Goal: Task Accomplishment & Management: Use online tool/utility

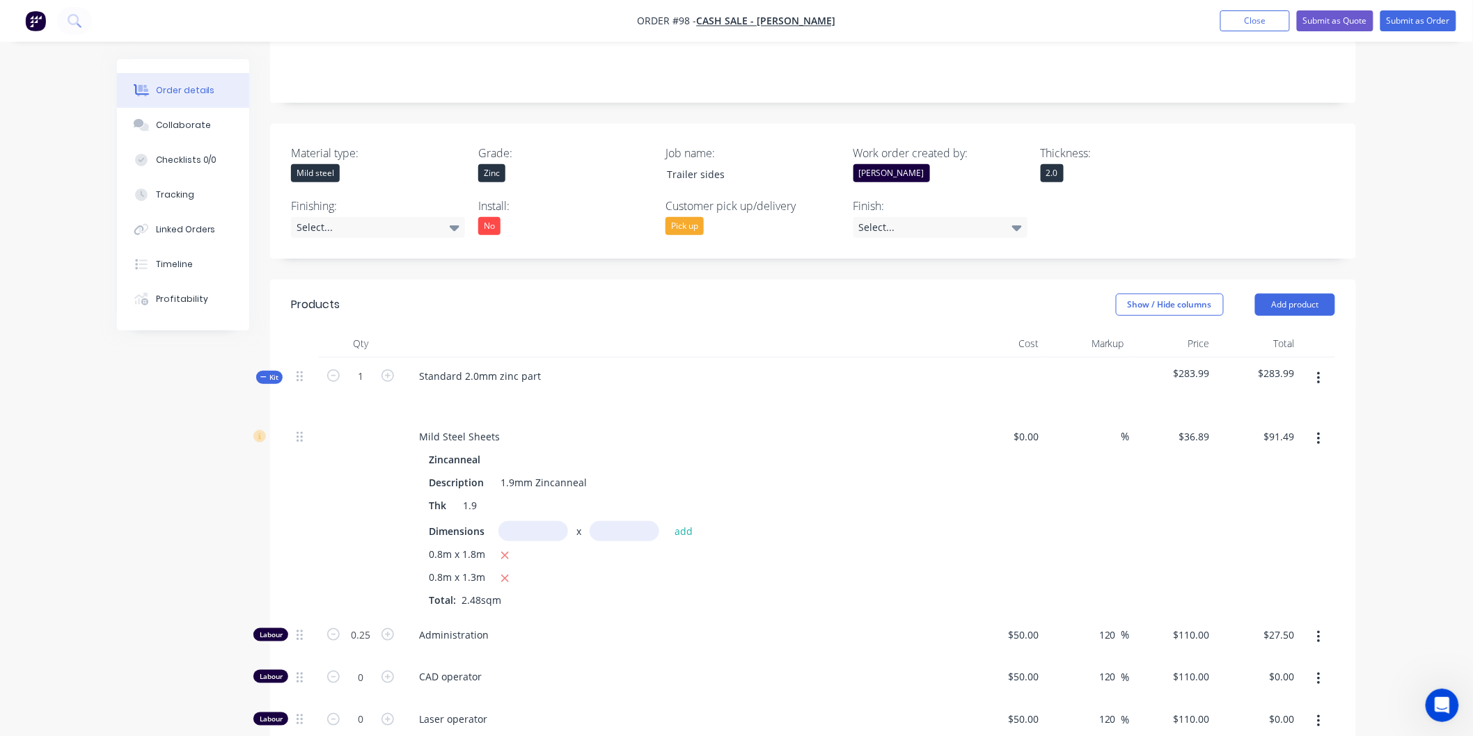
scroll to position [246, 0]
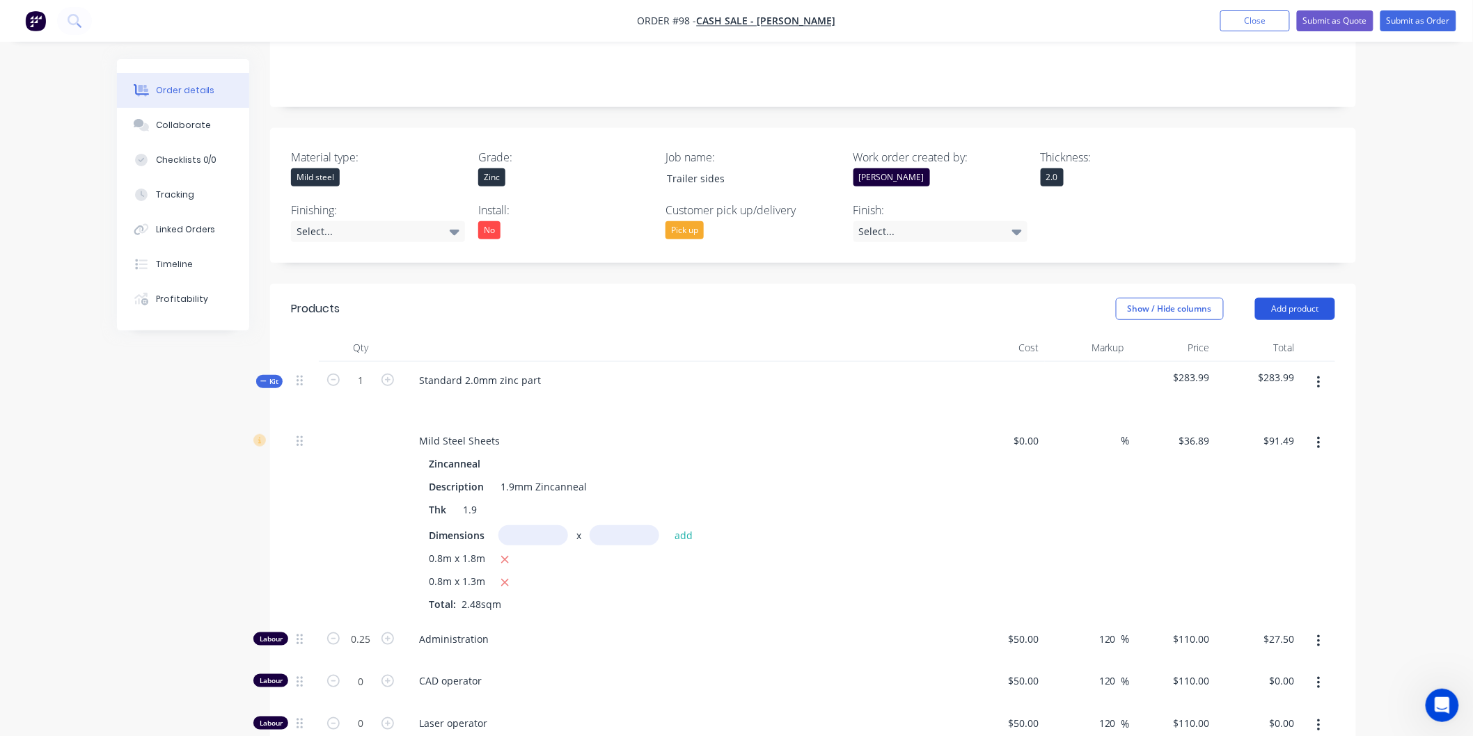
click at [1277, 313] on button "Add product" at bounding box center [1295, 309] width 80 height 22
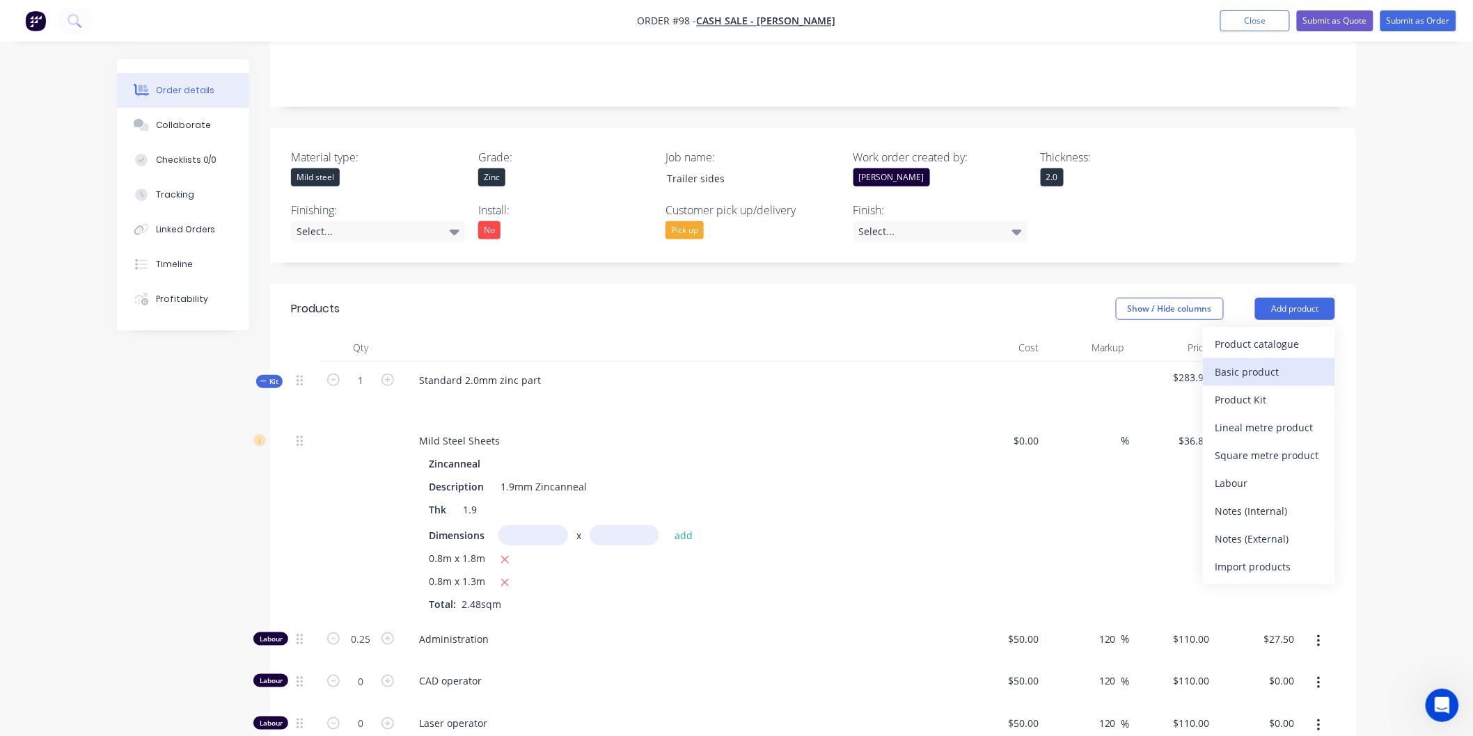
click at [1269, 361] on button "Basic product" at bounding box center [1269, 372] width 132 height 28
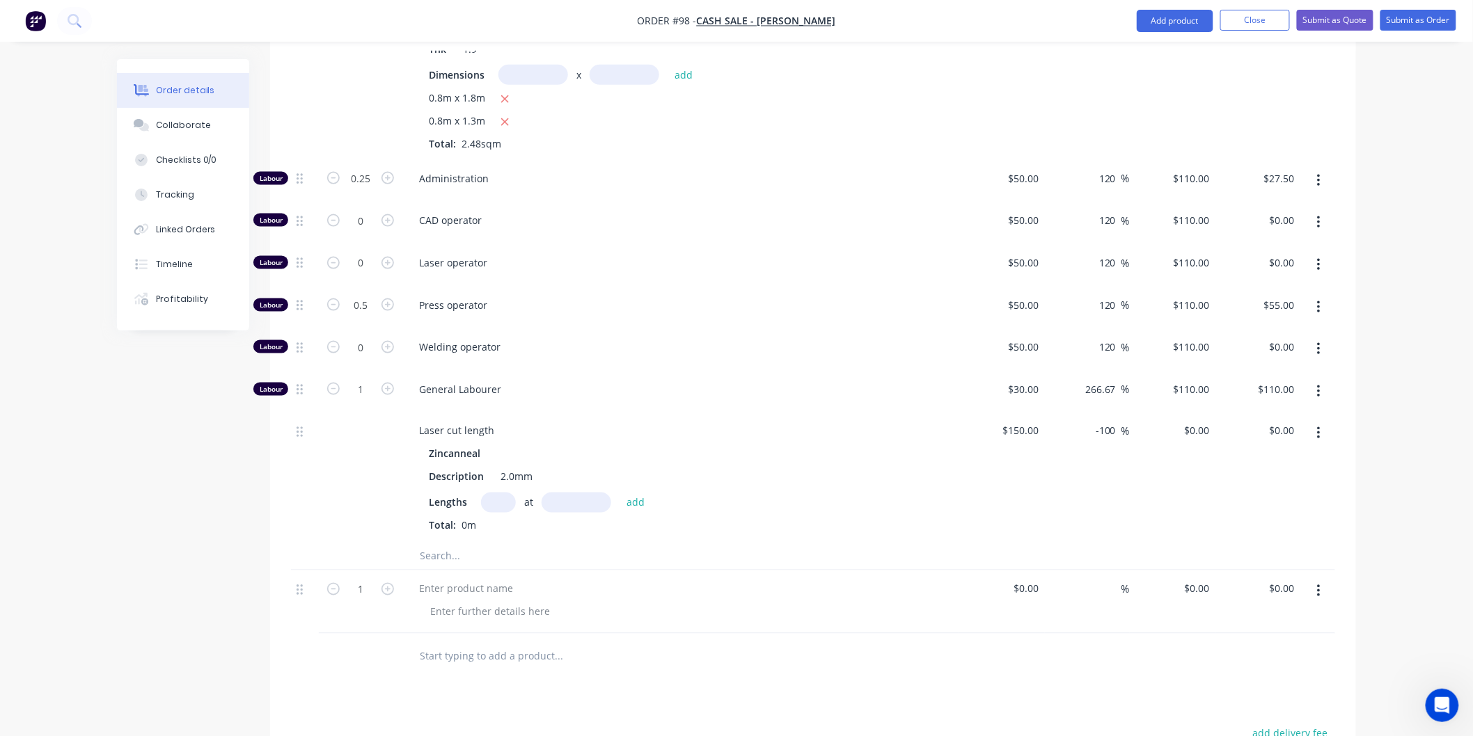
scroll to position [788, 0]
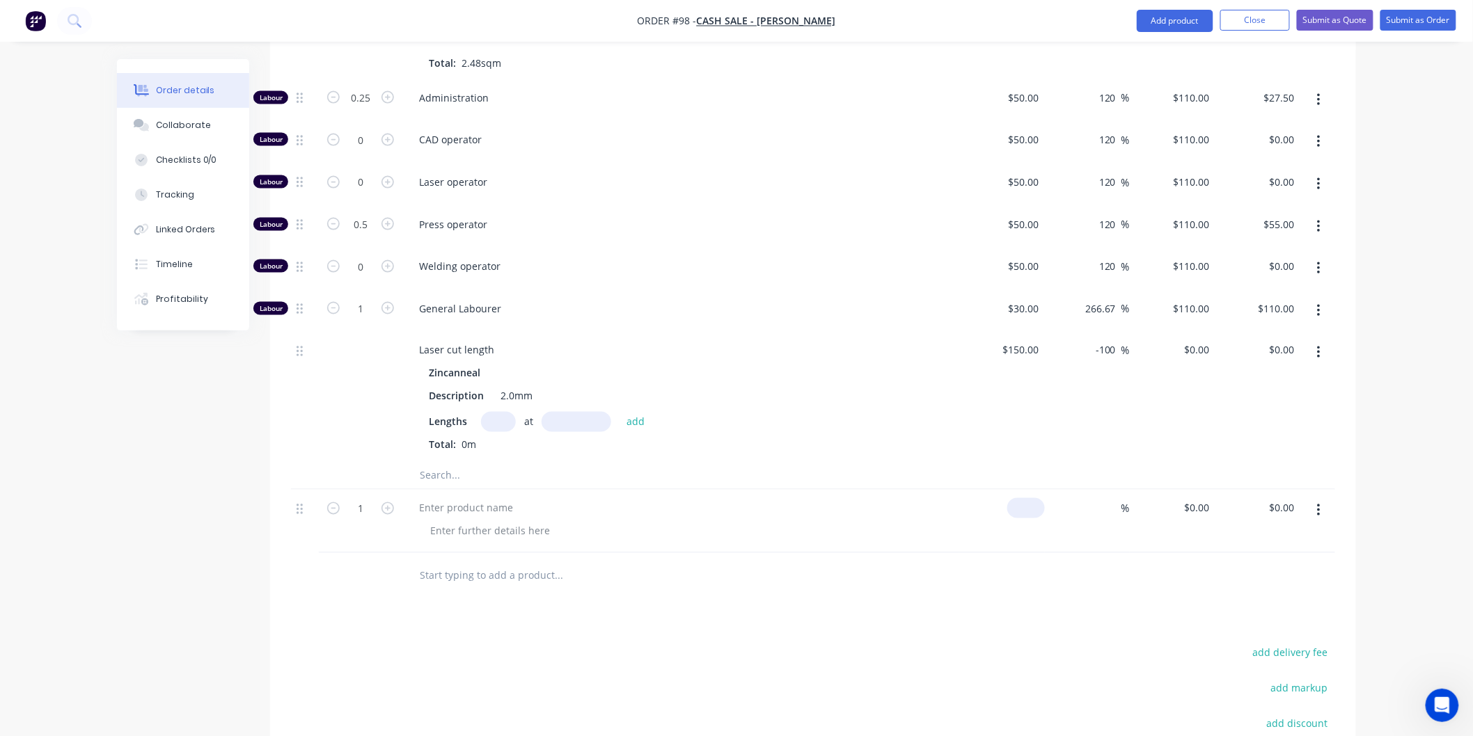
click at [1039, 505] on input at bounding box center [1029, 508] width 32 height 20
click at [1039, 505] on input at bounding box center [1037, 508] width 16 height 20
click at [1111, 512] on input at bounding box center [1113, 508] width 16 height 20
type input "$100.00"
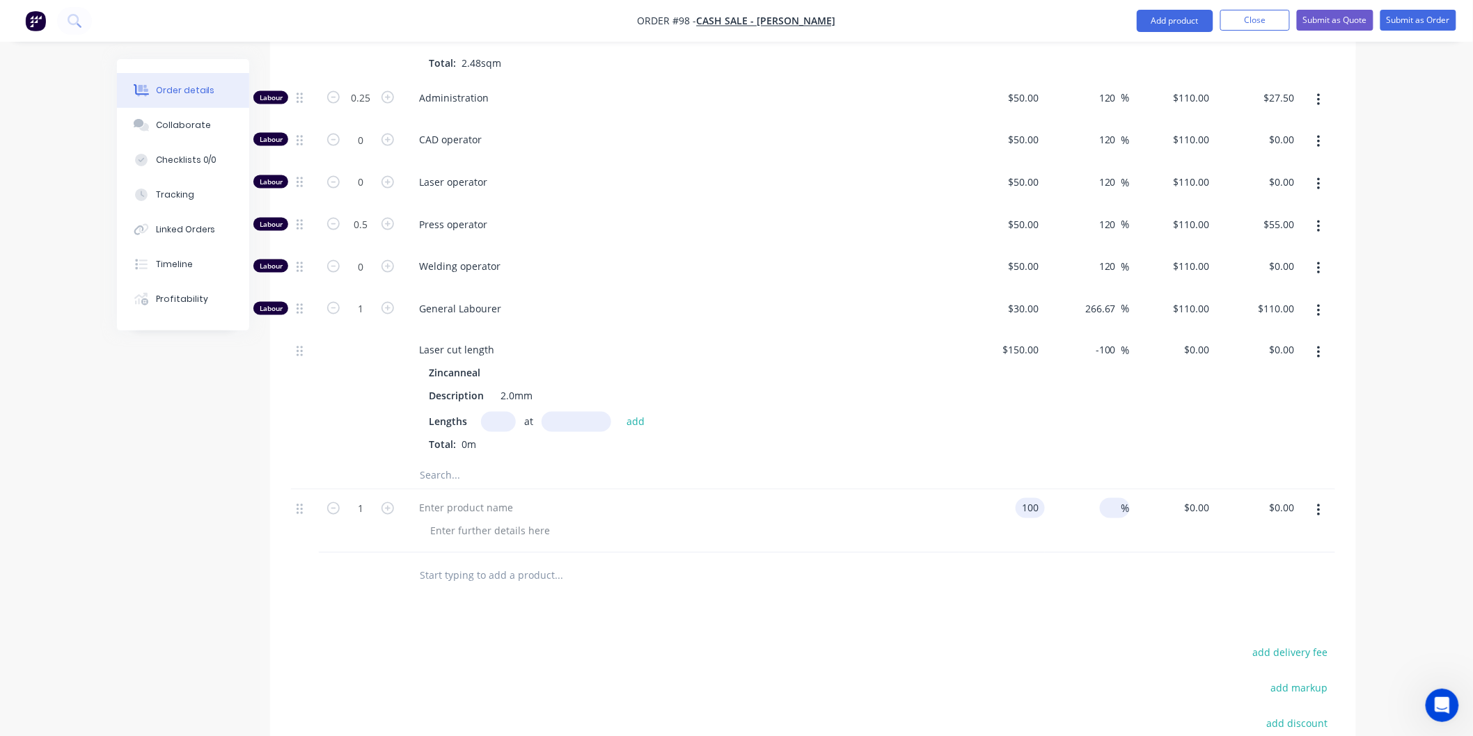
type input "$100.00"
type input "13"
type input "$113.00"
click at [1110, 603] on div "Products Show / Hide columns Add product Qty Cost Markup Price Total Kit 1 Stan…" at bounding box center [813, 337] width 1086 height 1191
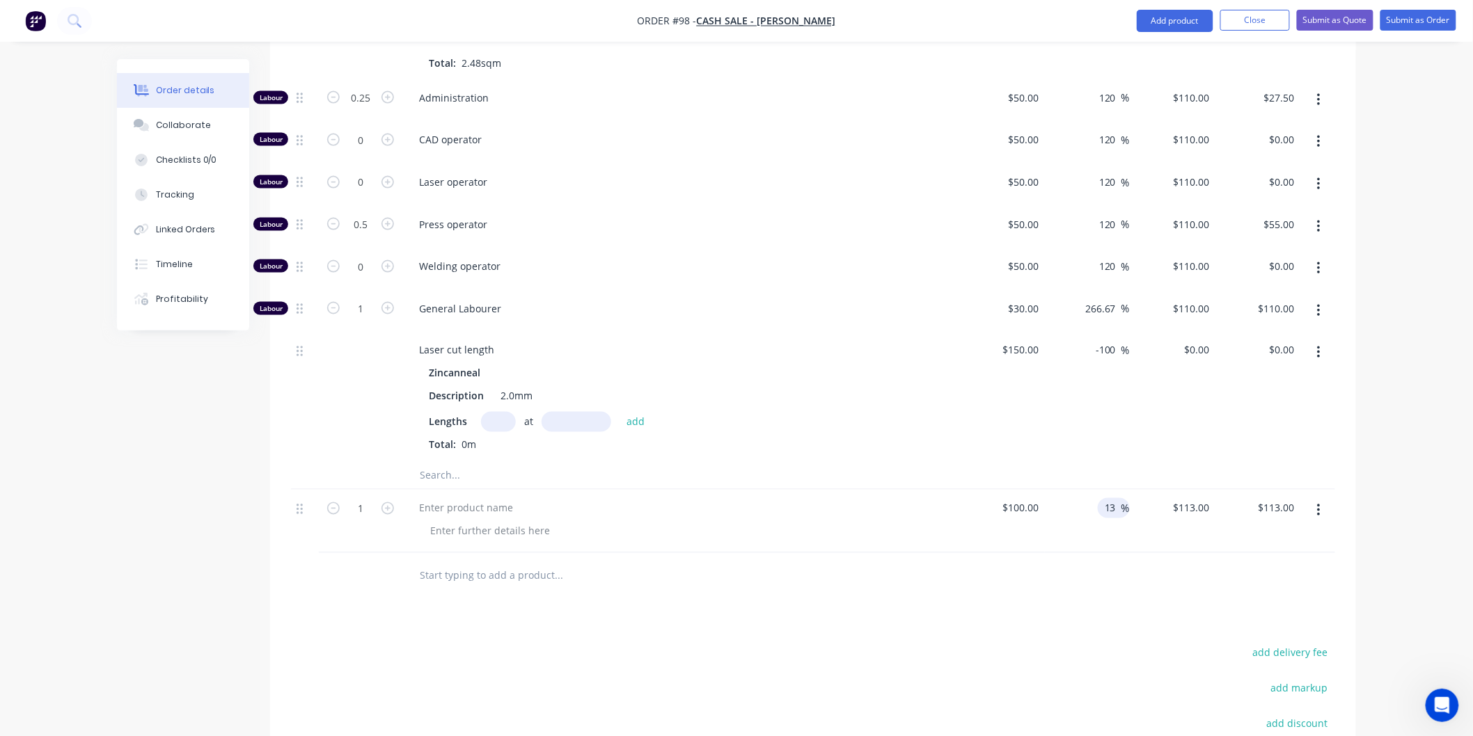
click at [1116, 512] on input "13" at bounding box center [1112, 508] width 18 height 20
type input "30"
type input "$130.00"
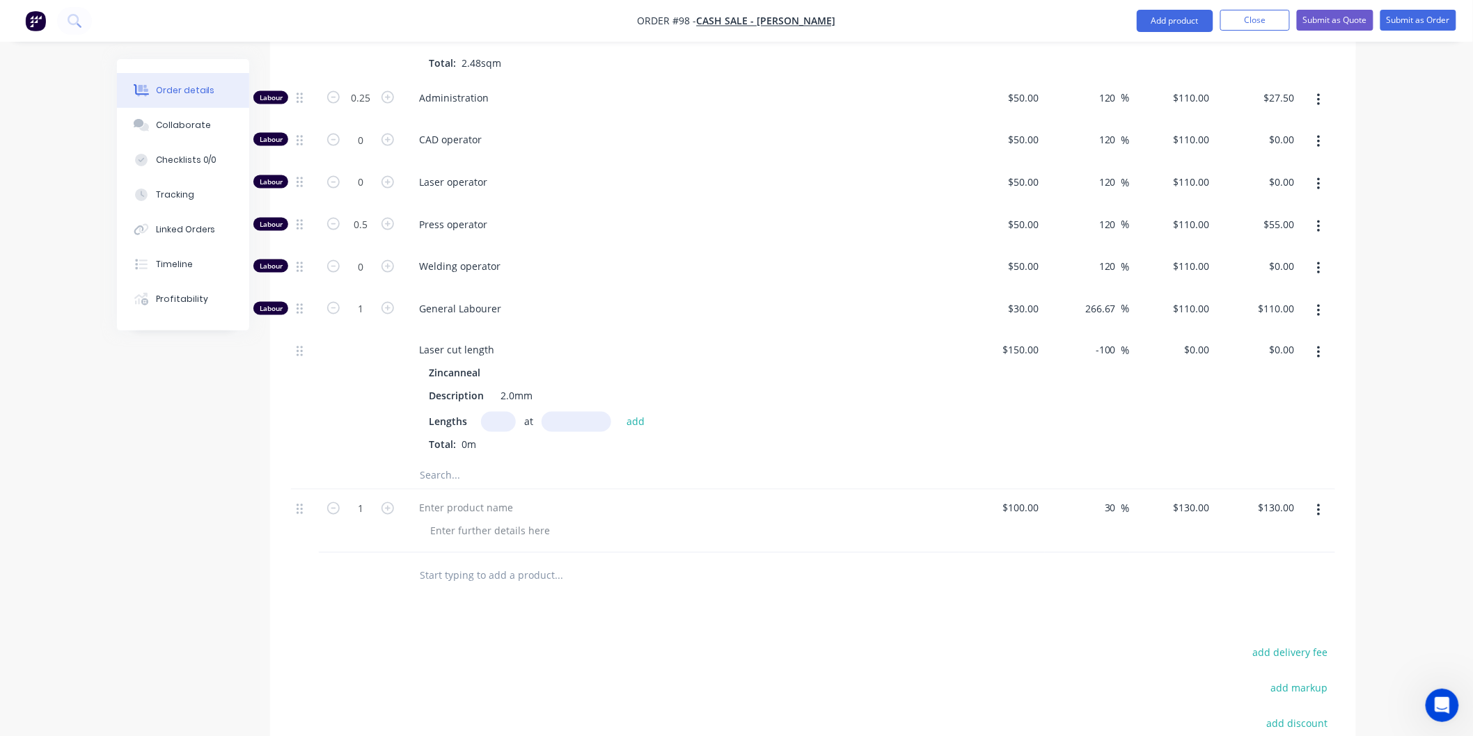
click at [1111, 589] on div at bounding box center [813, 575] width 1044 height 45
click at [1038, 508] on input "$100.00" at bounding box center [1022, 508] width 43 height 20
click at [1059, 592] on div at bounding box center [813, 575] width 1044 height 45
type input "$65.00"
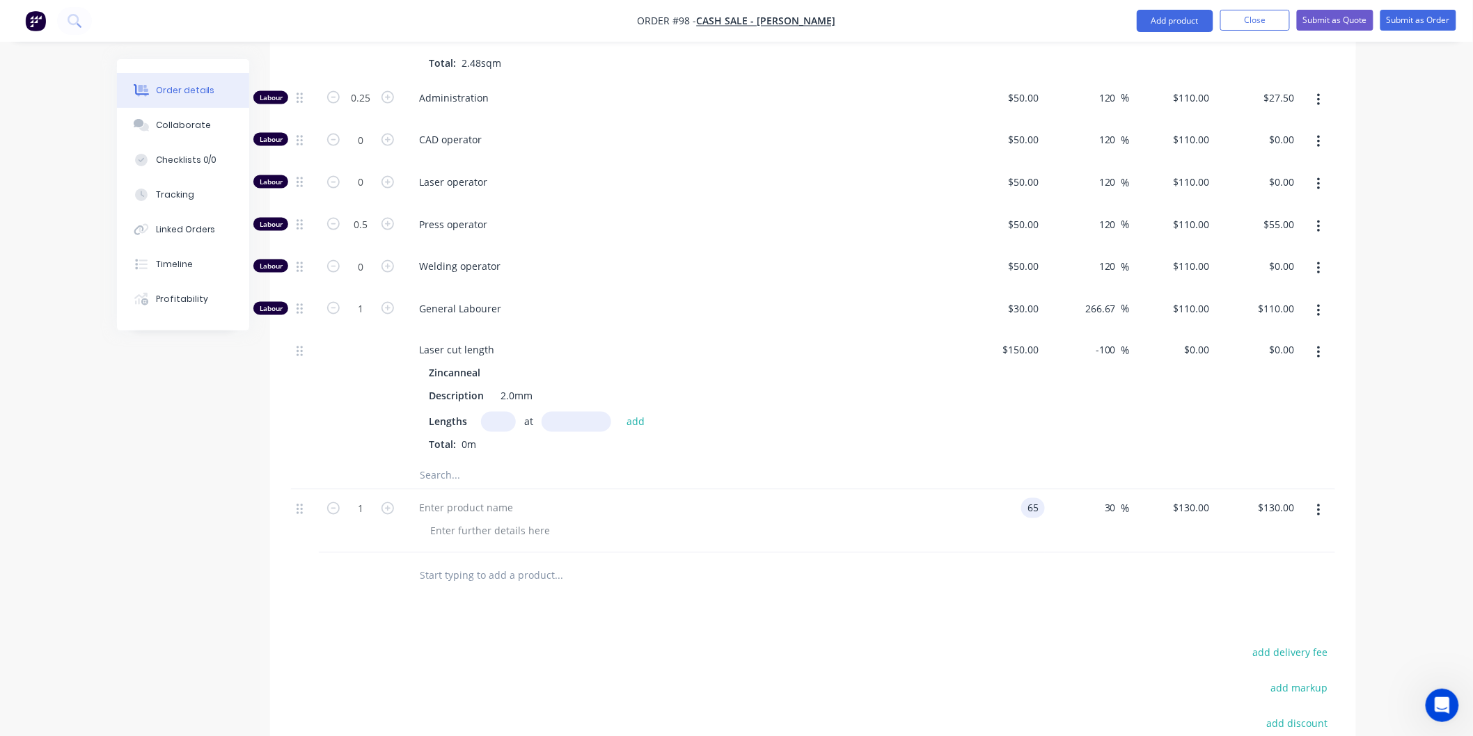
type input "$84.50"
click at [1038, 508] on input "65" at bounding box center [1026, 508] width 38 height 20
click at [1038, 508] on input "65" at bounding box center [1036, 508] width 18 height 20
type input "$50.00"
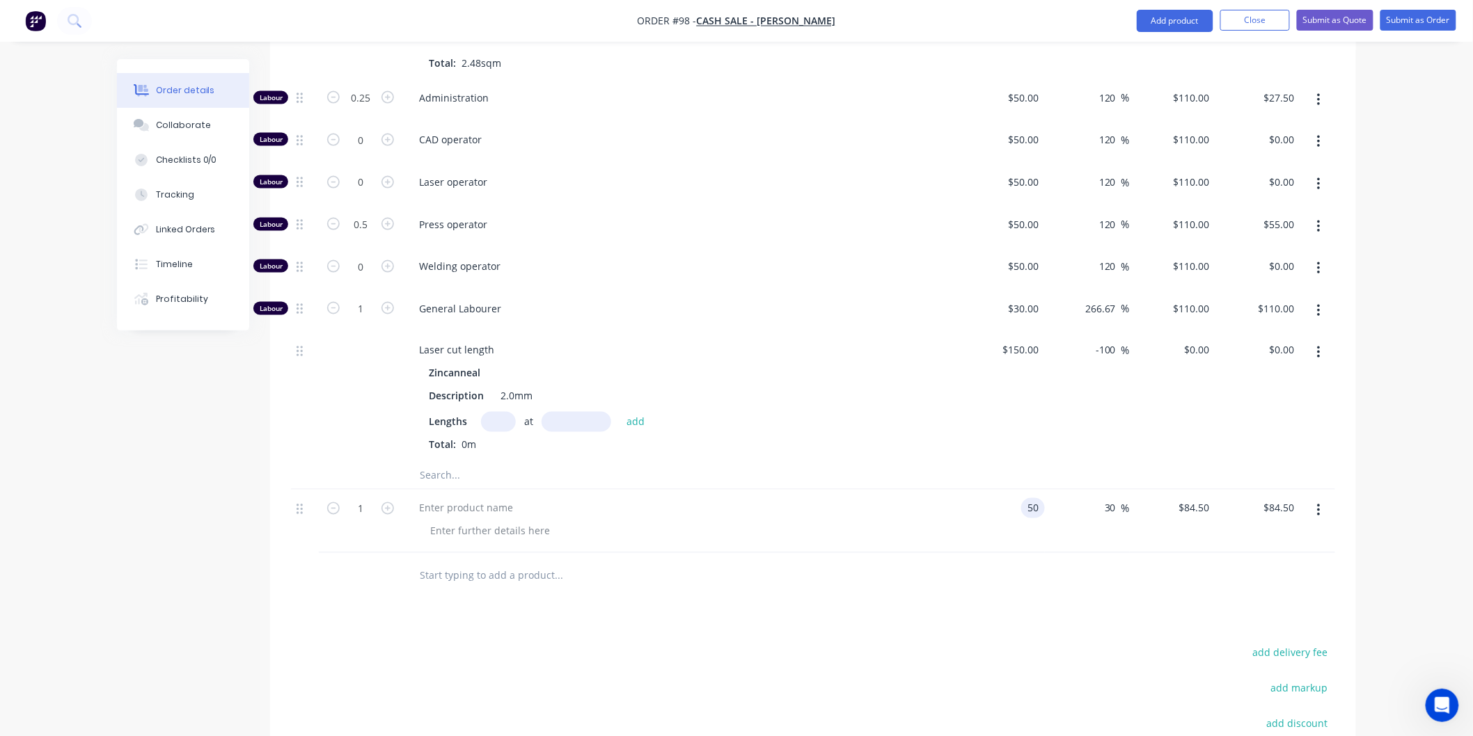
type input "$65.00"
click at [1034, 599] on div at bounding box center [813, 575] width 1044 height 45
click at [1039, 506] on input "$50.00" at bounding box center [1026, 508] width 38 height 20
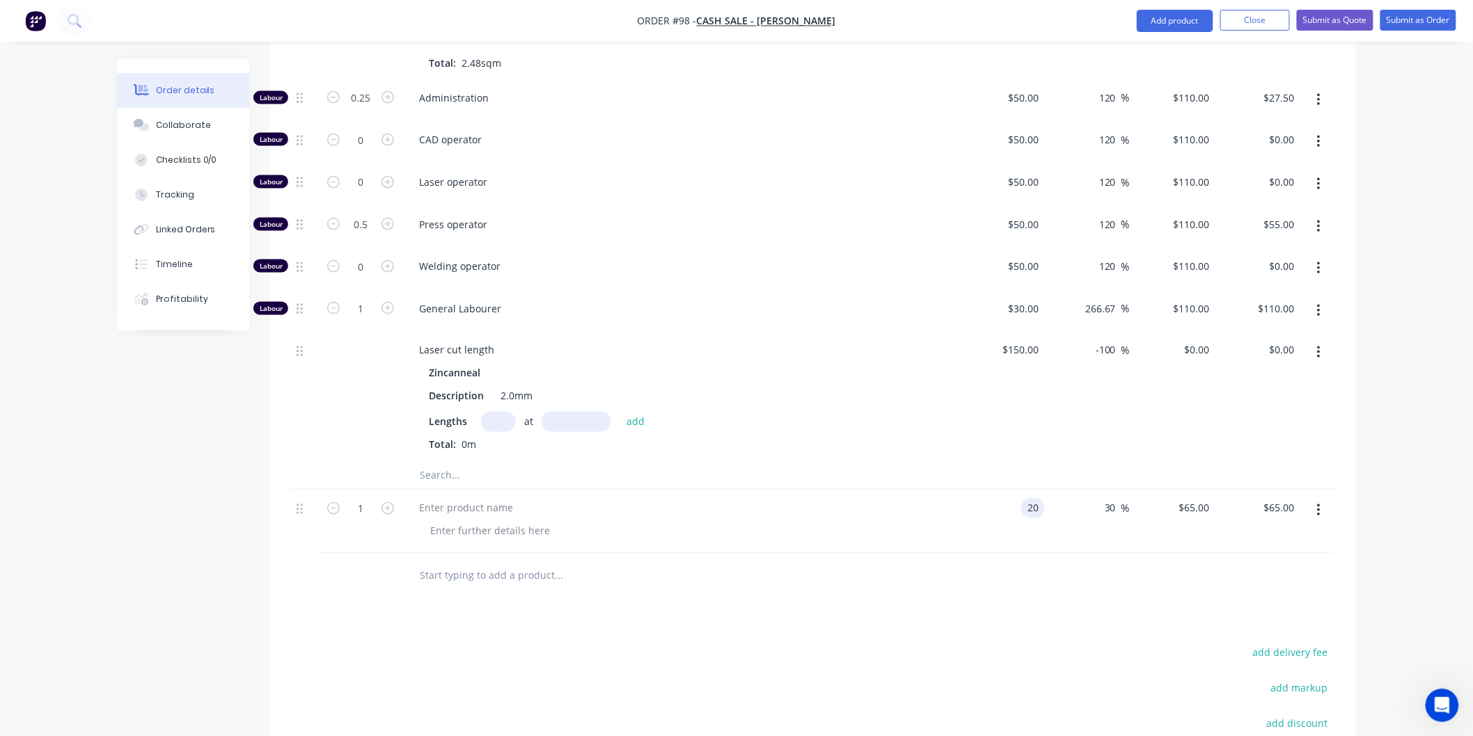
click at [1058, 589] on div at bounding box center [813, 575] width 1044 height 45
type input "$20.00"
type input "$26.00"
click at [1317, 509] on icon "button" at bounding box center [1318, 510] width 3 height 15
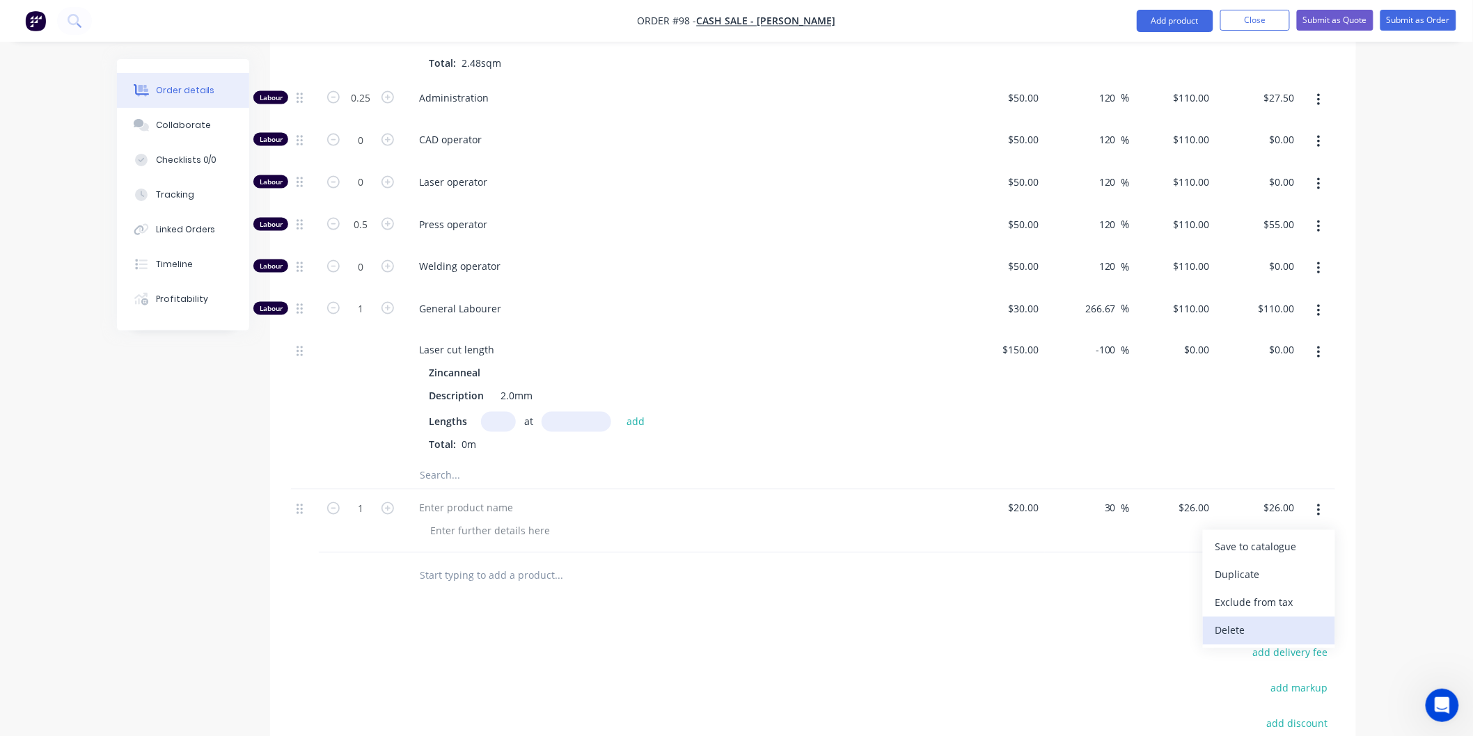
click at [1240, 637] on div "Delete" at bounding box center [1268, 631] width 107 height 20
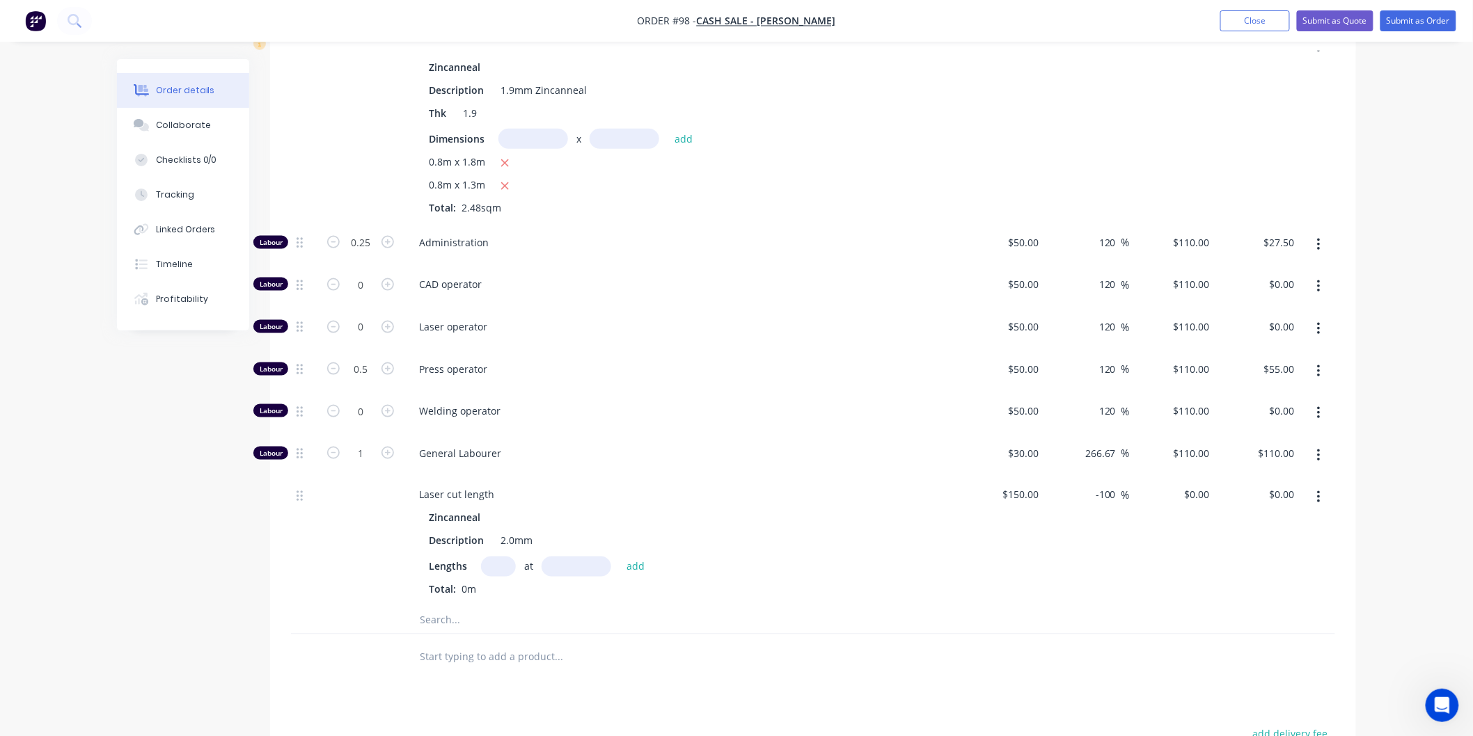
scroll to position [401, 0]
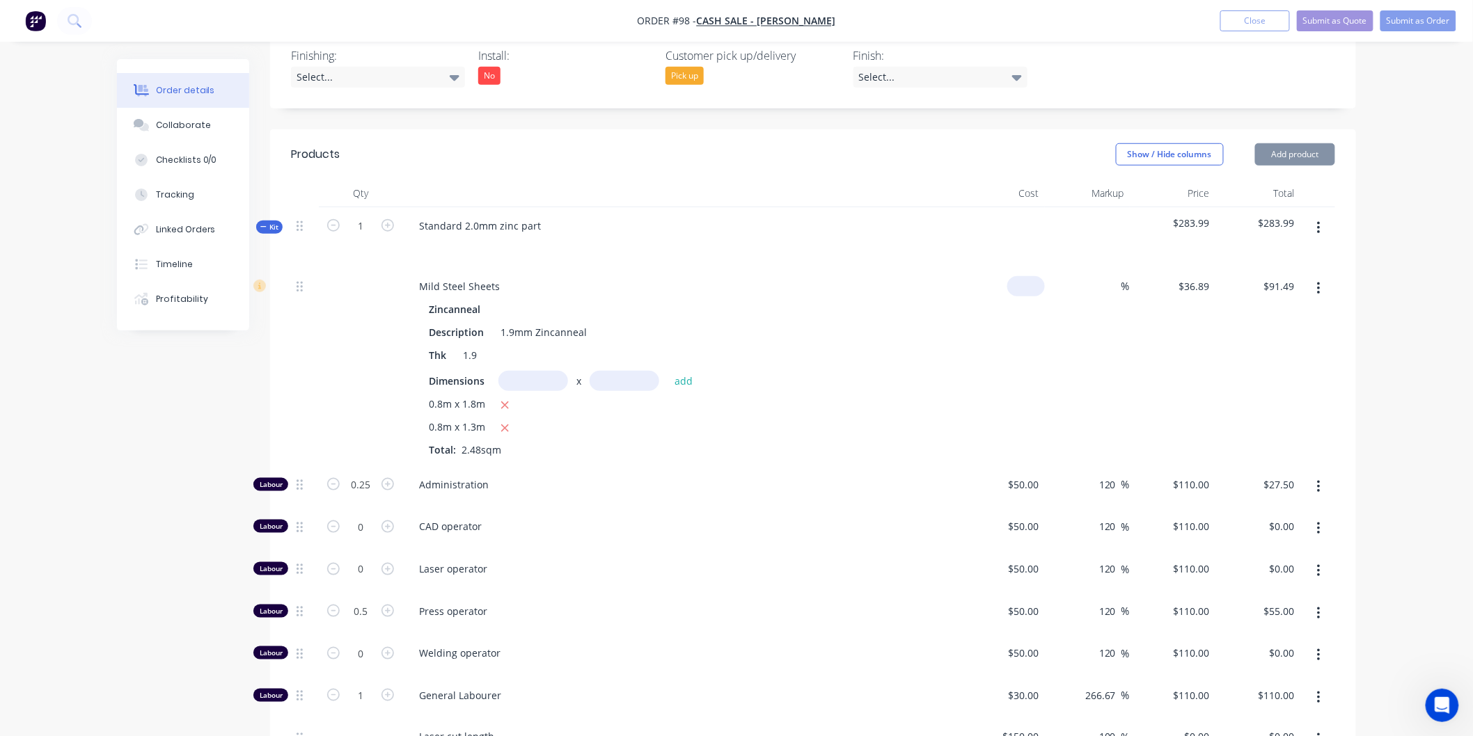
click at [1036, 285] on input at bounding box center [1029, 286] width 32 height 20
click at [1036, 285] on input at bounding box center [1037, 286] width 16 height 20
type input "$36.89"
click at [1109, 283] on input at bounding box center [1113, 286] width 16 height 20
type input "30"
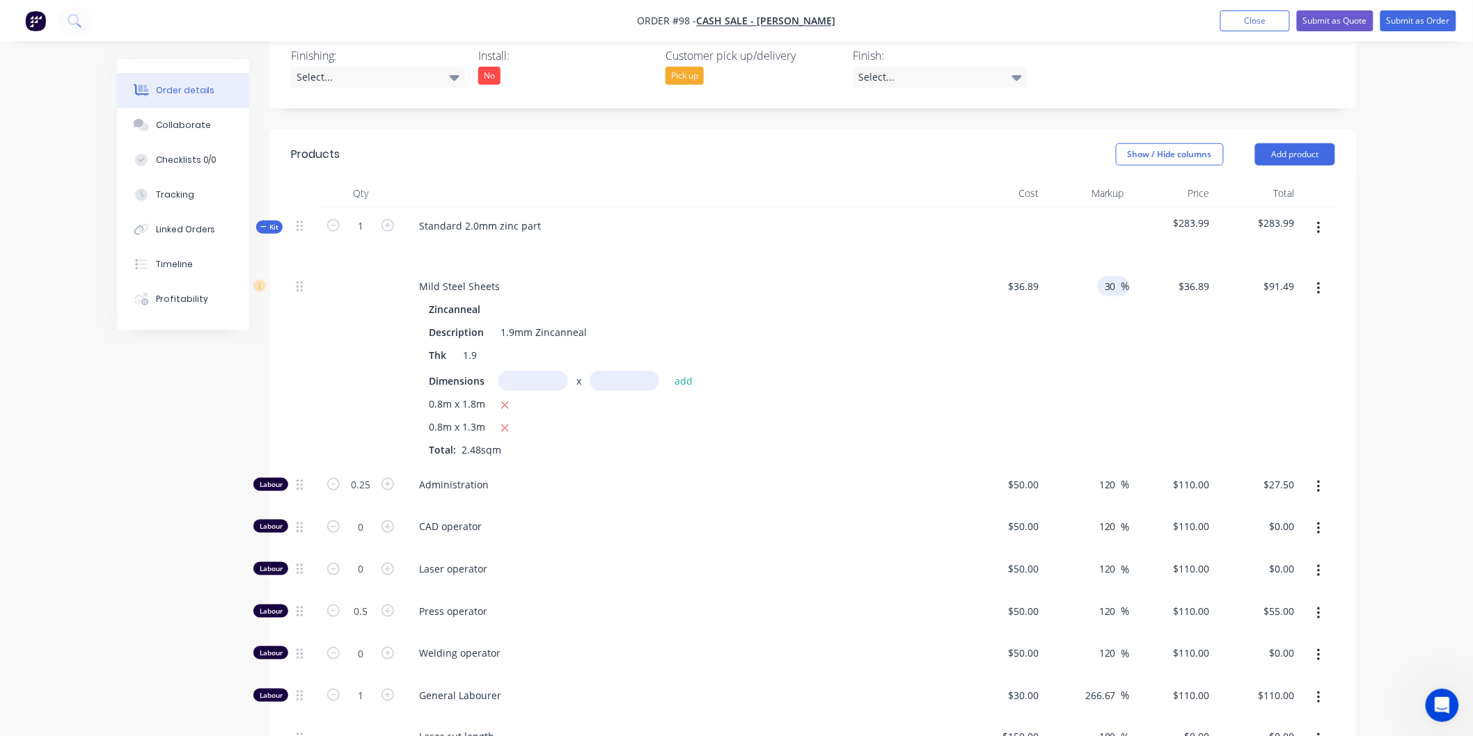
type input "$47.957"
type input "$118.93"
click at [1132, 395] on div "$47.957 $47.957" at bounding box center [1173, 367] width 86 height 198
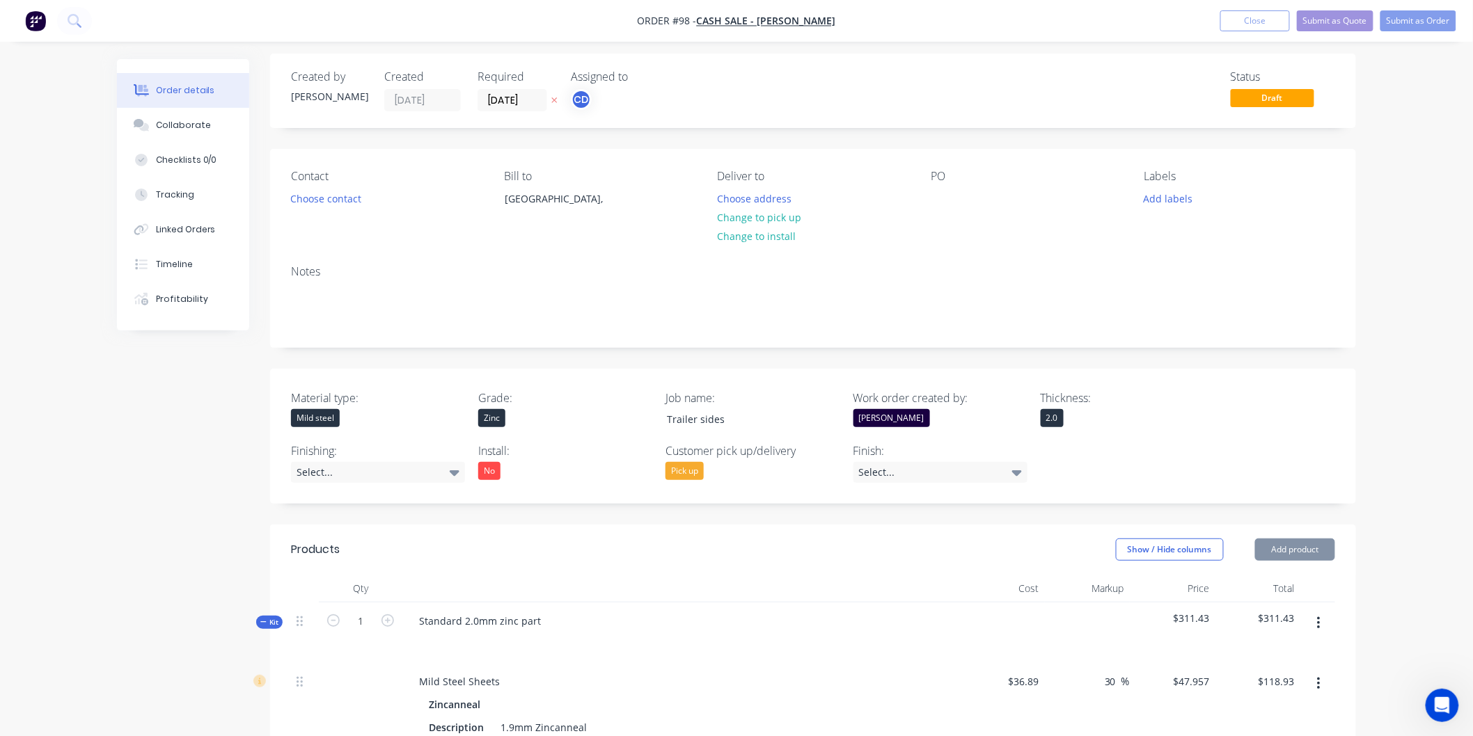
scroll to position [0, 0]
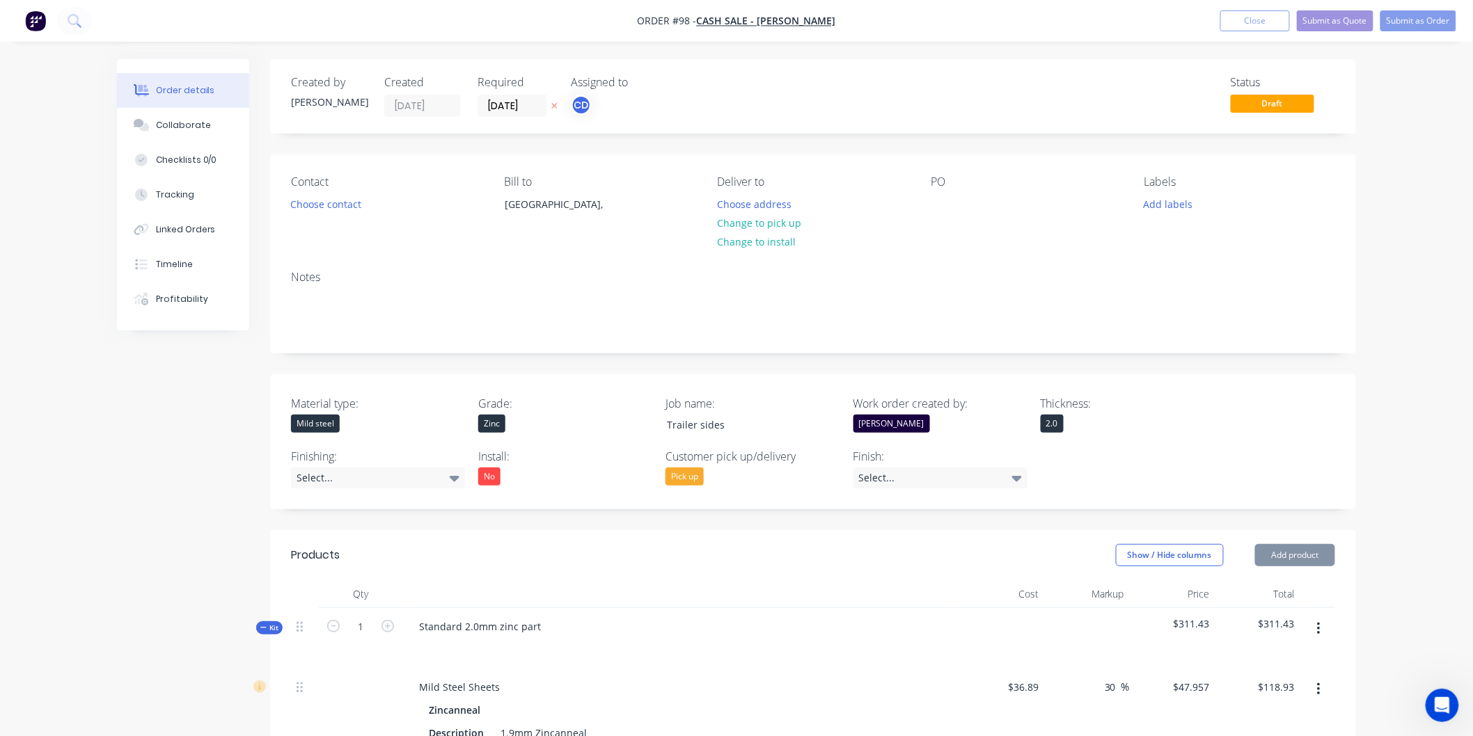
click at [1193, 335] on div "Notes" at bounding box center [813, 306] width 1086 height 93
click at [1242, 19] on button "Close" at bounding box center [1255, 20] width 70 height 21
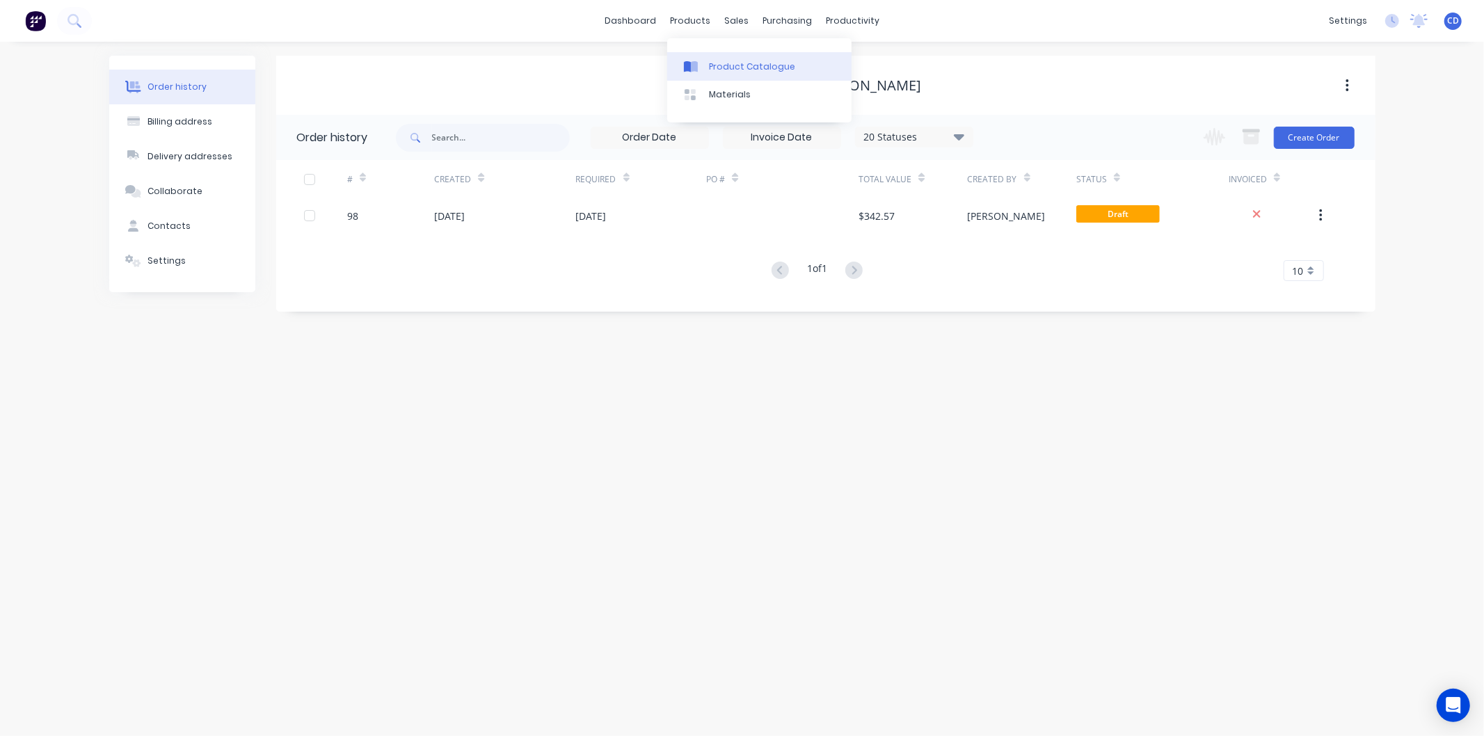
click at [728, 61] on div "Product Catalogue" at bounding box center [752, 67] width 86 height 13
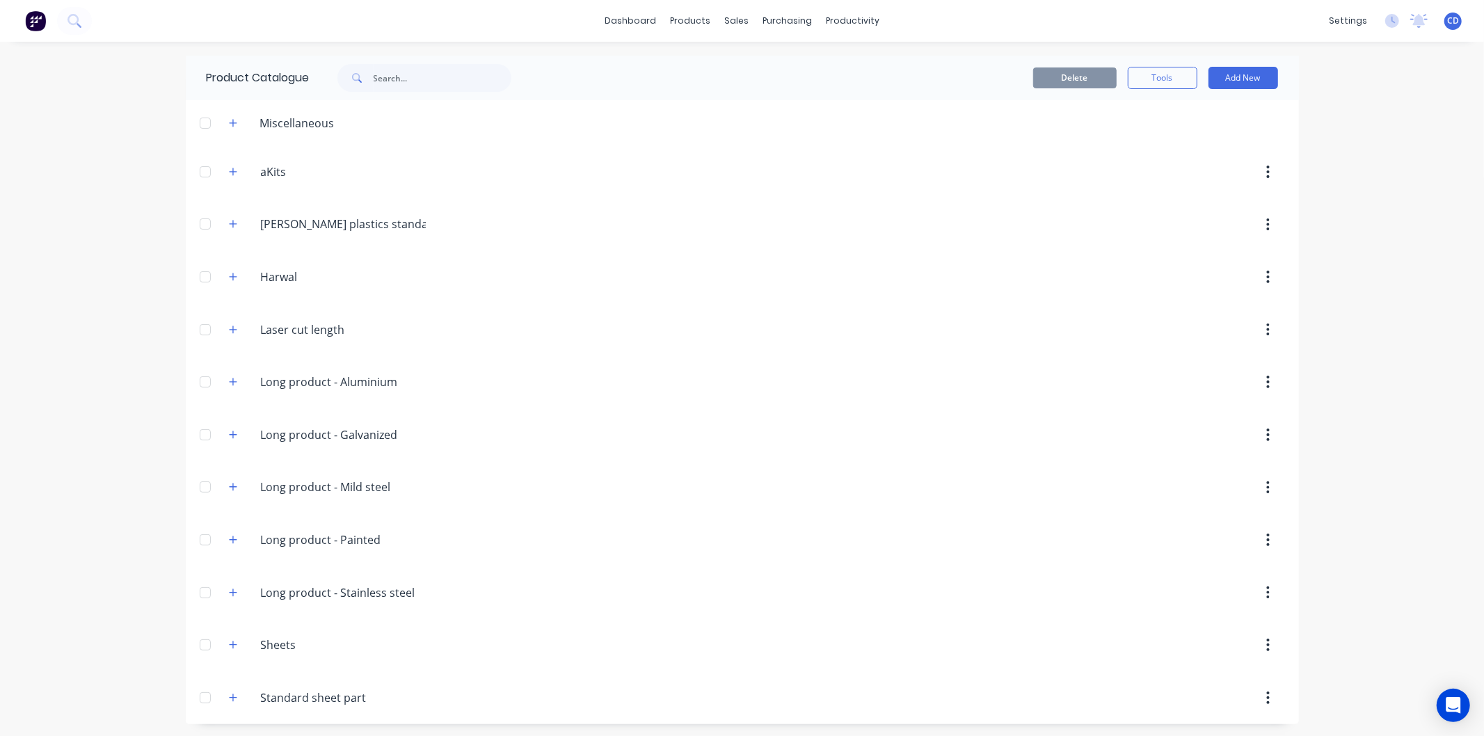
scroll to position [3, 0]
click at [231, 697] on icon "button" at bounding box center [233, 696] width 8 height 10
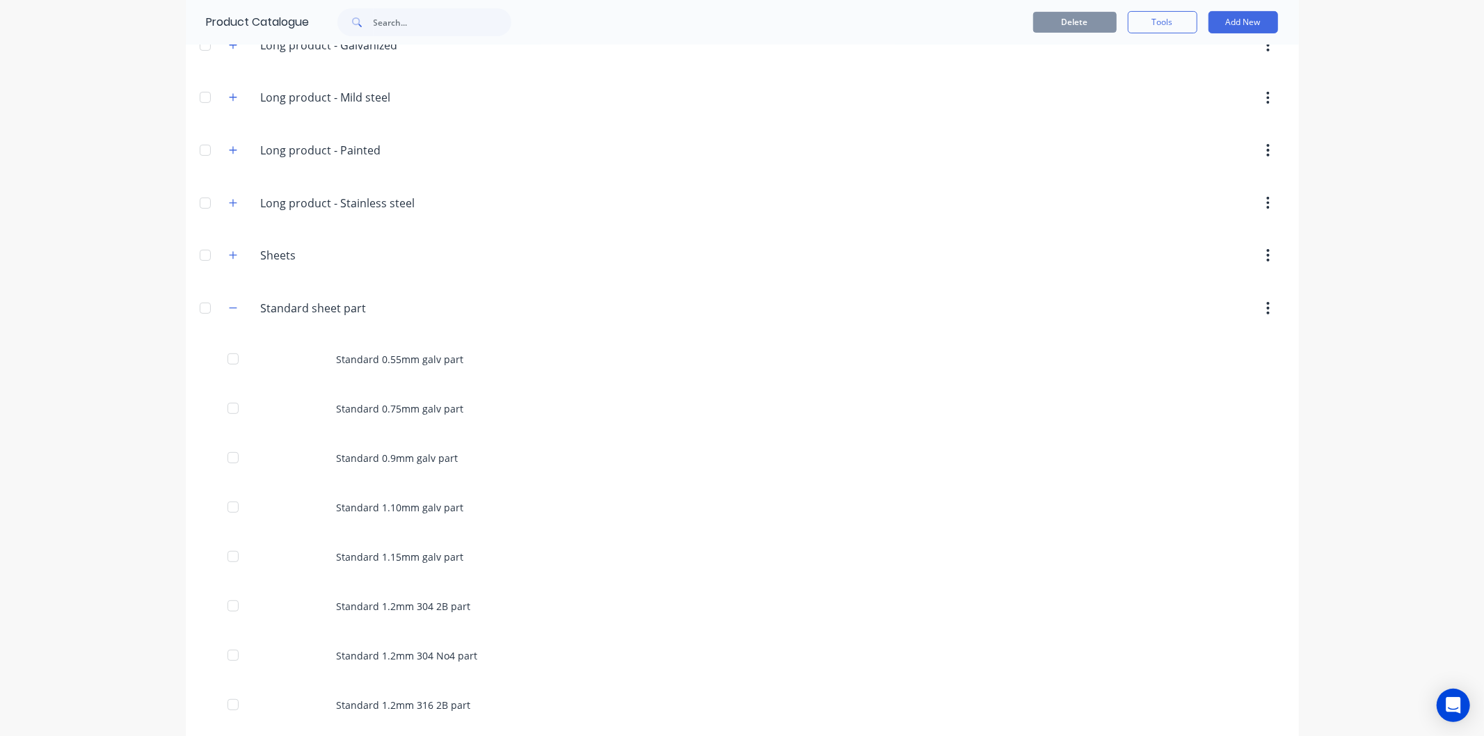
scroll to position [467, 0]
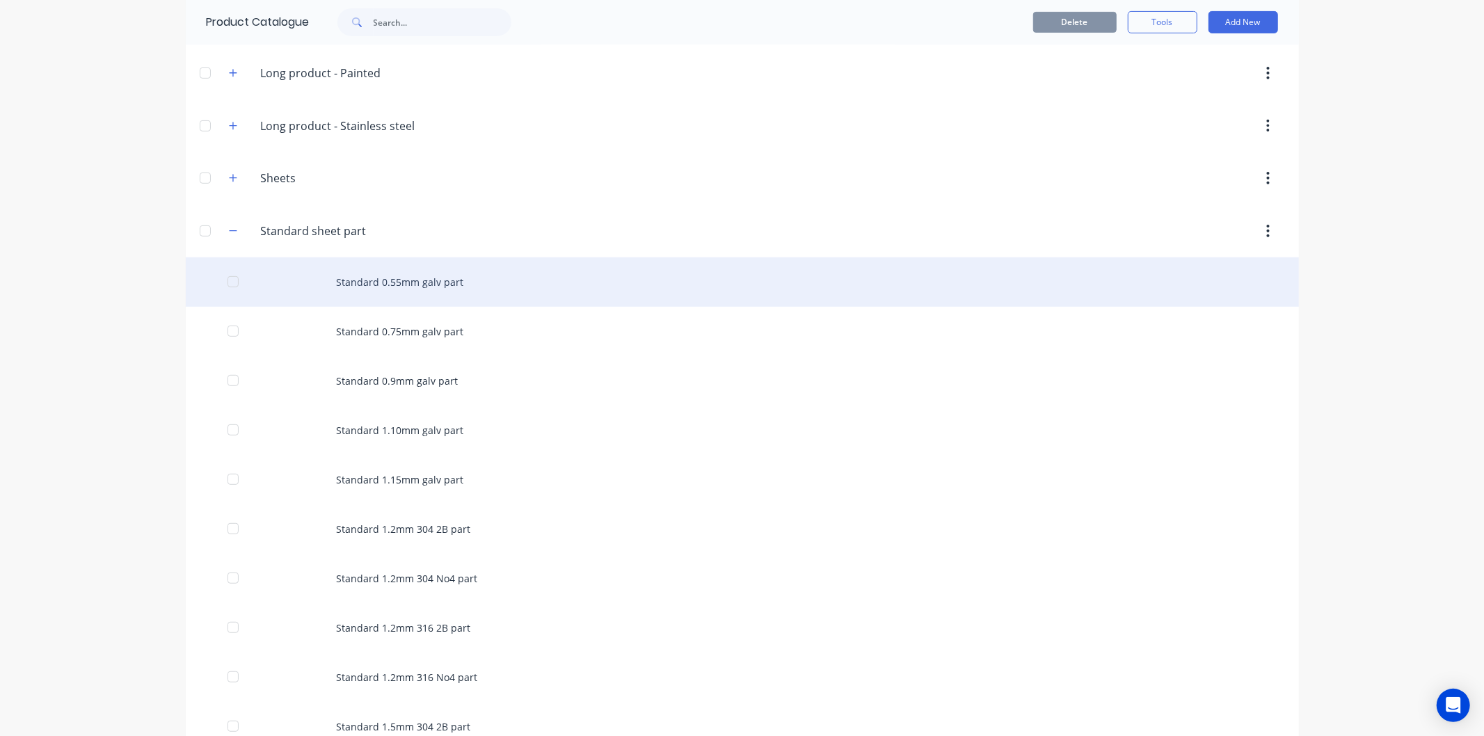
click at [411, 285] on div "Standard 0.55mm galv part" at bounding box center [743, 282] width 1114 height 49
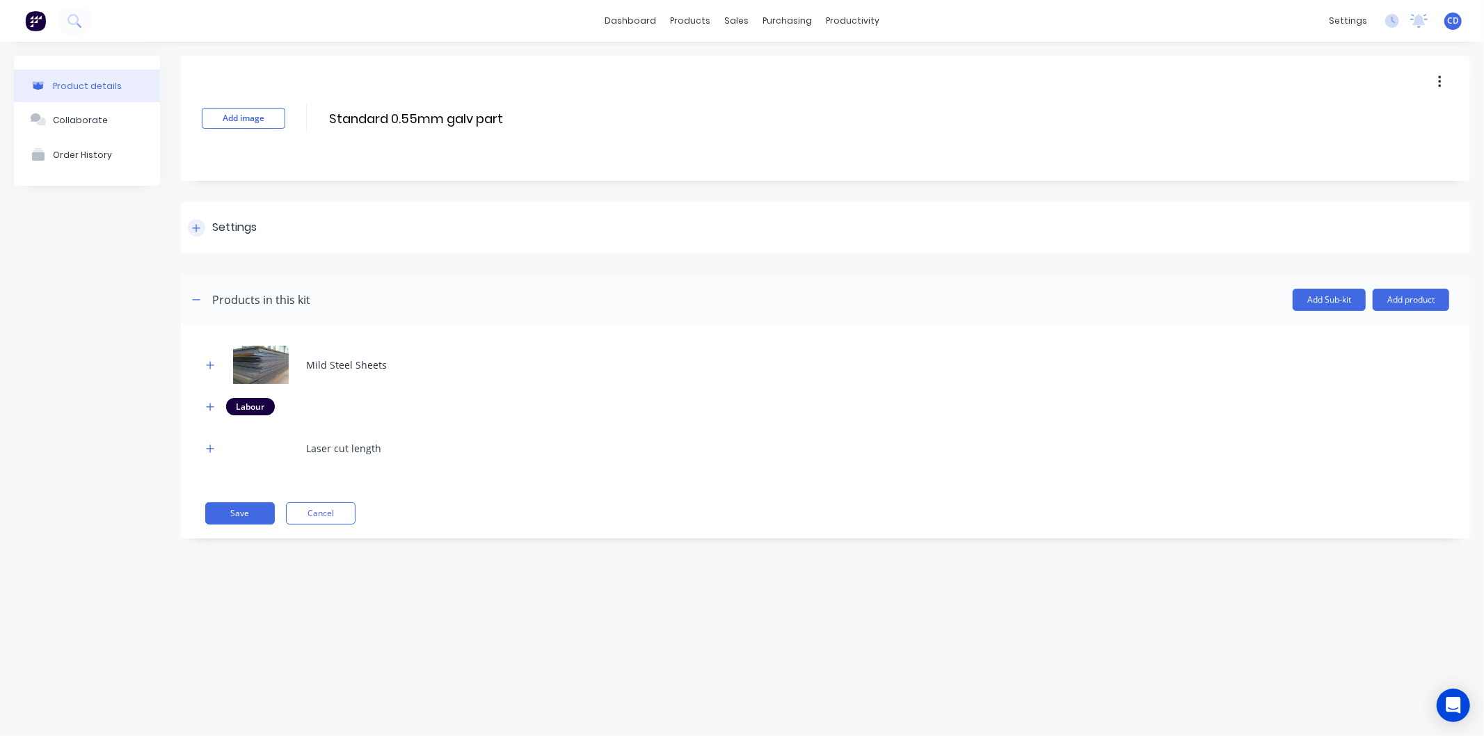
click at [206, 231] on div "Settings" at bounding box center [222, 227] width 69 height 17
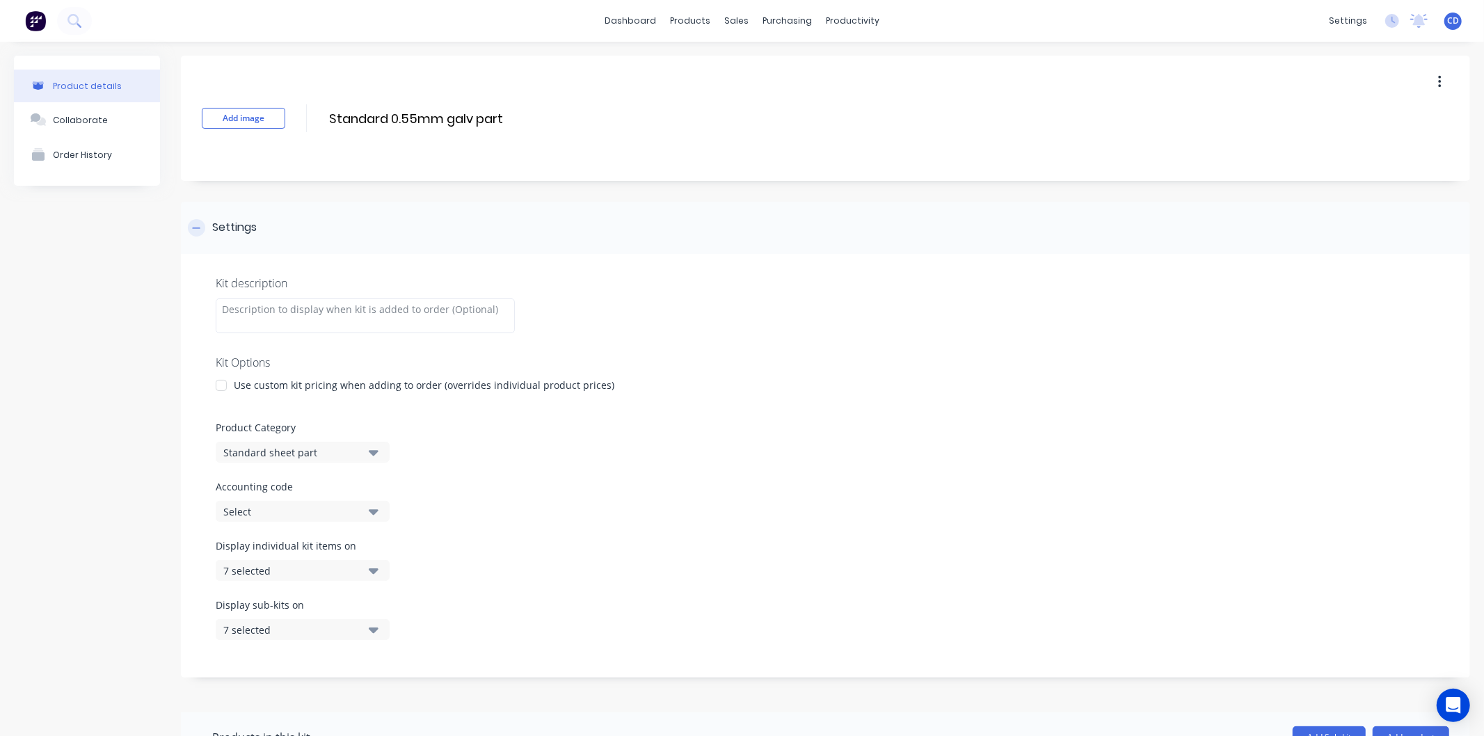
click at [199, 226] on icon at bounding box center [196, 228] width 8 height 10
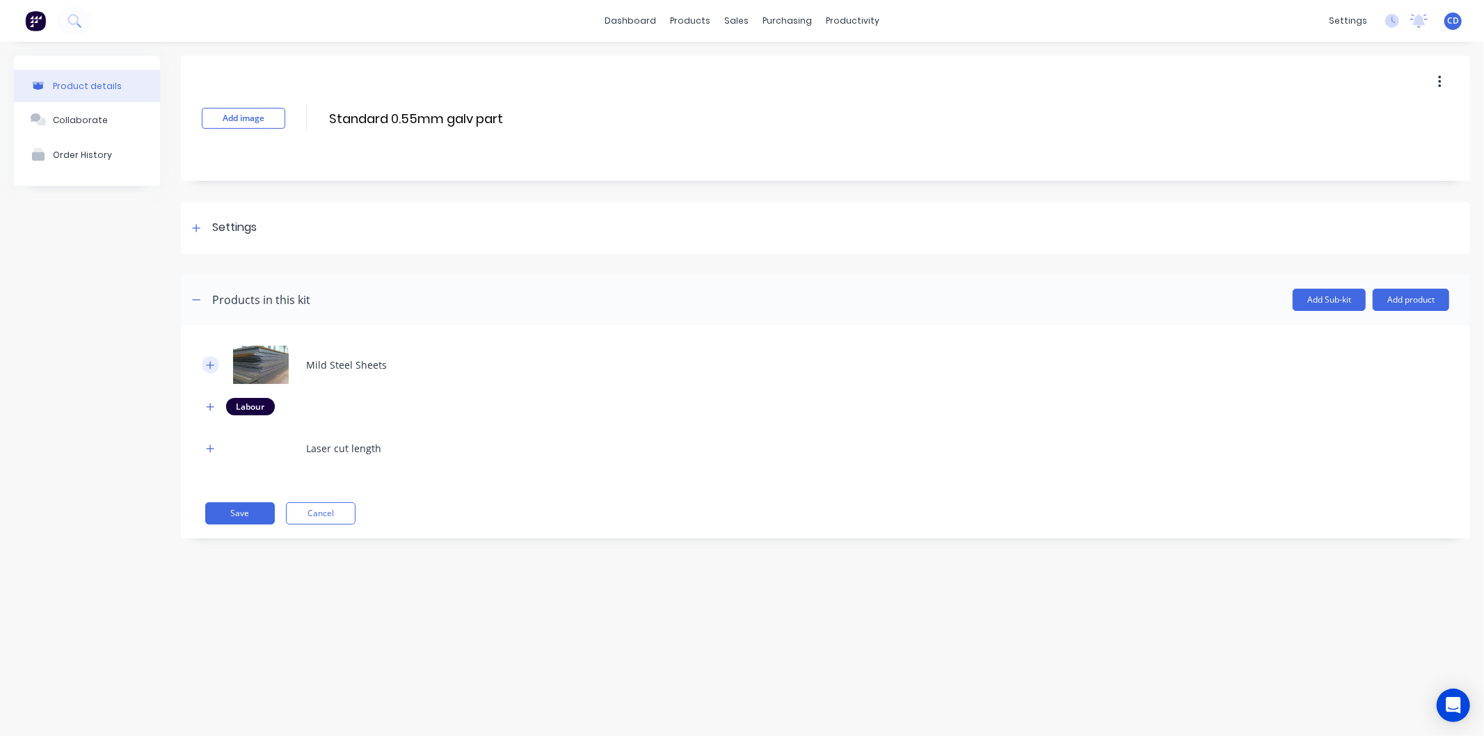
click at [214, 367] on button "button" at bounding box center [210, 364] width 17 height 17
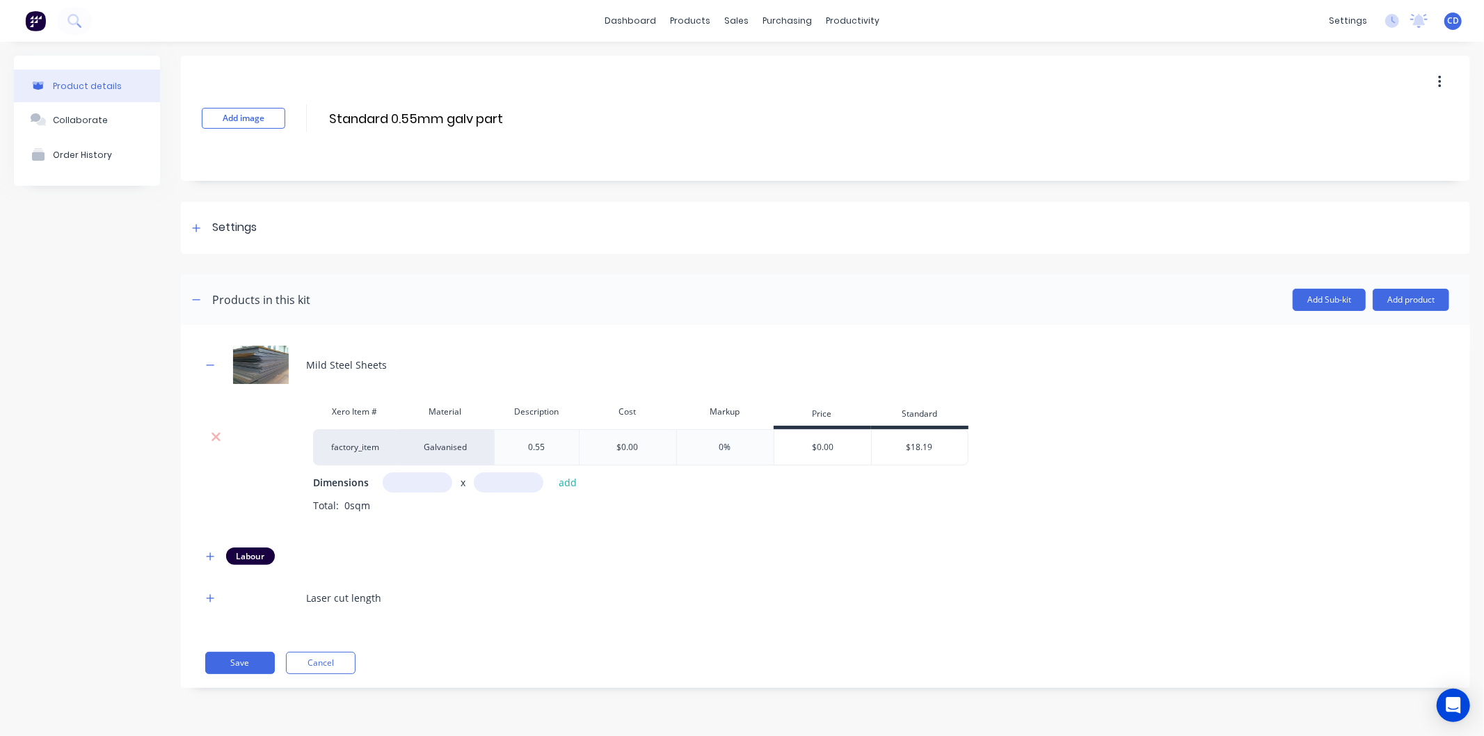
click at [636, 447] on div "$0.00" at bounding box center [628, 447] width 22 height 13
click at [678, 620] on div "Mild Steel Sheets Xero Item # Material Description Cost Markup Price Standard f…" at bounding box center [826, 488] width 1248 height 285
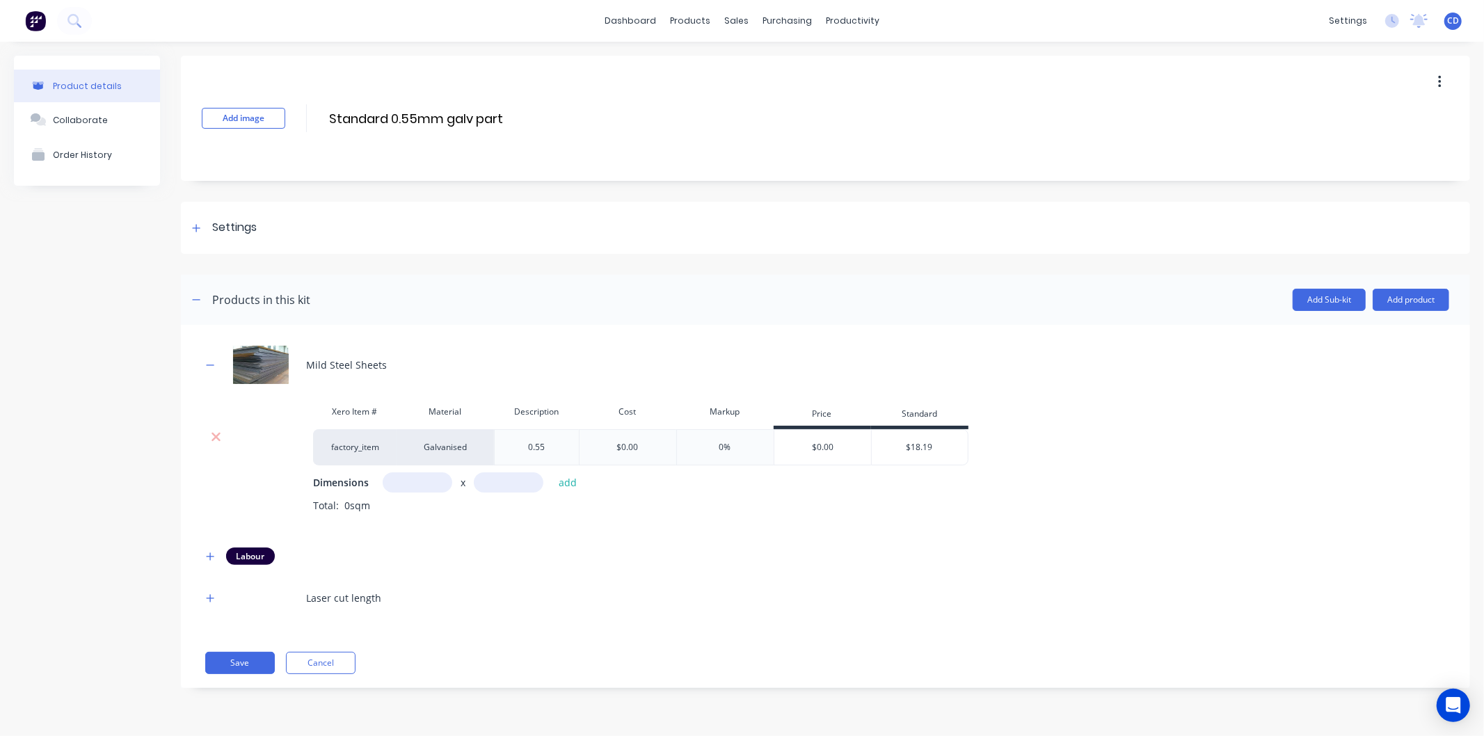
click at [1444, 84] on button "button" at bounding box center [1440, 82] width 33 height 25
click at [1202, 155] on div "Add image Standard 0.55mm galv part Standard 0.55mm galv part Enter kit name Du…" at bounding box center [826, 118] width 1290 height 125
click at [307, 672] on button "Cancel" at bounding box center [321, 663] width 70 height 22
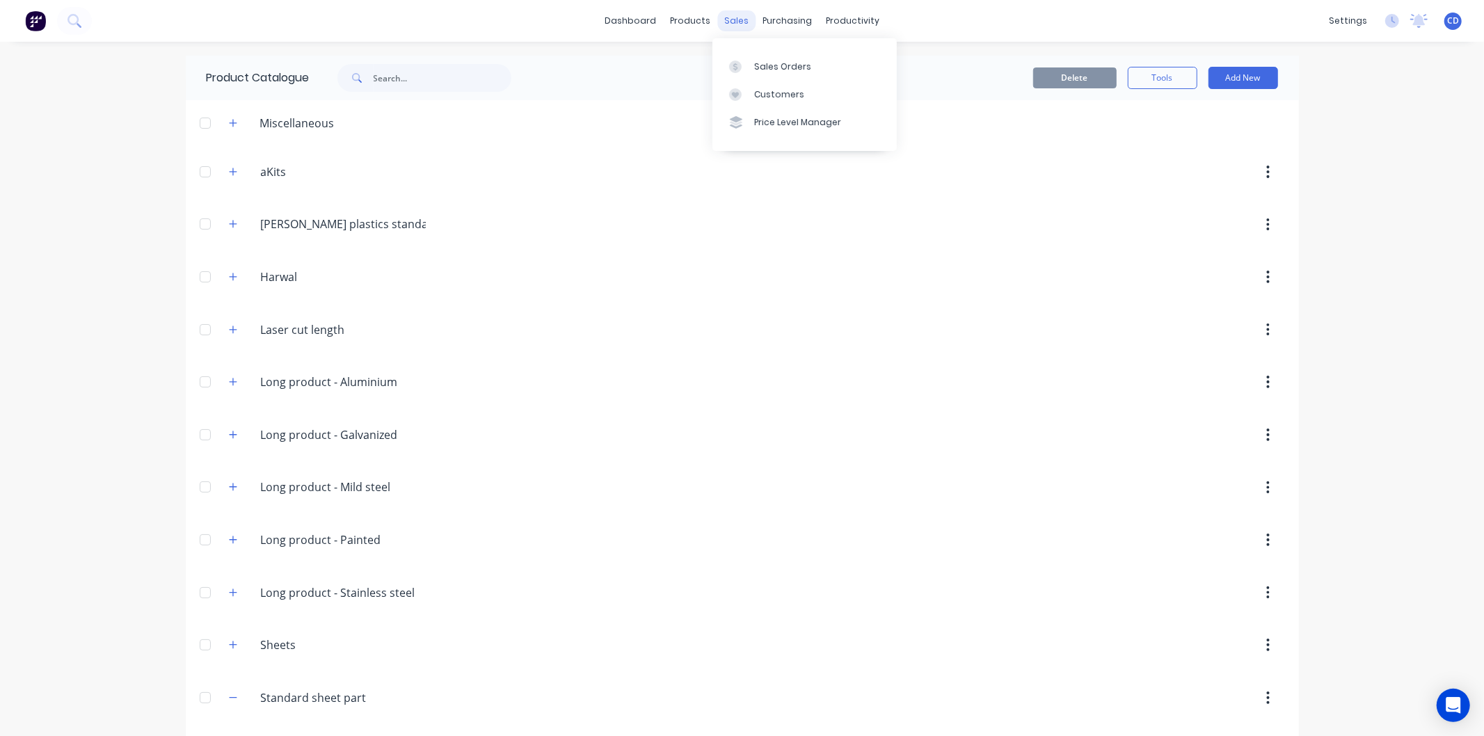
click at [740, 24] on div "sales" at bounding box center [737, 20] width 38 height 21
click at [768, 75] on link "Sales Orders" at bounding box center [805, 66] width 184 height 28
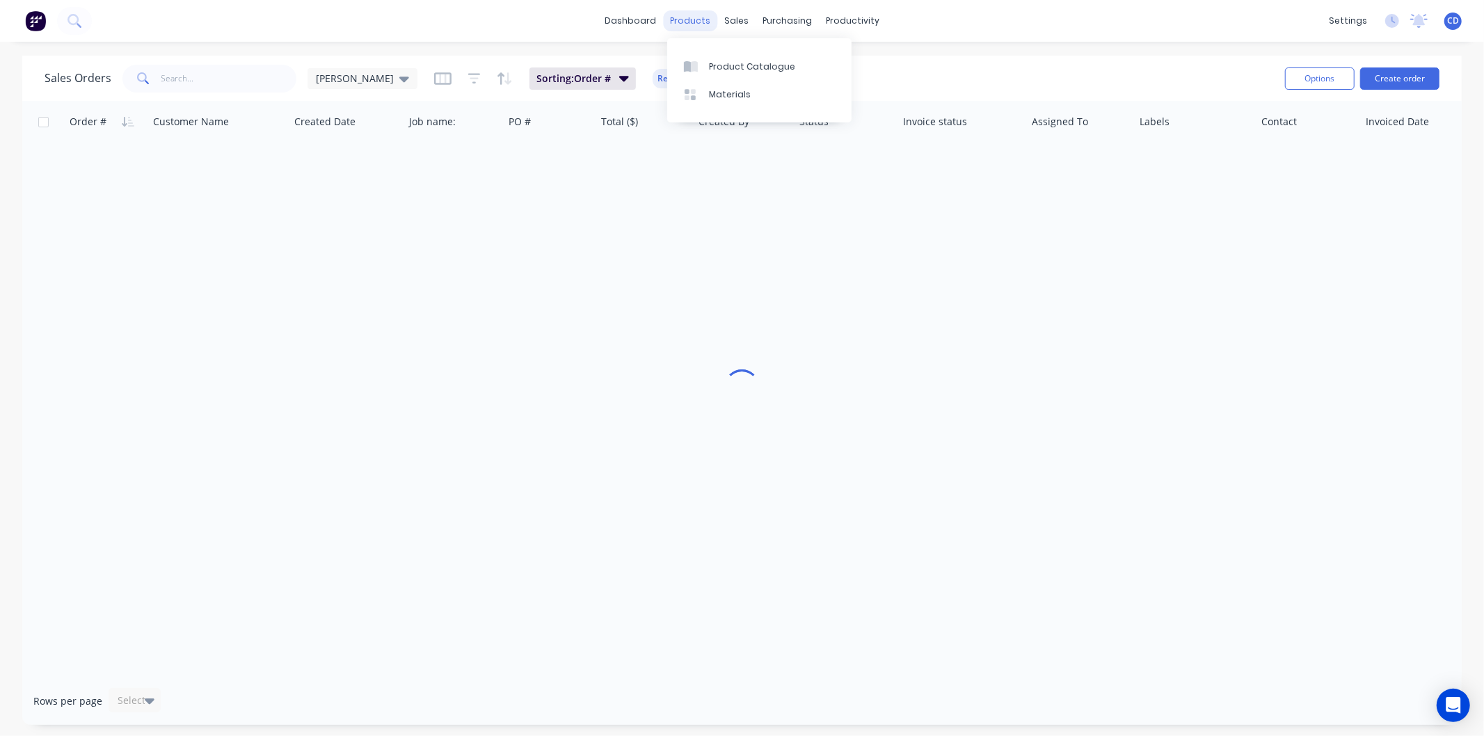
click at [692, 16] on div "products" at bounding box center [690, 20] width 54 height 21
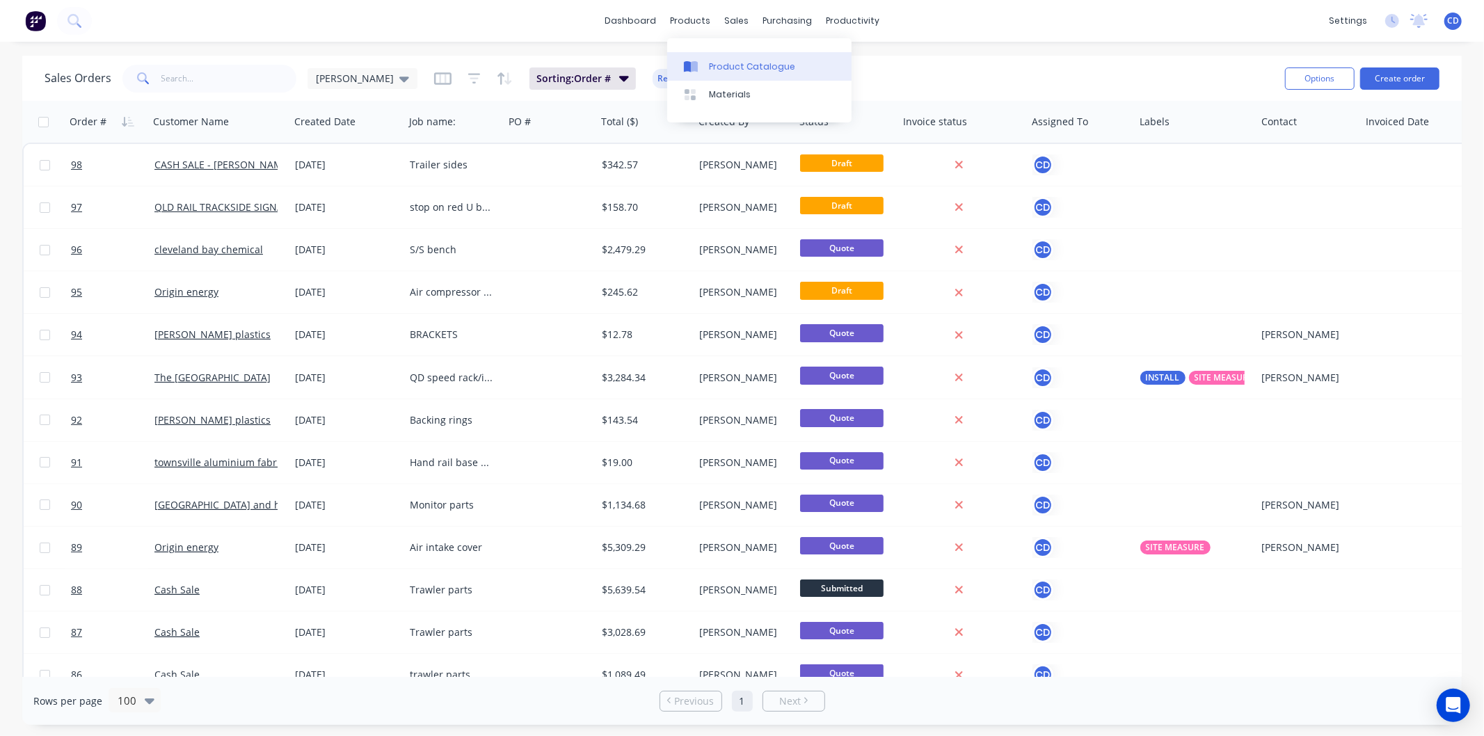
click at [734, 68] on div "Product Catalogue" at bounding box center [752, 67] width 86 height 13
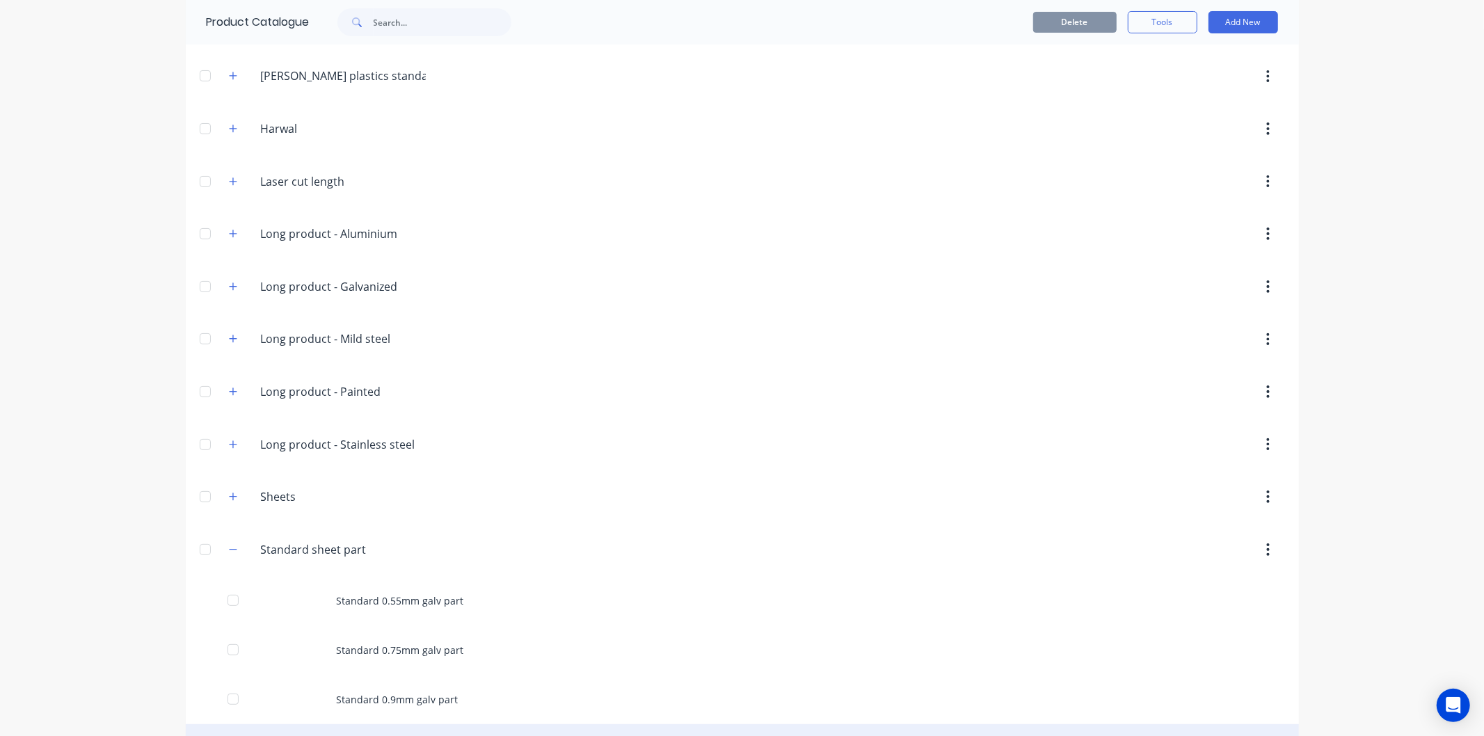
scroll to position [386, 0]
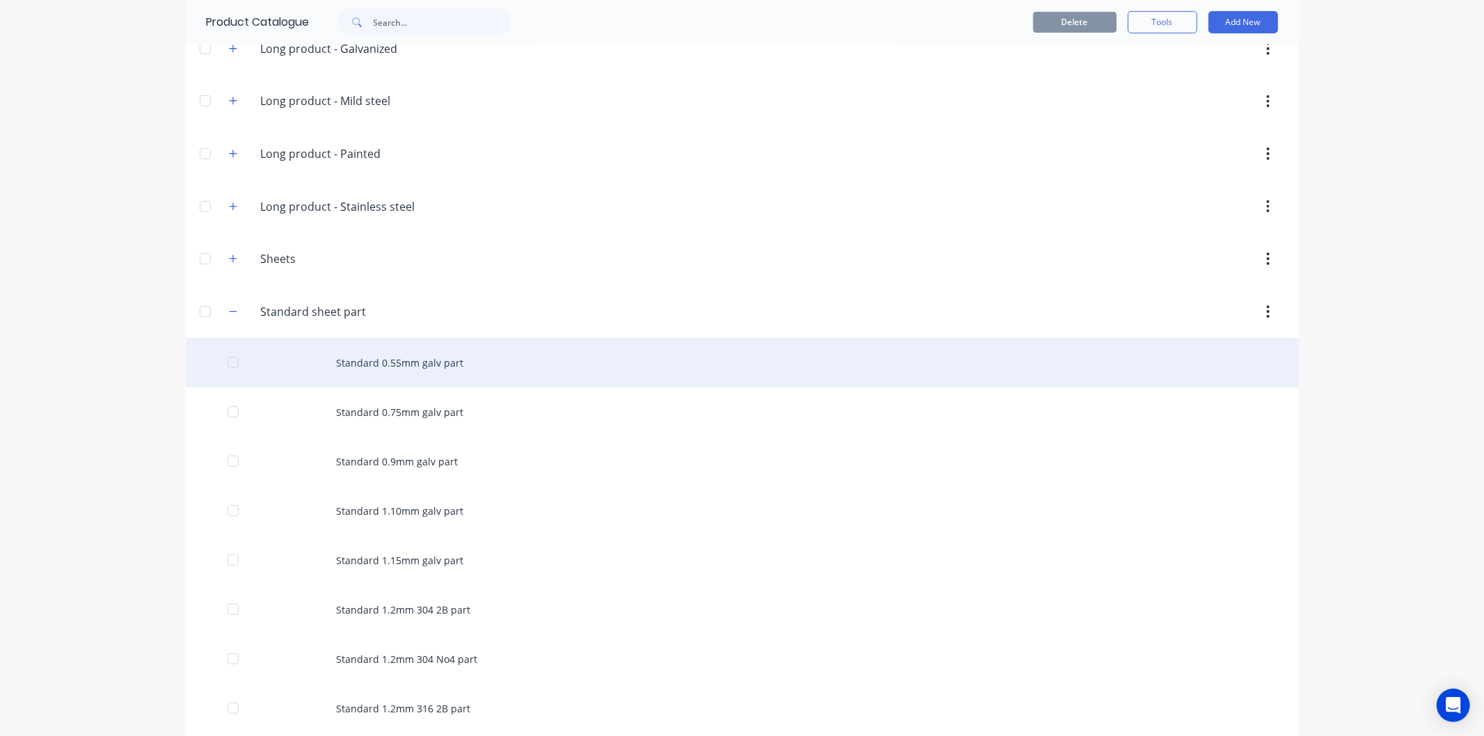
click at [415, 367] on div "Standard 0.55mm galv part" at bounding box center [743, 362] width 1114 height 49
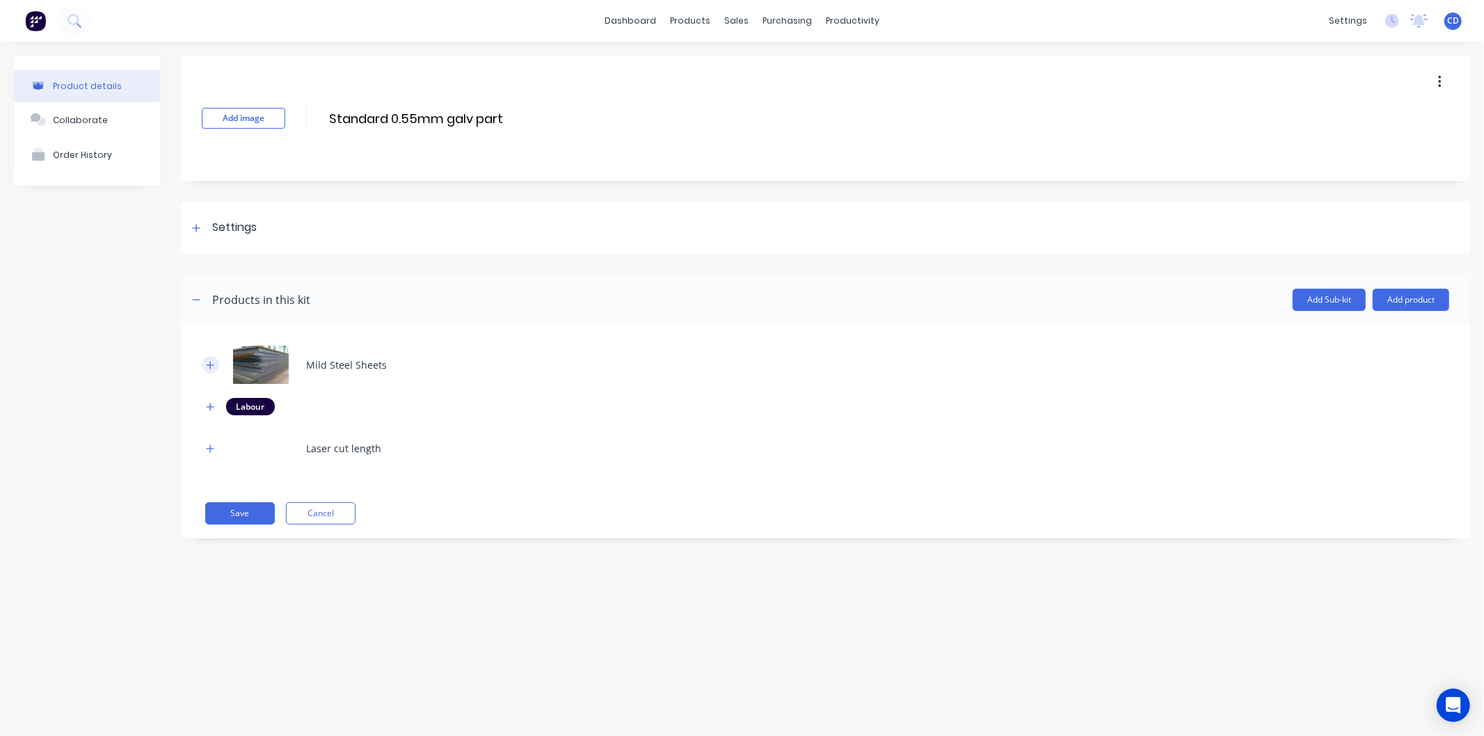
click at [210, 363] on icon "button" at bounding box center [211, 365] width 8 height 8
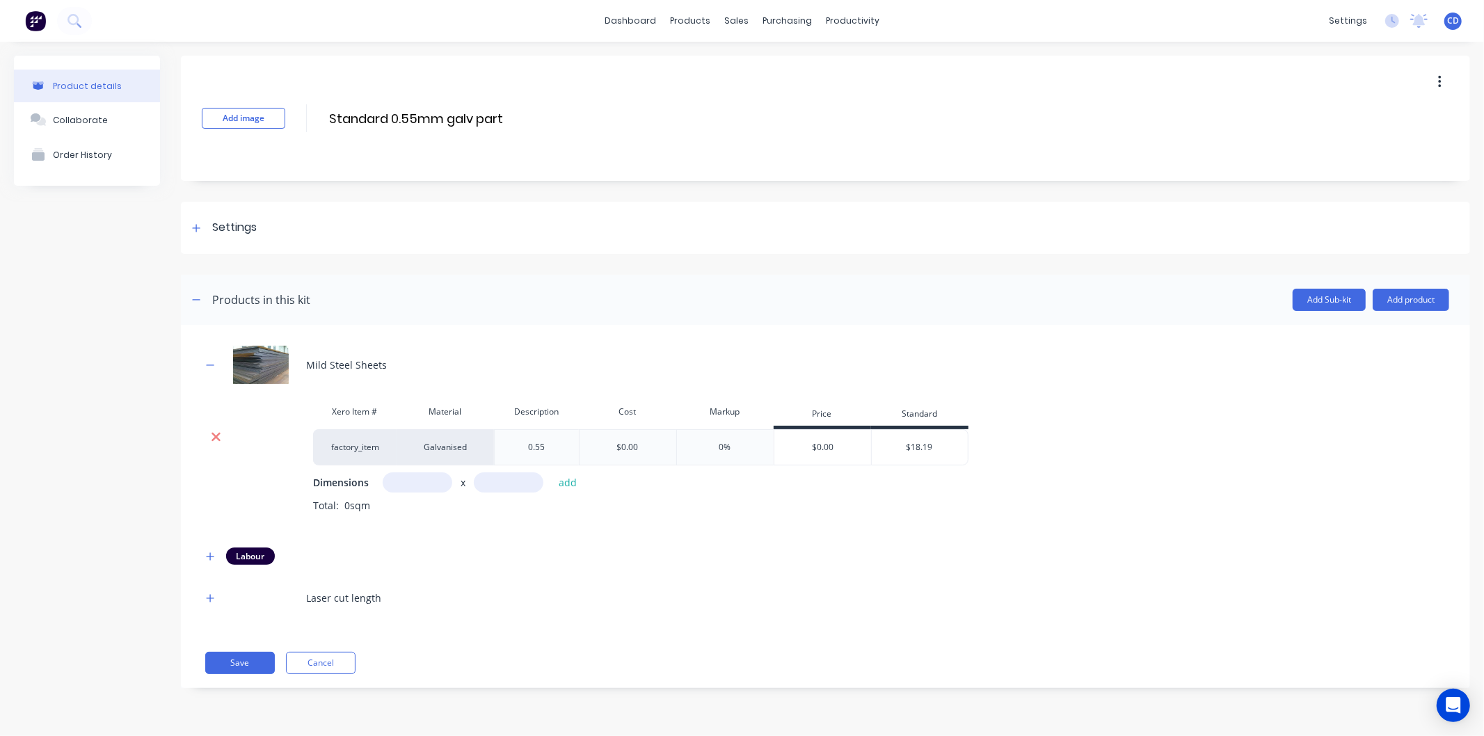
click at [217, 436] on icon at bounding box center [216, 437] width 9 height 9
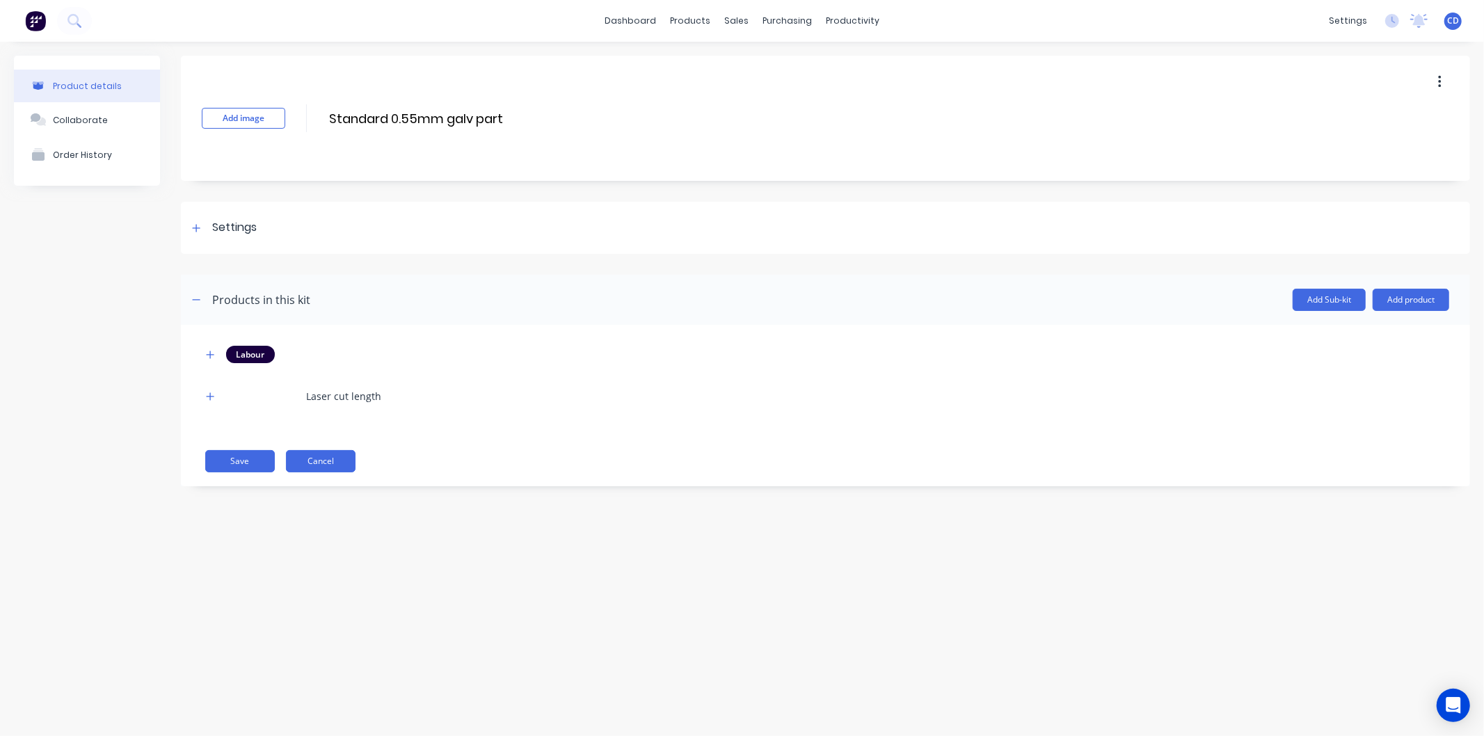
click at [335, 452] on button "Cancel" at bounding box center [321, 461] width 70 height 22
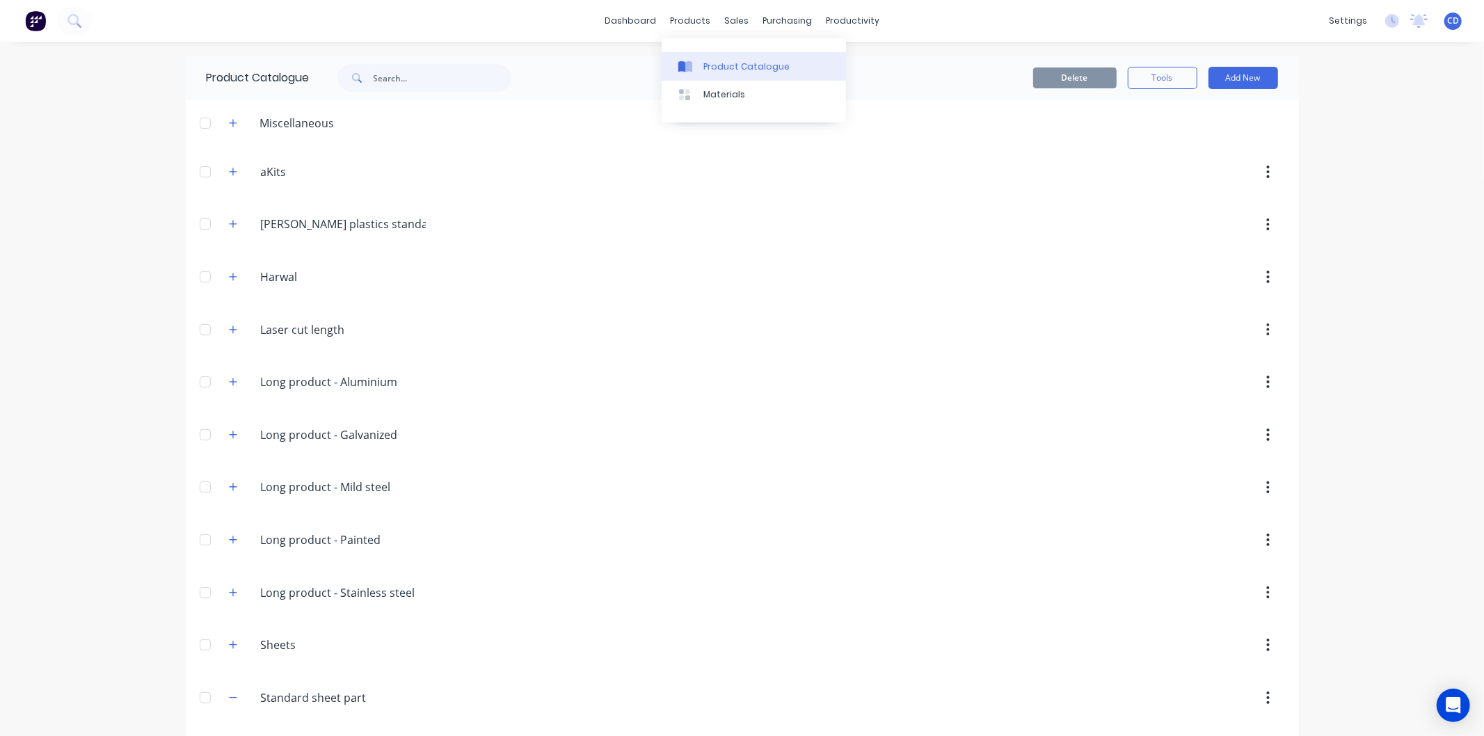
click at [711, 67] on div "Product Catalogue" at bounding box center [747, 67] width 86 height 13
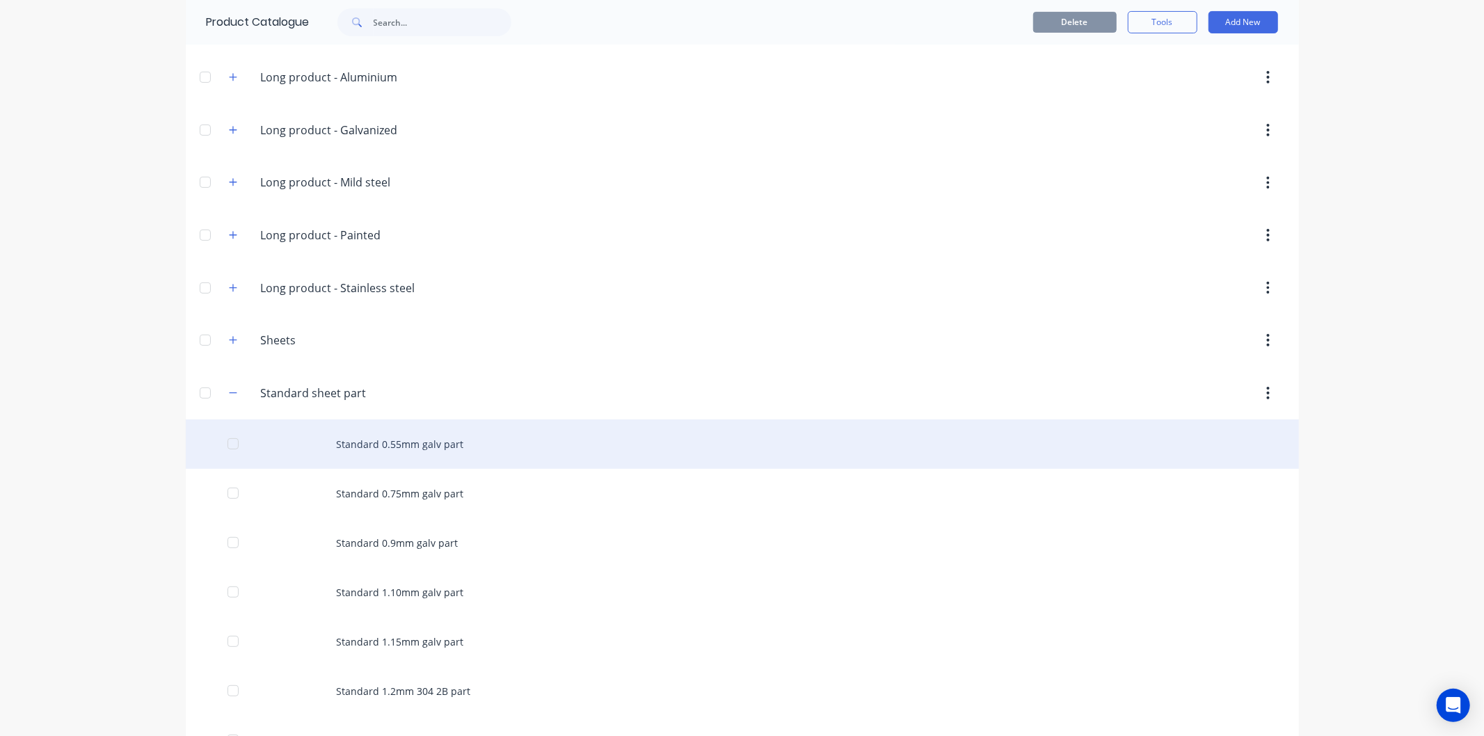
scroll to position [309, 0]
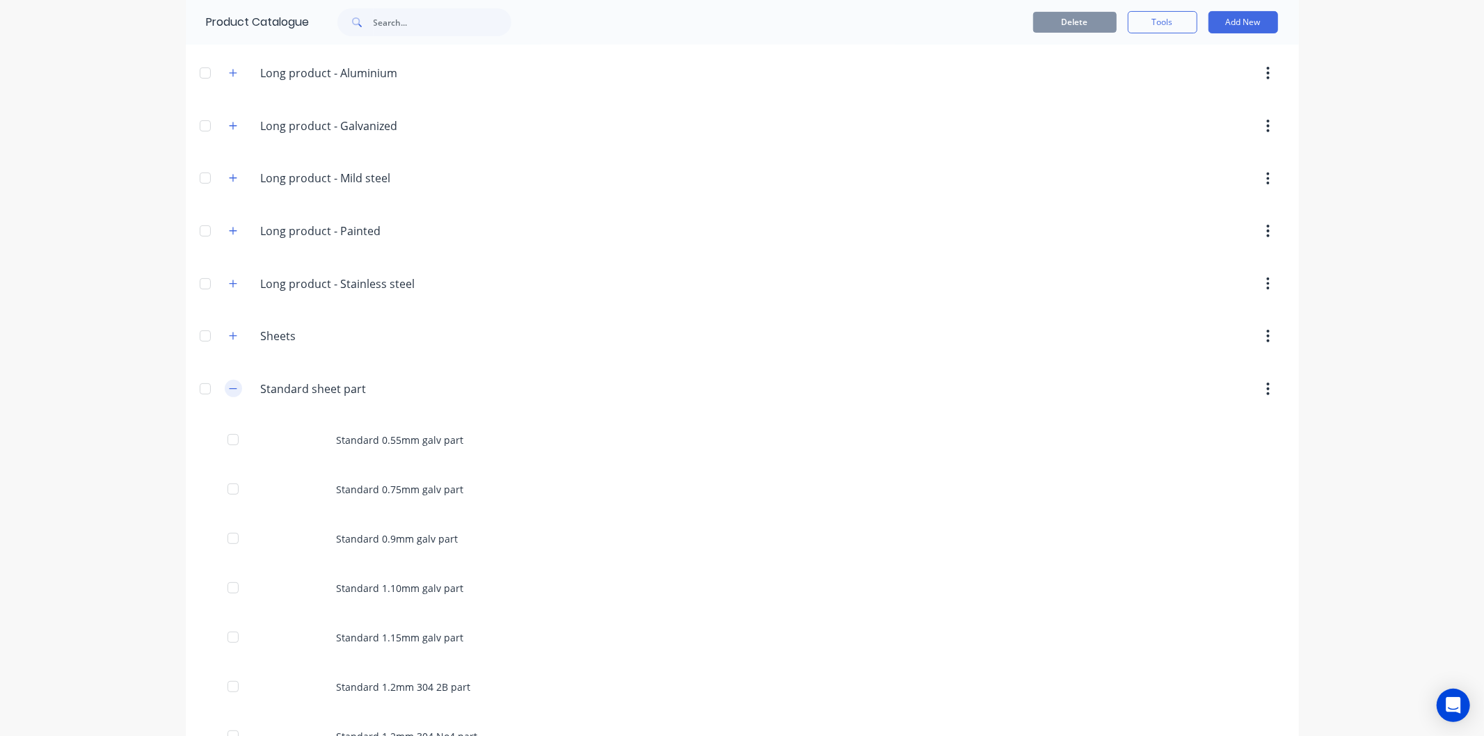
click at [229, 389] on icon "button" at bounding box center [233, 388] width 8 height 1
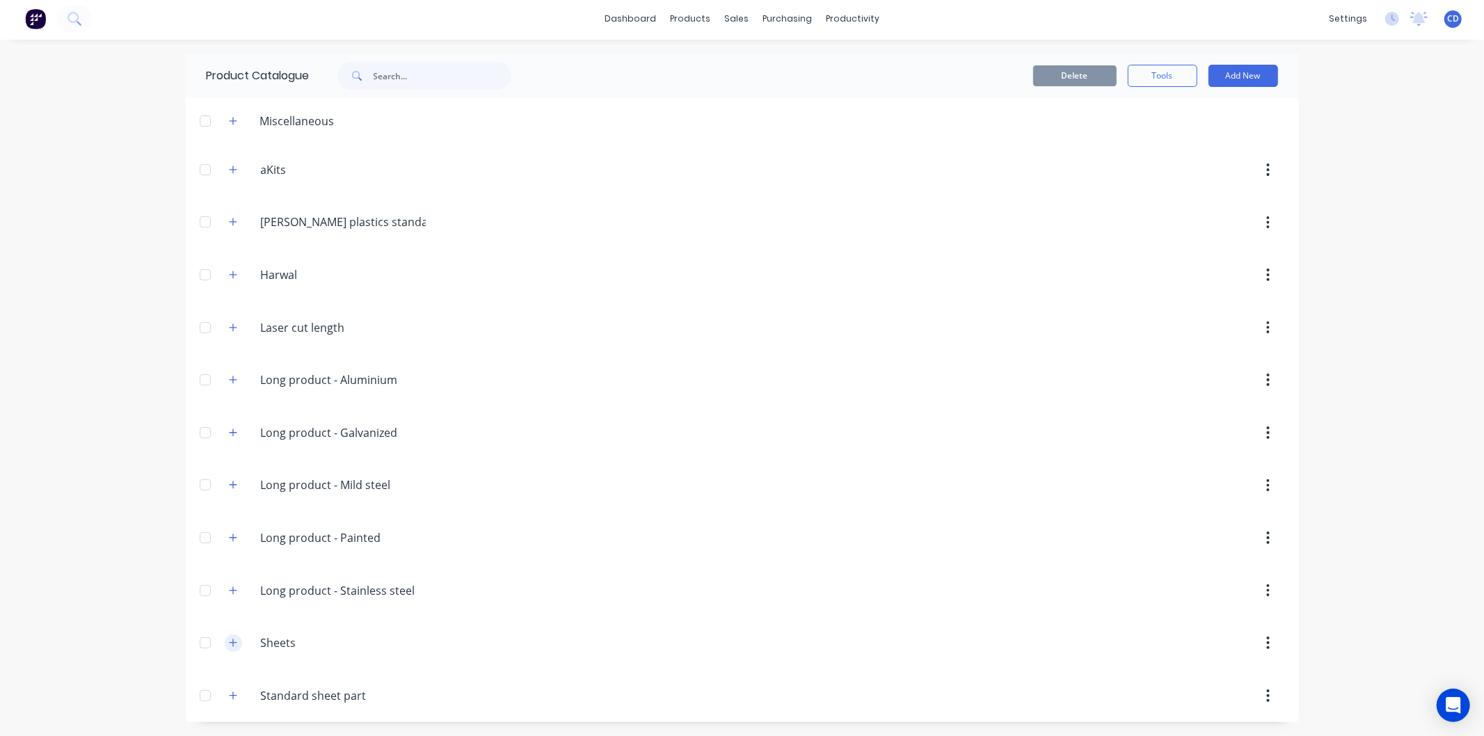
click at [229, 641] on icon "button" at bounding box center [233, 643] width 8 height 8
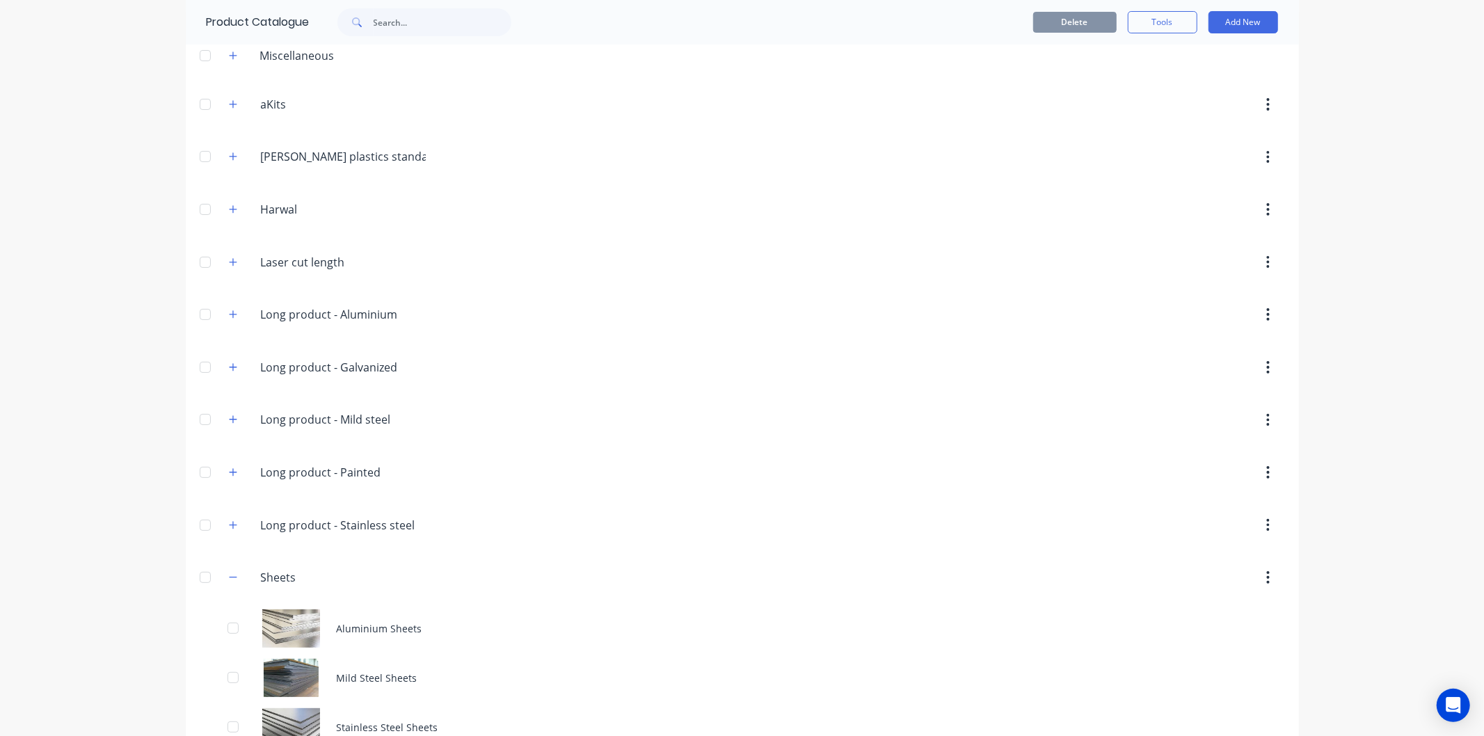
scroll to position [150, 0]
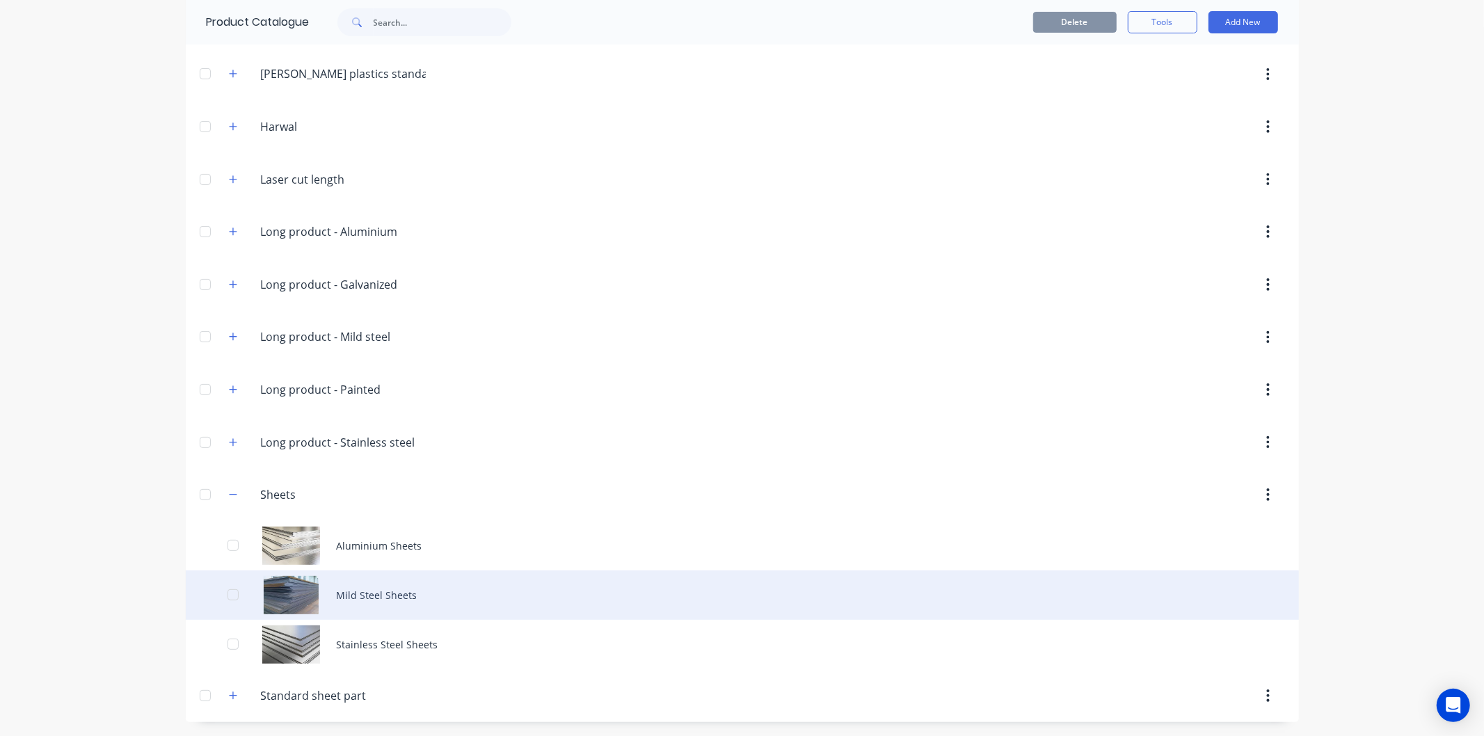
click at [360, 585] on div "Mild Steel Sheets" at bounding box center [743, 595] width 1114 height 49
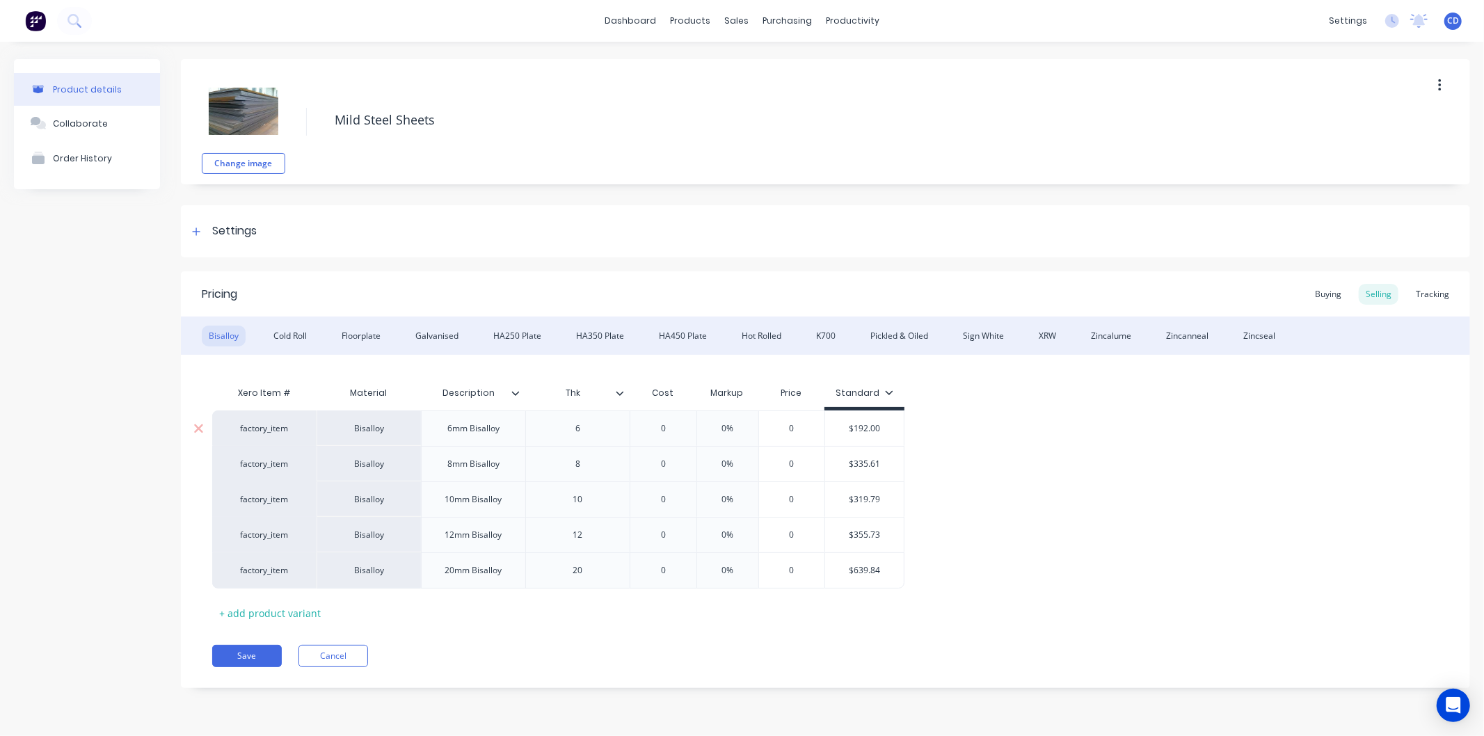
type textarea "x"
type input "0"
click at [666, 434] on input "0" at bounding box center [663, 428] width 70 height 13
type textarea "x"
type input "019"
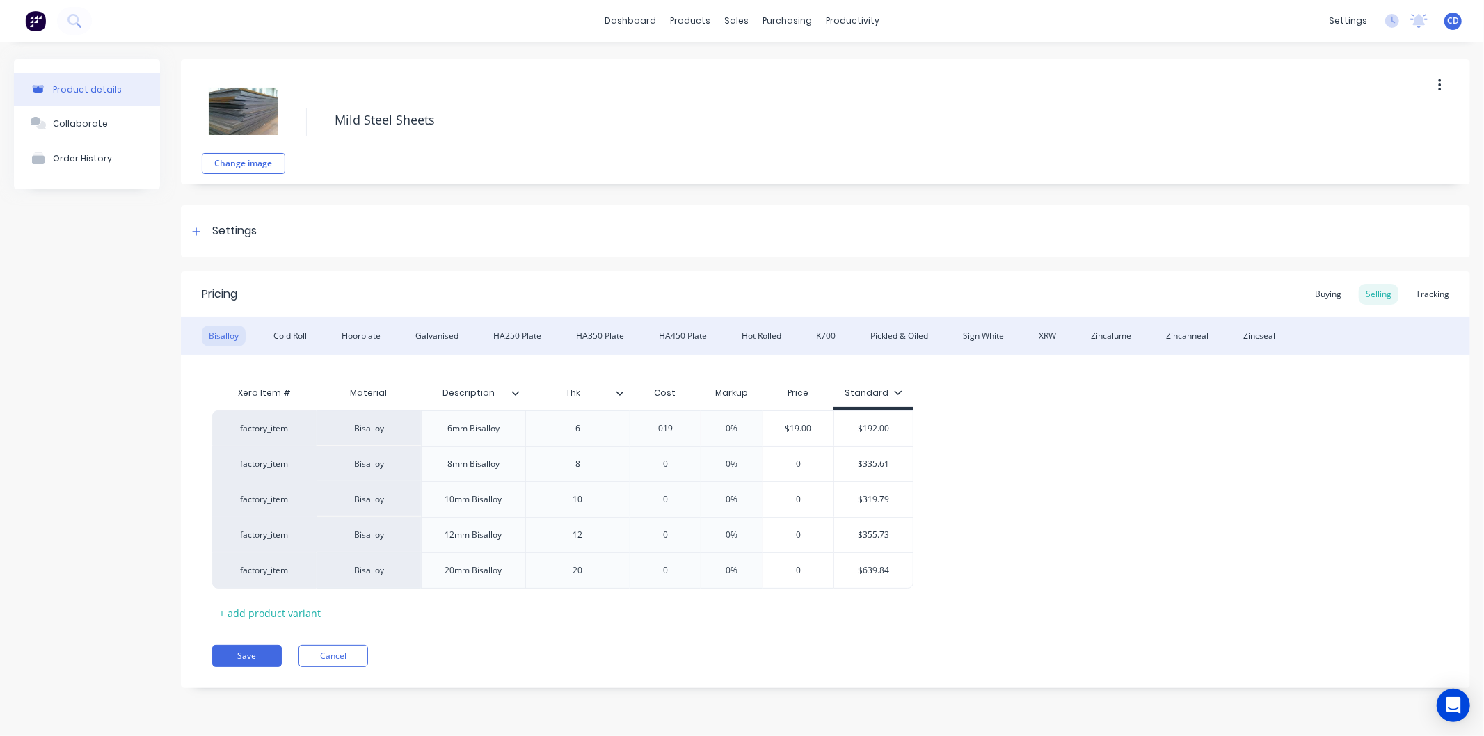
type textarea "x"
type input "0192"
type textarea "x"
type input "019"
type textarea "x"
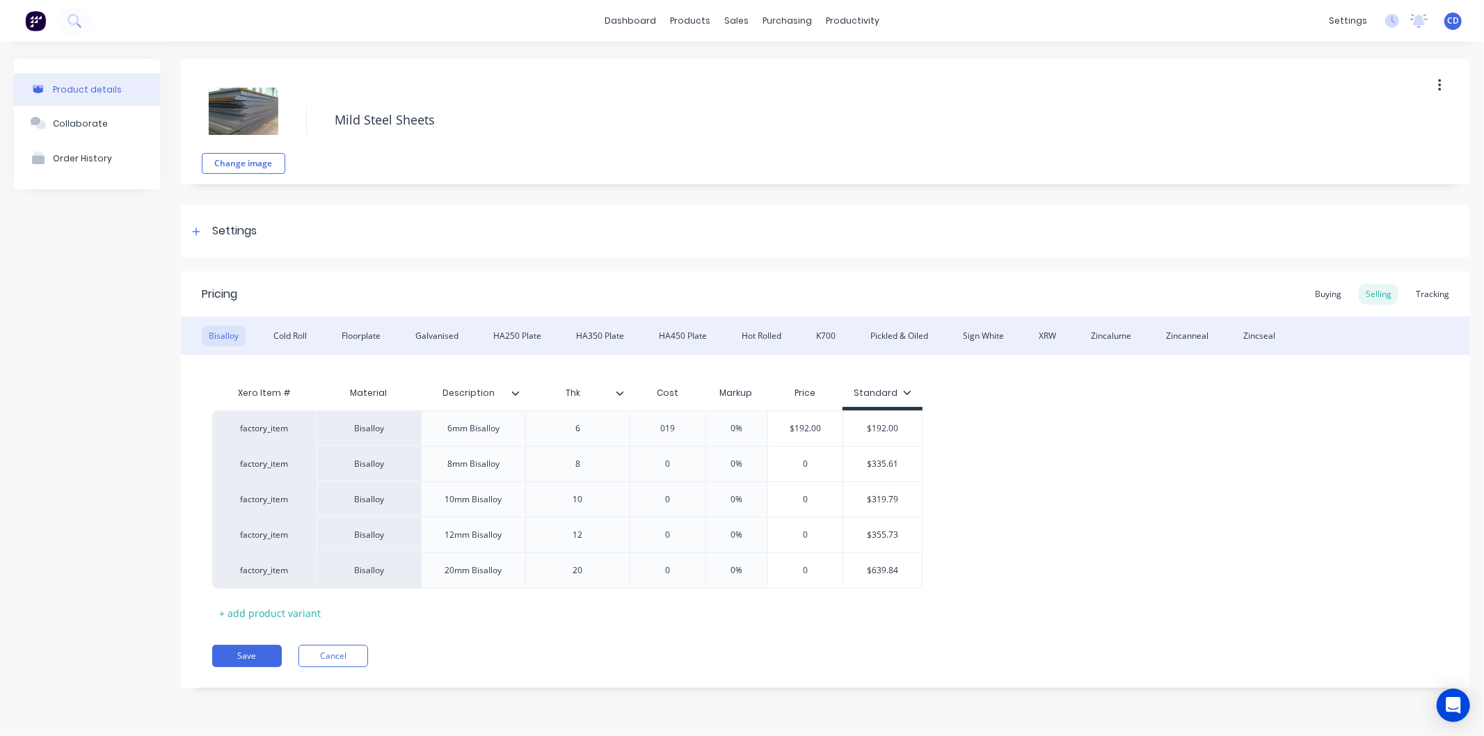
type input "01"
type textarea "x"
type input "0"
type textarea "x"
type input "1"
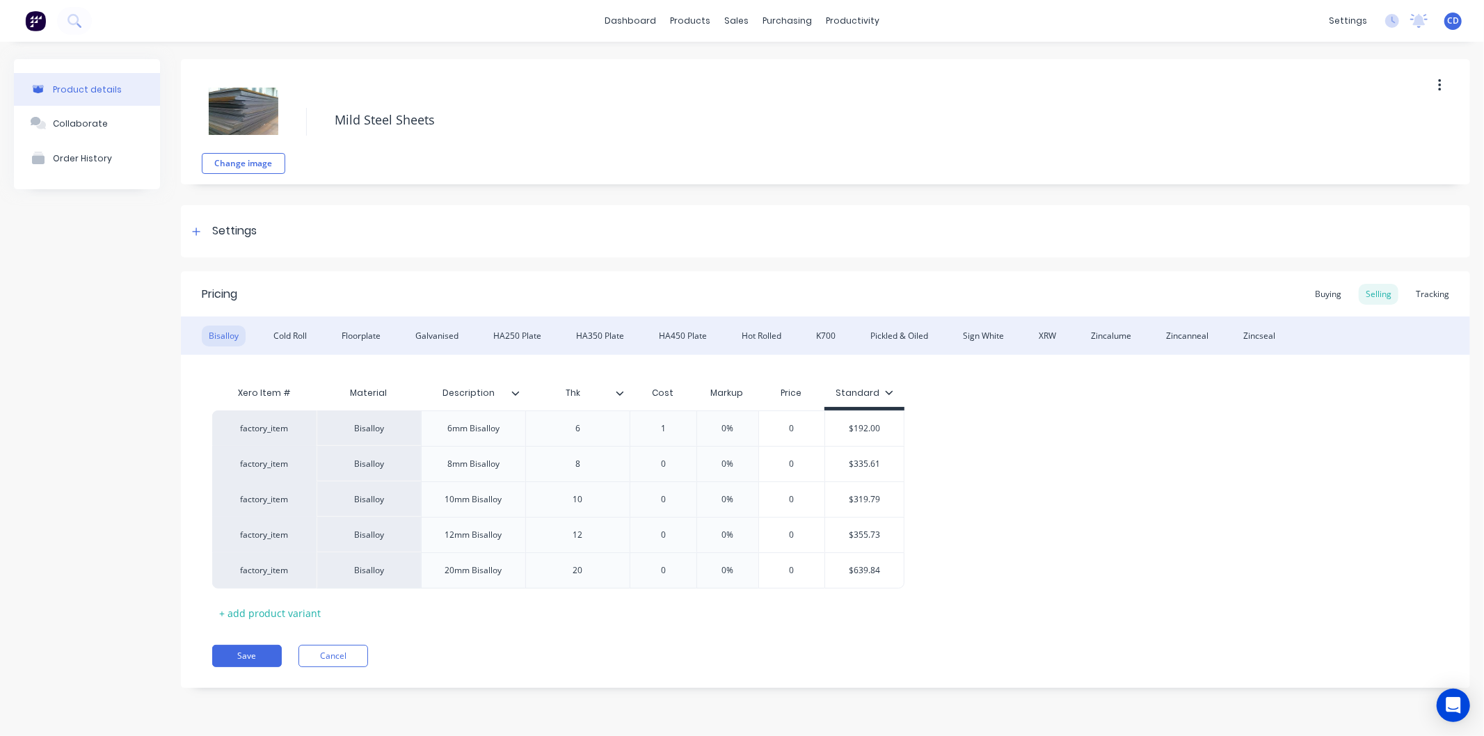
type textarea "x"
type input "19"
type textarea "x"
type input "192"
click at [742, 428] on input "0%" at bounding box center [737, 428] width 70 height 13
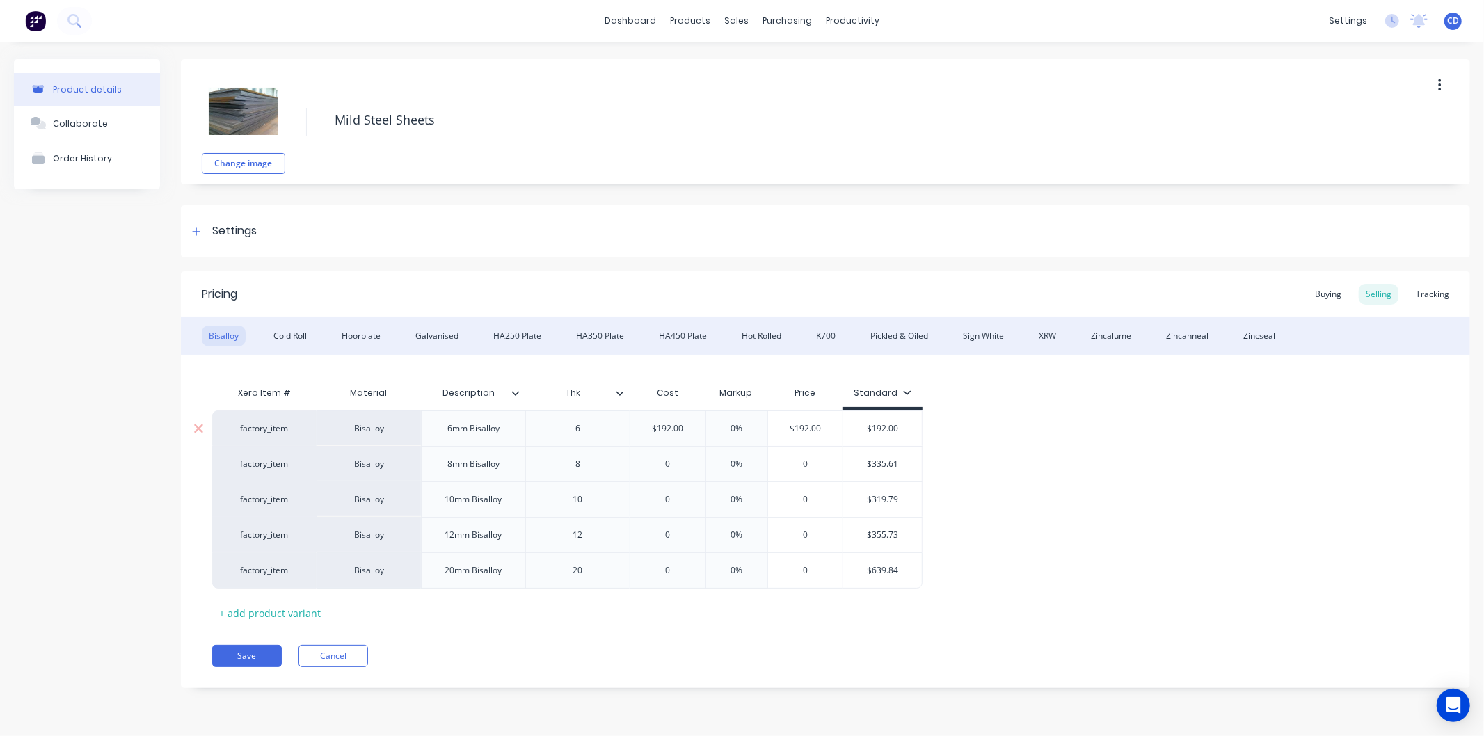
click at [743, 429] on input "0%" at bounding box center [737, 428] width 70 height 13
type input "0"
type textarea "x"
type input "30"
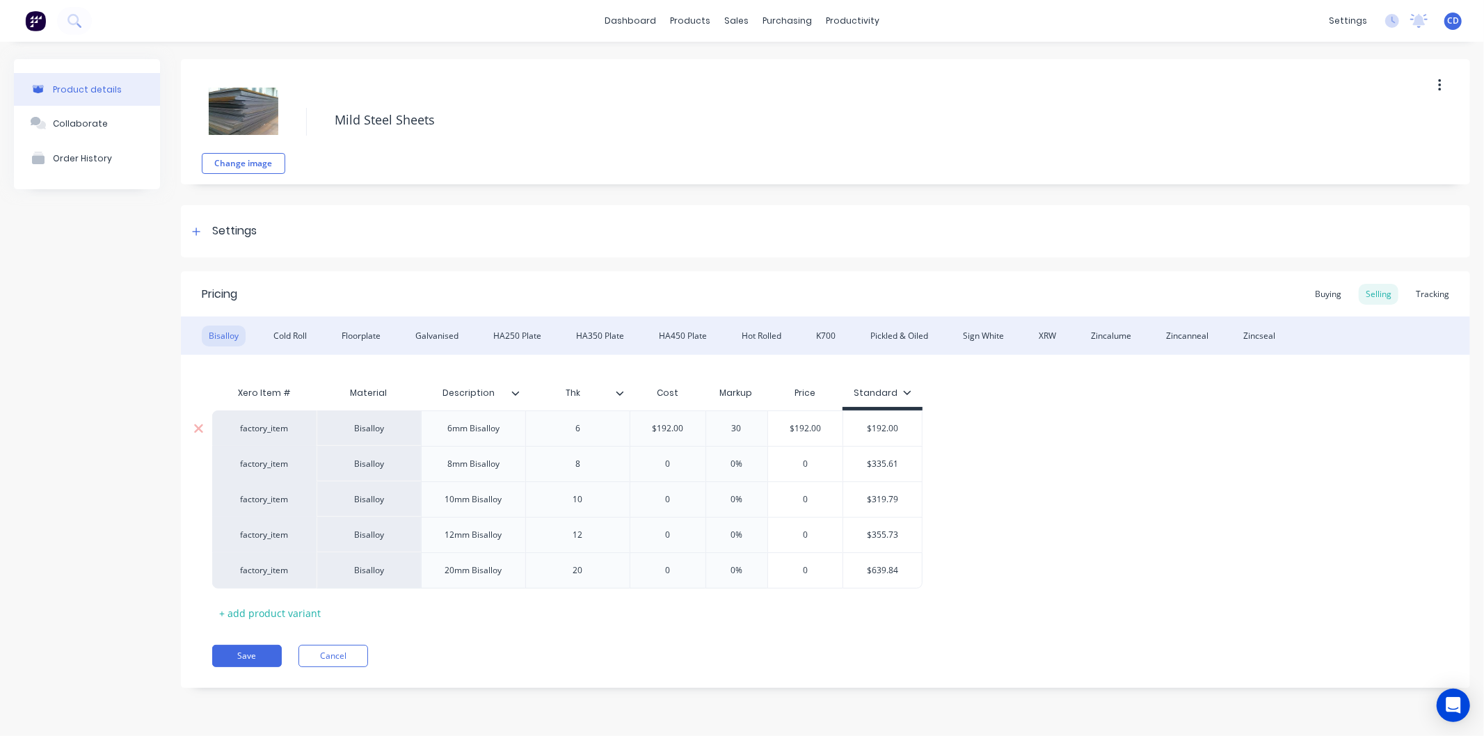
type textarea "x"
click at [754, 470] on div "0%" at bounding box center [737, 464] width 70 height 35
type input "30"
type input "0%"
type input "0"
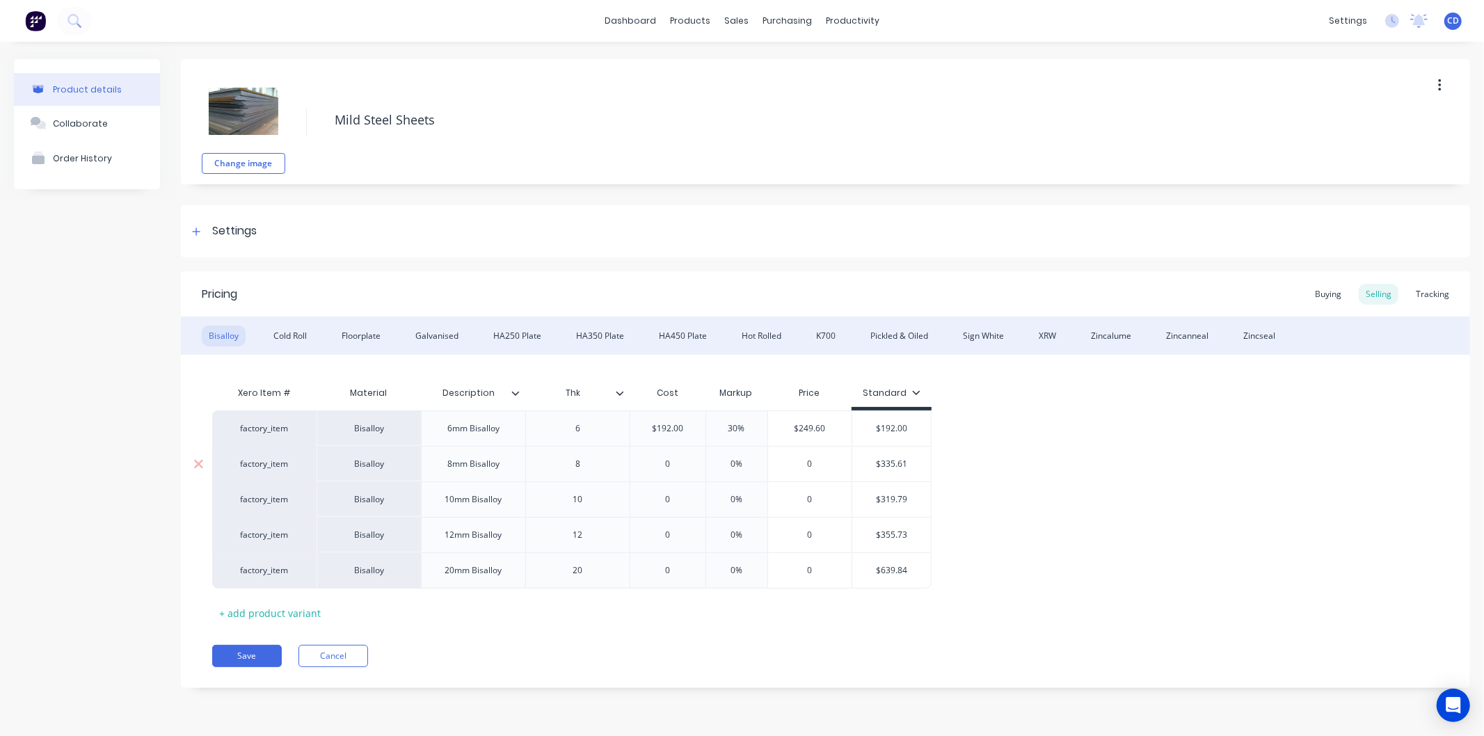
click at [678, 461] on input "0" at bounding box center [668, 464] width 75 height 13
type textarea "x"
type input "3"
type textarea "x"
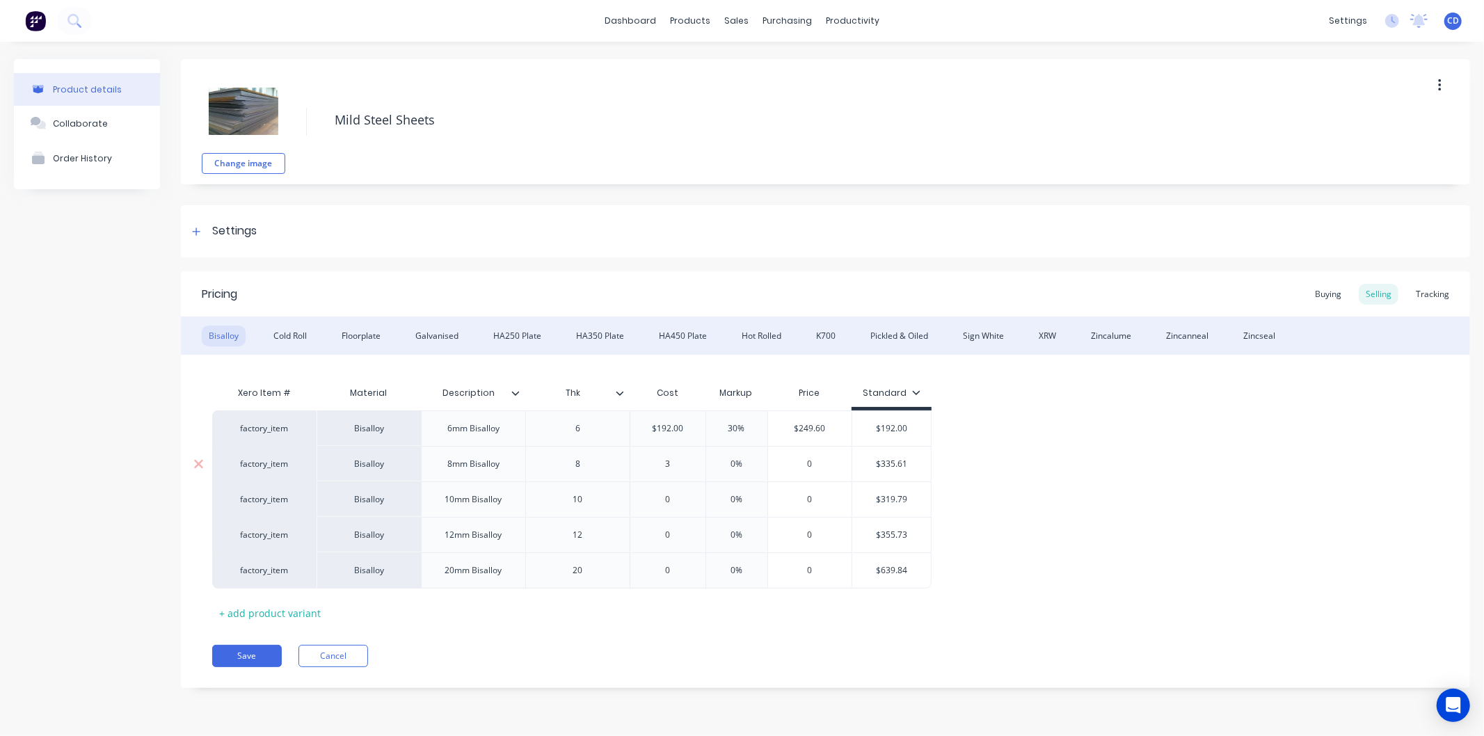
type input "33"
type textarea "x"
type input "335."
type textarea "x"
type input "335.6"
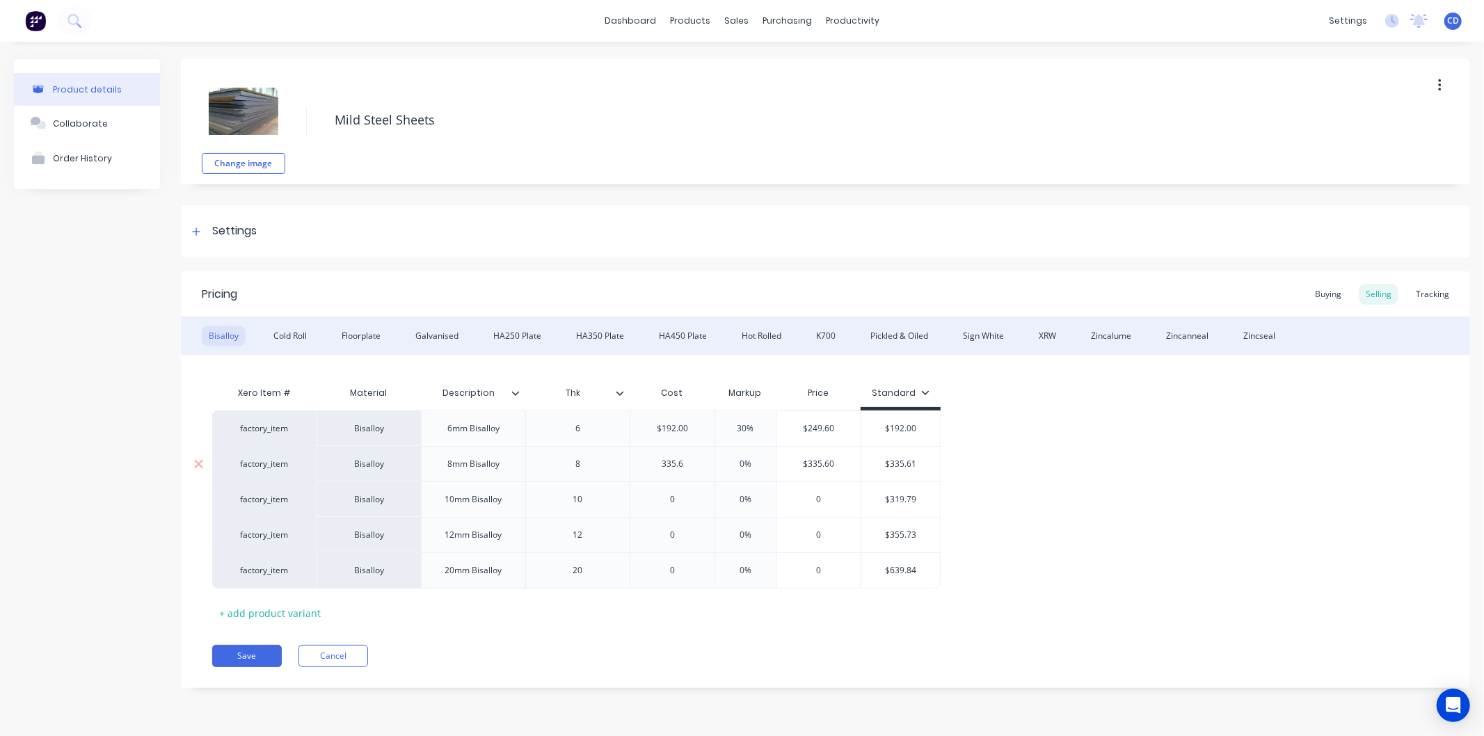
type textarea "x"
type input "335.61"
click at [753, 461] on input "0%" at bounding box center [750, 464] width 70 height 13
type textarea "x"
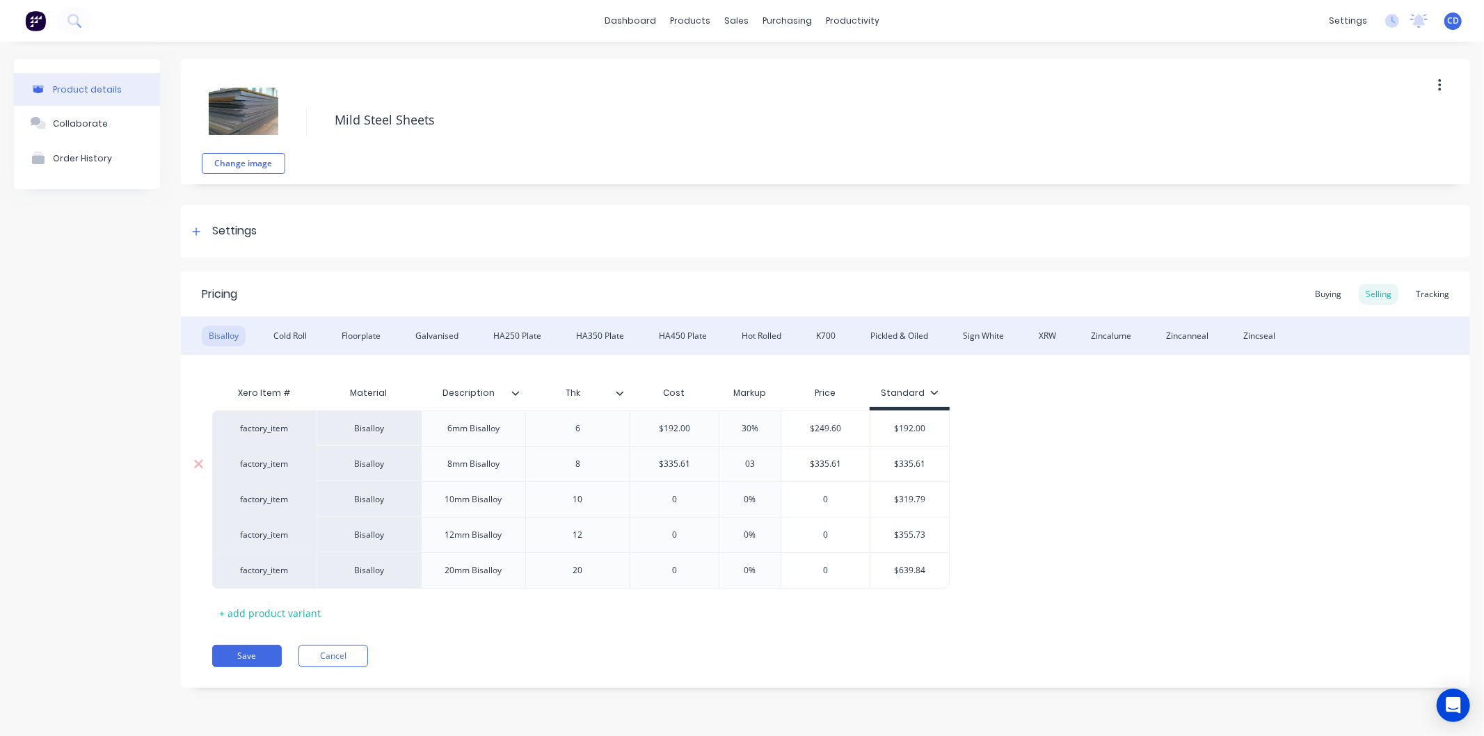
type input "030"
type textarea "x"
type input "03"
type textarea "x"
type input "0"
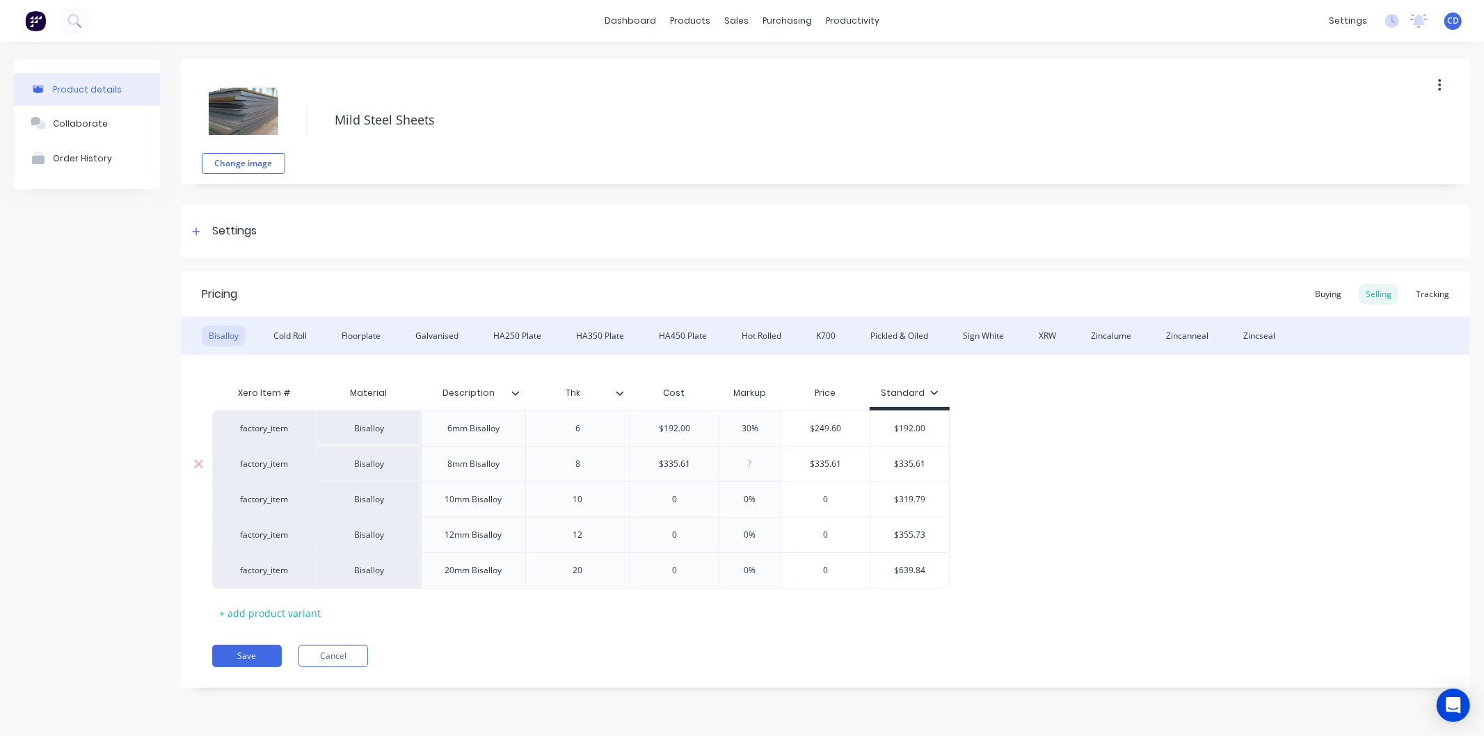
type textarea "x"
type input "30"
type textarea "x"
type input "30"
type input "0"
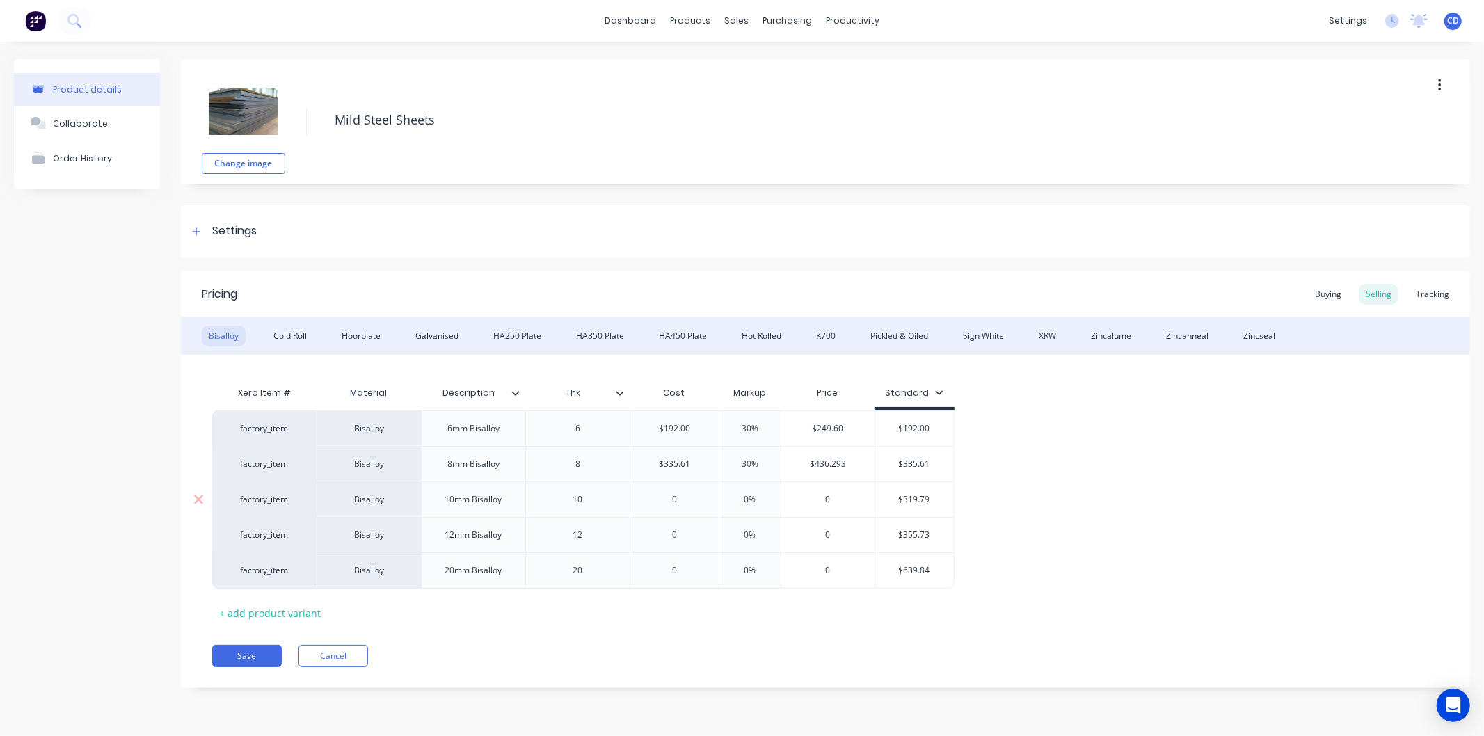
click at [679, 496] on input "0" at bounding box center [675, 499] width 88 height 13
type textarea "x"
type input "3"
type textarea "x"
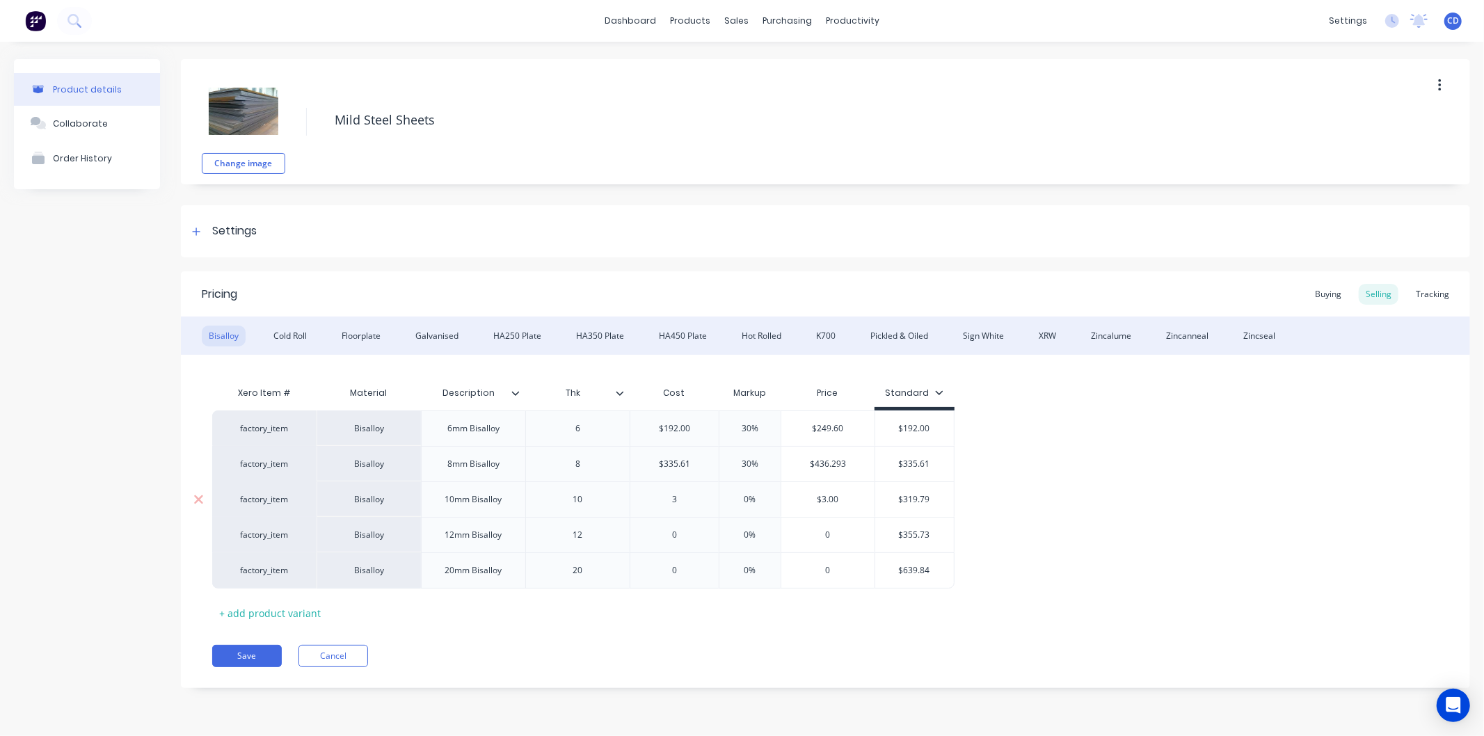
type input "31"
type textarea "x"
type input "319."
type textarea "x"
type input "319.7"
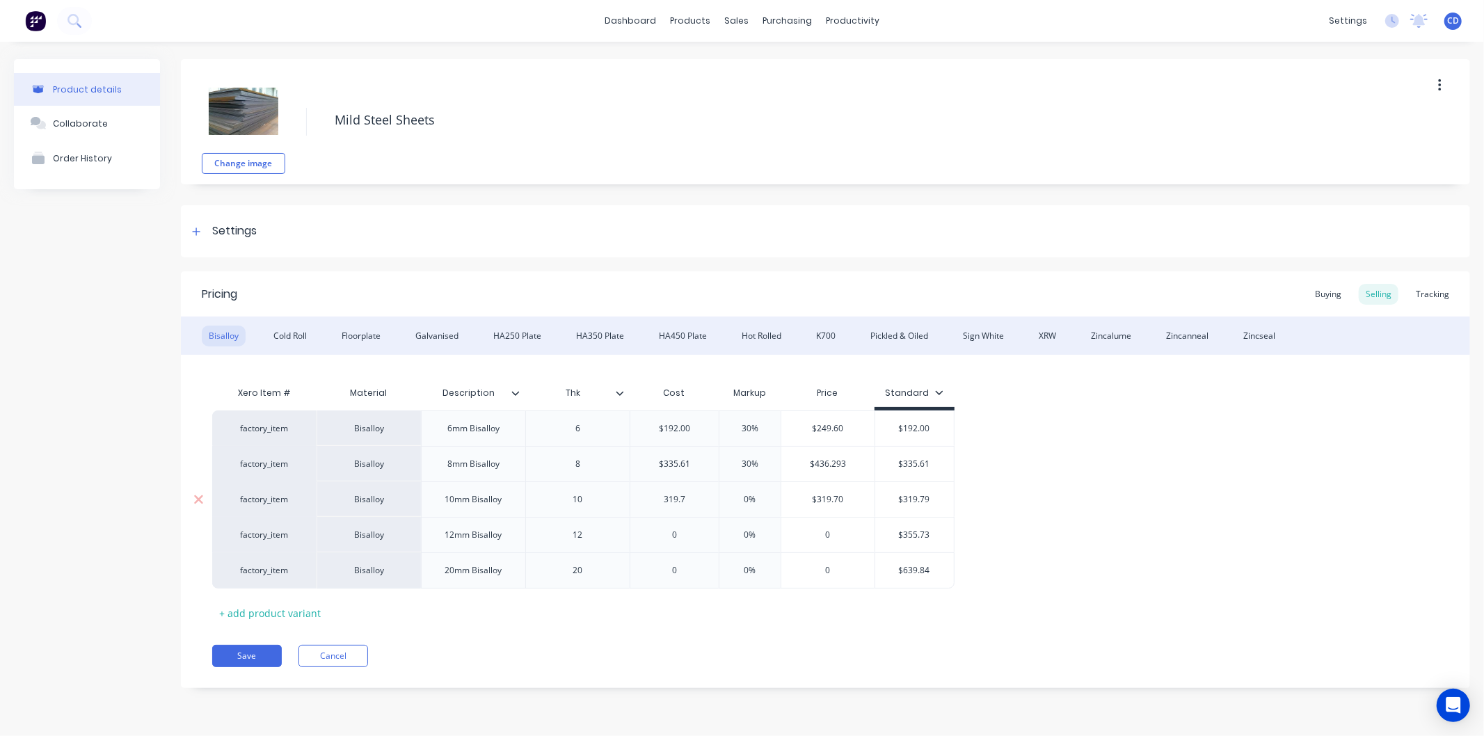
type textarea "x"
type input "319.79"
type input "0%"
click at [759, 502] on input "0%" at bounding box center [750, 499] width 70 height 13
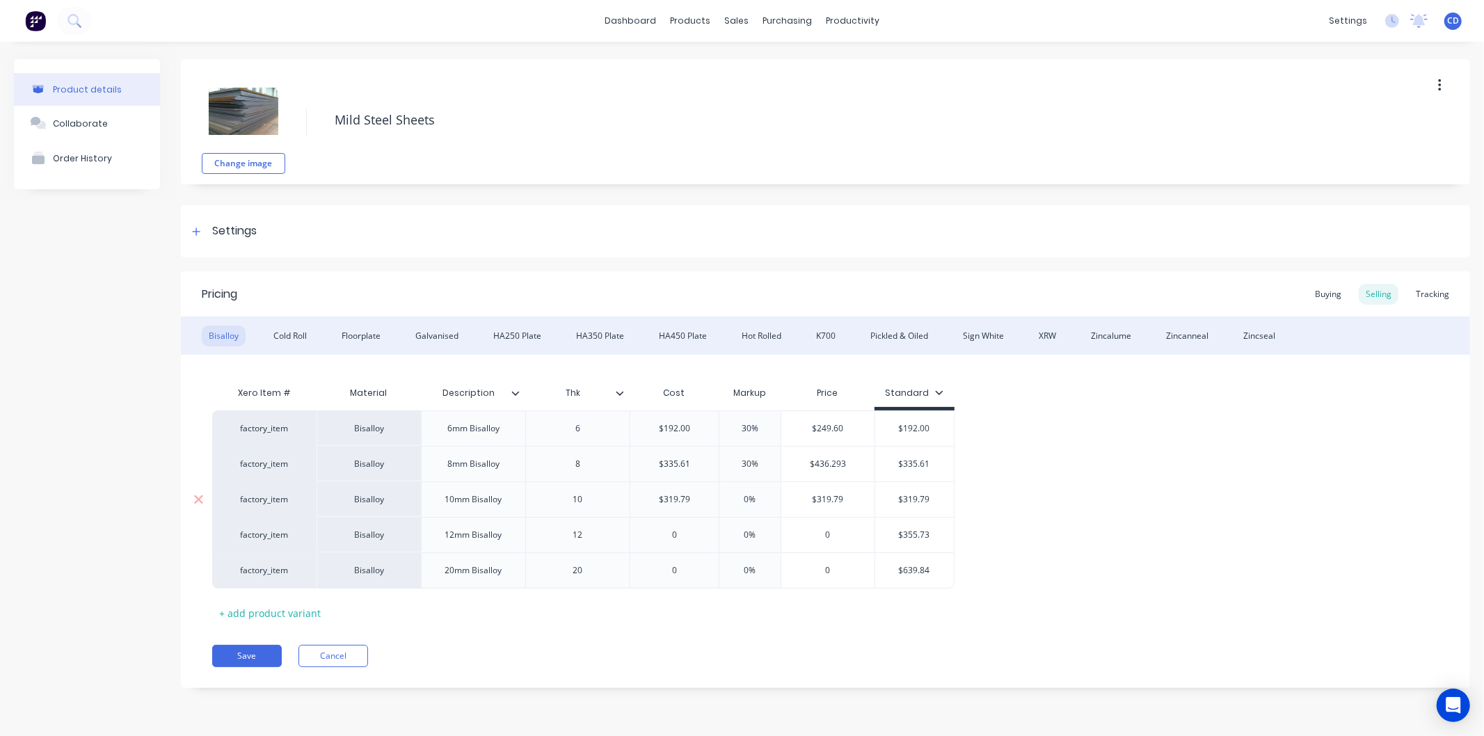
click at [759, 502] on input "0%" at bounding box center [750, 499] width 70 height 13
type textarea "x"
type input "30"
type textarea "x"
type input "30"
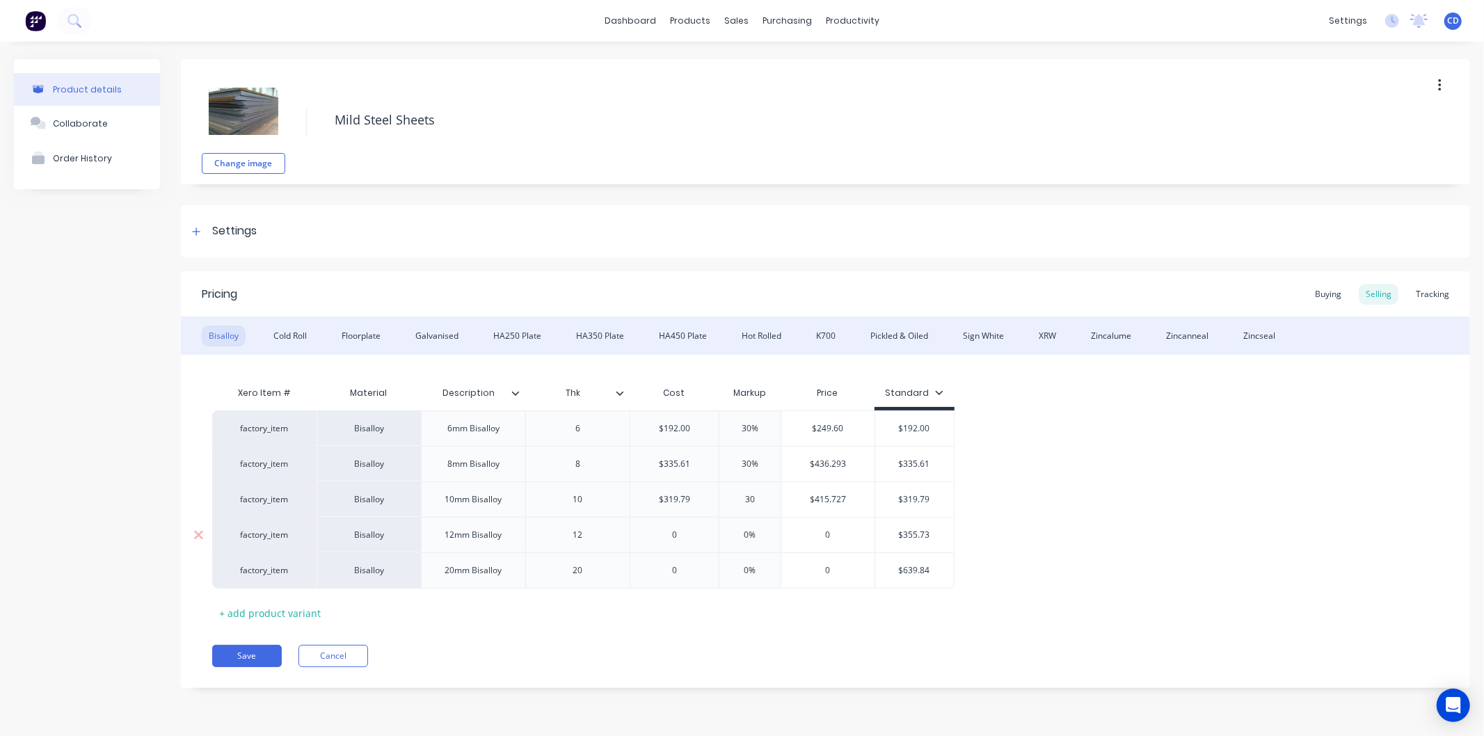
type input "0"
click at [683, 537] on input "0" at bounding box center [675, 535] width 88 height 13
type textarea "x"
type input "3"
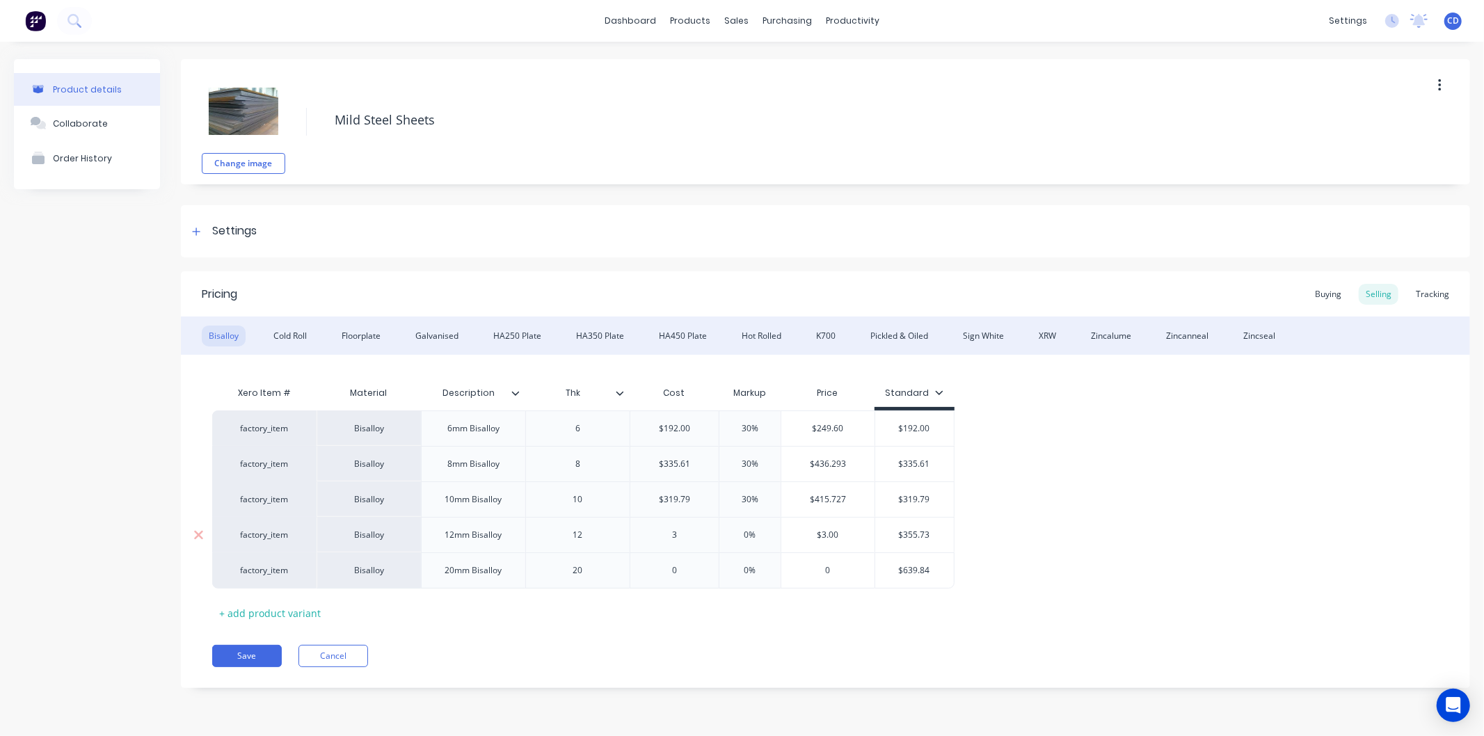
type textarea "x"
type input "31"
type textarea "x"
type input "319"
type textarea "x"
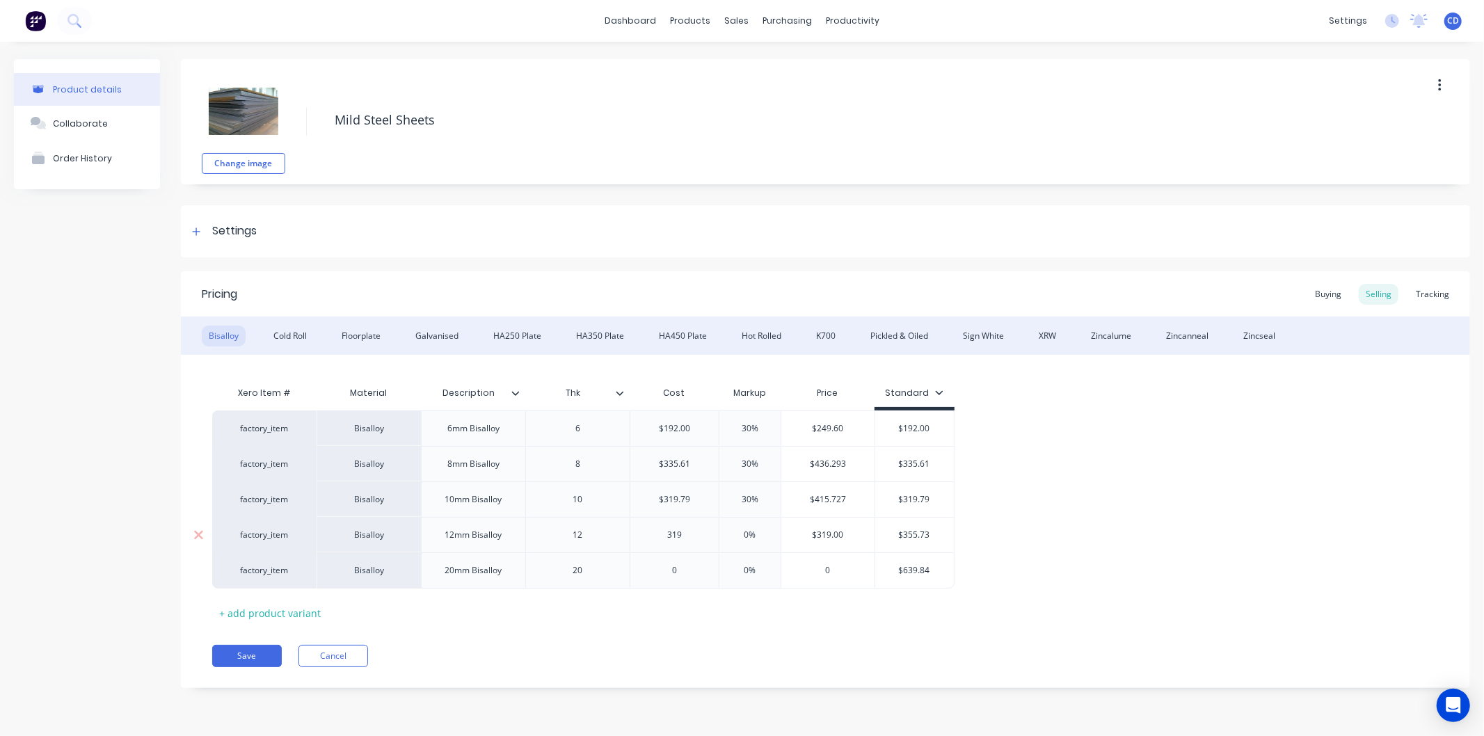
type input "31"
type textarea "x"
type input "3"
type textarea "x"
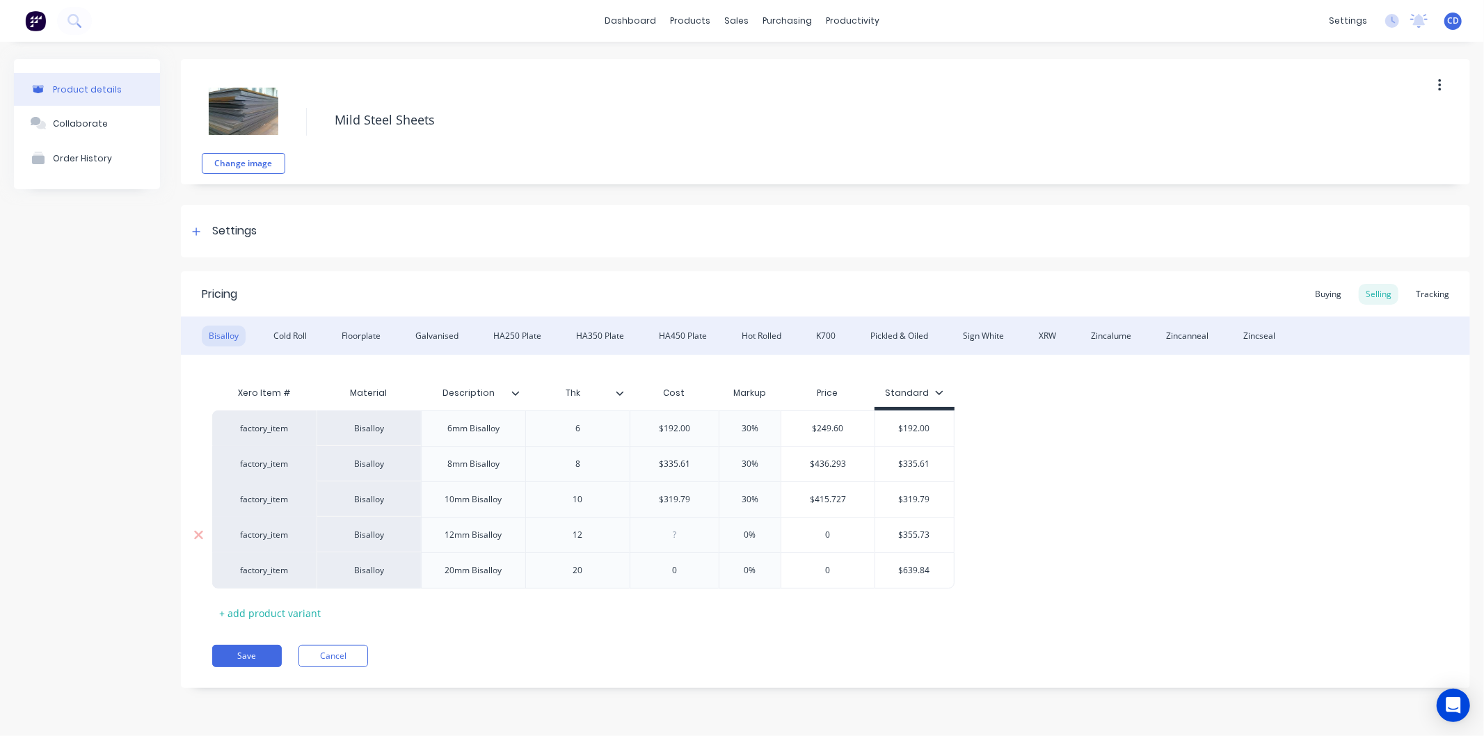
type input "3"
type textarea "x"
type input "35"
type textarea "x"
type input "355."
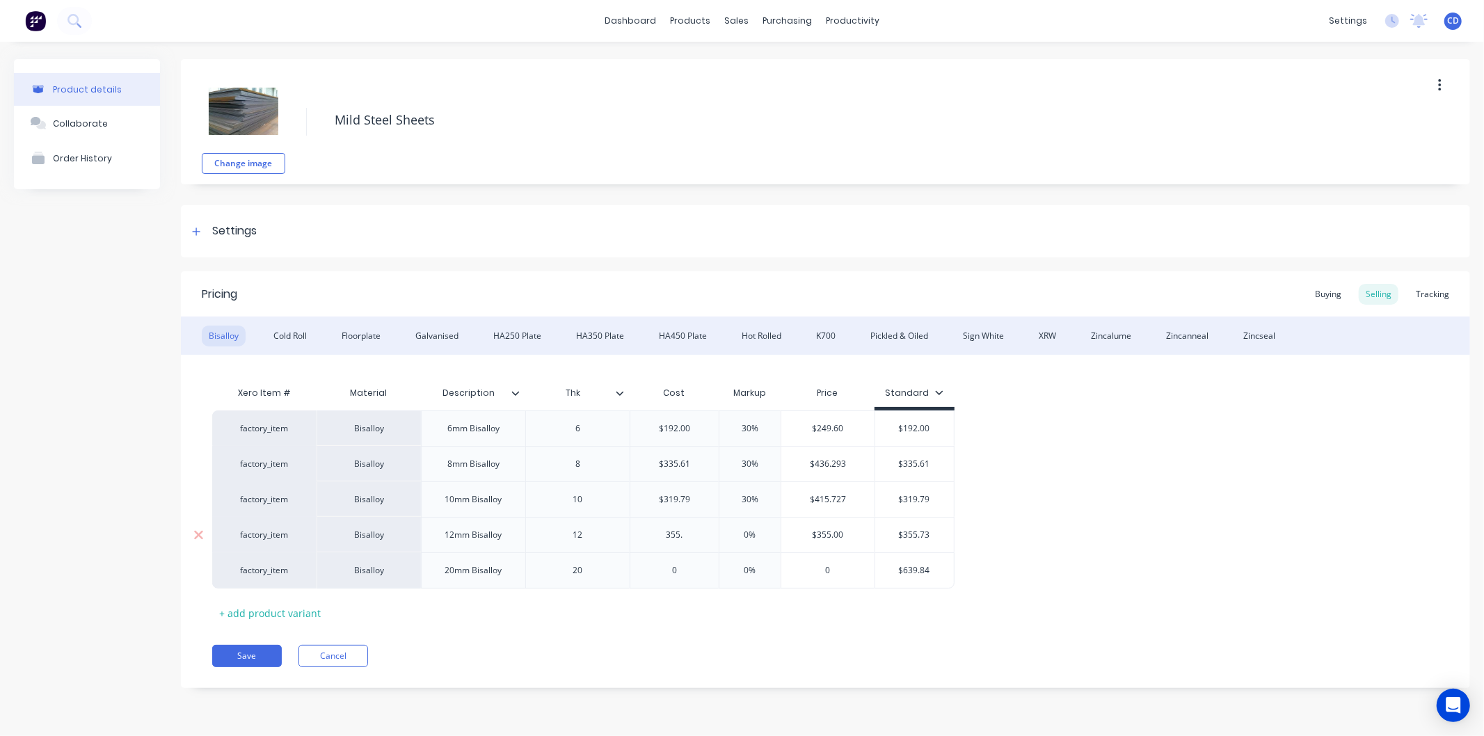
type textarea "x"
type input "355.7"
type textarea "x"
type input "355.73"
type input "0%"
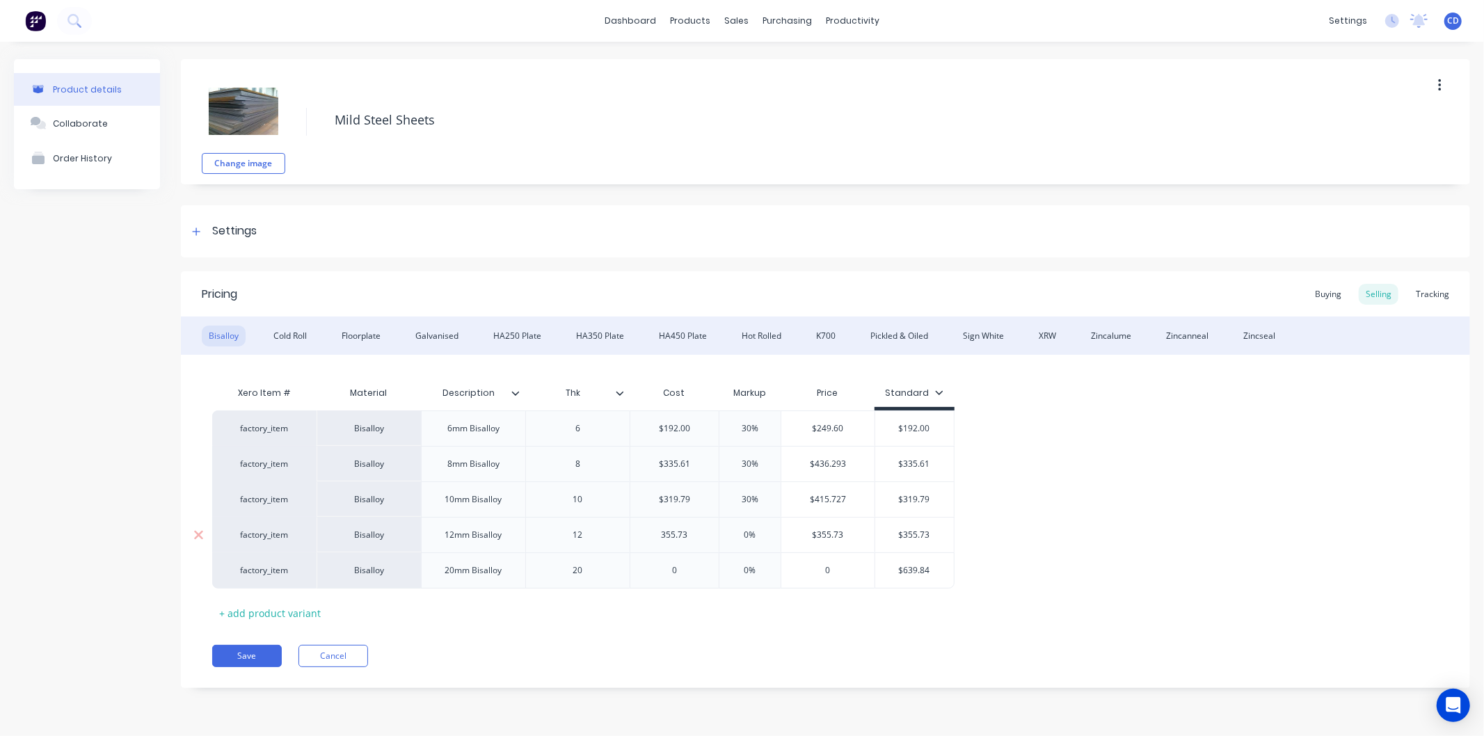
click at [764, 530] on input "0%" at bounding box center [750, 535] width 70 height 13
type textarea "x"
type input "3"
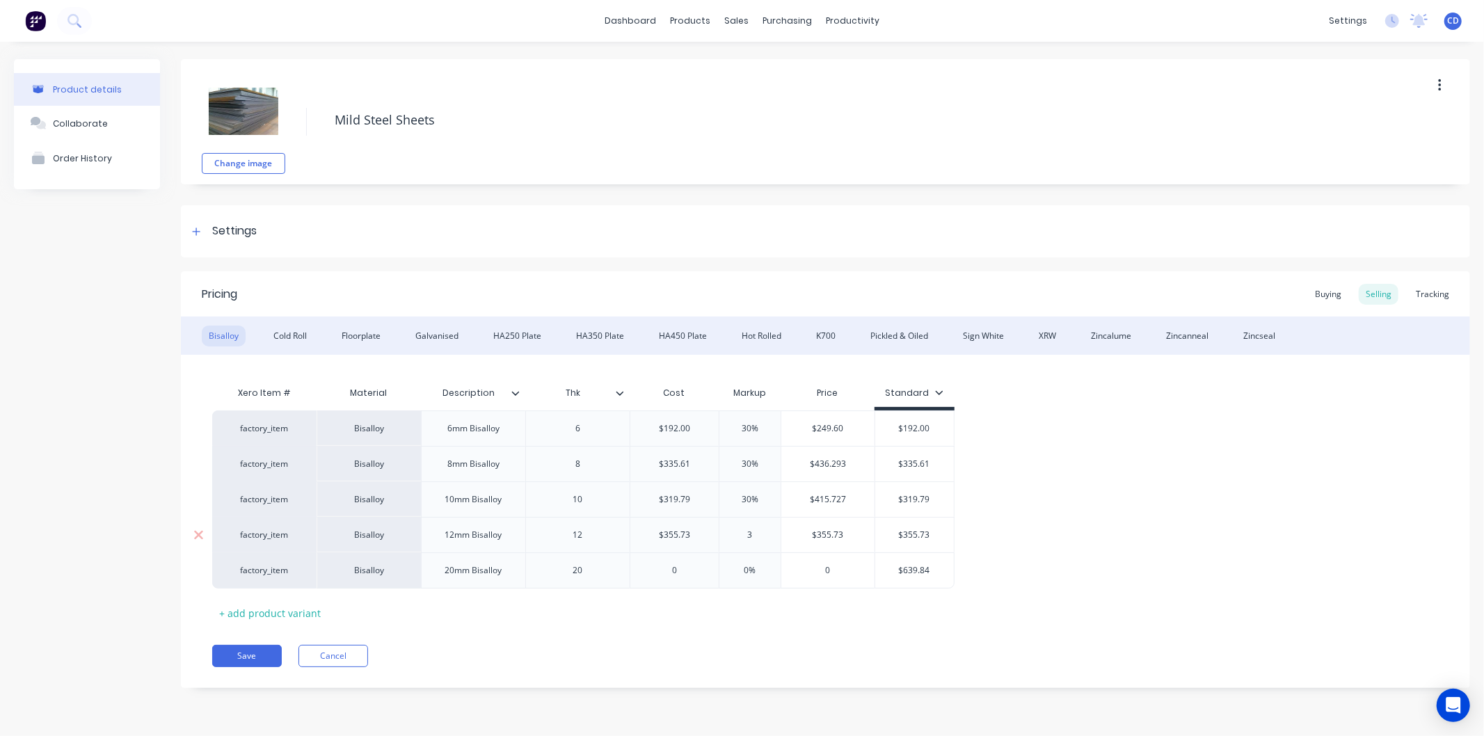
type textarea "x"
type input "30"
click at [711, 637] on div "Pricing Buying Selling Tracking Bisalloy Cold Roll Floorplate Galvanised HA250 …" at bounding box center [826, 479] width 1290 height 417
type input "0"
click at [683, 564] on input "0" at bounding box center [675, 570] width 88 height 13
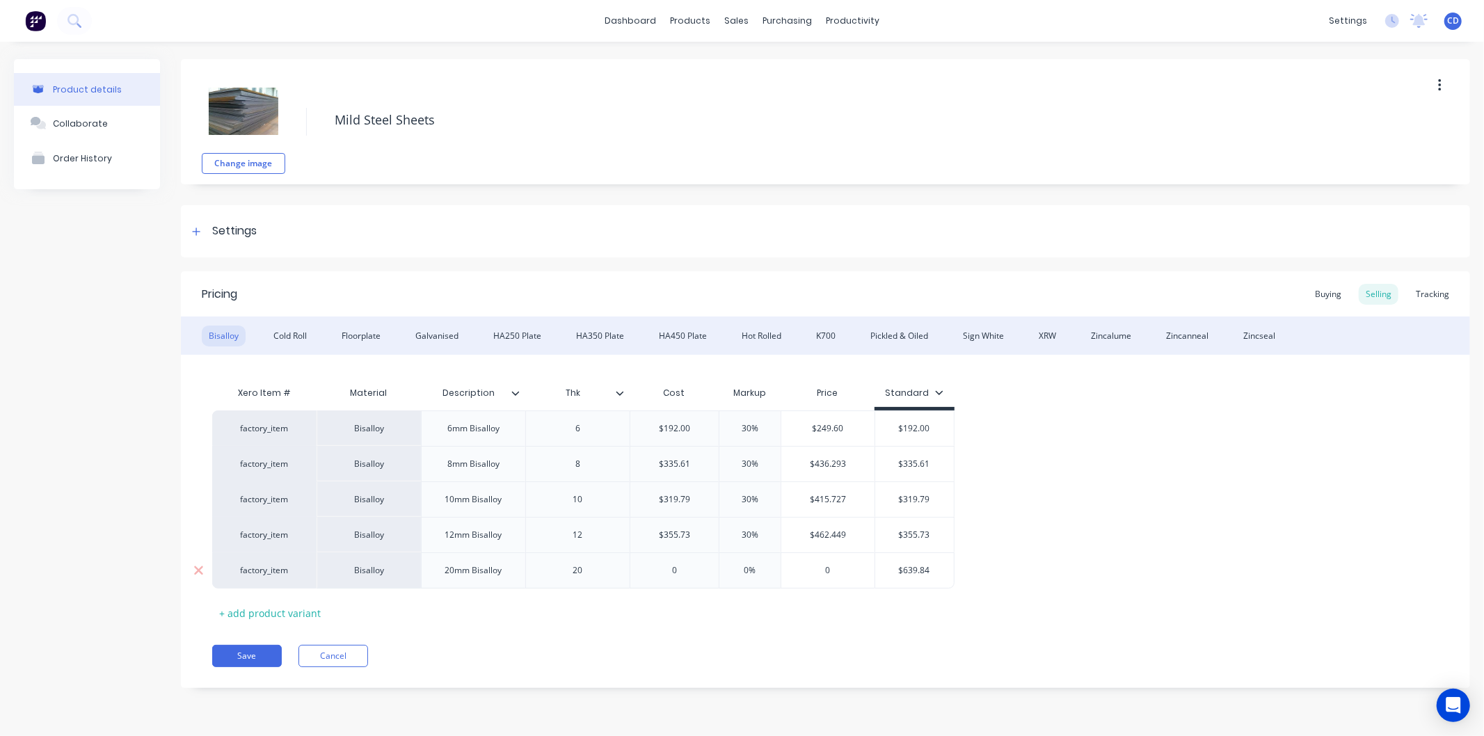
click at [683, 564] on input "0" at bounding box center [675, 570] width 88 height 13
type textarea "x"
type input "6"
type textarea "x"
type input "63"
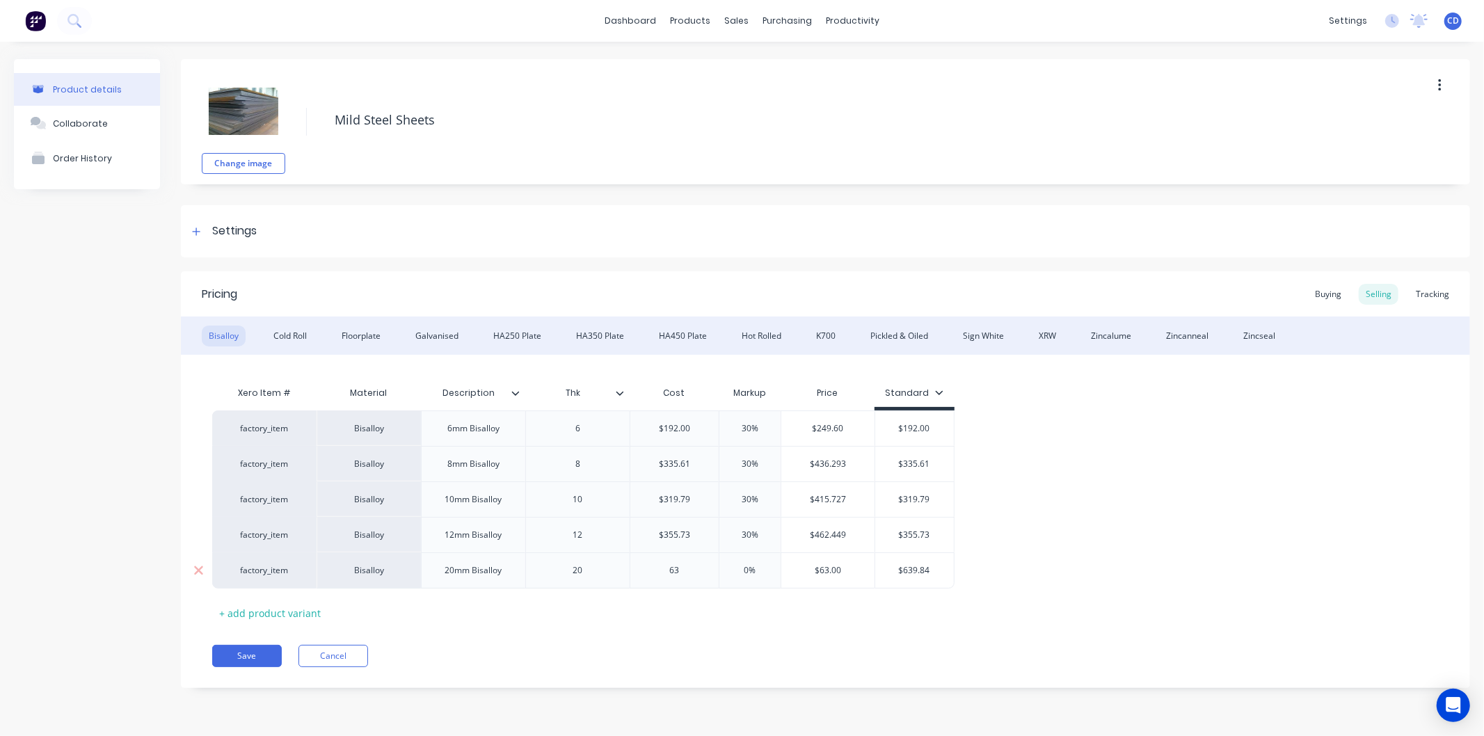
type textarea "x"
type input "639."
type textarea "x"
type input "639.8"
type textarea "x"
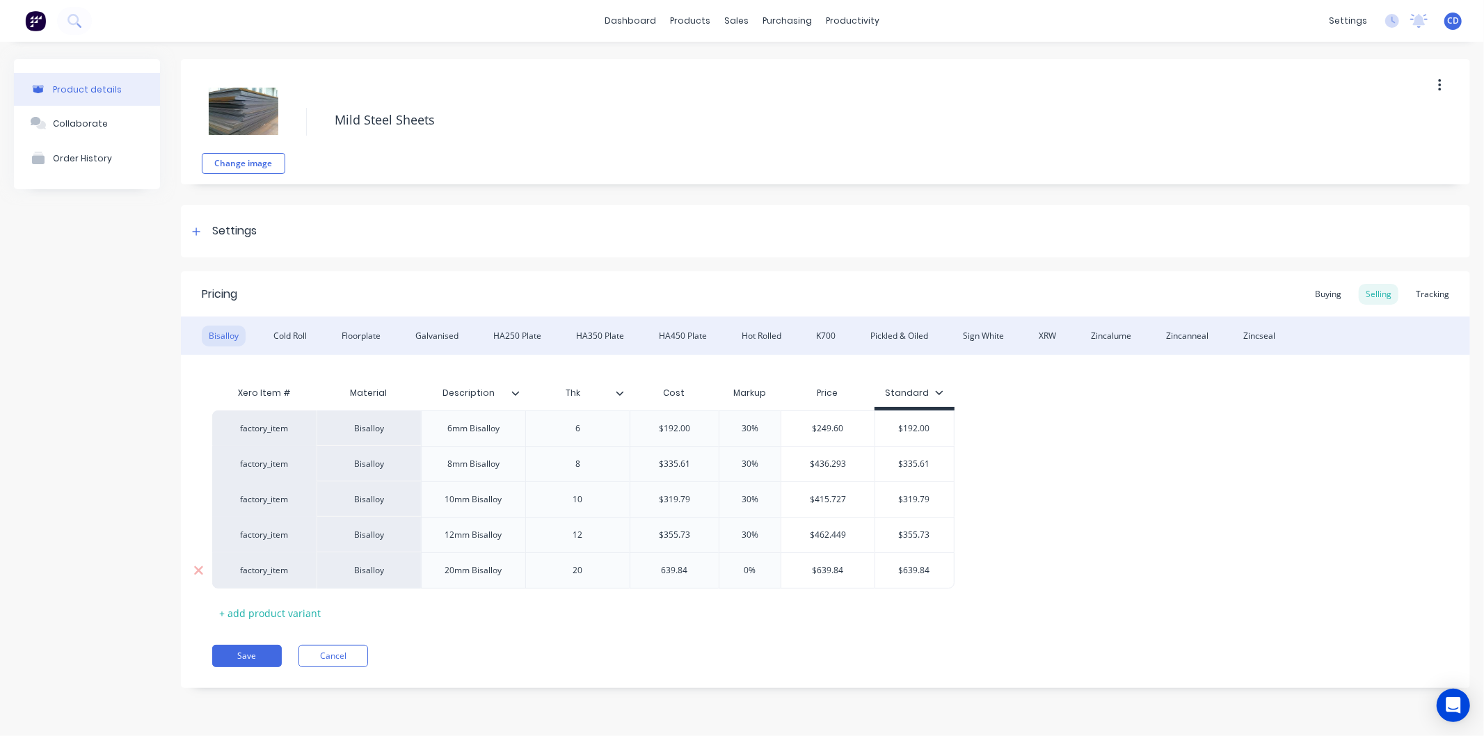
type input "639.84"
type input "0%"
click at [757, 573] on input "0%" at bounding box center [750, 570] width 70 height 13
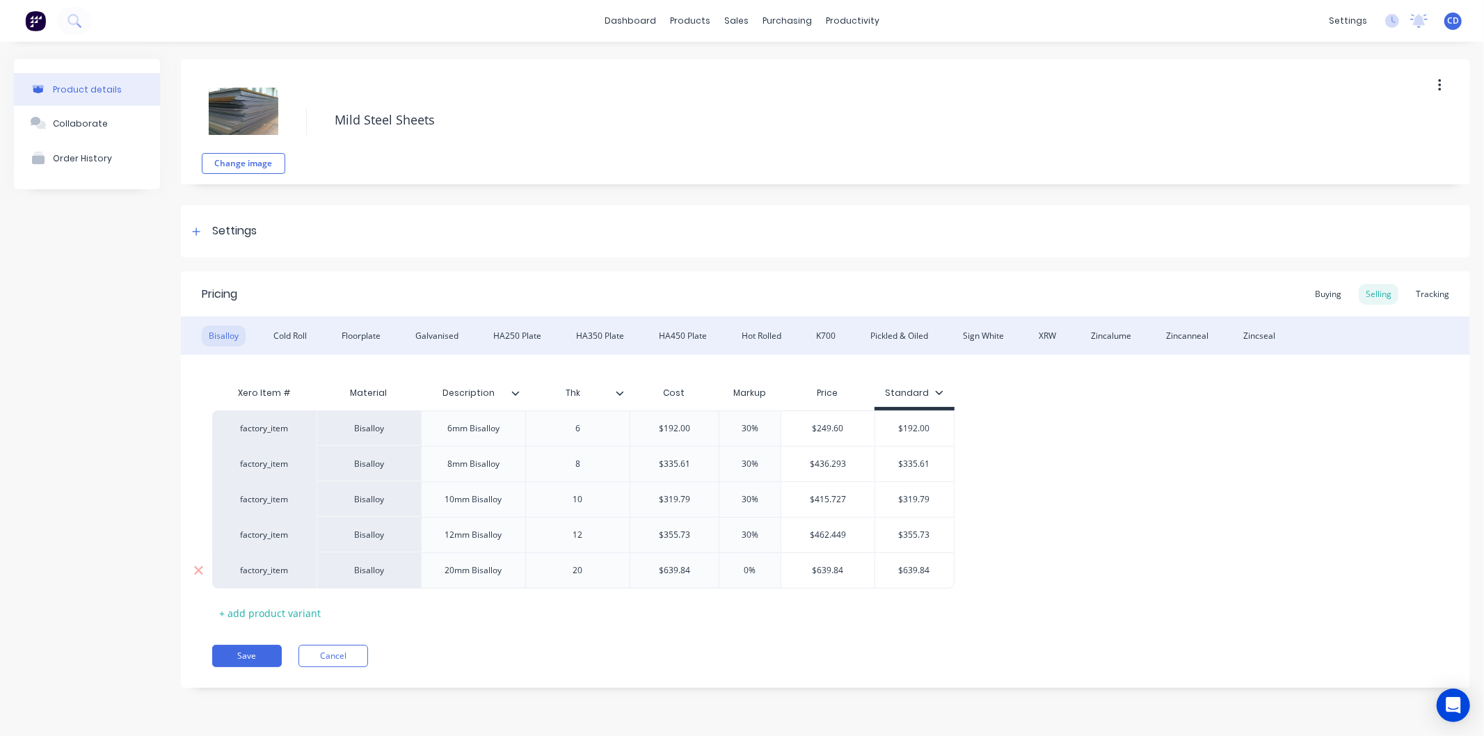
type textarea "x"
type input "3"
type textarea "x"
type input "30"
click at [791, 635] on div "Pricing Buying Selling Tracking Bisalloy Cold Roll Floorplate Galvanised HA250 …" at bounding box center [826, 479] width 1290 height 417
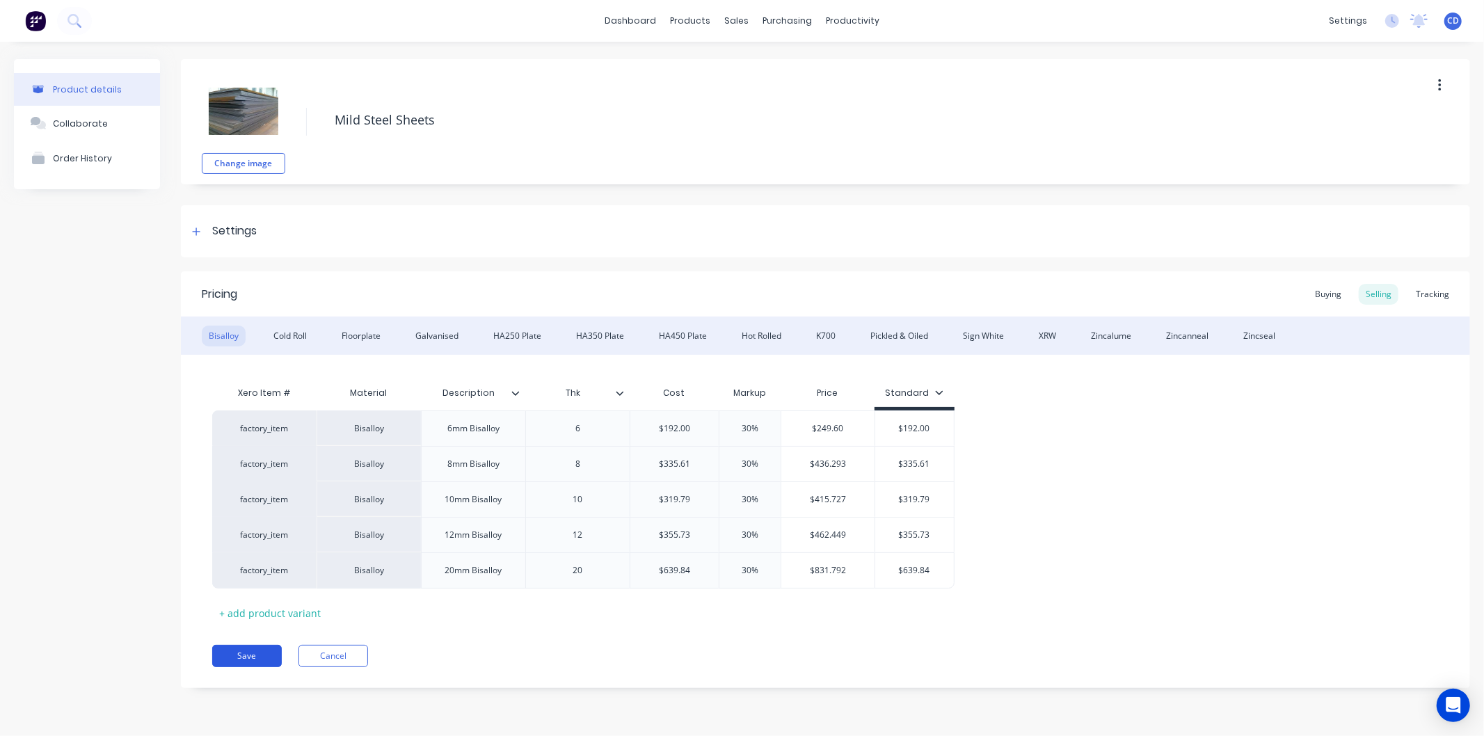
click at [251, 663] on button "Save" at bounding box center [247, 656] width 70 height 22
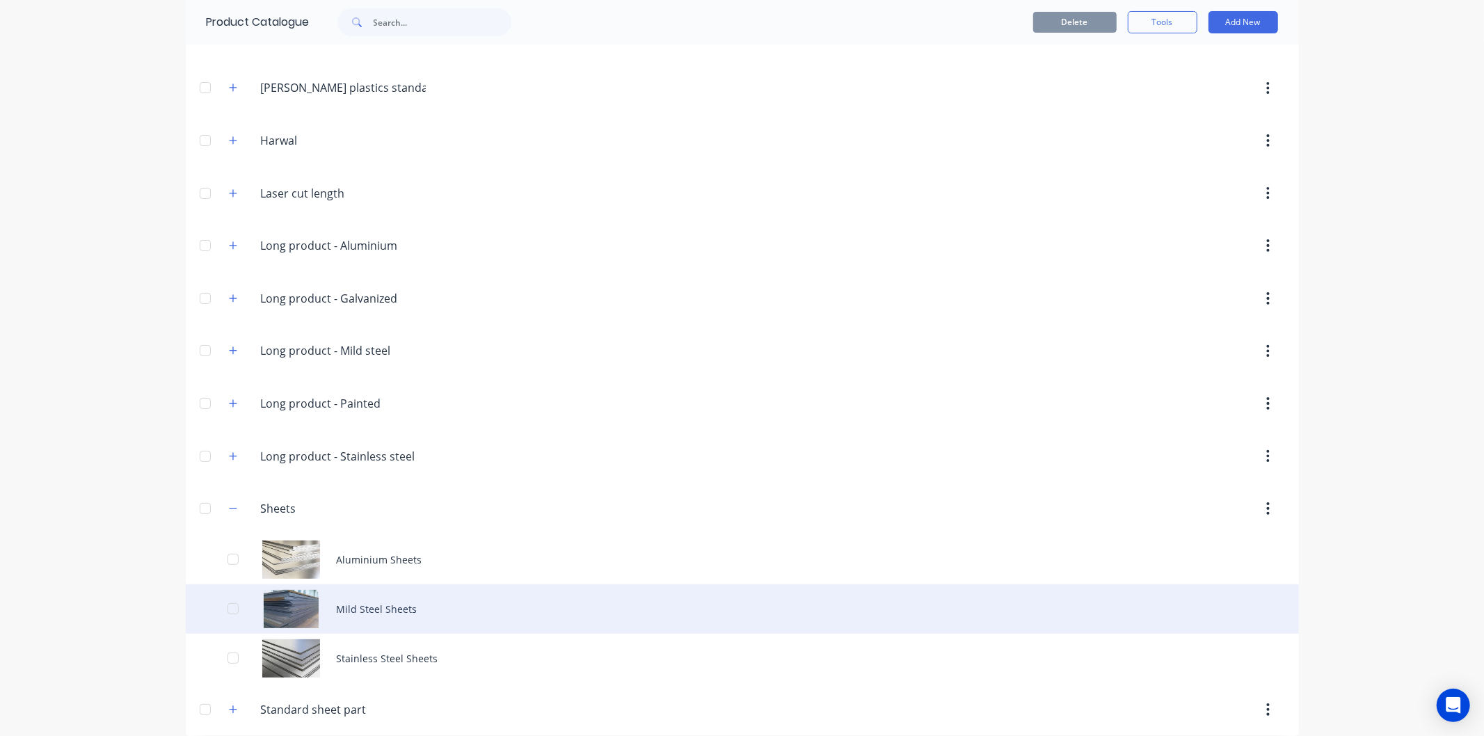
scroll to position [150, 0]
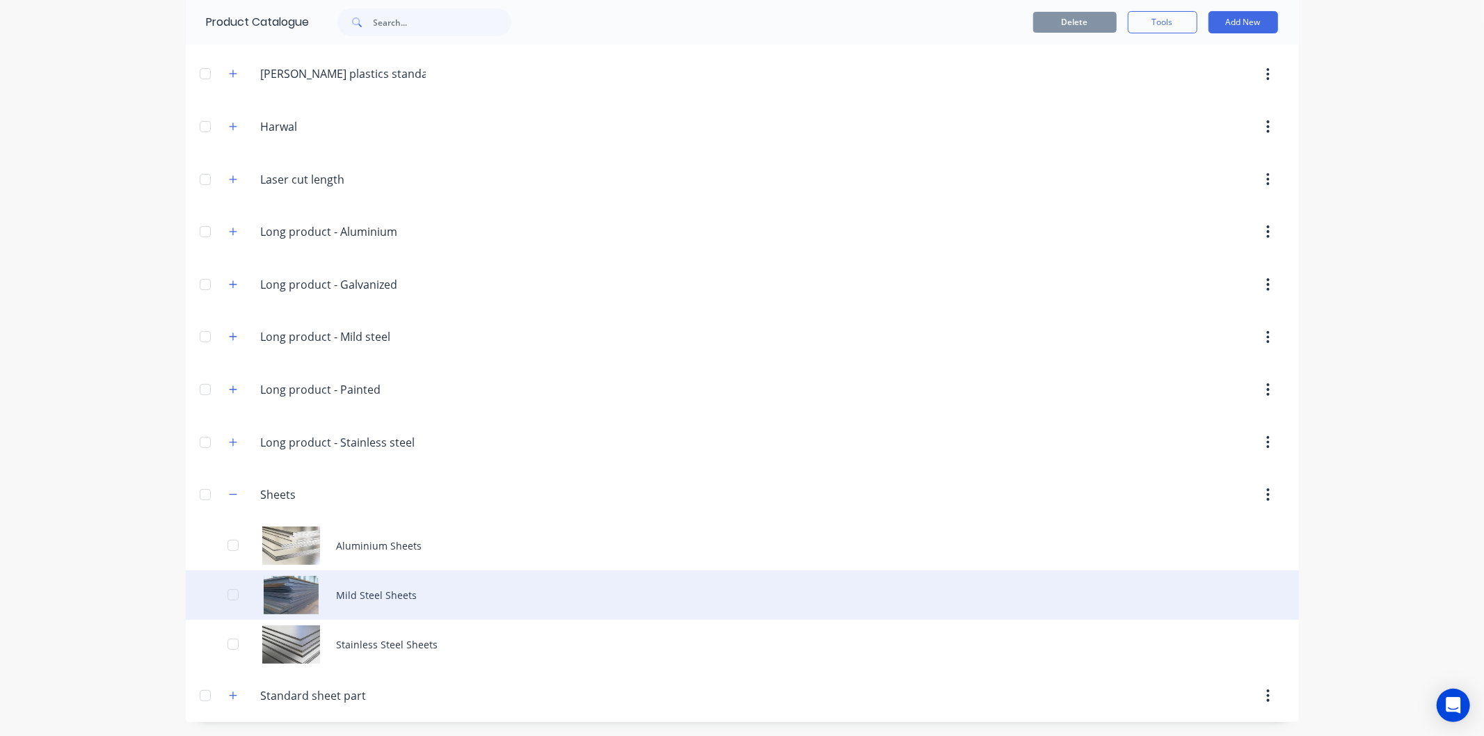
click at [338, 590] on div "Mild Steel Sheets" at bounding box center [743, 595] width 1114 height 49
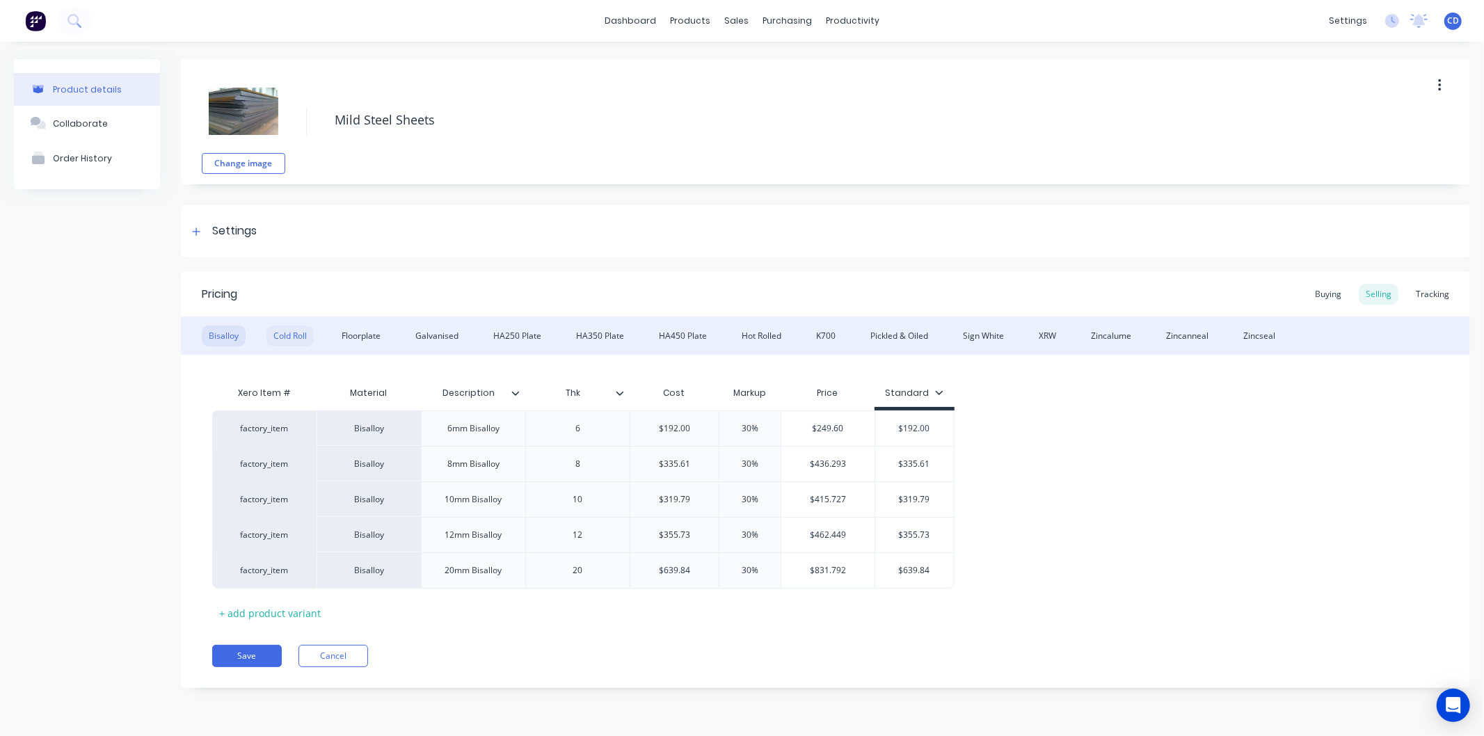
click at [298, 332] on div "Cold Roll" at bounding box center [290, 336] width 47 height 21
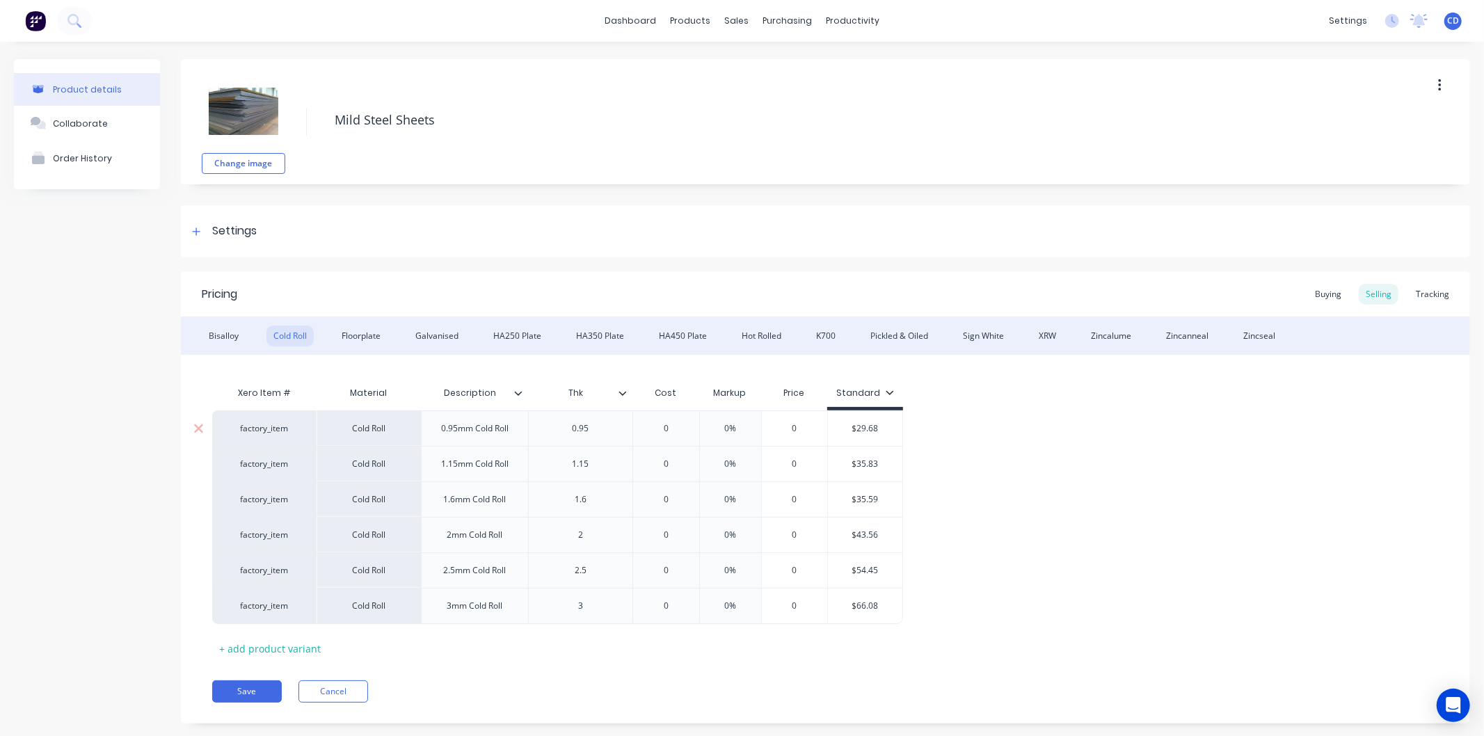
type textarea "x"
type input "0"
click at [675, 432] on input "0" at bounding box center [666, 428] width 70 height 13
type textarea "x"
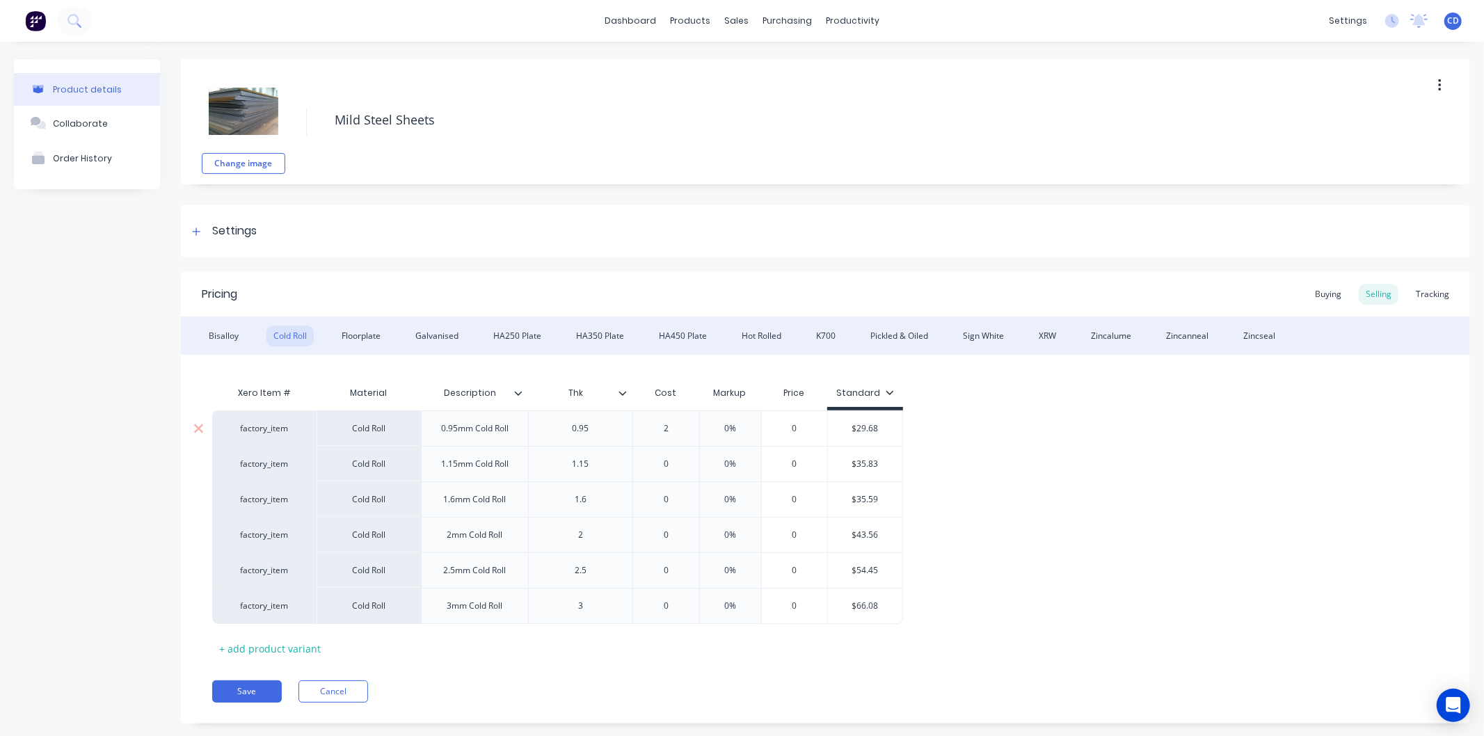
type input "29"
type textarea "x"
type input "29."
type textarea "x"
type input "29.6"
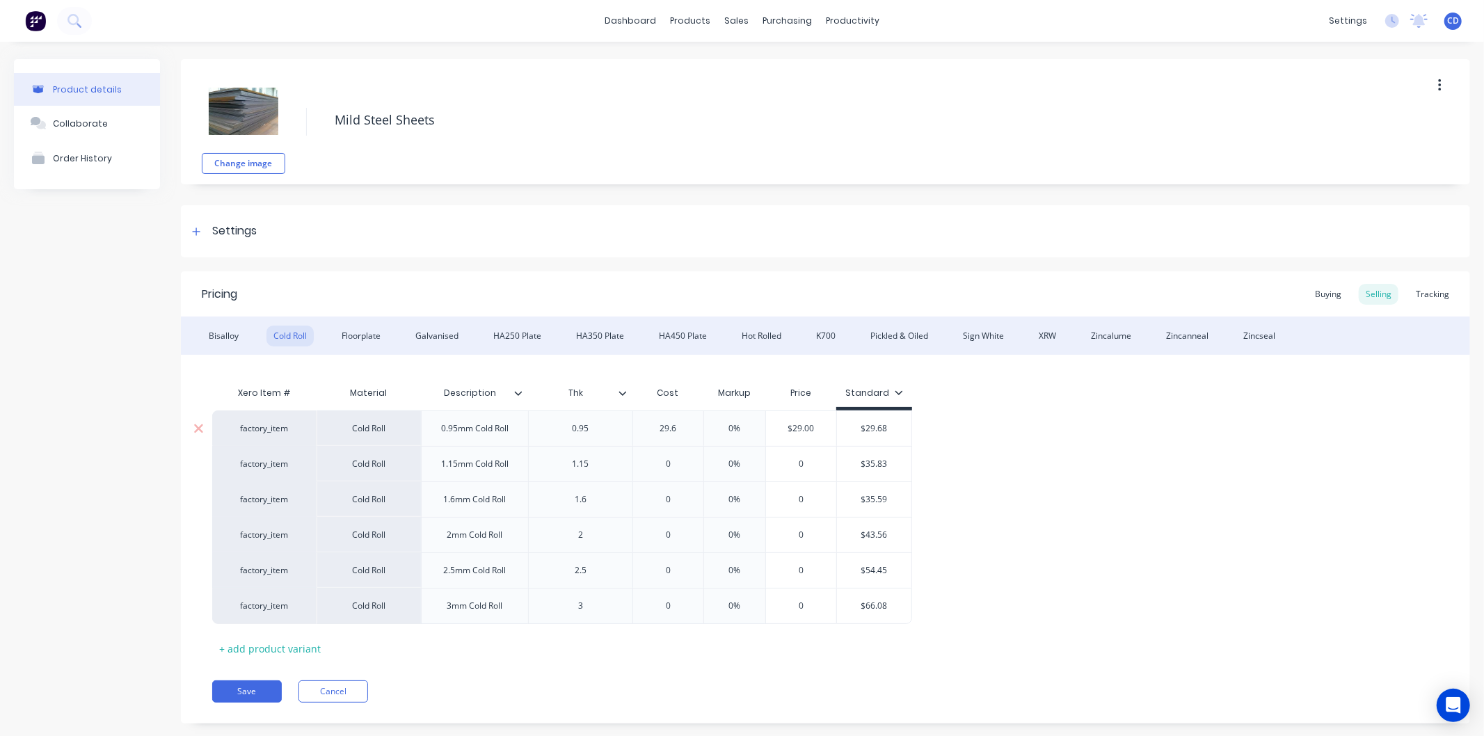
type textarea "x"
type input "29.68"
type input "0%"
click at [766, 429] on input "0%" at bounding box center [749, 428] width 70 height 13
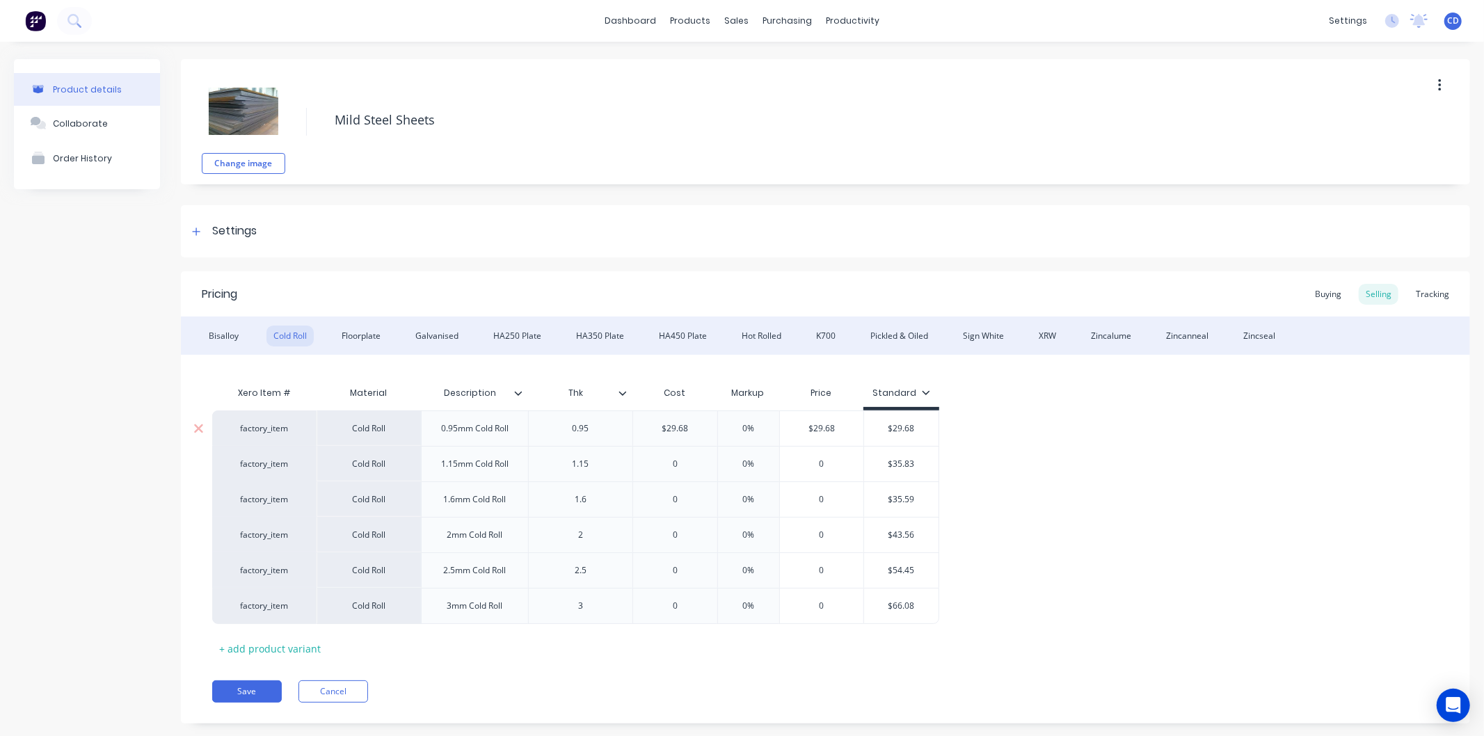
click at [766, 429] on input "0%" at bounding box center [749, 428] width 70 height 13
type textarea "x"
type input "3"
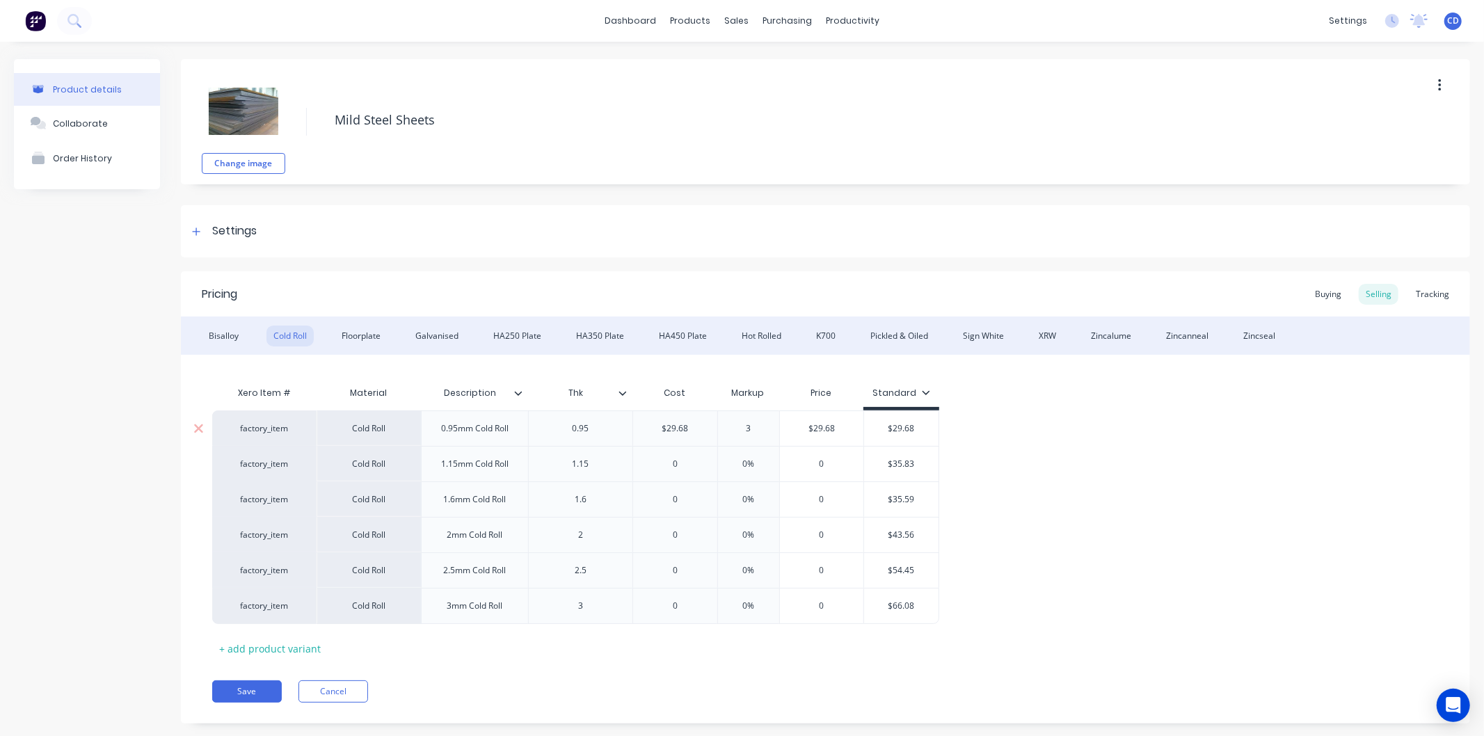
type textarea "x"
type input "30"
type input "0"
click at [687, 467] on input "0" at bounding box center [675, 464] width 84 height 13
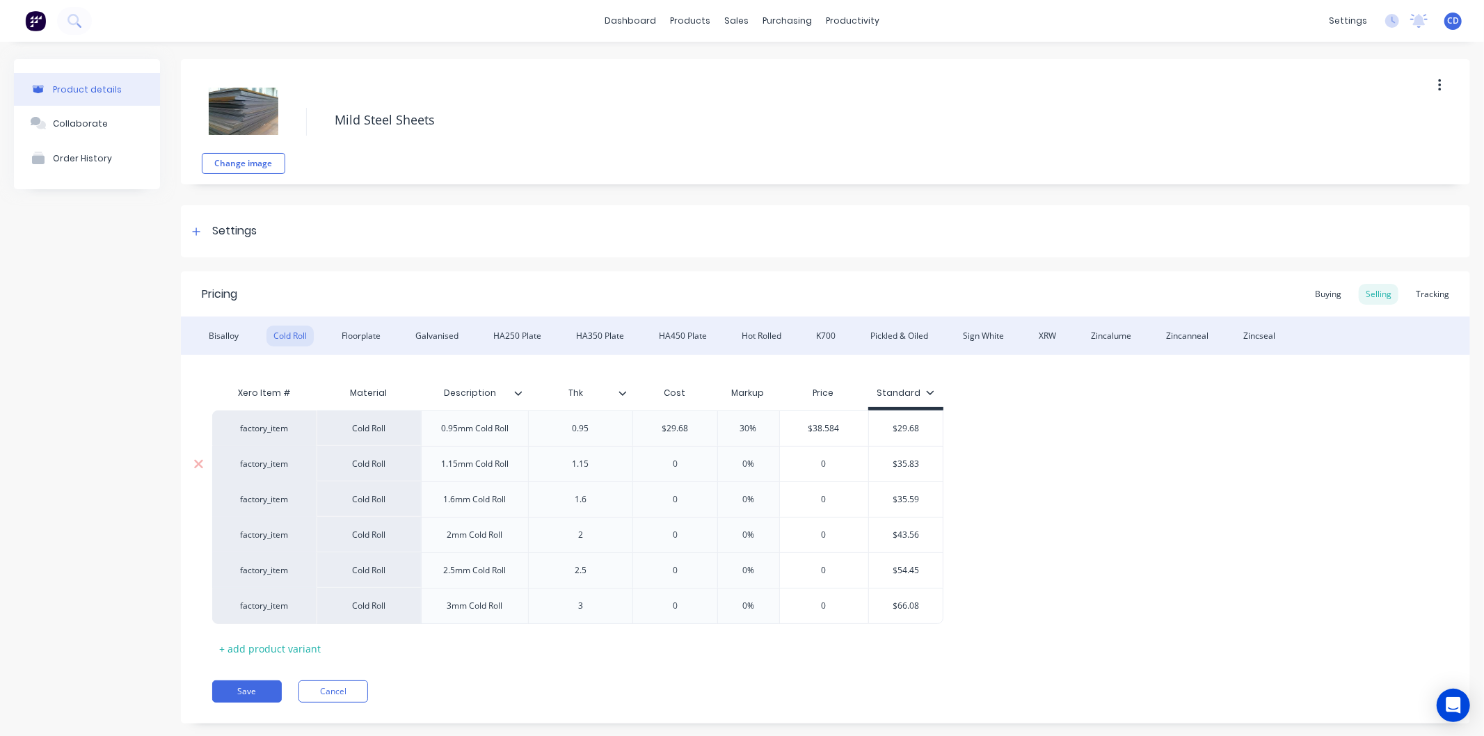
type textarea "x"
type input "3"
type textarea "x"
type input "35."
type textarea "x"
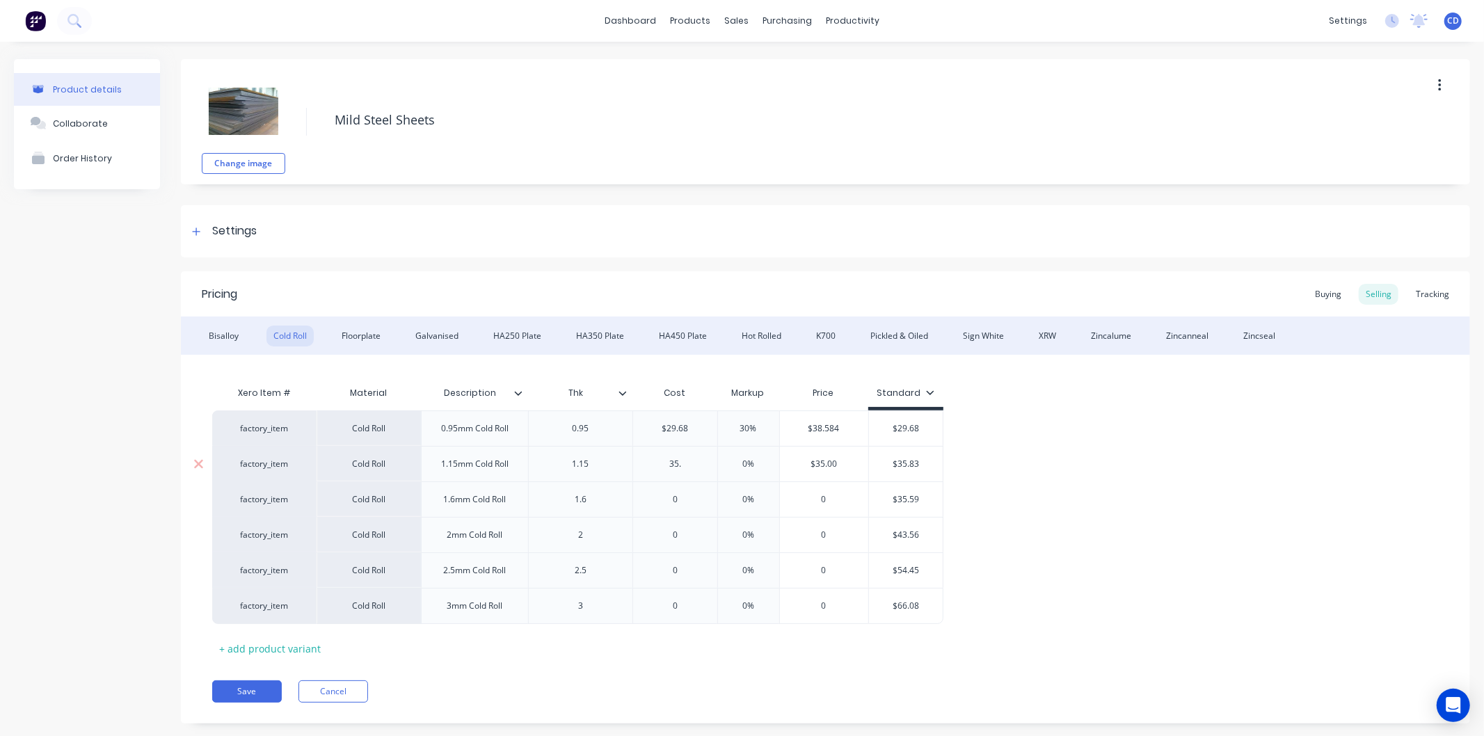
type input "35.8"
type textarea "x"
type input "35.83"
type input "0%"
click at [752, 464] on input "0%" at bounding box center [749, 464] width 70 height 13
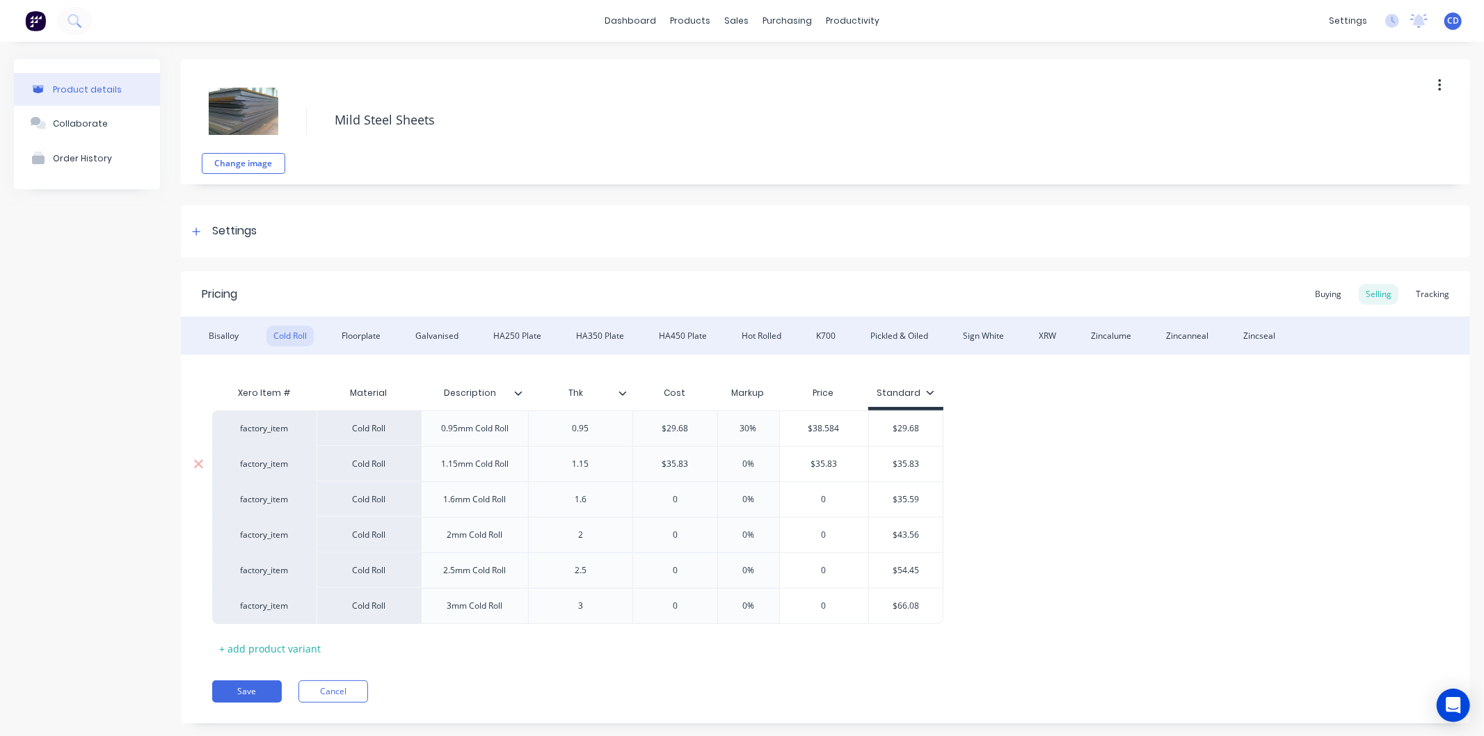
click at [752, 464] on input "0%" at bounding box center [749, 464] width 70 height 13
type textarea "x"
type input "3"
type textarea "x"
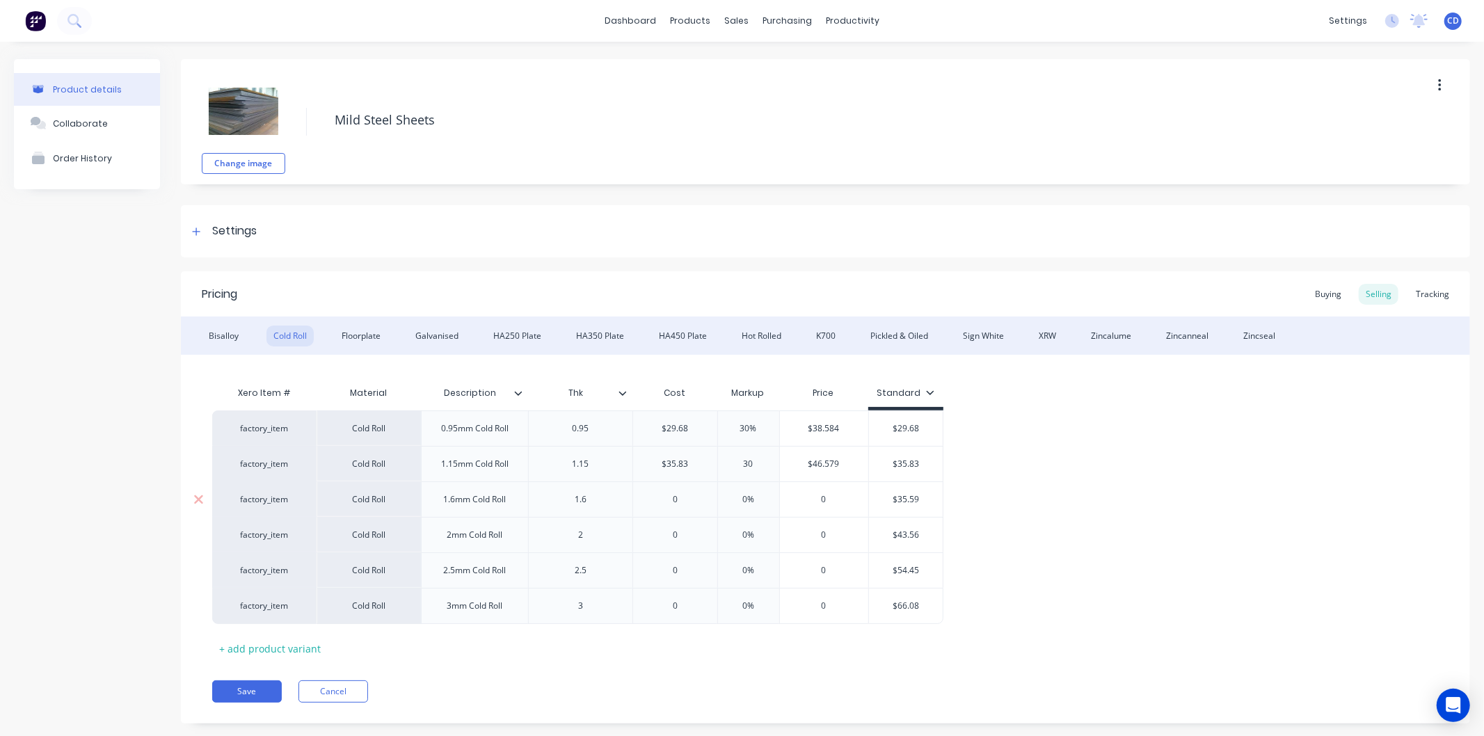
type input "30"
type input "0"
click at [681, 497] on input "0" at bounding box center [675, 499] width 84 height 13
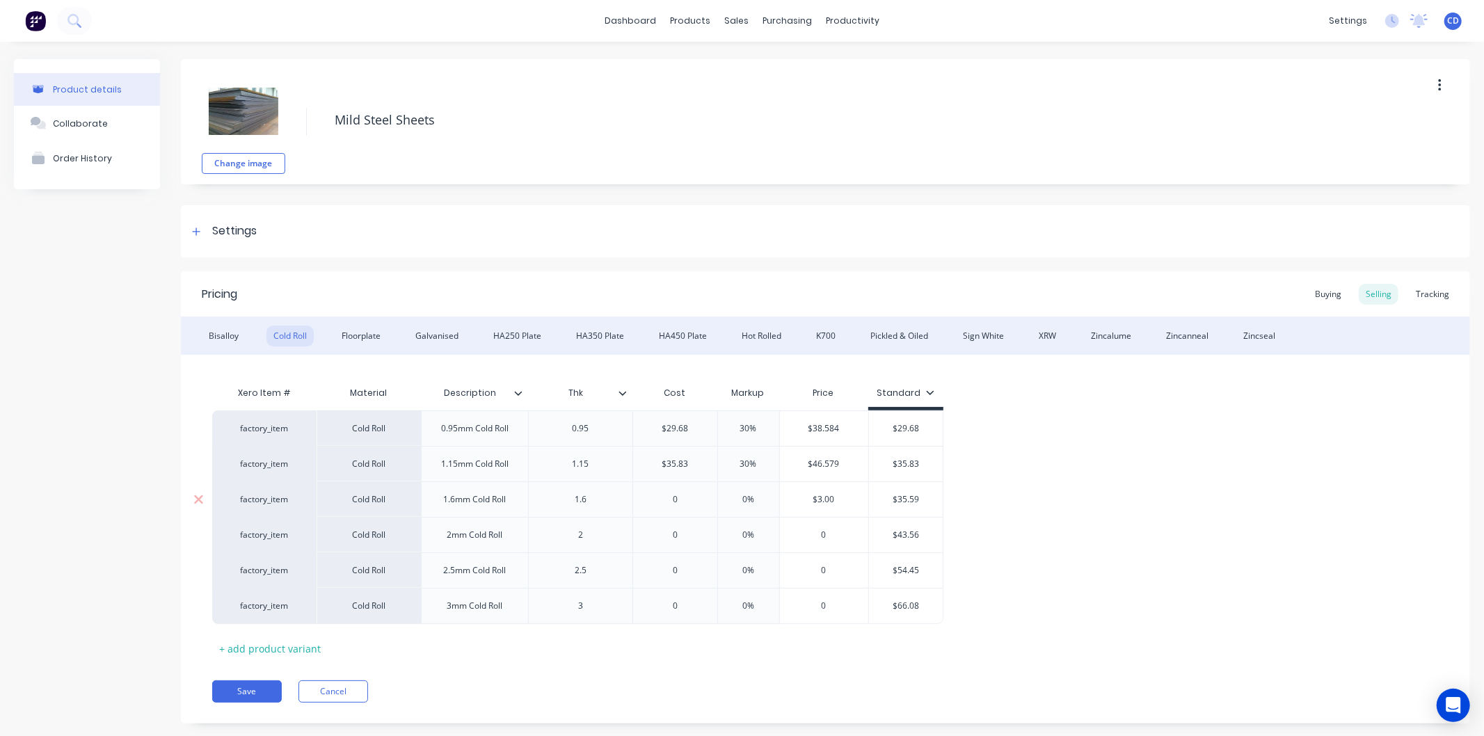
type textarea "x"
type input "3"
type textarea "x"
type input "35."
type textarea "x"
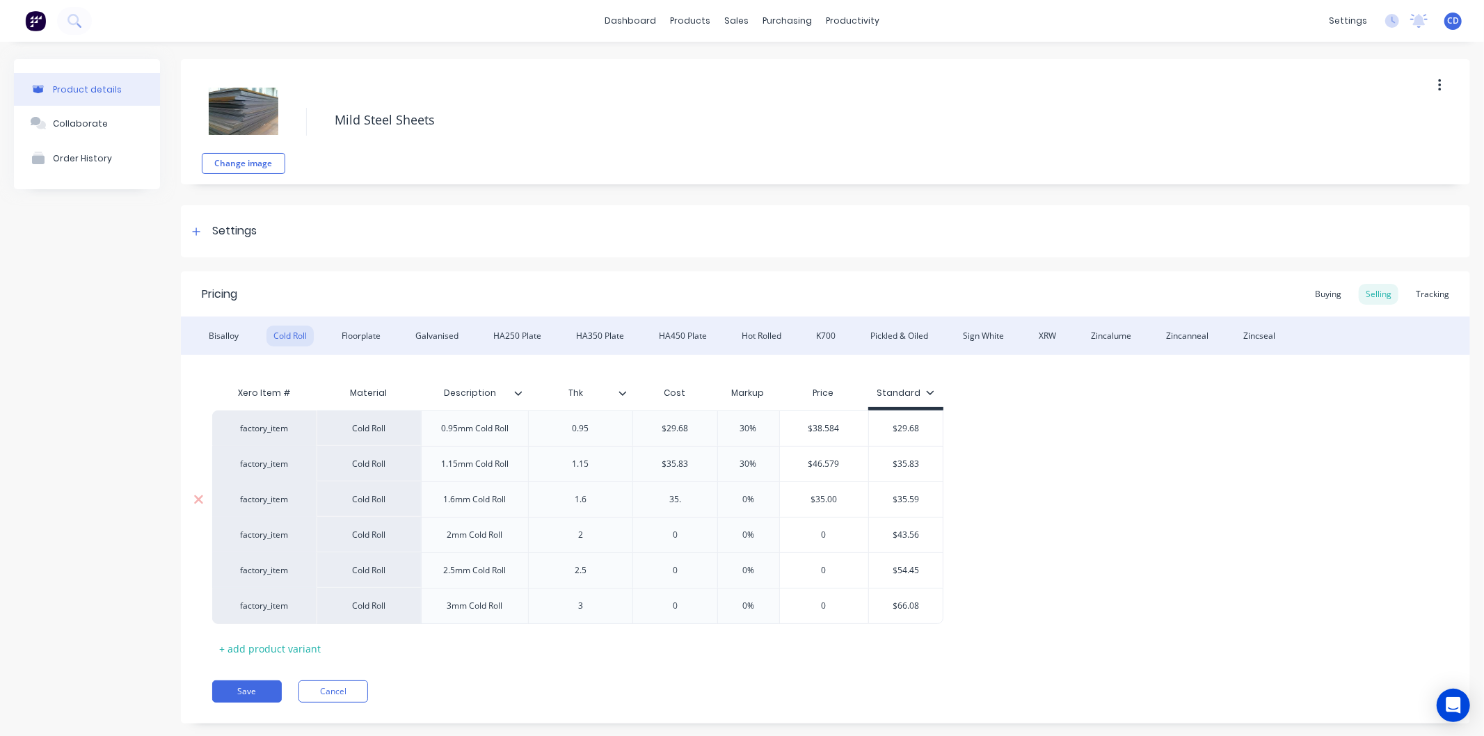
type input "35.5"
type textarea "x"
type input "35.59"
type input "0%"
click at [752, 502] on input "0%" at bounding box center [749, 499] width 70 height 13
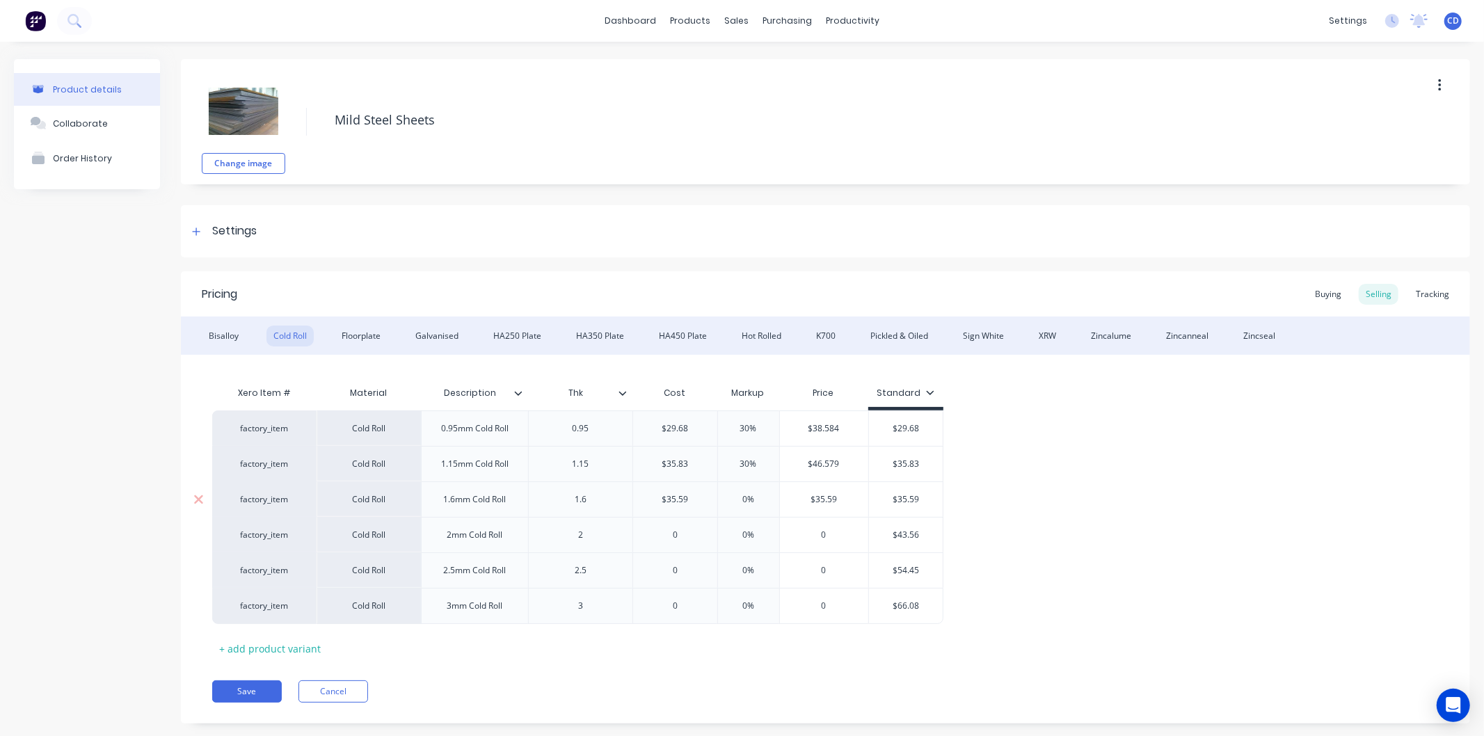
click at [752, 502] on input "0%" at bounding box center [749, 499] width 70 height 13
type textarea "x"
type input "30"
type textarea "x"
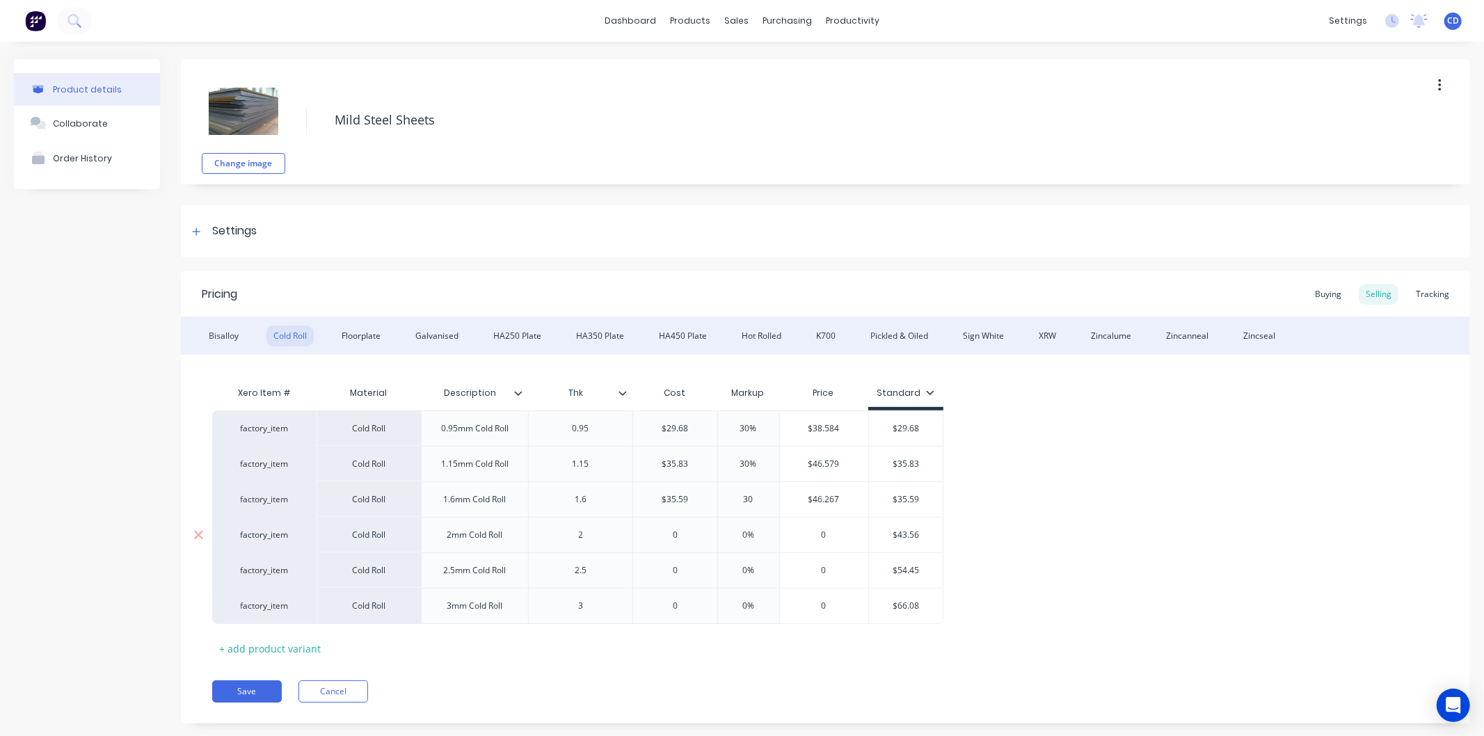
type input "30"
type input "0"
click at [672, 539] on input "0" at bounding box center [675, 535] width 84 height 13
click at [676, 539] on input "0" at bounding box center [675, 535] width 84 height 13
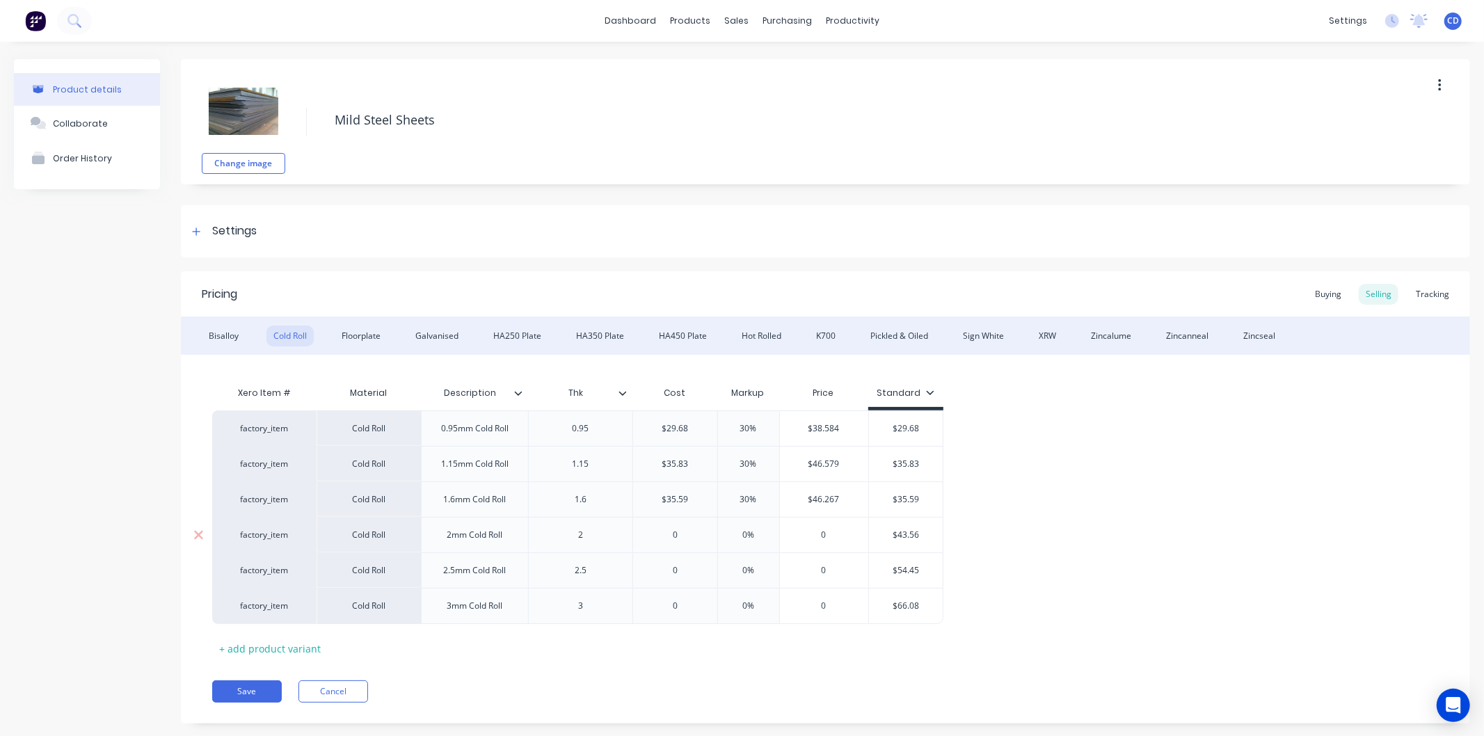
click at [676, 539] on input "0" at bounding box center [675, 535] width 84 height 13
type textarea "x"
type input "4"
type textarea "x"
type input "43."
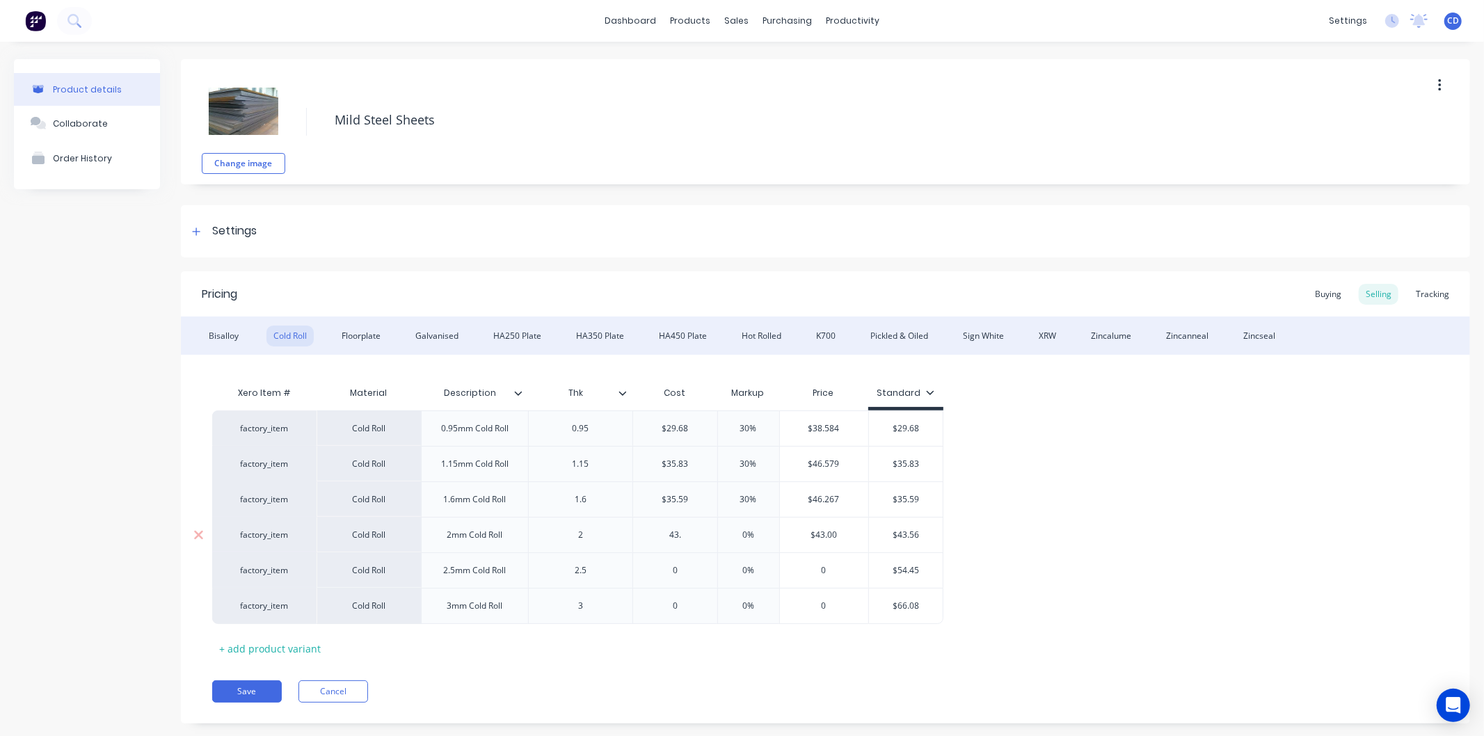
type textarea "x"
type input "43.56"
type textarea "x"
type input "43.56"
type input "0%"
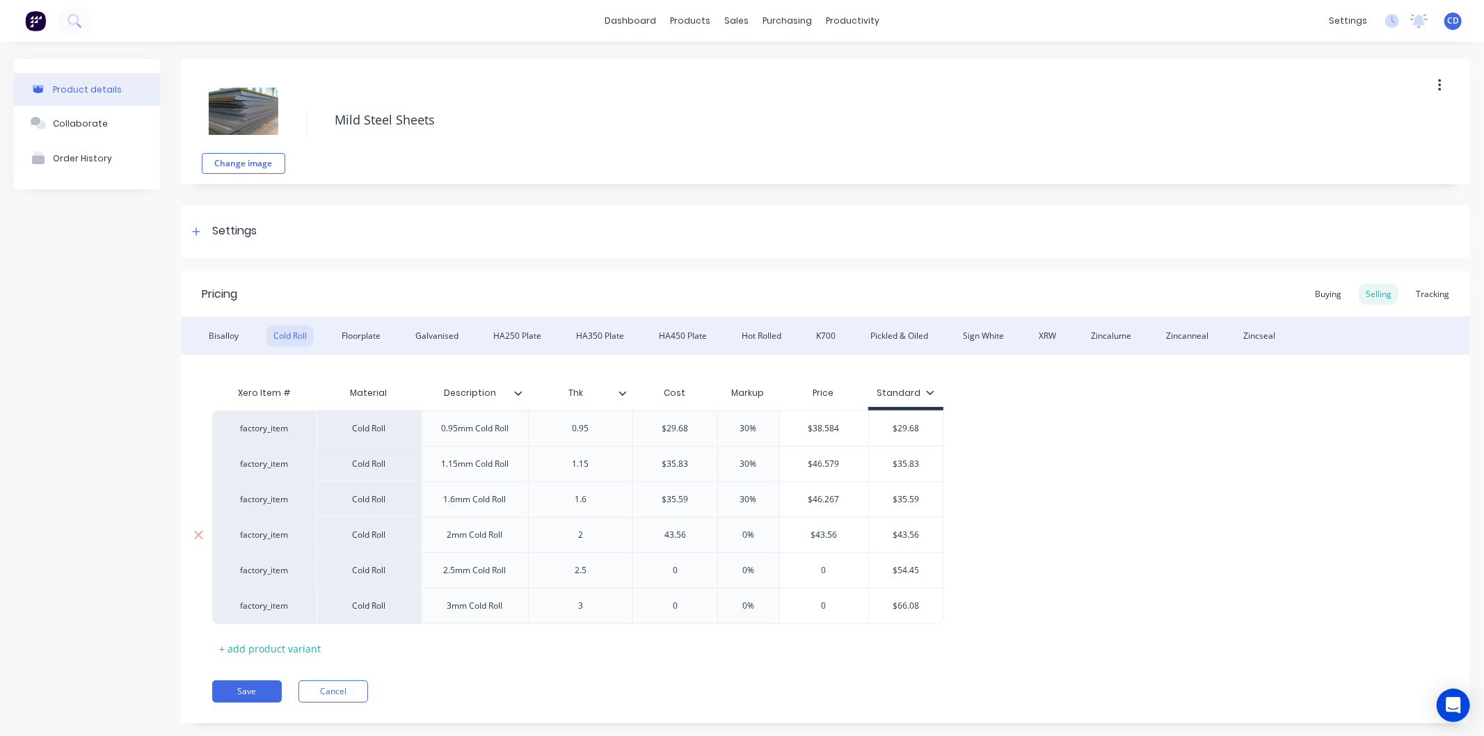
click at [749, 530] on input "0%" at bounding box center [749, 535] width 70 height 13
click at [757, 530] on input "0%" at bounding box center [749, 535] width 70 height 13
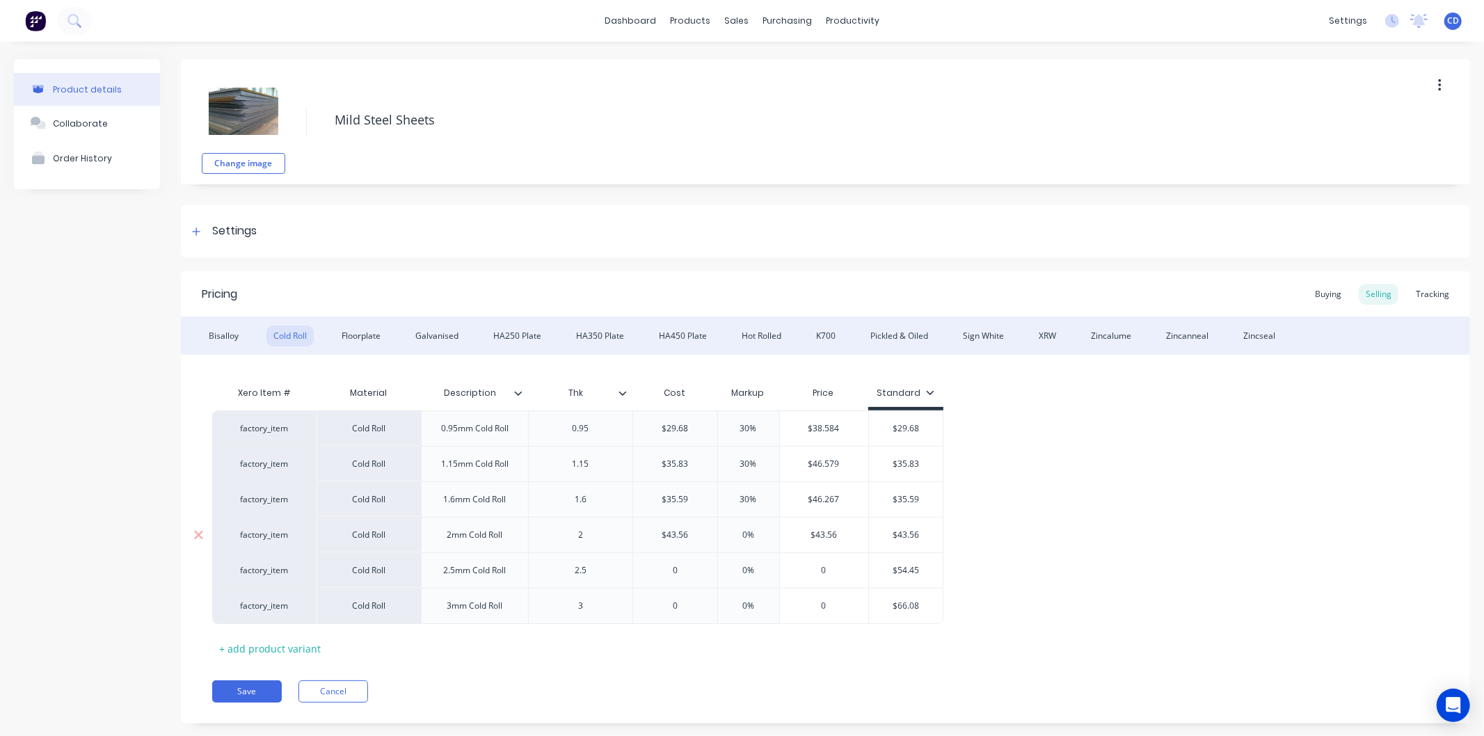
click at [757, 530] on input "0%" at bounding box center [749, 535] width 70 height 13
type textarea "x"
type input "30"
type textarea "x"
type input "30"
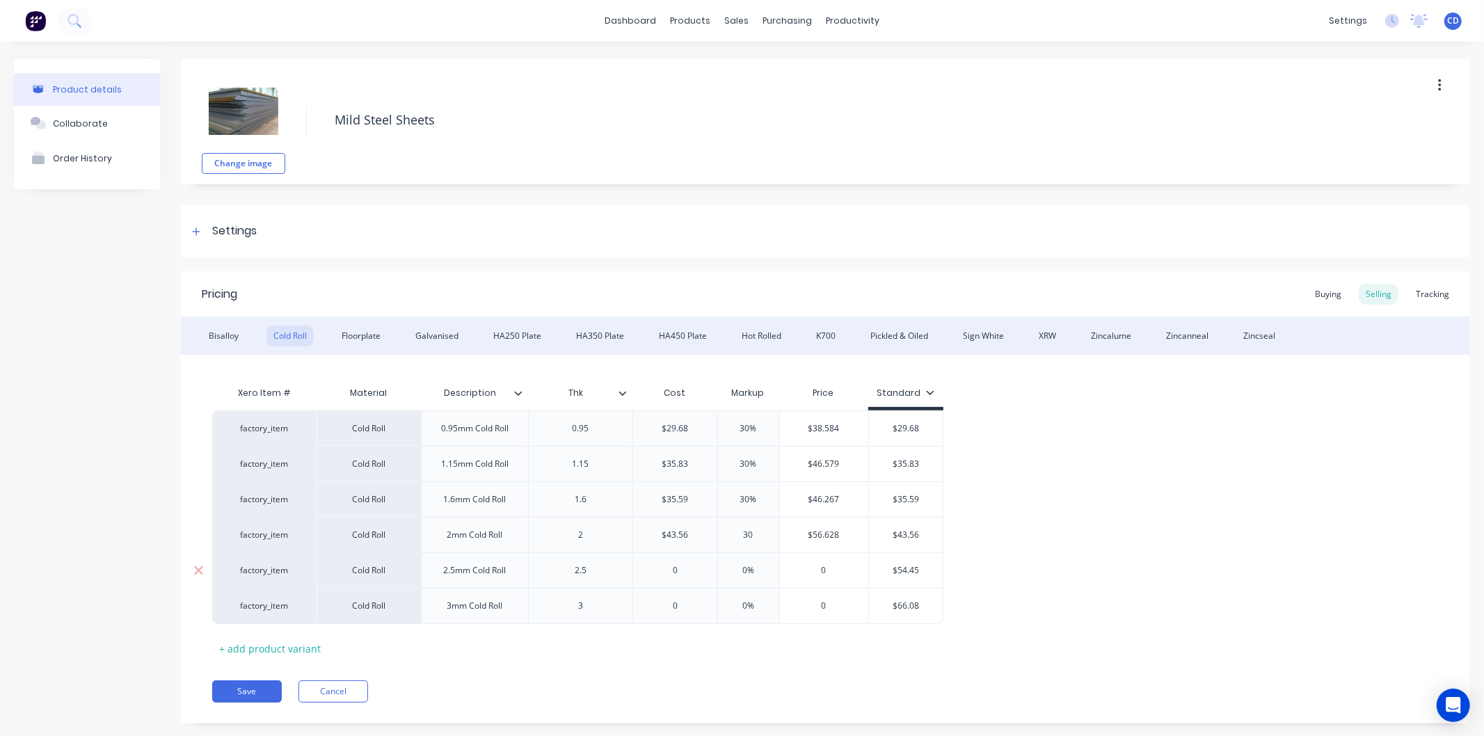
type input "0"
click at [681, 575] on input "0" at bounding box center [675, 570] width 84 height 13
type textarea "x"
type input "5"
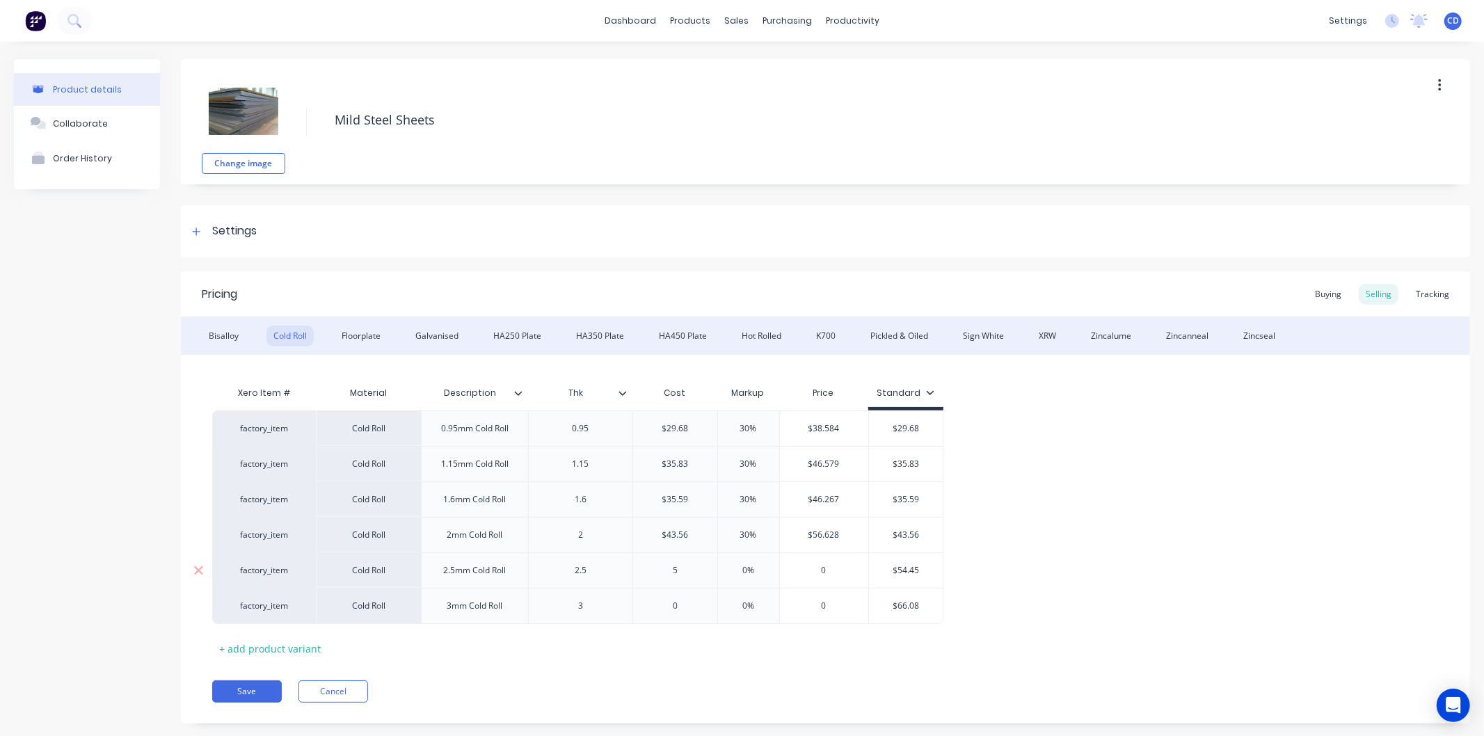
type textarea "x"
type input "54."
type textarea "x"
type input "54.4"
type textarea "x"
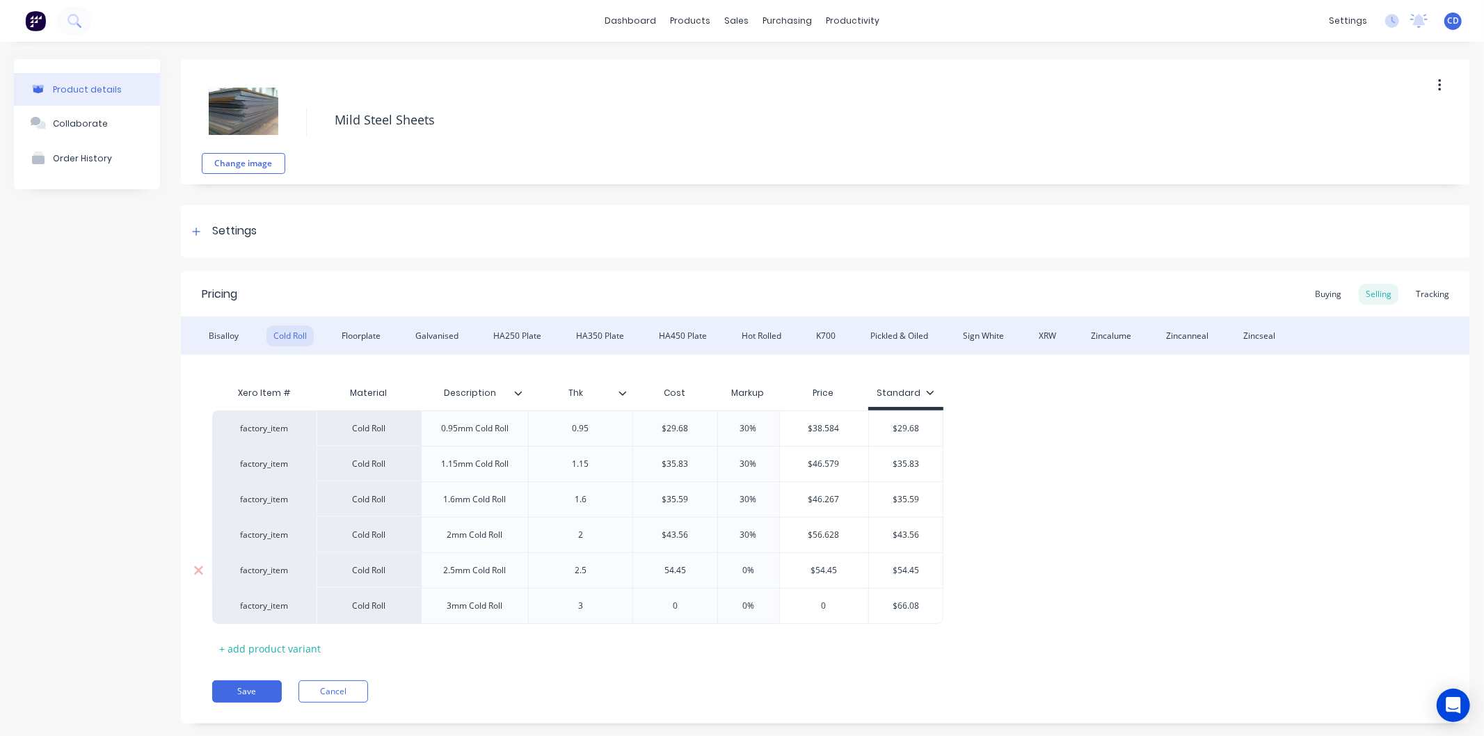
type input "54.45"
type input "0%"
click at [755, 572] on input "0%" at bounding box center [749, 570] width 70 height 13
click at [756, 572] on input "0%" at bounding box center [749, 570] width 70 height 13
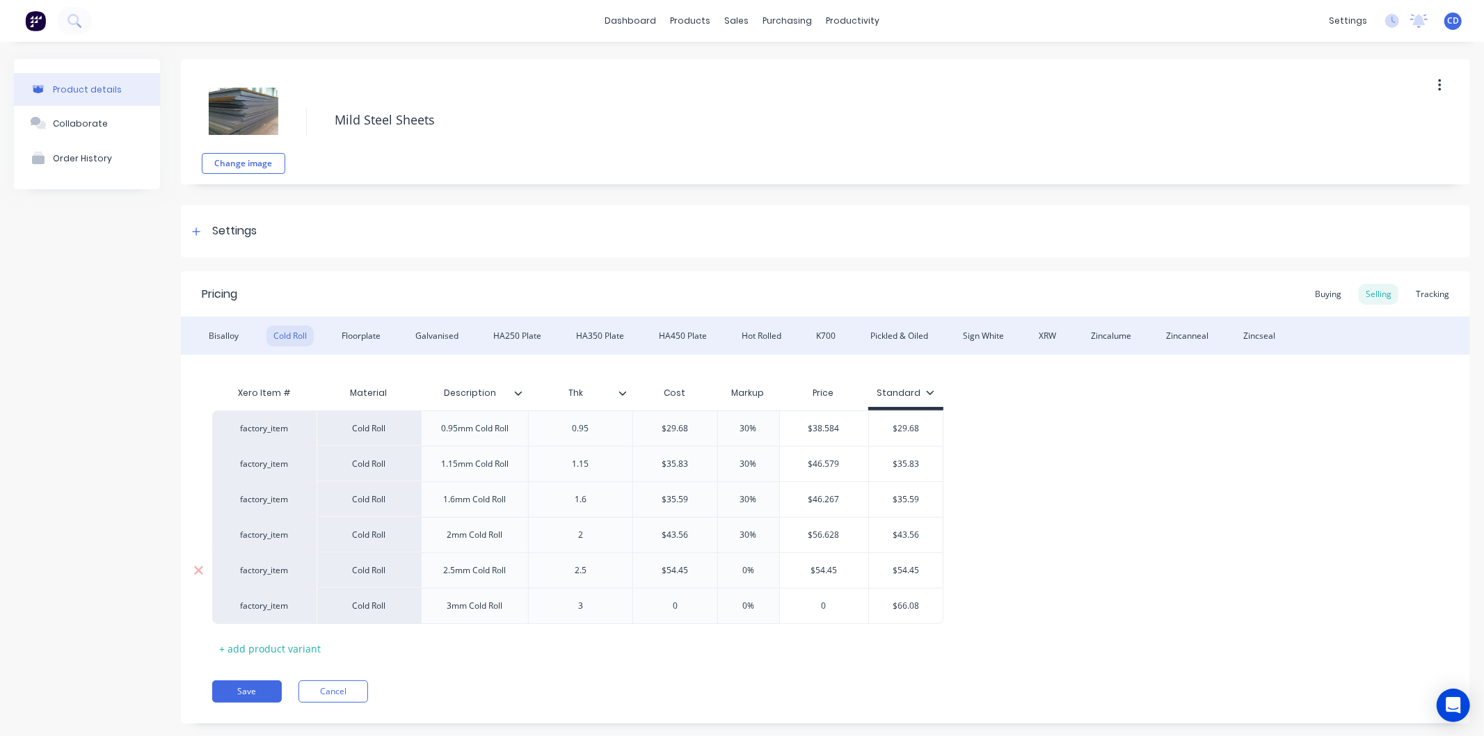
type textarea "x"
type input "3"
type textarea "x"
type input "30"
type input "0"
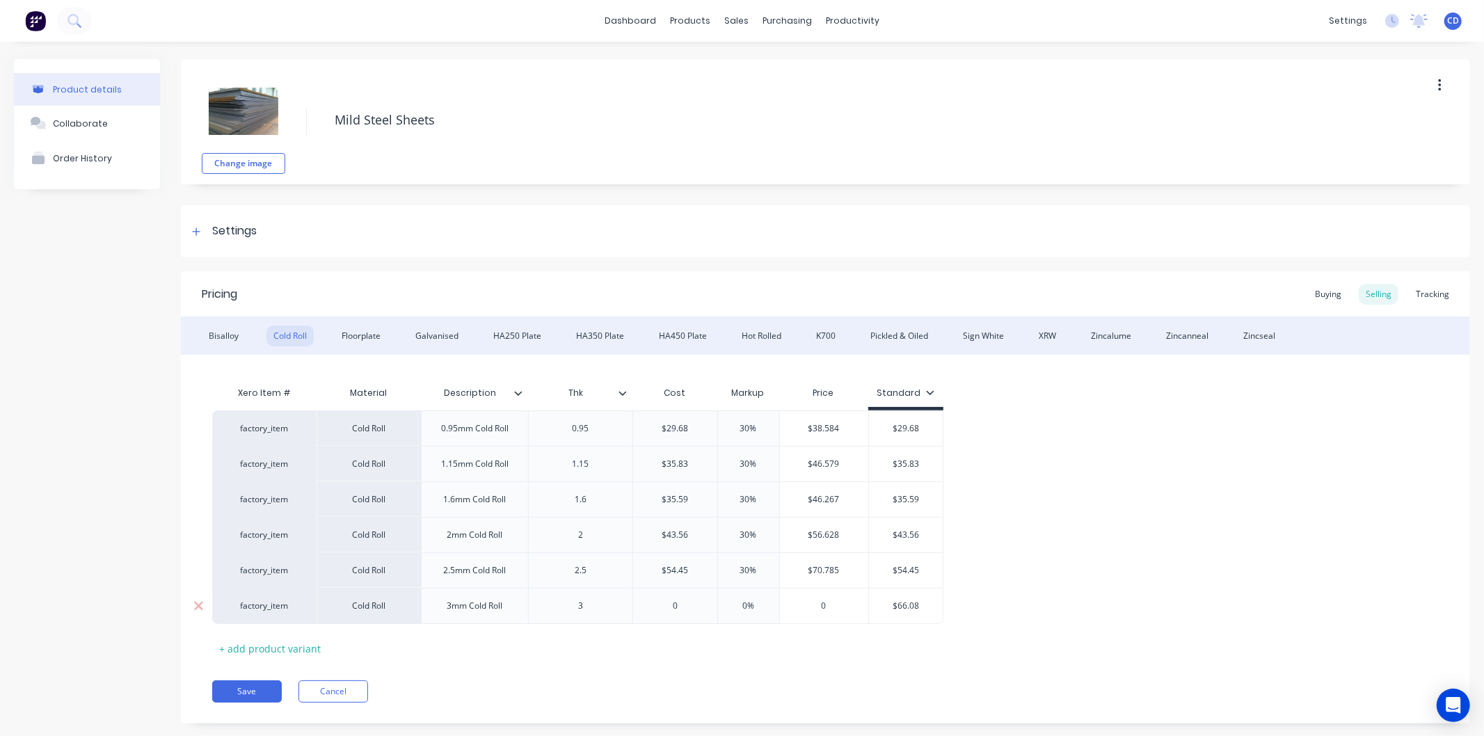
click at [682, 603] on input "0" at bounding box center [675, 606] width 84 height 13
type textarea "x"
type input "6"
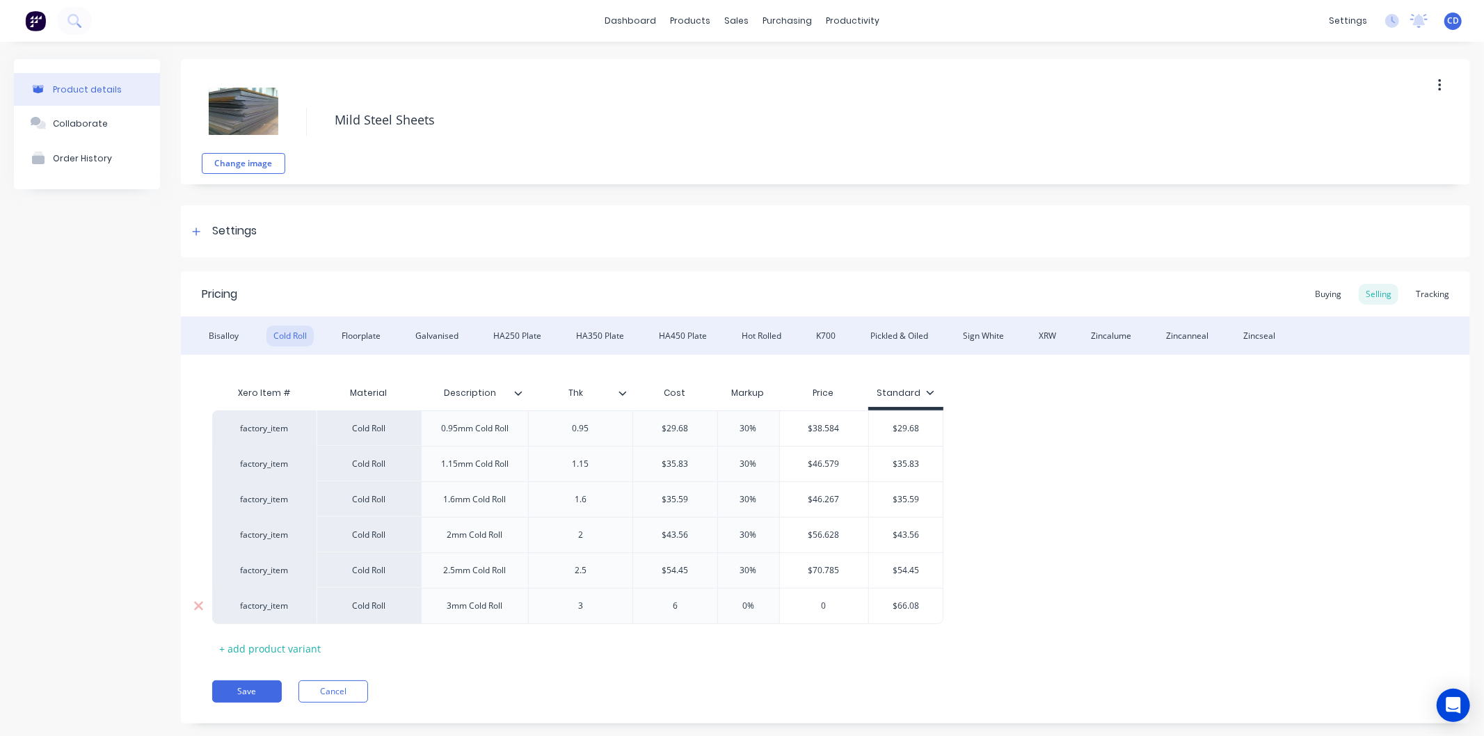
type textarea "x"
type input "66.0"
type textarea "x"
type input "66.08"
type input "0%"
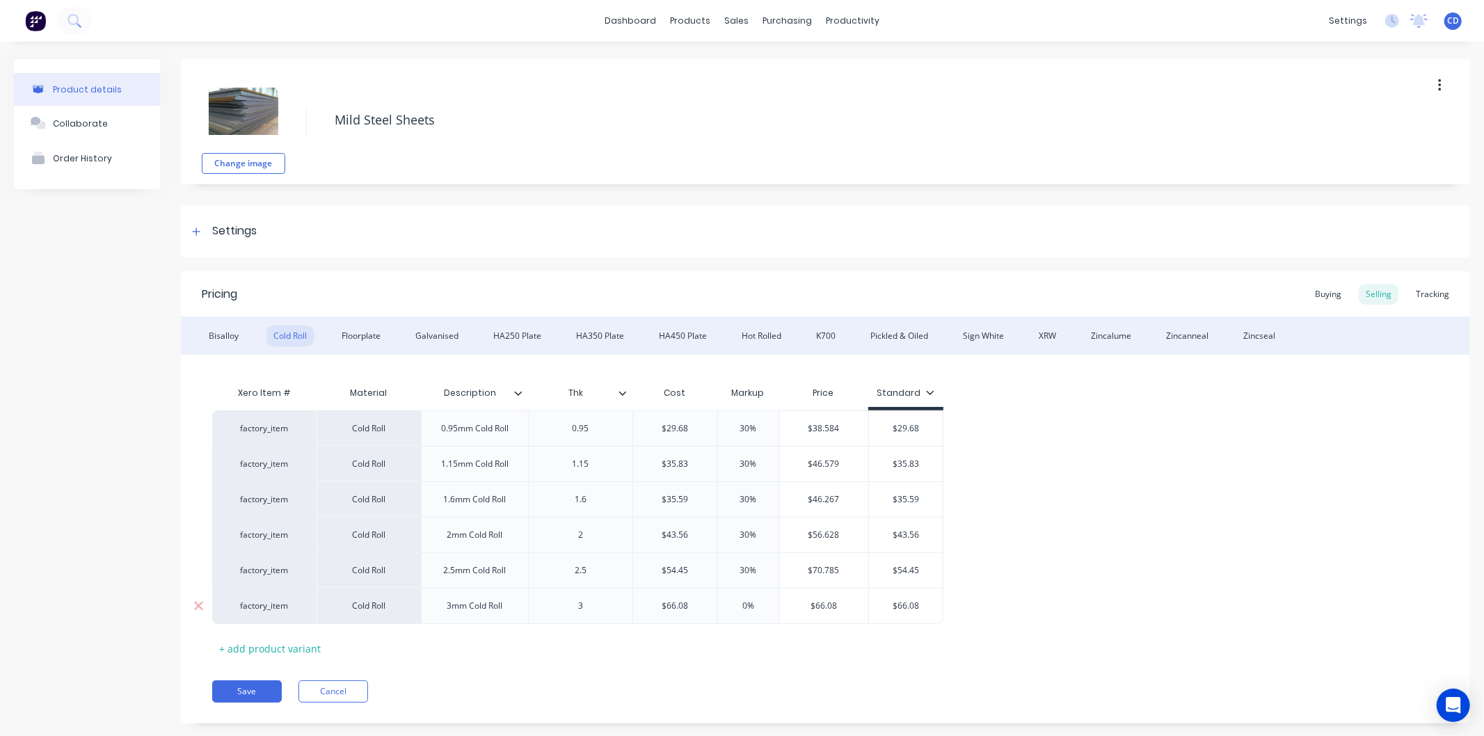
click at [752, 606] on input "0%" at bounding box center [749, 606] width 70 height 13
type textarea "x"
type input "30"
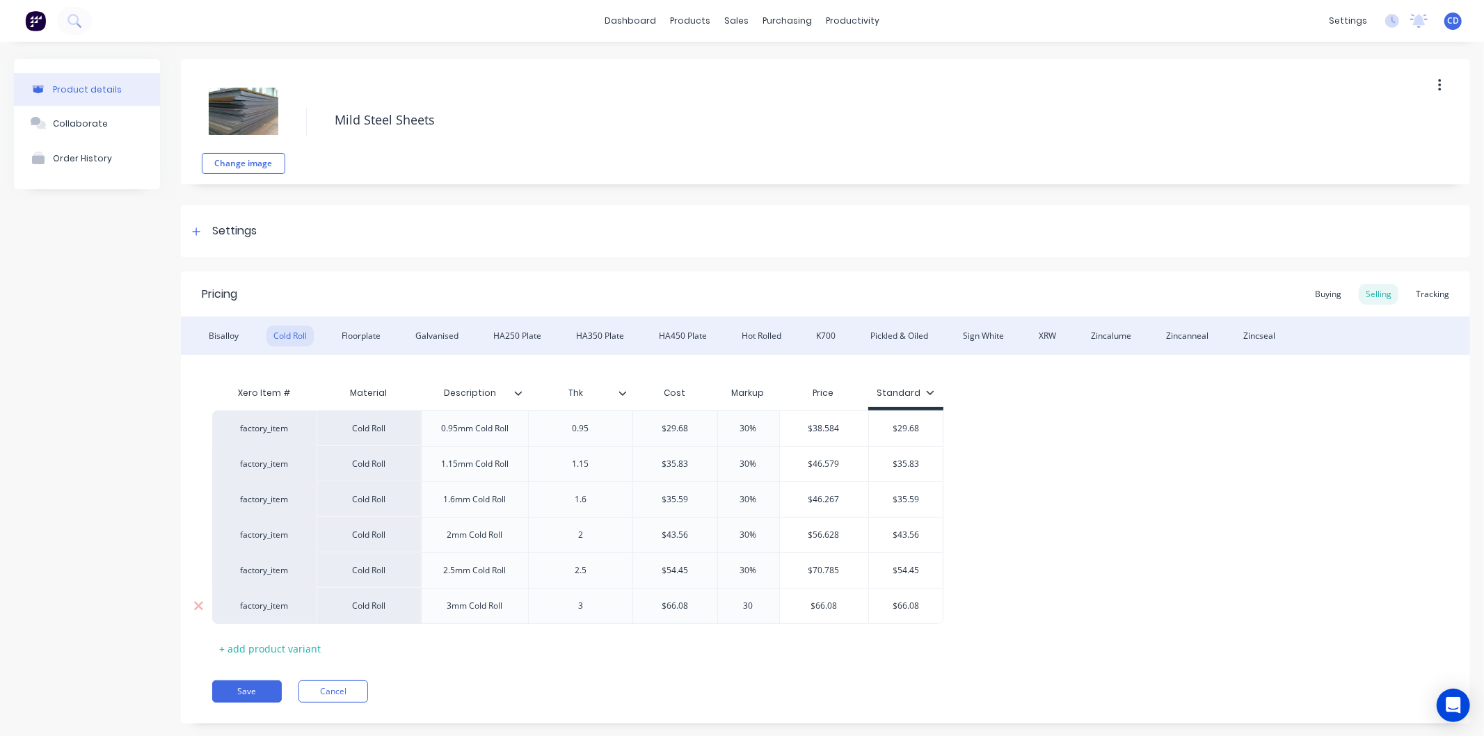
type textarea "x"
type input "30"
click at [770, 690] on div "Save Cancel" at bounding box center [841, 692] width 1258 height 22
click at [237, 701] on button "Save" at bounding box center [247, 692] width 70 height 22
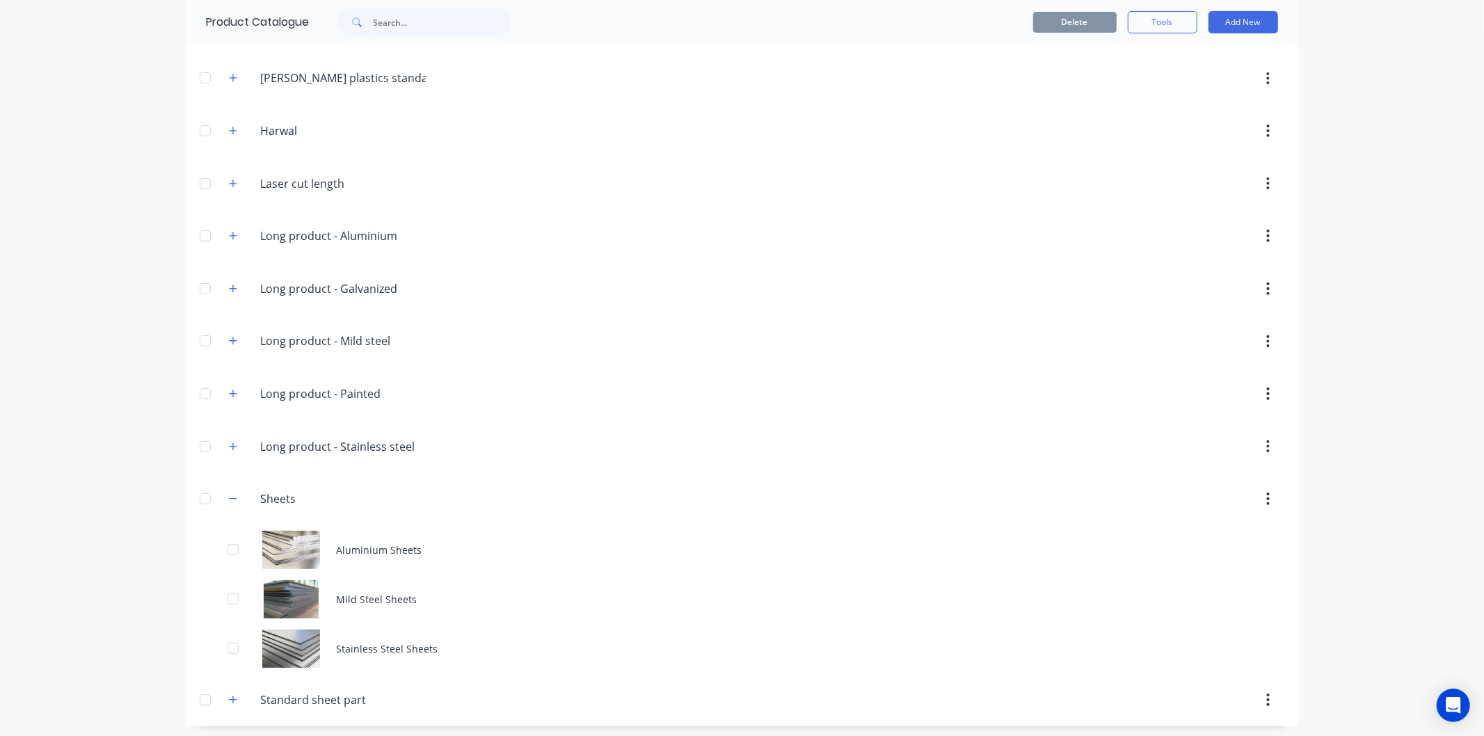
scroll to position [150, 0]
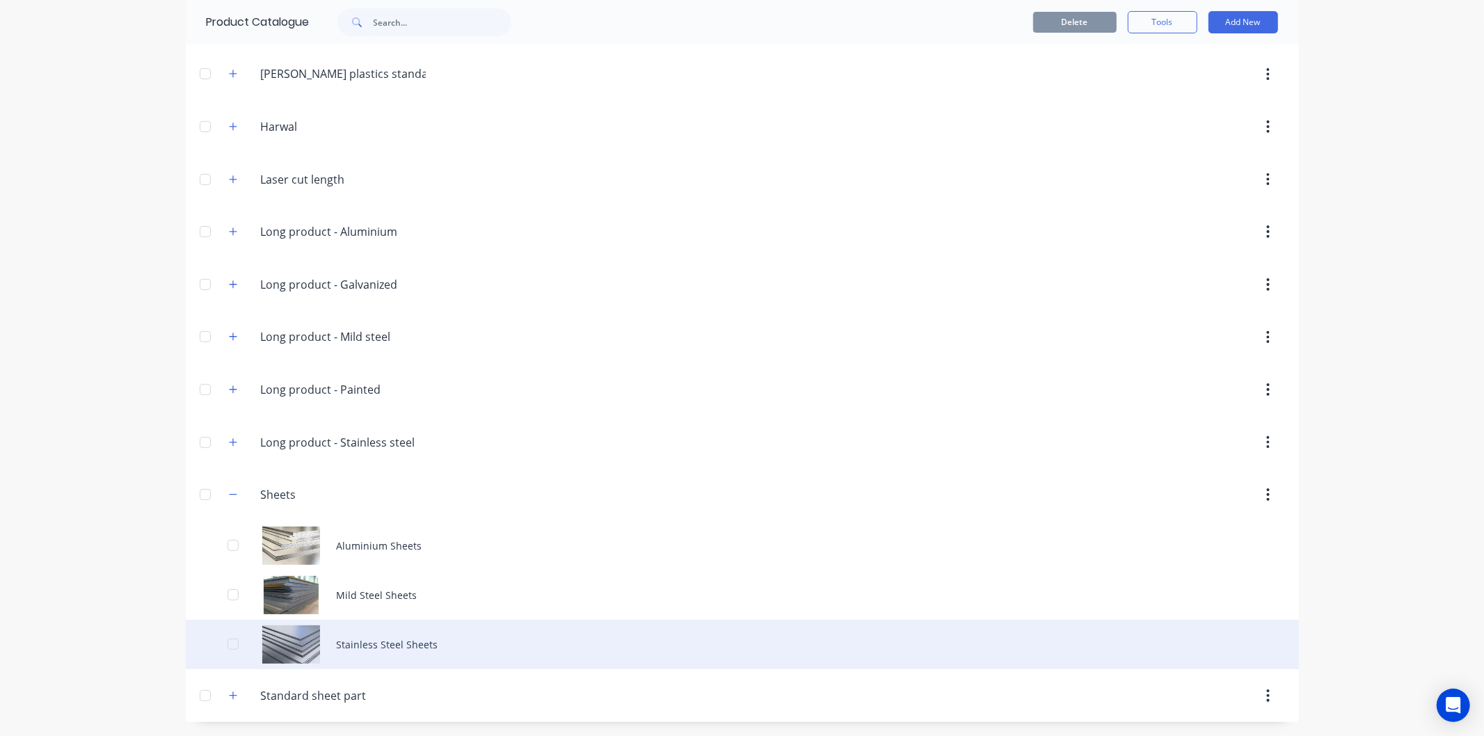
click at [377, 649] on div "Stainless Steel Sheets" at bounding box center [743, 644] width 1114 height 49
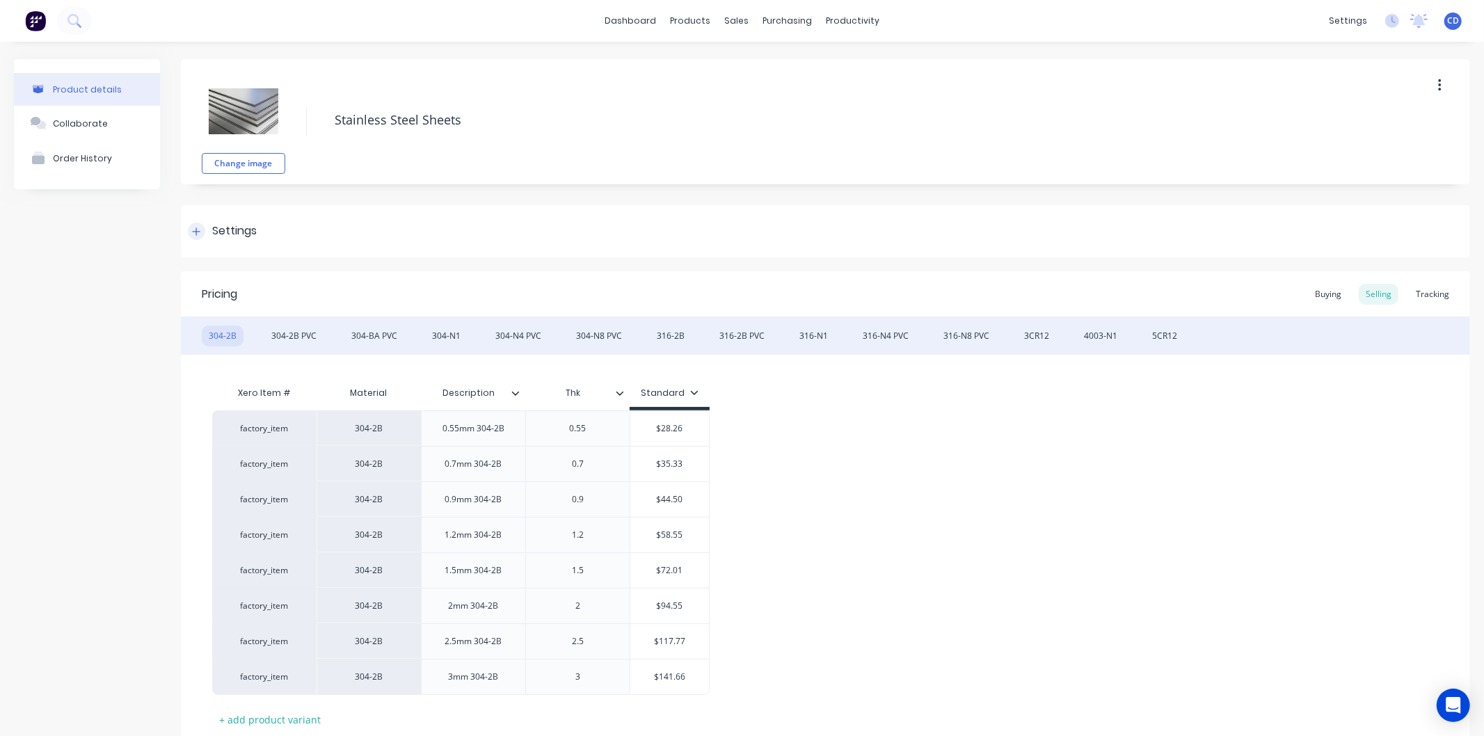
click at [198, 227] on icon at bounding box center [196, 232] width 8 height 10
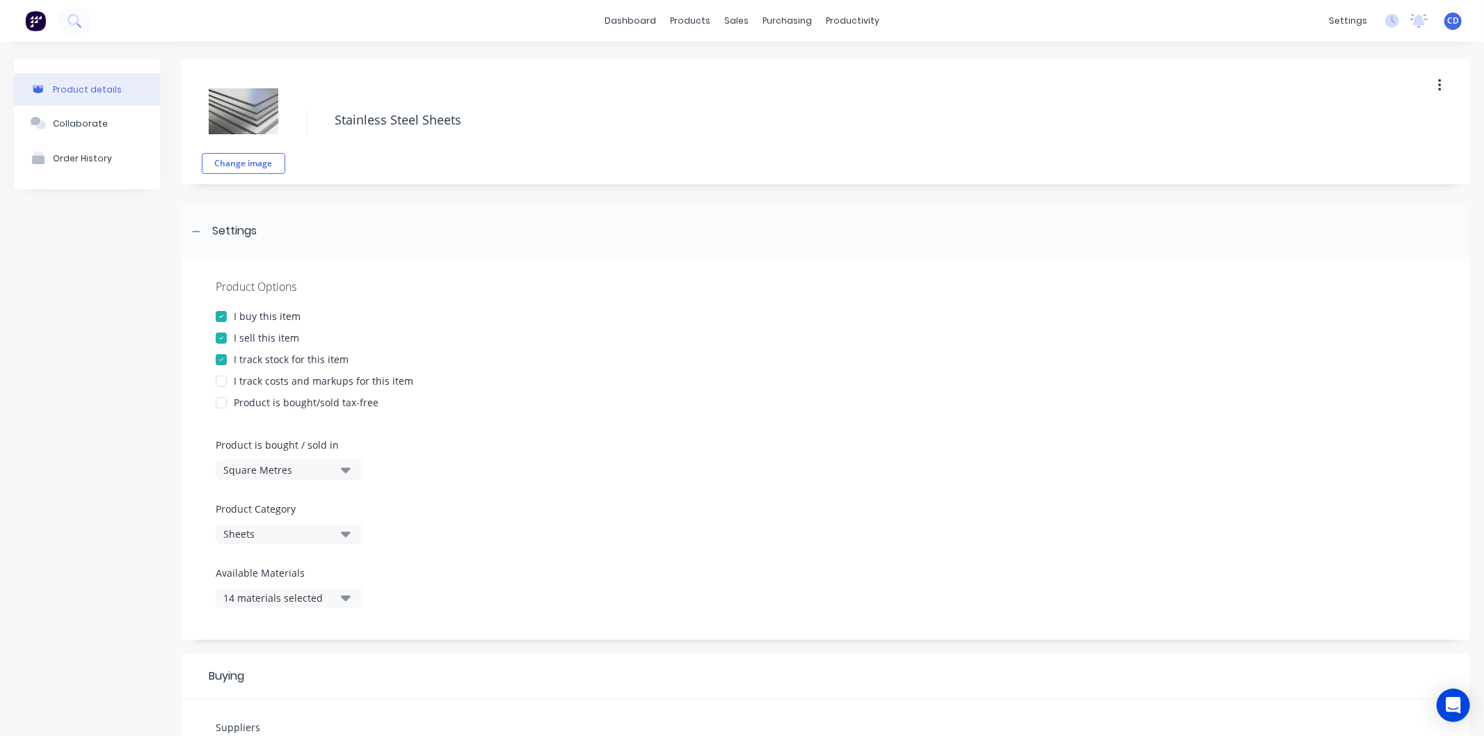
click at [217, 383] on div at bounding box center [221, 381] width 28 height 28
type textarea "x"
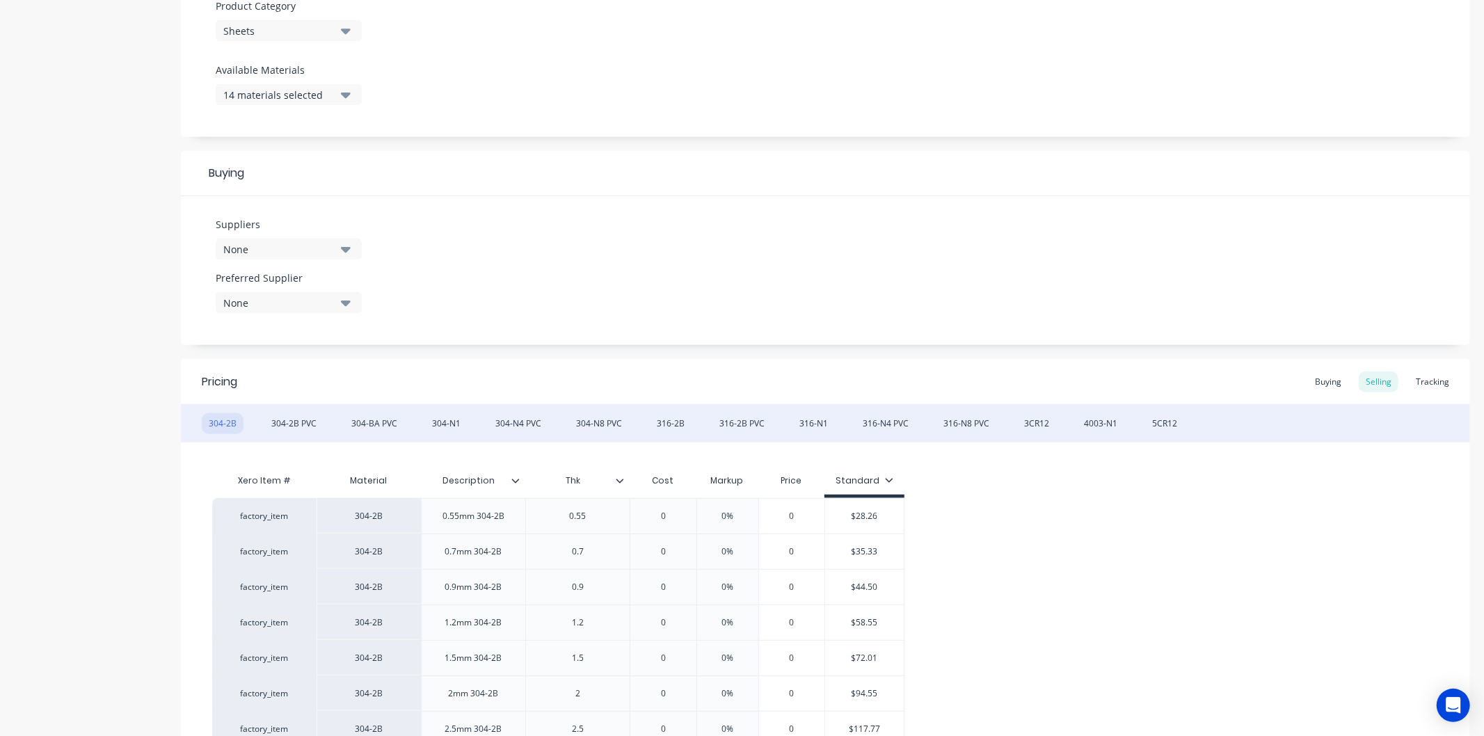
scroll to position [541, 0]
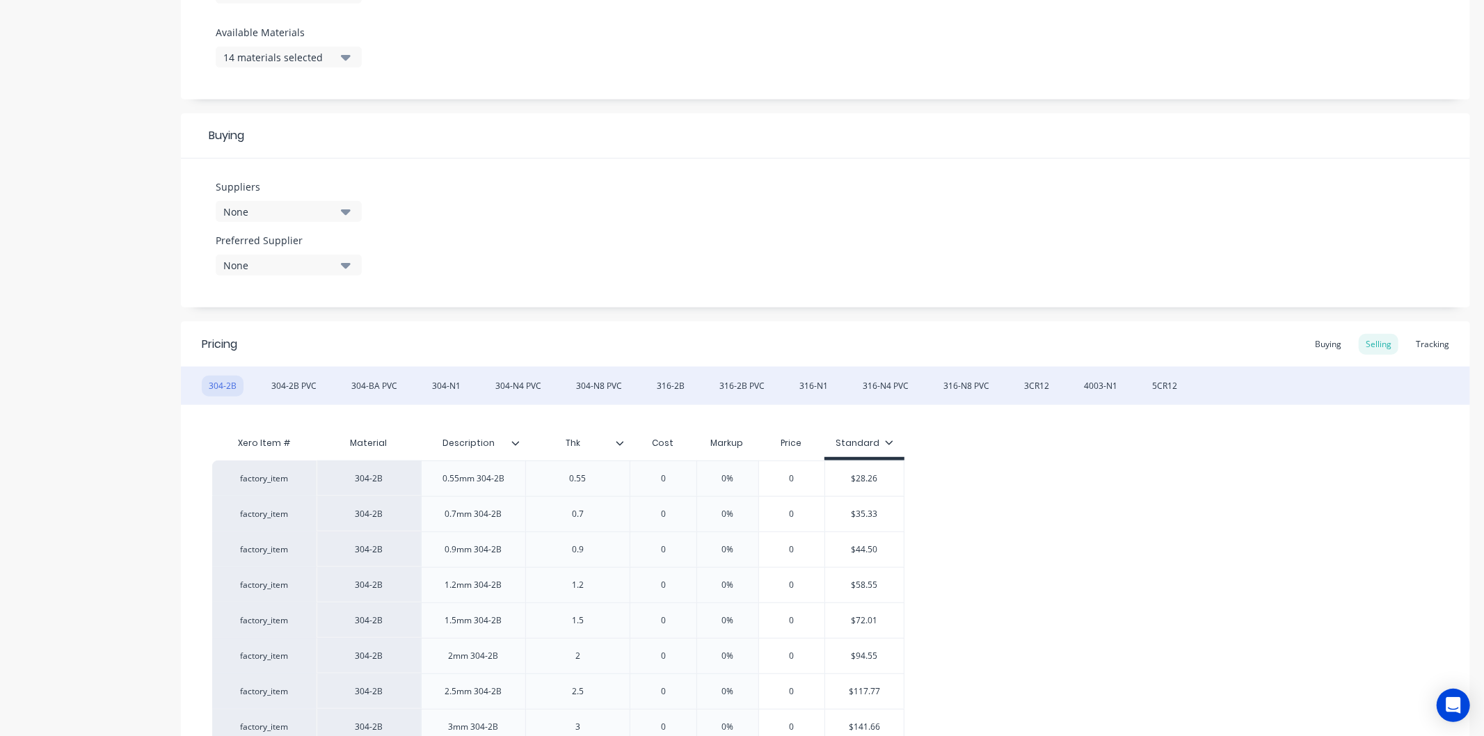
click at [343, 210] on icon "button" at bounding box center [346, 212] width 10 height 6
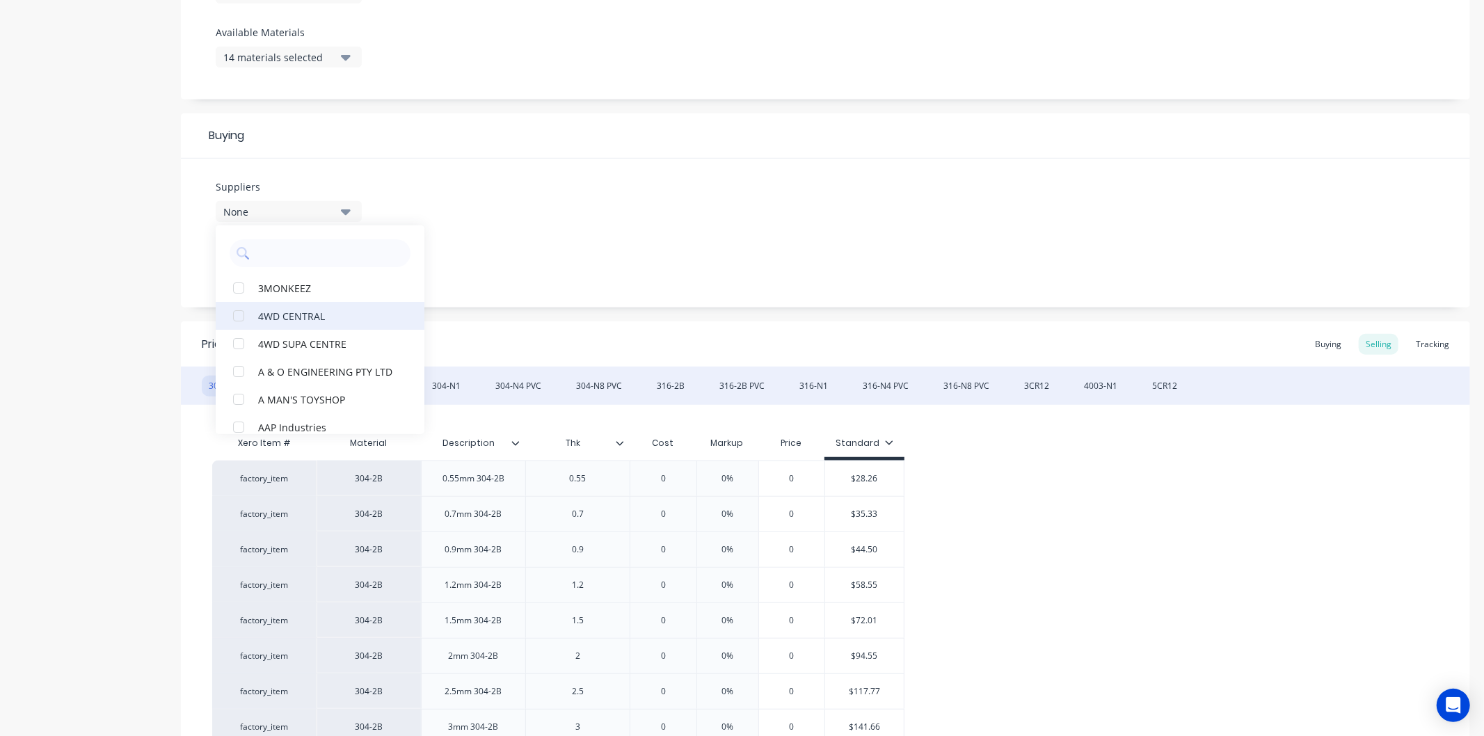
scroll to position [77, 0]
click at [304, 207] on div "None" at bounding box center [278, 212] width 111 height 15
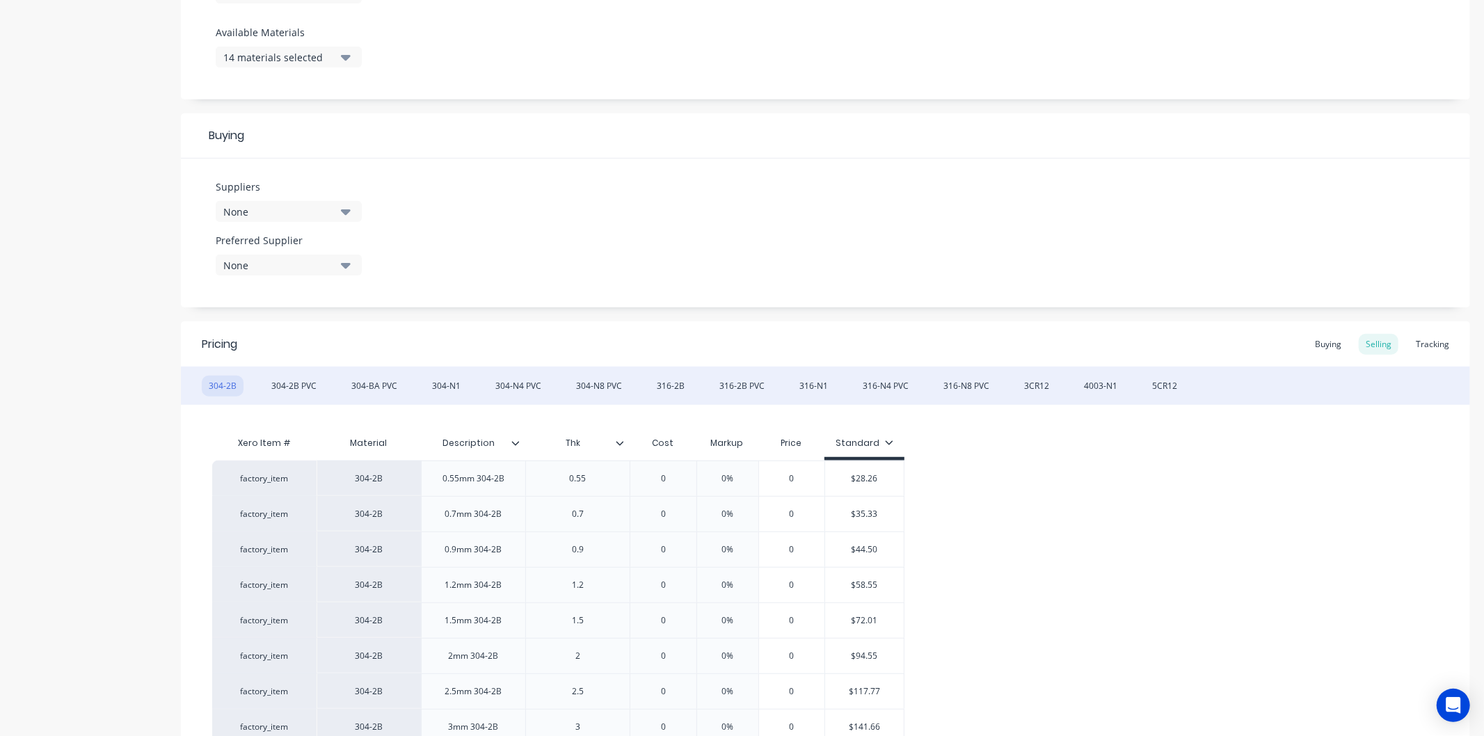
click at [351, 207] on button "None" at bounding box center [289, 211] width 146 height 21
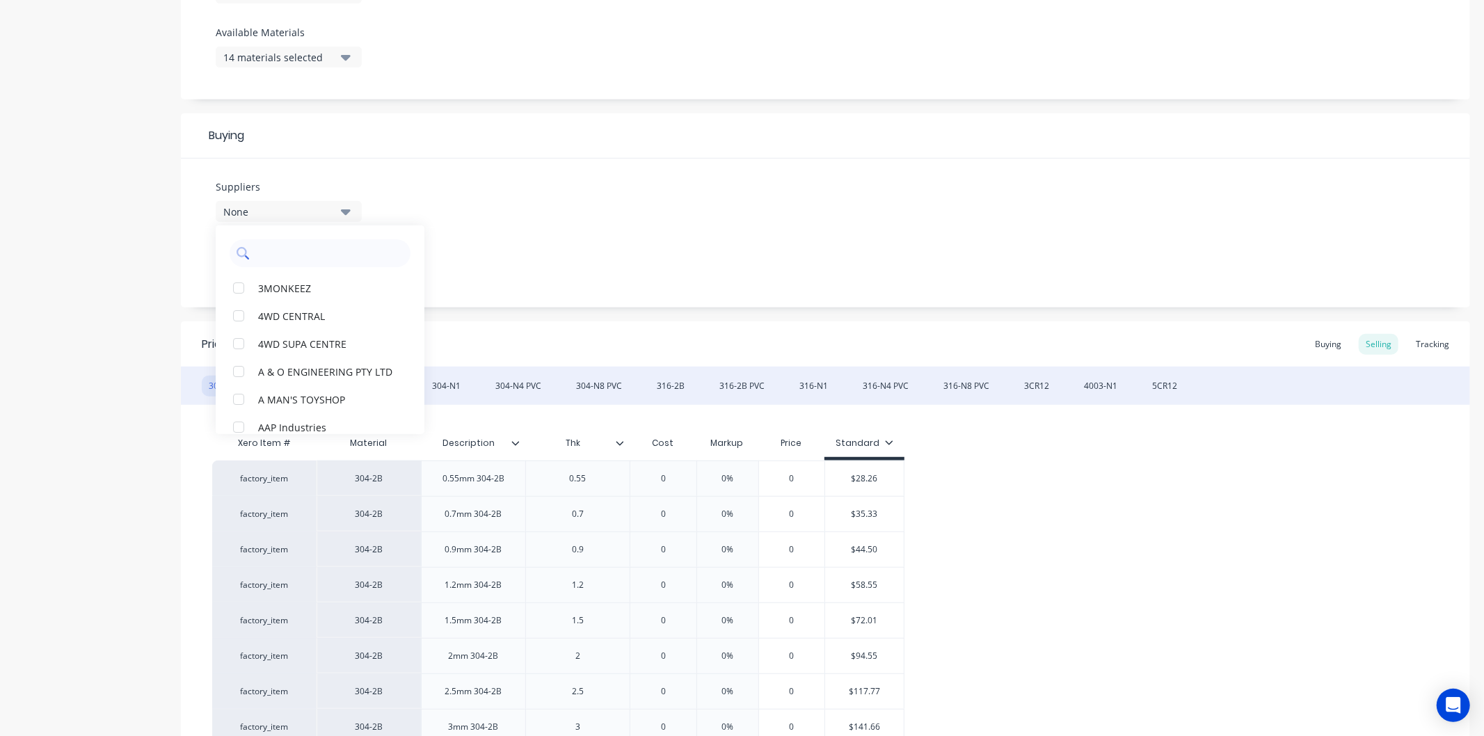
click at [298, 258] on input "text" at bounding box center [330, 253] width 148 height 28
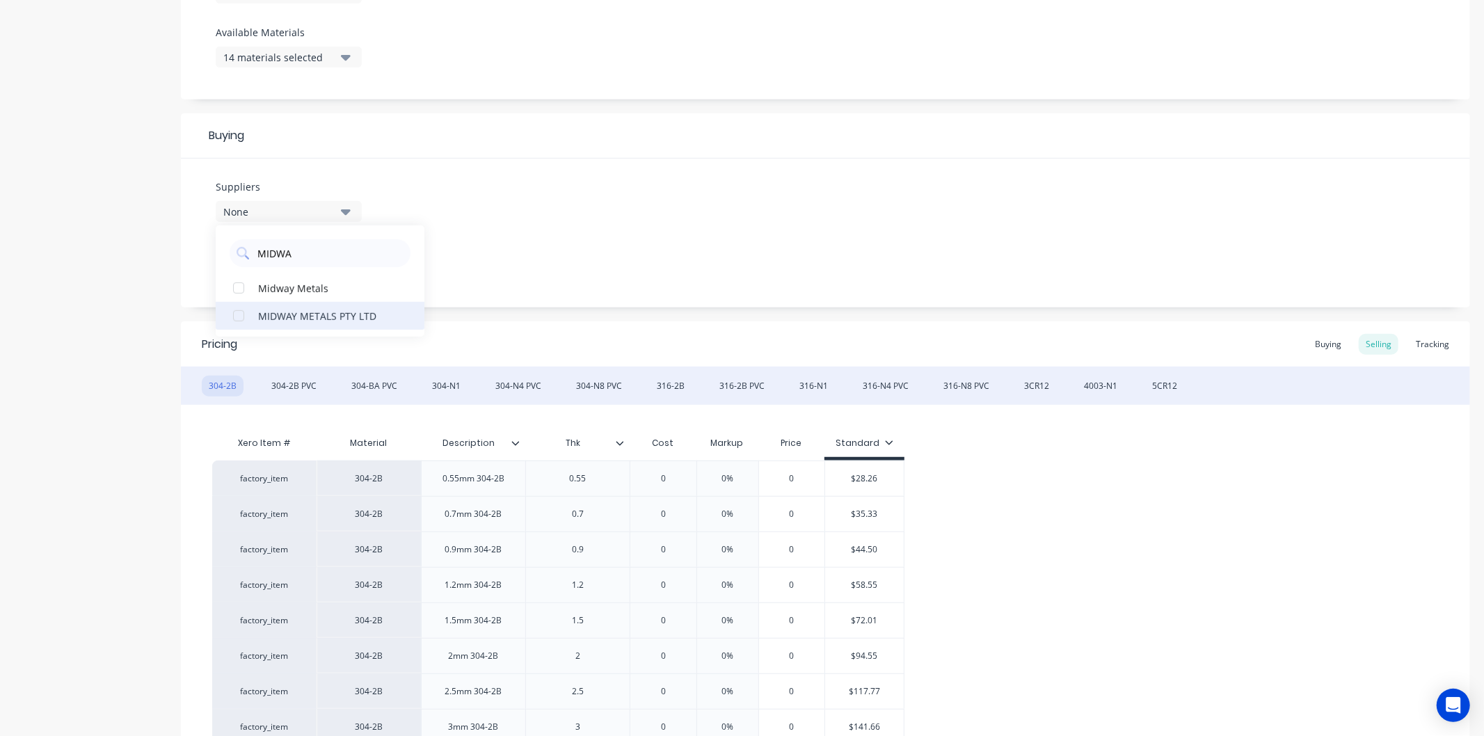
type input "MIDWA"
click at [320, 313] on div "MIDWAY METALS PTY LTD" at bounding box center [327, 315] width 139 height 15
click at [501, 264] on div "Suppliers 1 suppliers selected MIDWA MIDWAY METALS PTY LTD Midway Metals Prefer…" at bounding box center [826, 233] width 1290 height 149
click at [341, 264] on icon "button" at bounding box center [346, 265] width 10 height 15
click at [325, 334] on div "MIDWAY METALS PTY LTD" at bounding box center [327, 341] width 139 height 15
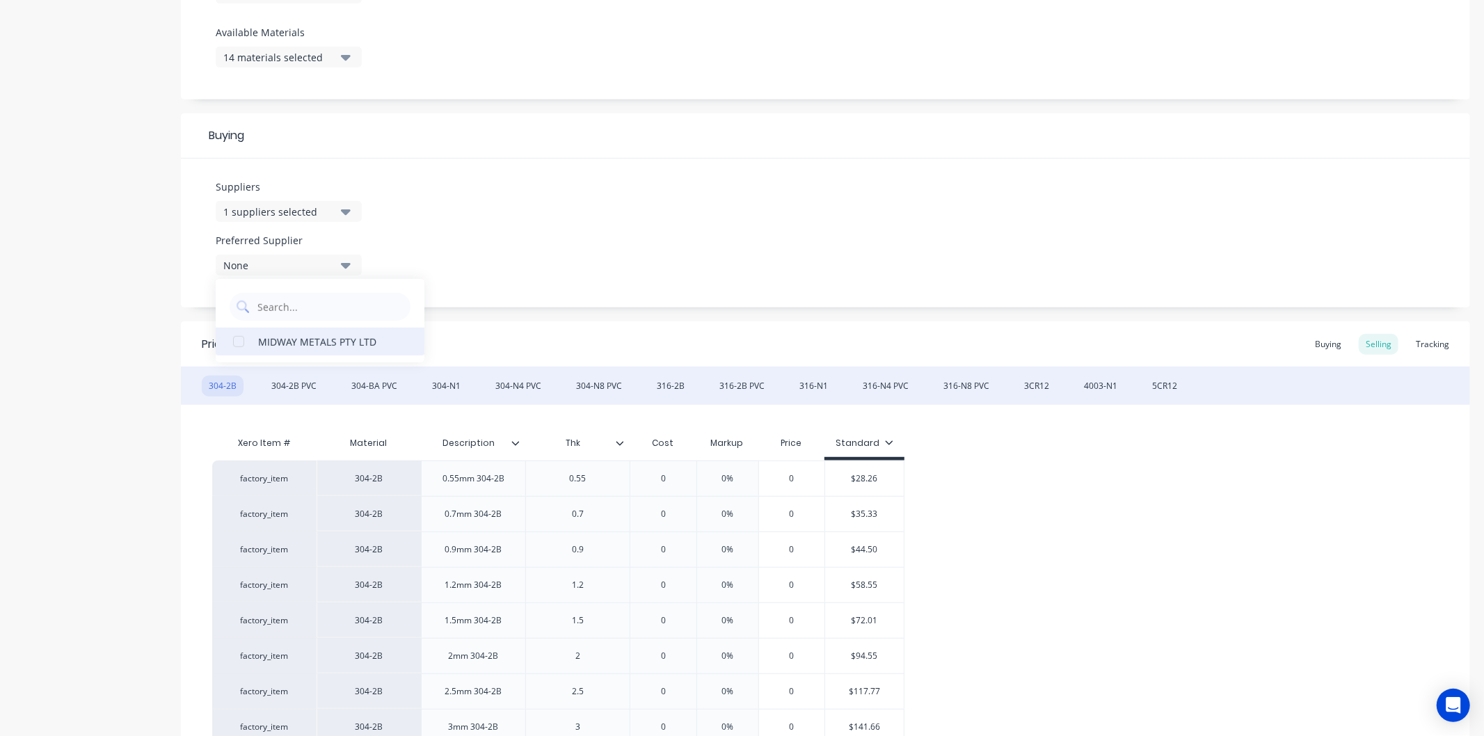
type textarea "x"
click at [483, 239] on div "Suppliers 1 suppliers selected MIDWA Preferred Supplier MIDWAY METALS PTY LTD M…" at bounding box center [826, 233] width 1290 height 149
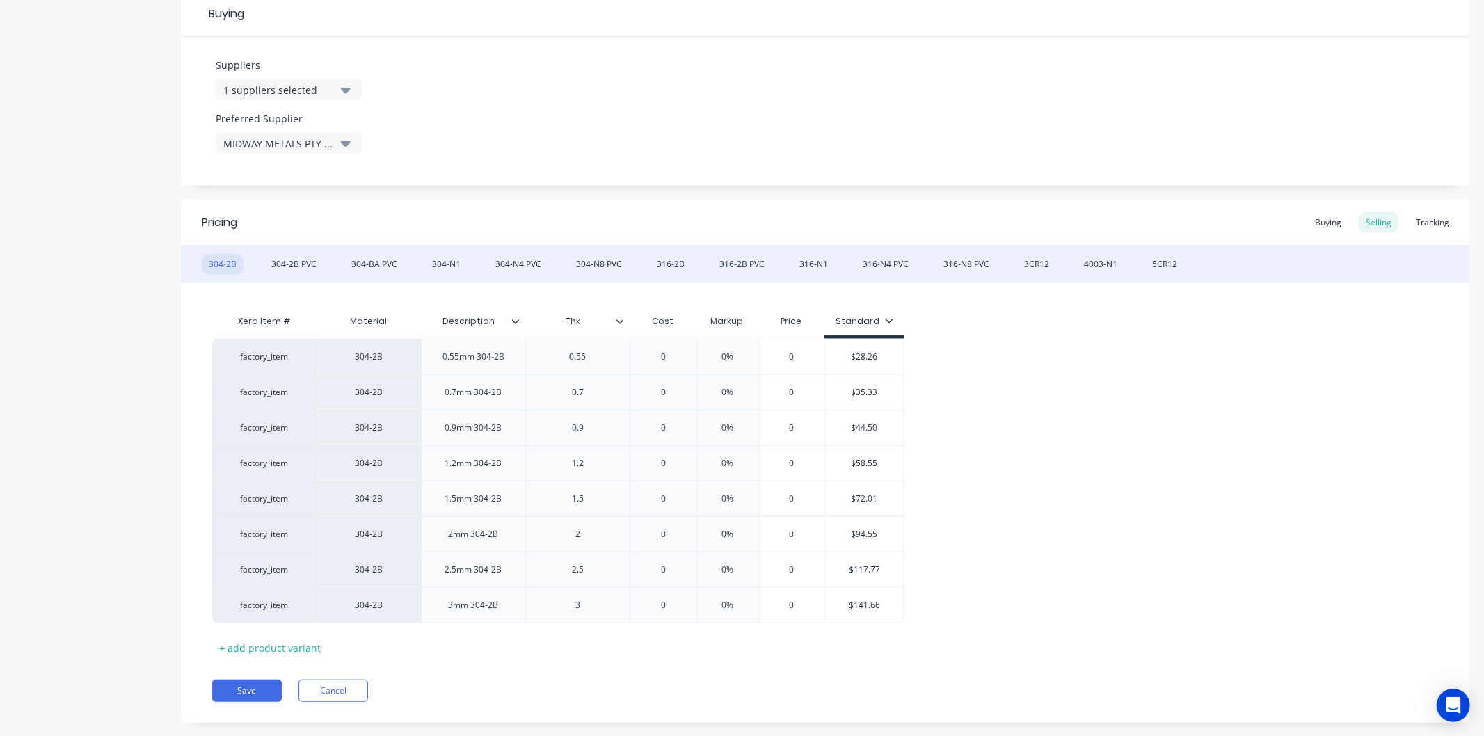
scroll to position [687, 0]
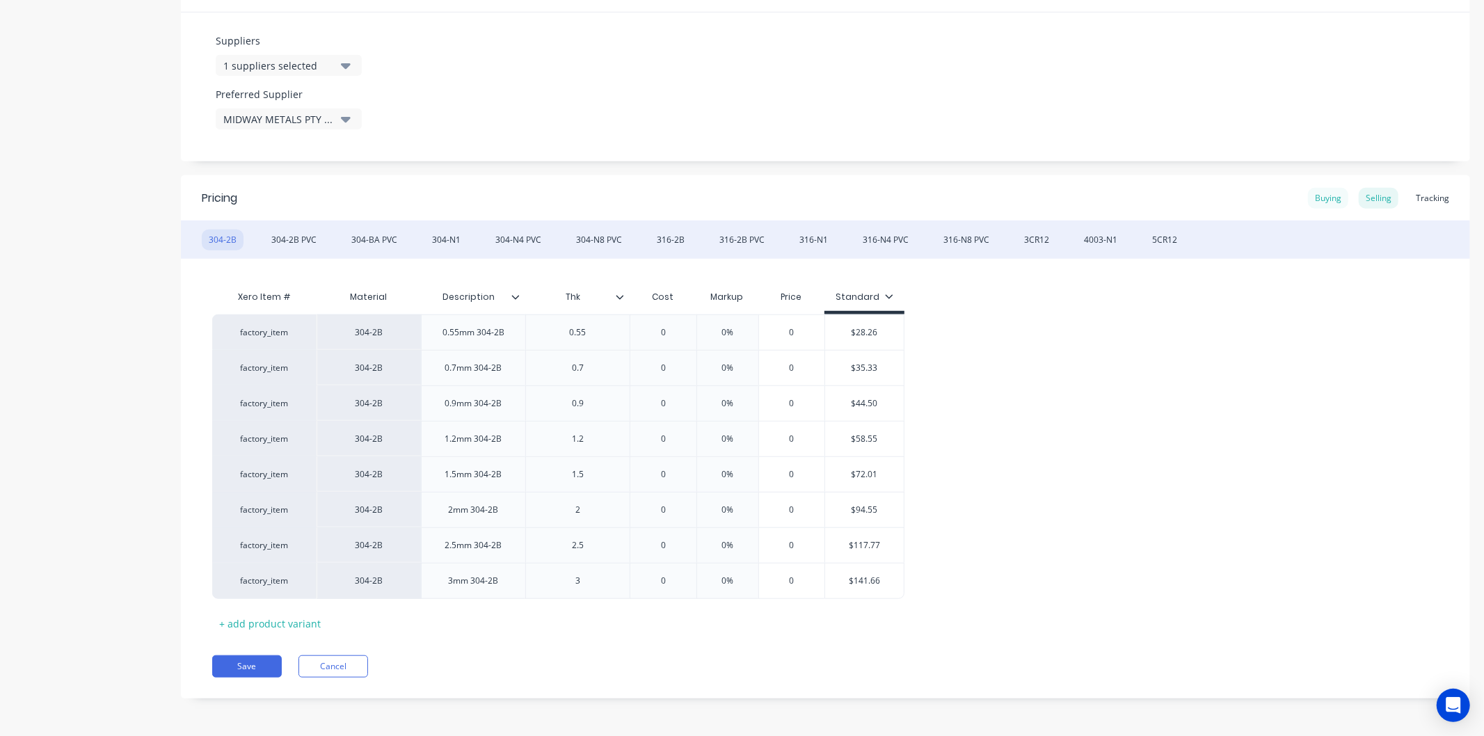
click at [1322, 196] on div "Buying" at bounding box center [1328, 198] width 40 height 21
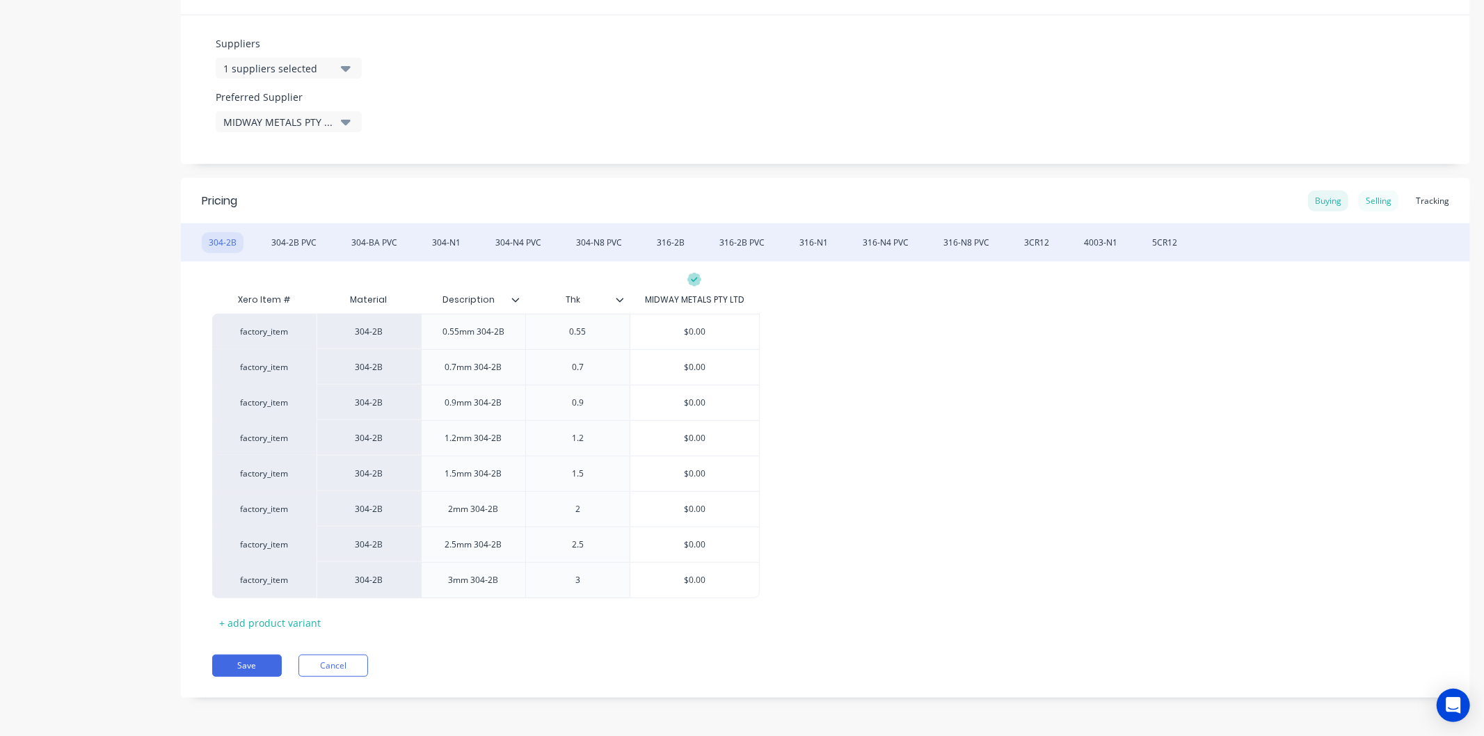
click at [1363, 199] on div "Selling" at bounding box center [1379, 201] width 40 height 21
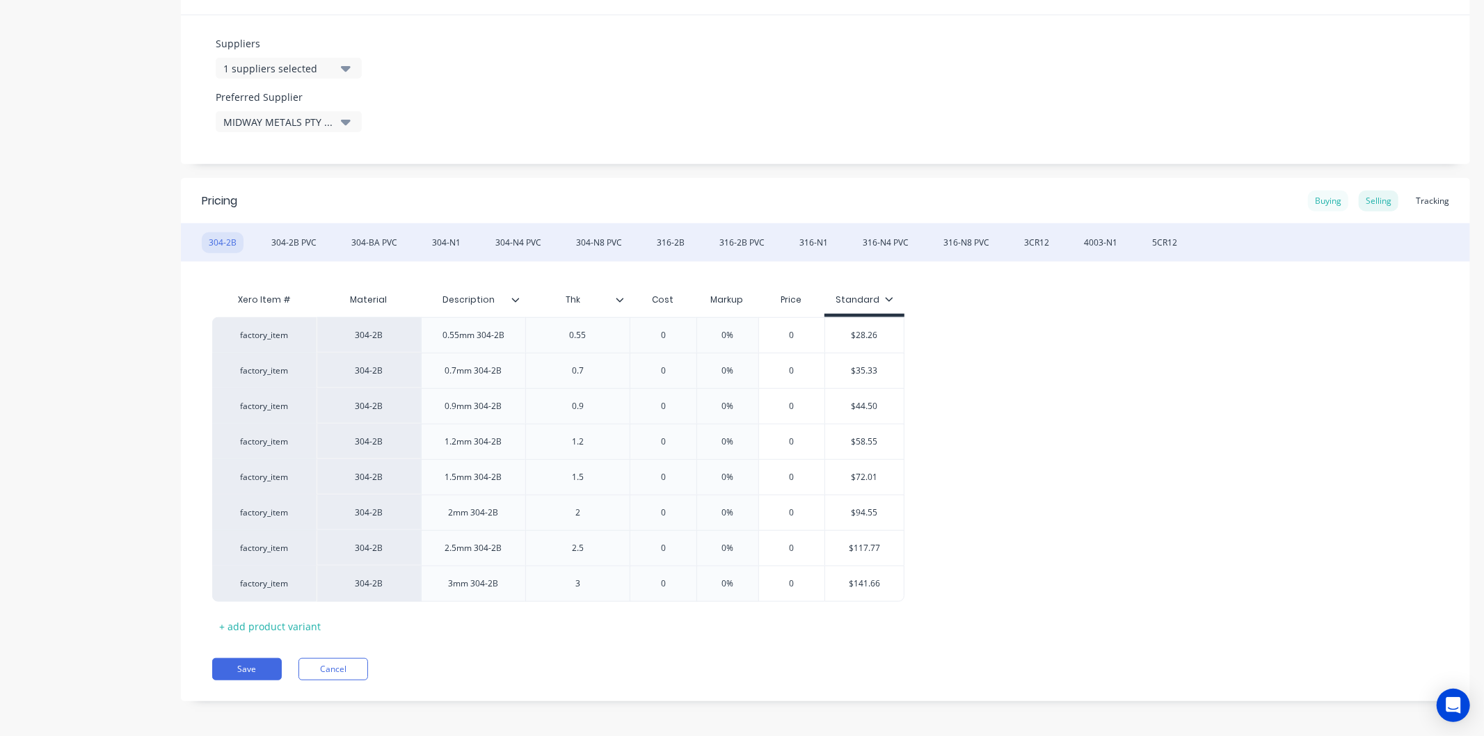
click at [1326, 203] on div "Buying" at bounding box center [1328, 201] width 40 height 21
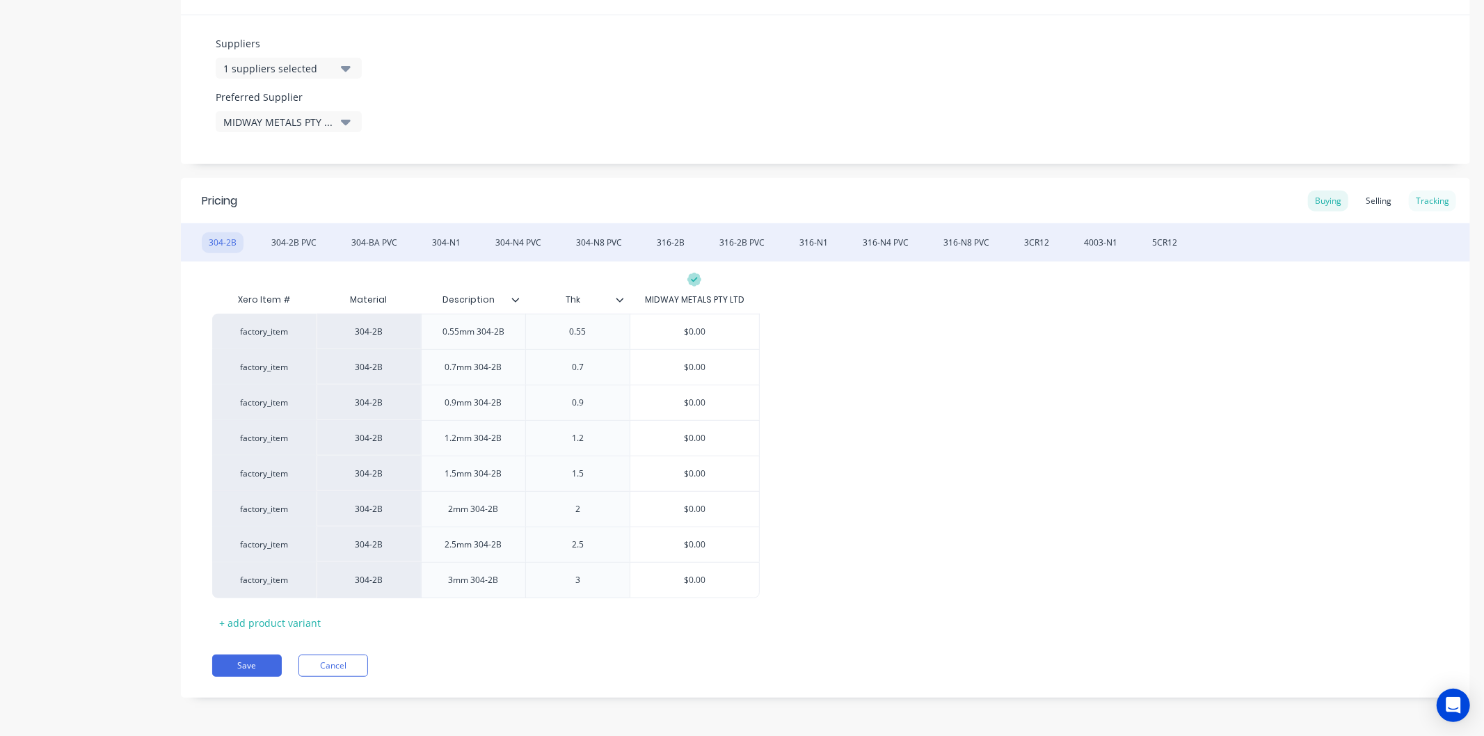
click at [1418, 200] on div "Tracking" at bounding box center [1432, 201] width 47 height 21
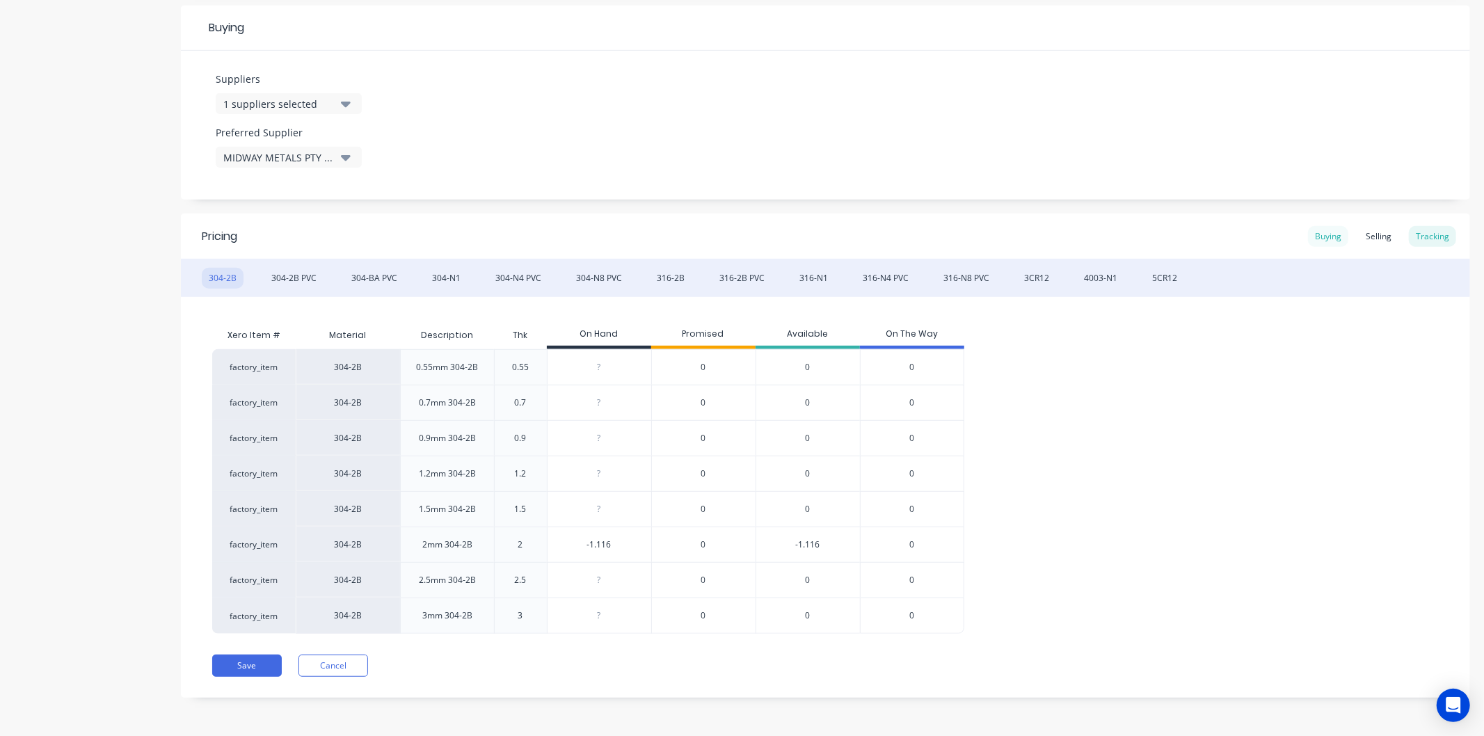
click at [1320, 237] on div "Buying" at bounding box center [1328, 236] width 40 height 21
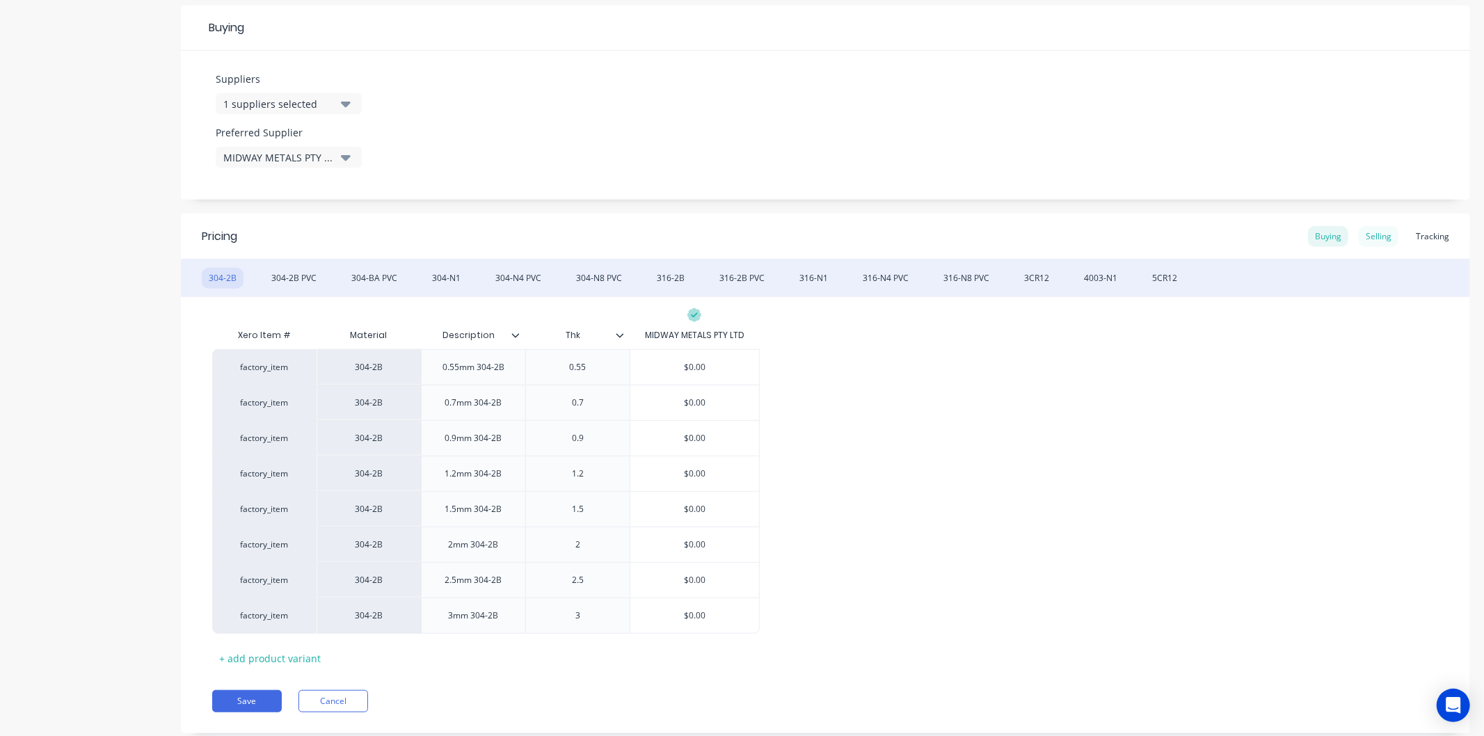
click at [1370, 230] on div "Selling" at bounding box center [1379, 236] width 40 height 21
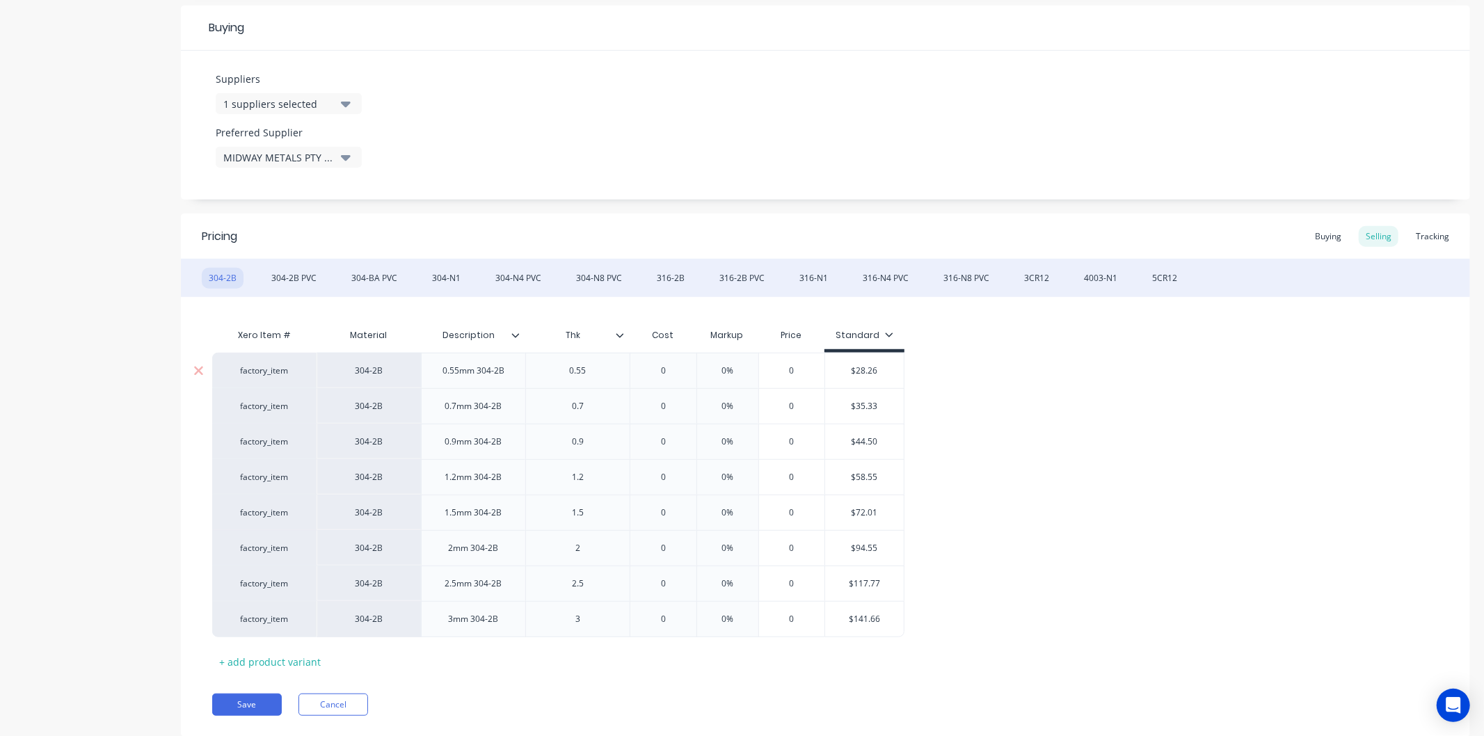
type input "0"
click at [672, 371] on input "0" at bounding box center [663, 371] width 70 height 13
type textarea "x"
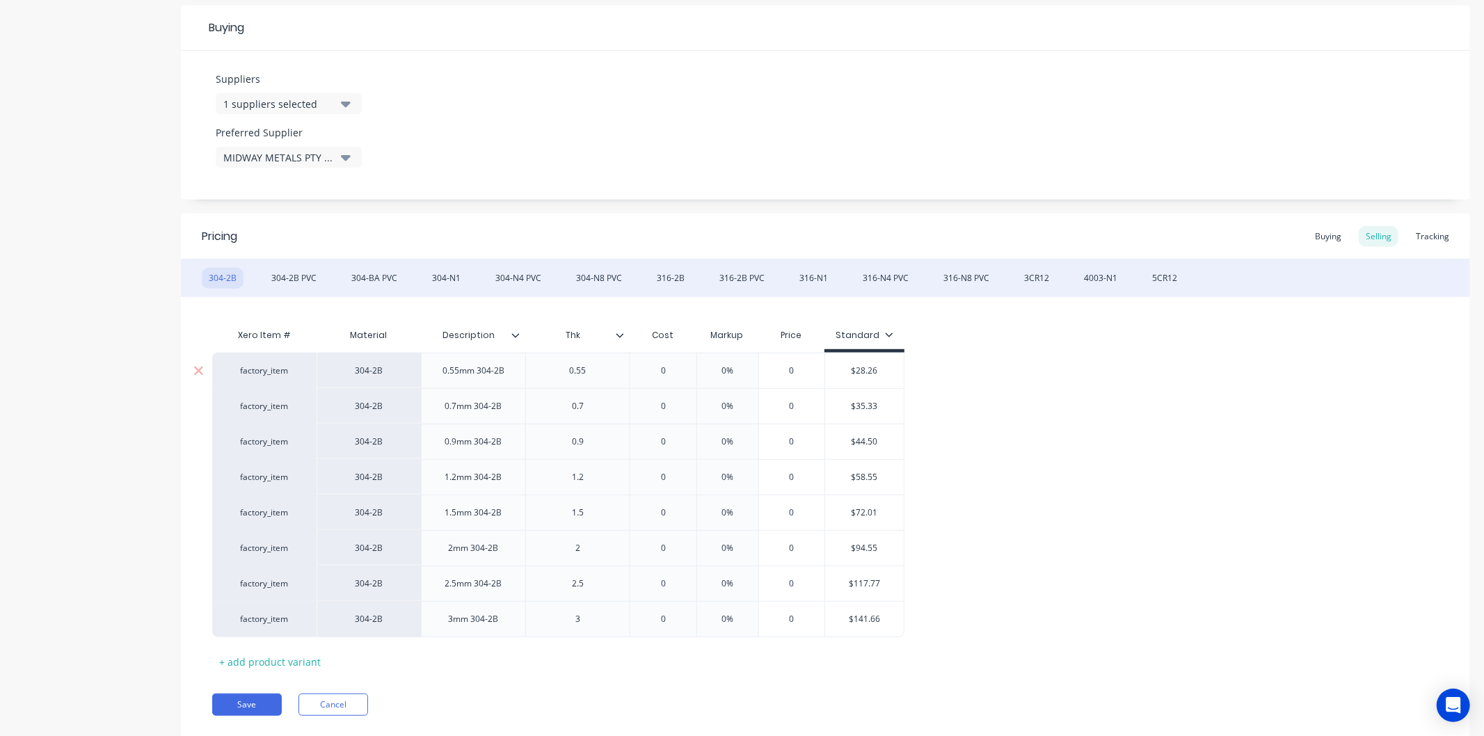
type input "2"
type textarea "x"
type input "28."
click at [754, 372] on input "0%" at bounding box center [746, 371] width 70 height 13
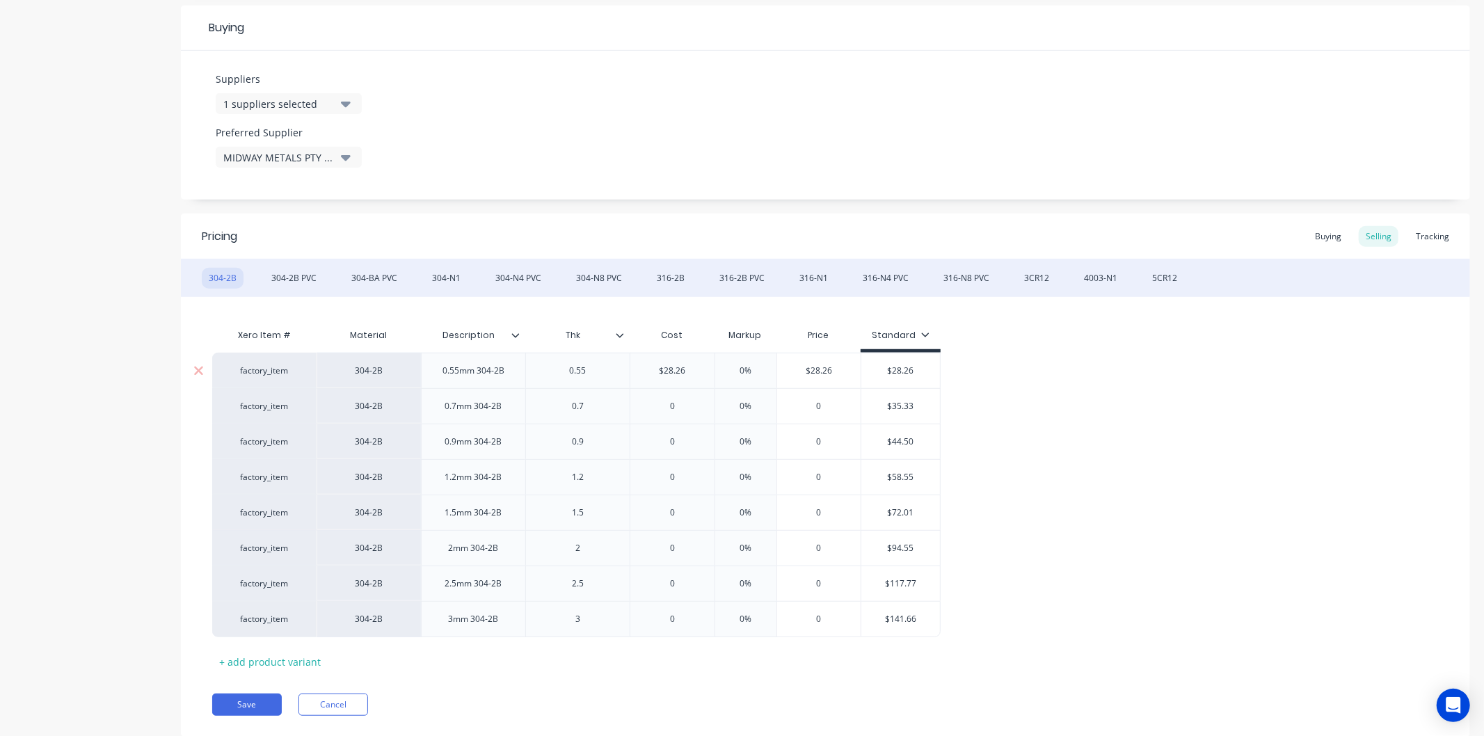
click at [754, 372] on input "0%" at bounding box center [746, 371] width 70 height 13
click at [677, 409] on input "0" at bounding box center [673, 406] width 84 height 13
click at [752, 402] on input "0%" at bounding box center [746, 406] width 70 height 13
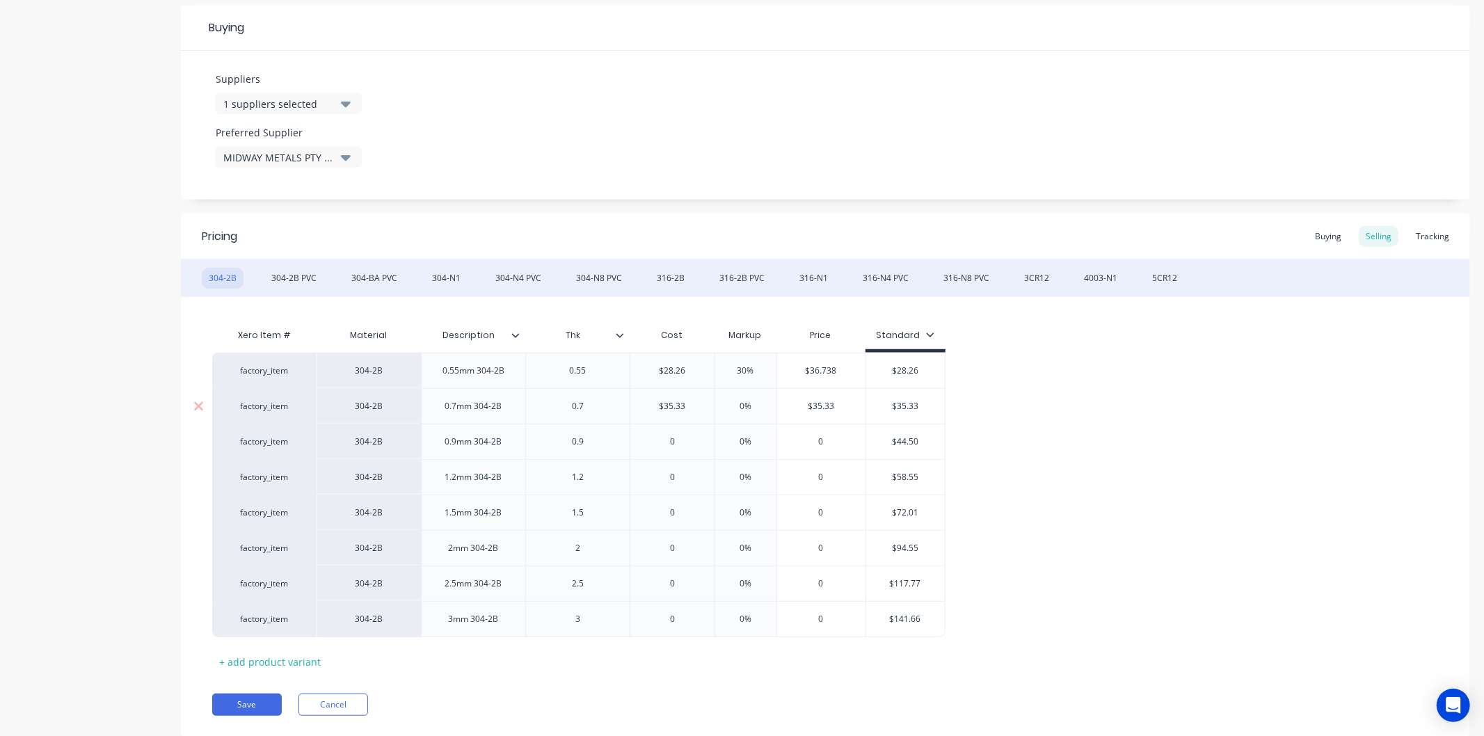
click at [752, 402] on input "0%" at bounding box center [746, 406] width 70 height 13
click at [676, 442] on input "0" at bounding box center [673, 442] width 84 height 13
click at [752, 443] on input "0%" at bounding box center [746, 442] width 70 height 13
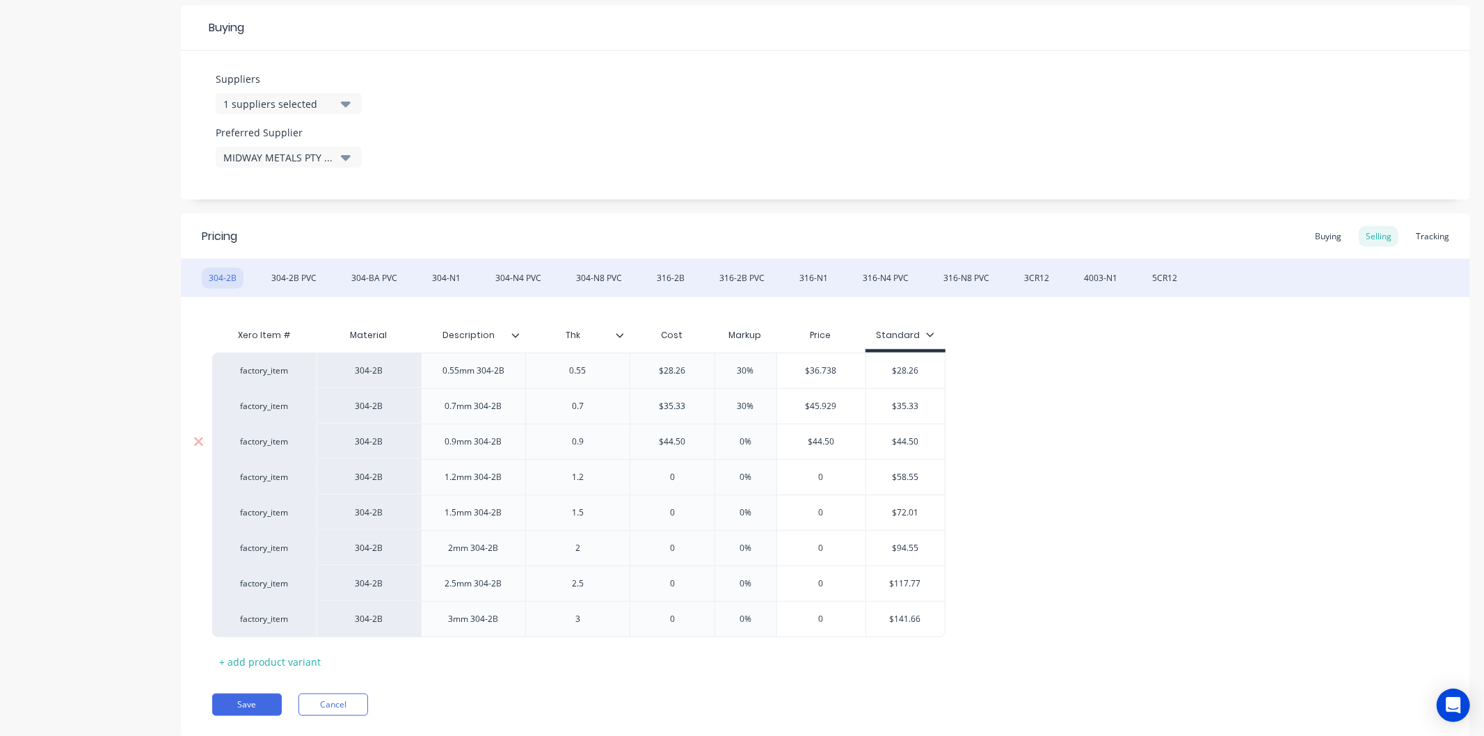
click at [752, 443] on input "0%" at bounding box center [746, 442] width 70 height 13
click at [682, 475] on input "0" at bounding box center [673, 477] width 84 height 13
click at [752, 474] on input "0%" at bounding box center [746, 477] width 70 height 13
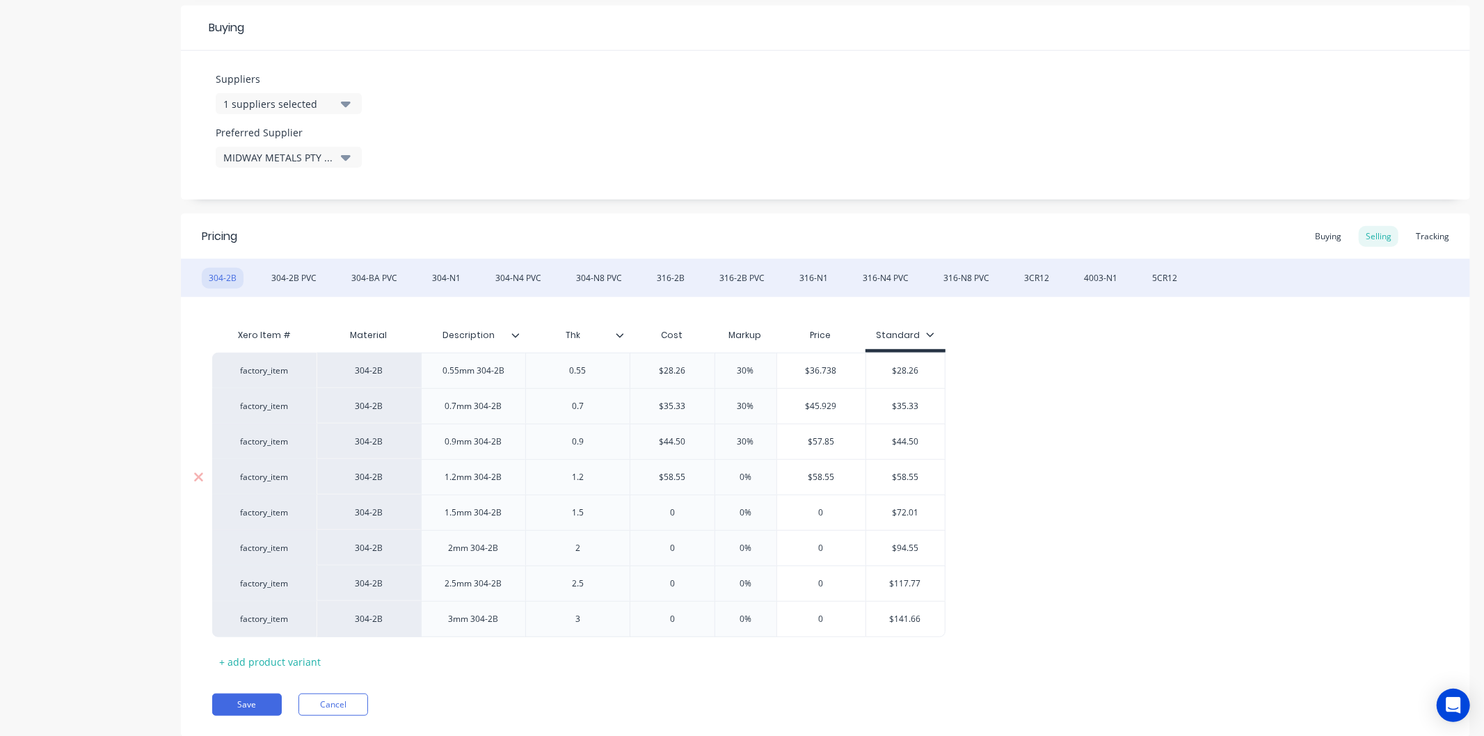
click at [752, 474] on input "0%" at bounding box center [746, 477] width 70 height 13
click at [688, 510] on input "0" at bounding box center [673, 513] width 84 height 13
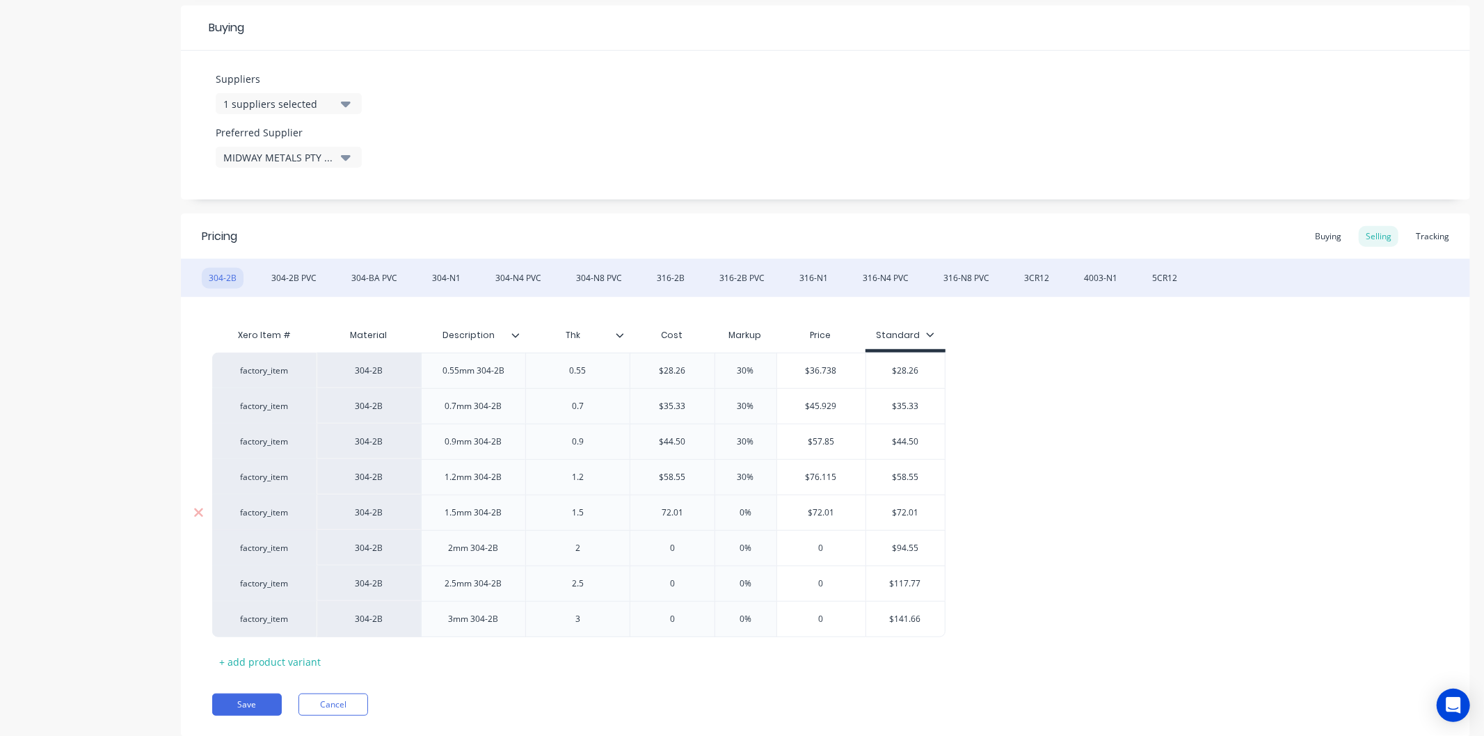
click at [749, 510] on input "0%" at bounding box center [746, 513] width 70 height 13
click at [680, 546] on input "0" at bounding box center [673, 548] width 84 height 13
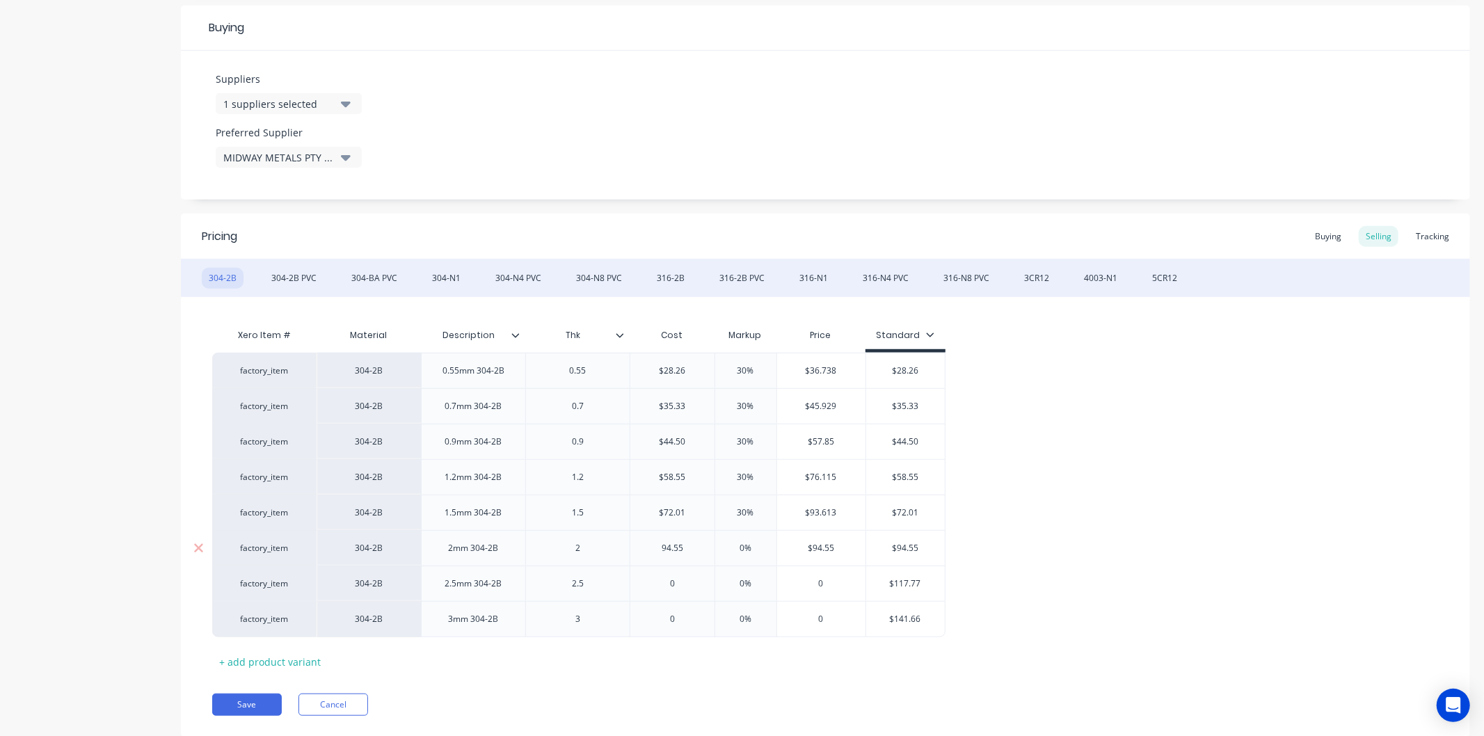
click at [754, 544] on input "0%" at bounding box center [746, 548] width 70 height 13
click at [679, 582] on input "0" at bounding box center [673, 584] width 84 height 13
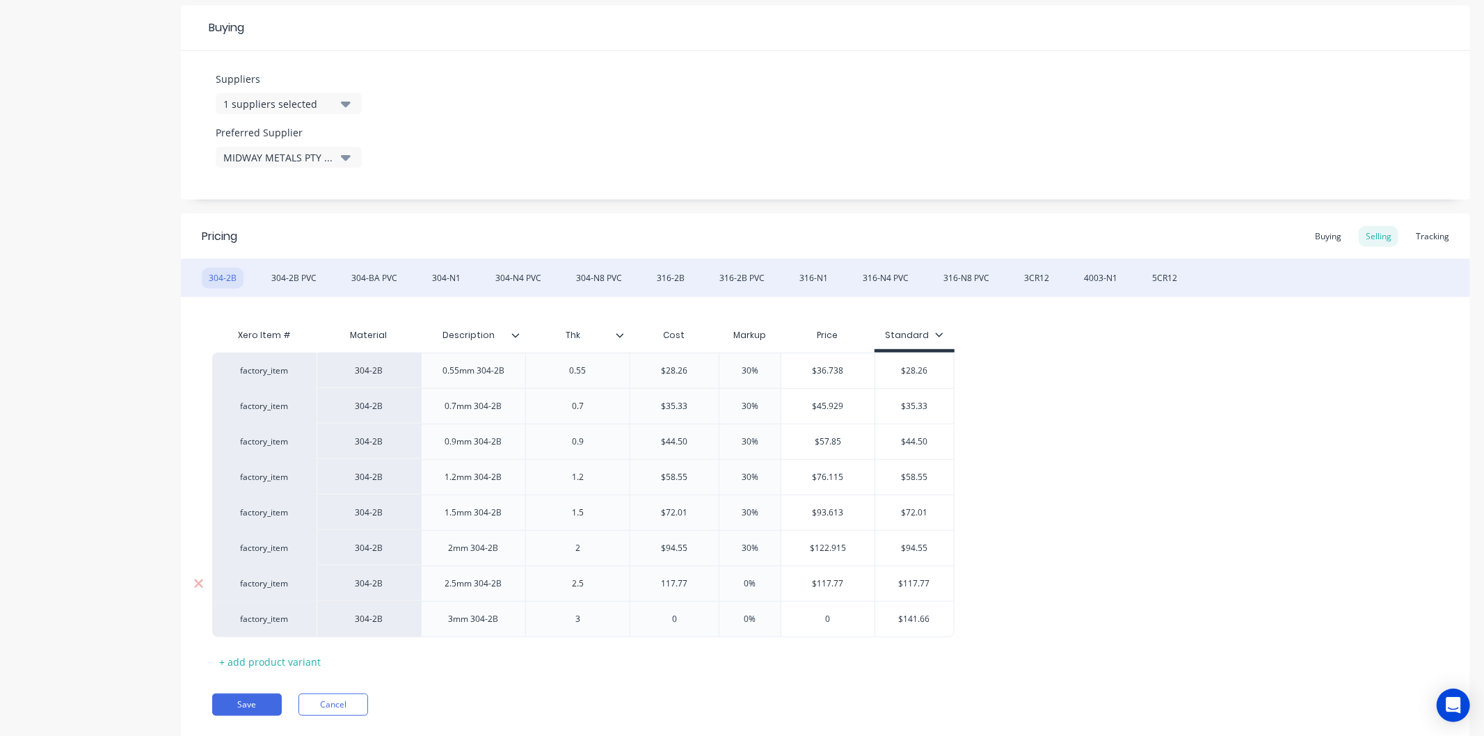
click at [754, 583] on input "0%" at bounding box center [750, 584] width 70 height 13
click at [686, 622] on input "0" at bounding box center [675, 619] width 88 height 13
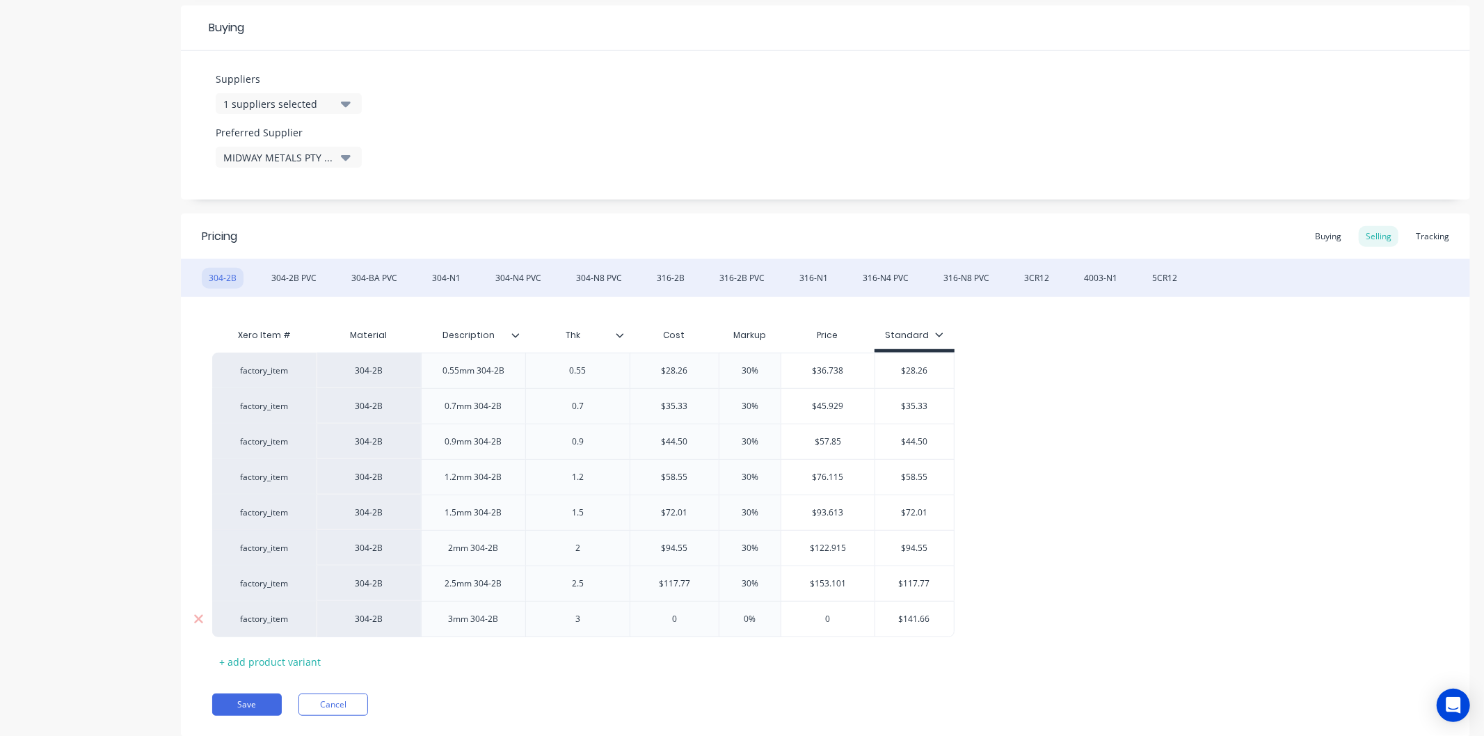
click at [686, 622] on input "0" at bounding box center [675, 619] width 88 height 13
click at [756, 616] on input "0%" at bounding box center [750, 619] width 70 height 13
click at [647, 683] on div "Pricing Buying Selling Tracking 304-2B 304-2B PVC 304-BA PVC 304-N1 304-N4 PVC …" at bounding box center [826, 475] width 1290 height 523
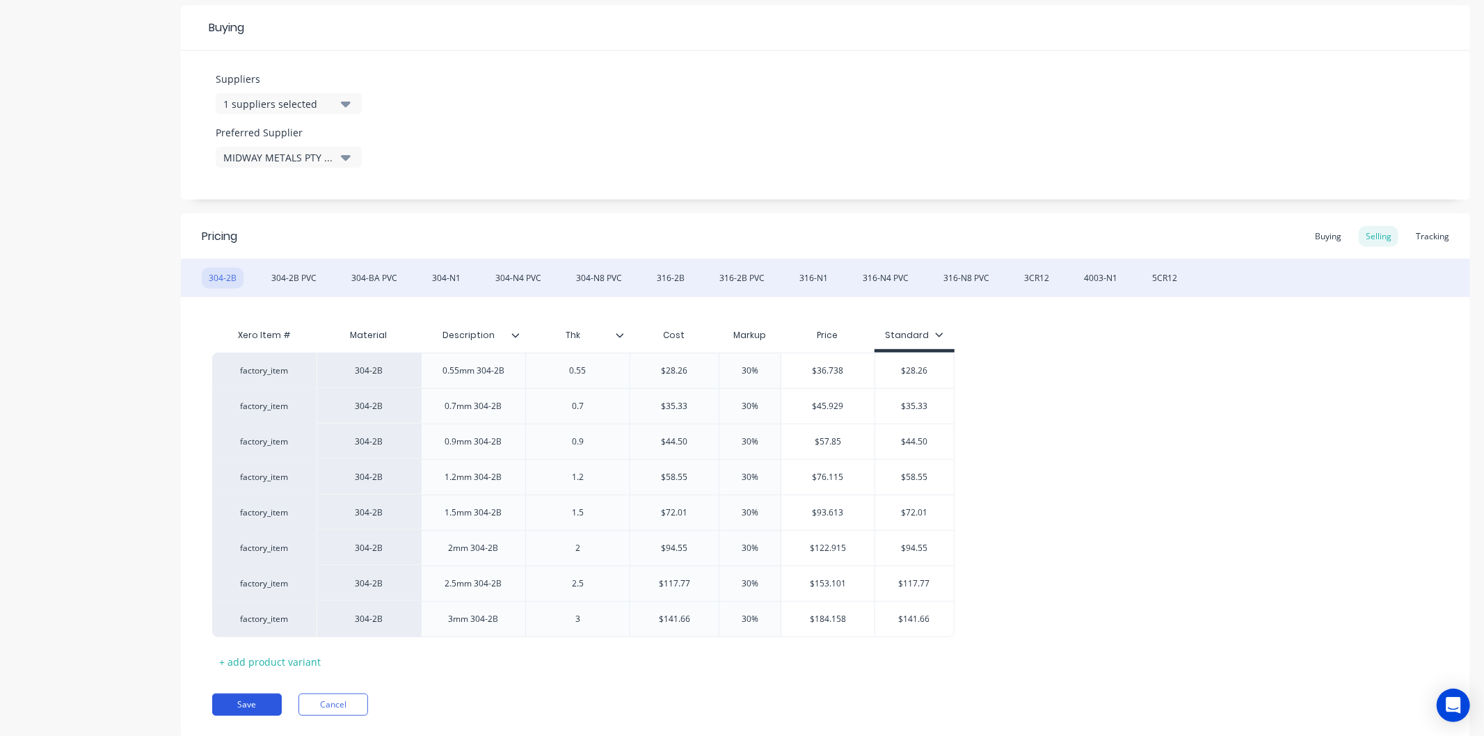
click at [267, 710] on button "Save" at bounding box center [247, 705] width 70 height 22
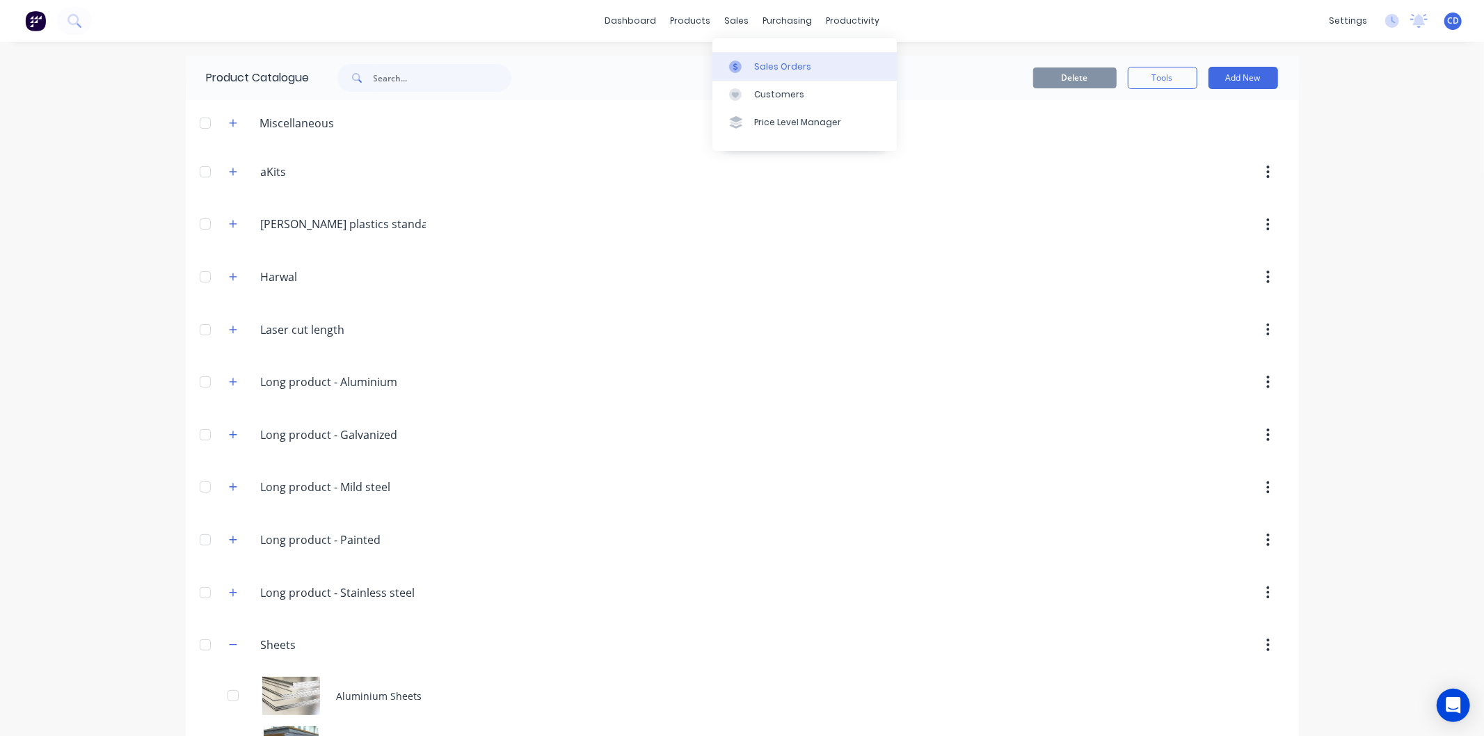
click at [756, 61] on div "Sales Orders" at bounding box center [782, 67] width 57 height 13
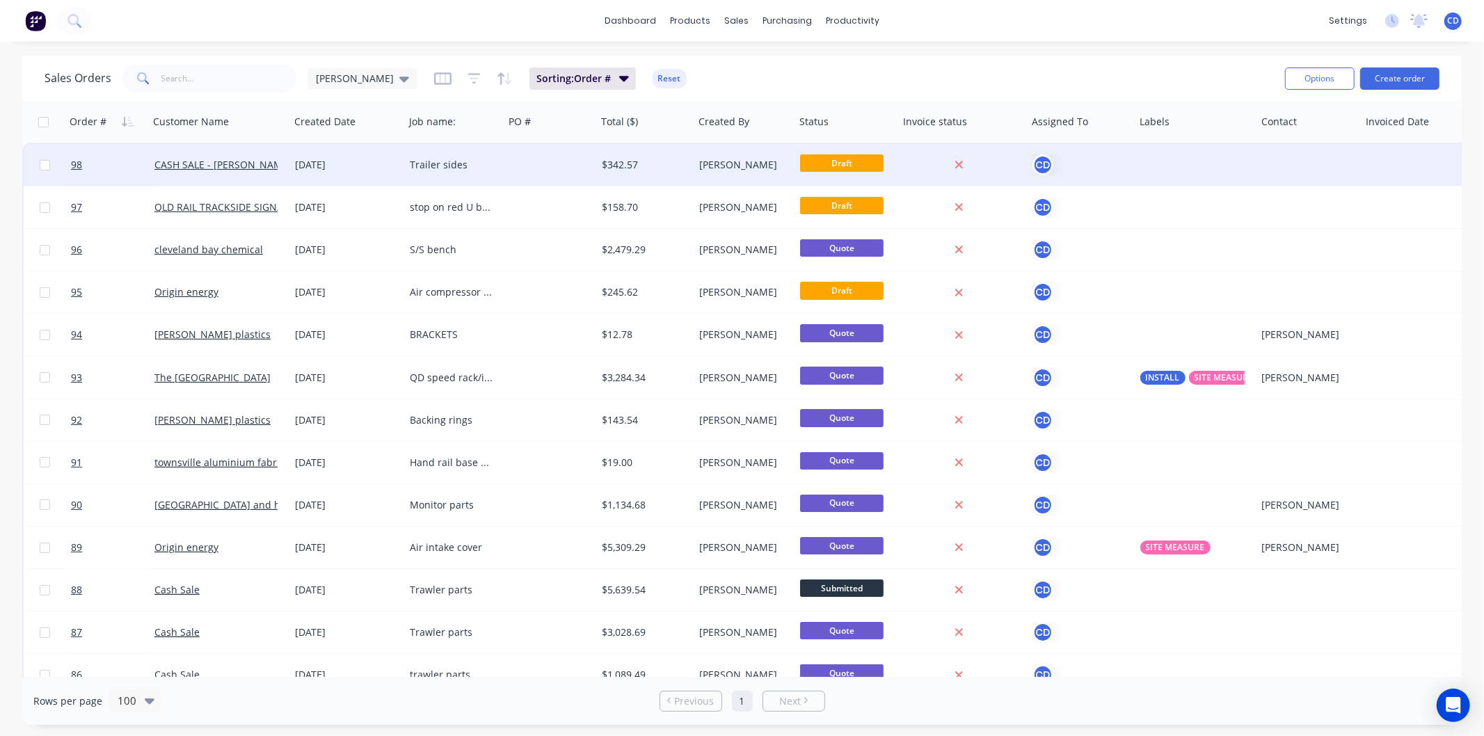
click at [329, 172] on div "[DATE]" at bounding box center [347, 165] width 115 height 42
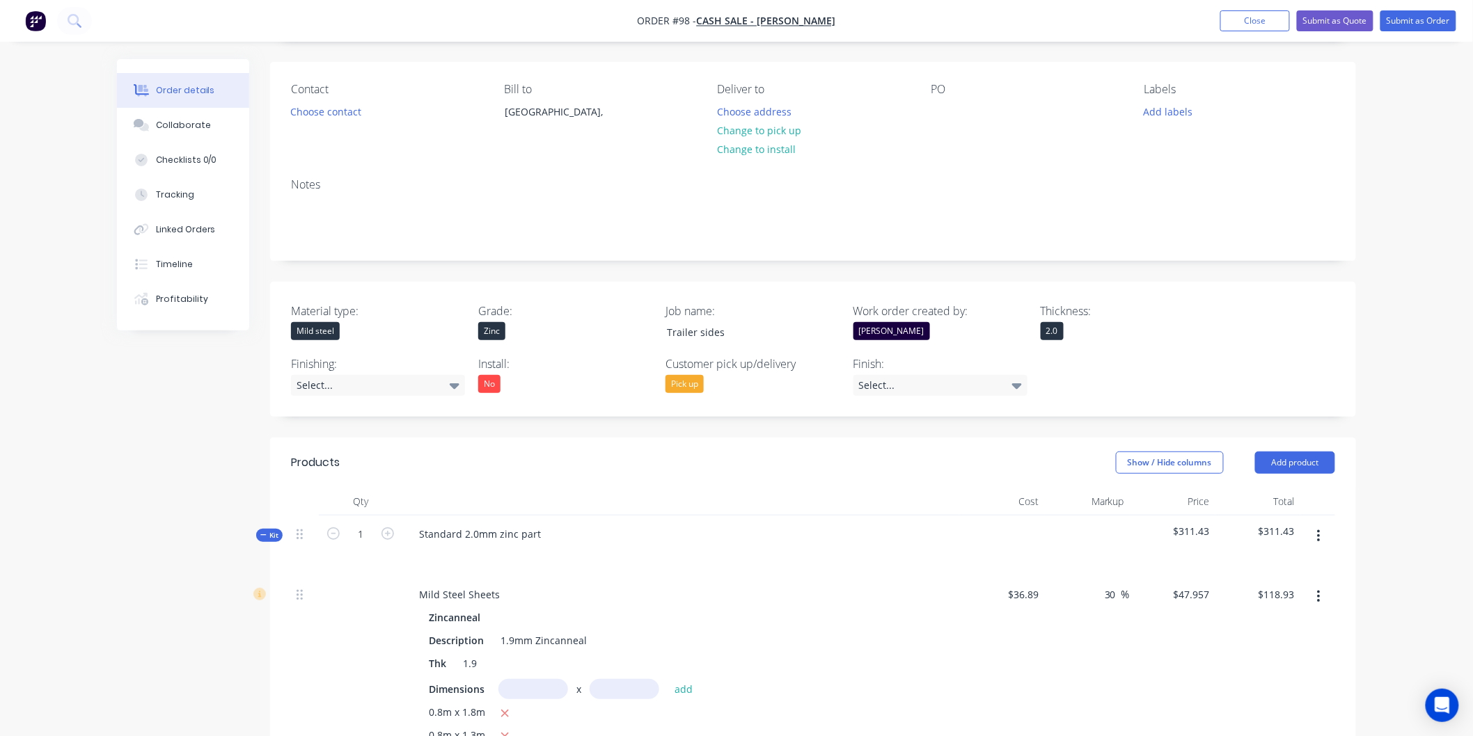
scroll to position [77, 0]
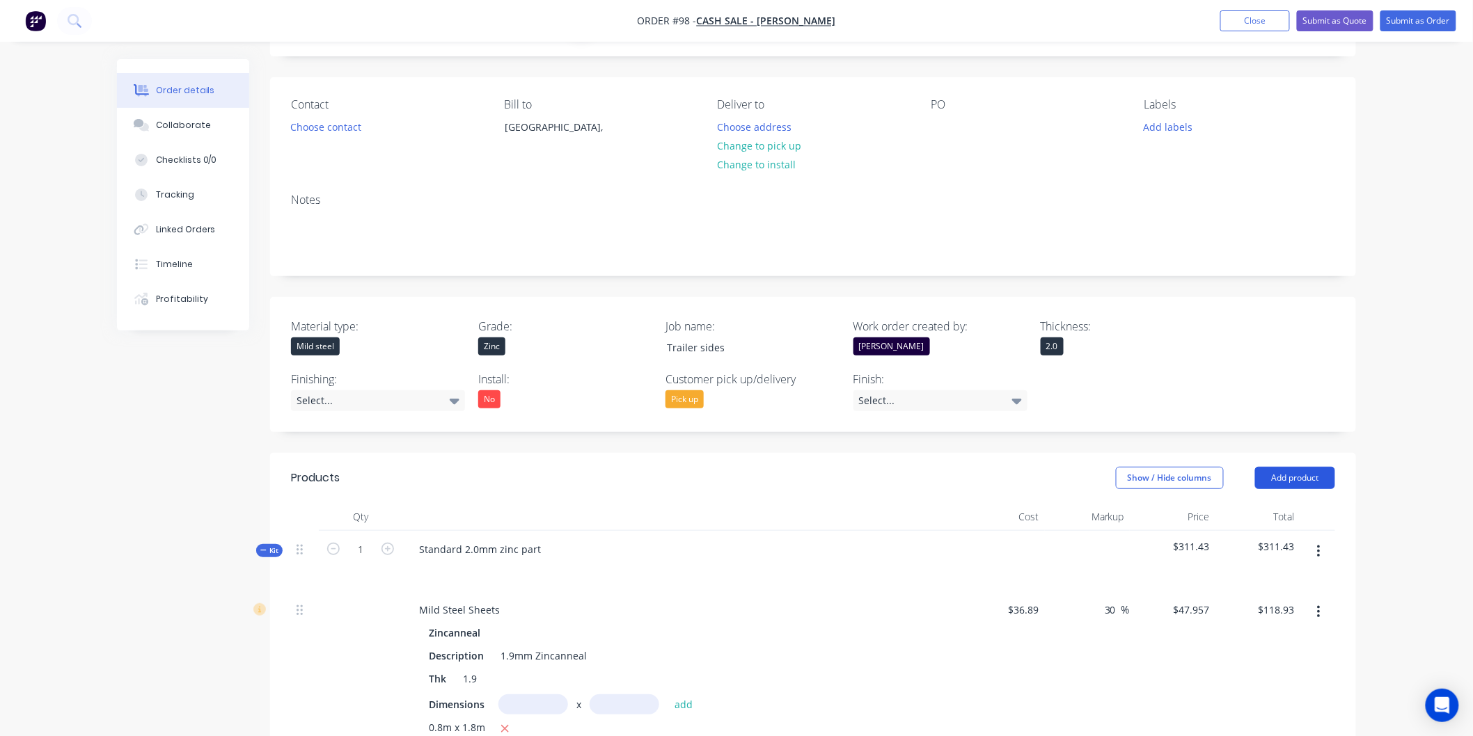
click at [1288, 476] on button "Add product" at bounding box center [1295, 478] width 80 height 22
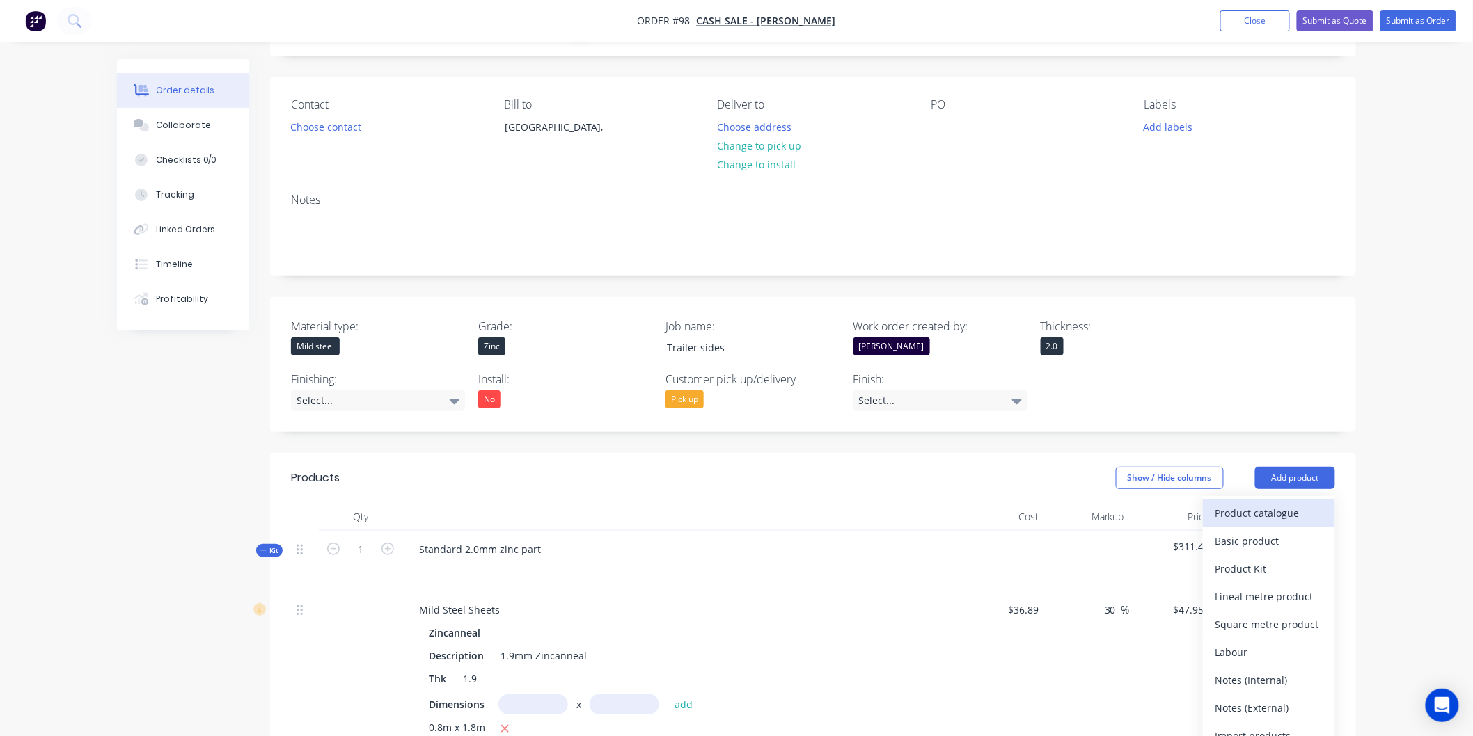
click at [1263, 505] on div "Product catalogue" at bounding box center [1268, 513] width 107 height 20
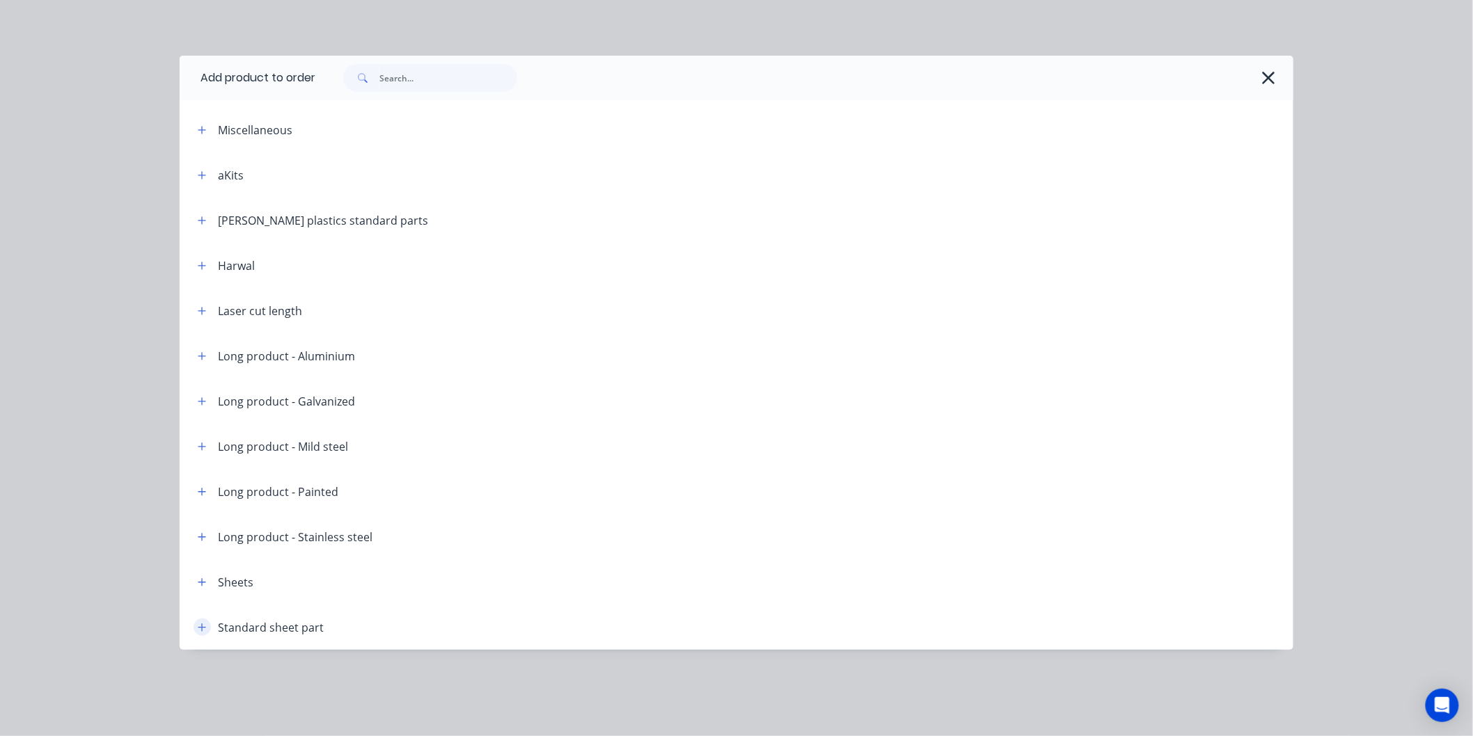
click at [193, 628] on button "button" at bounding box center [201, 627] width 17 height 17
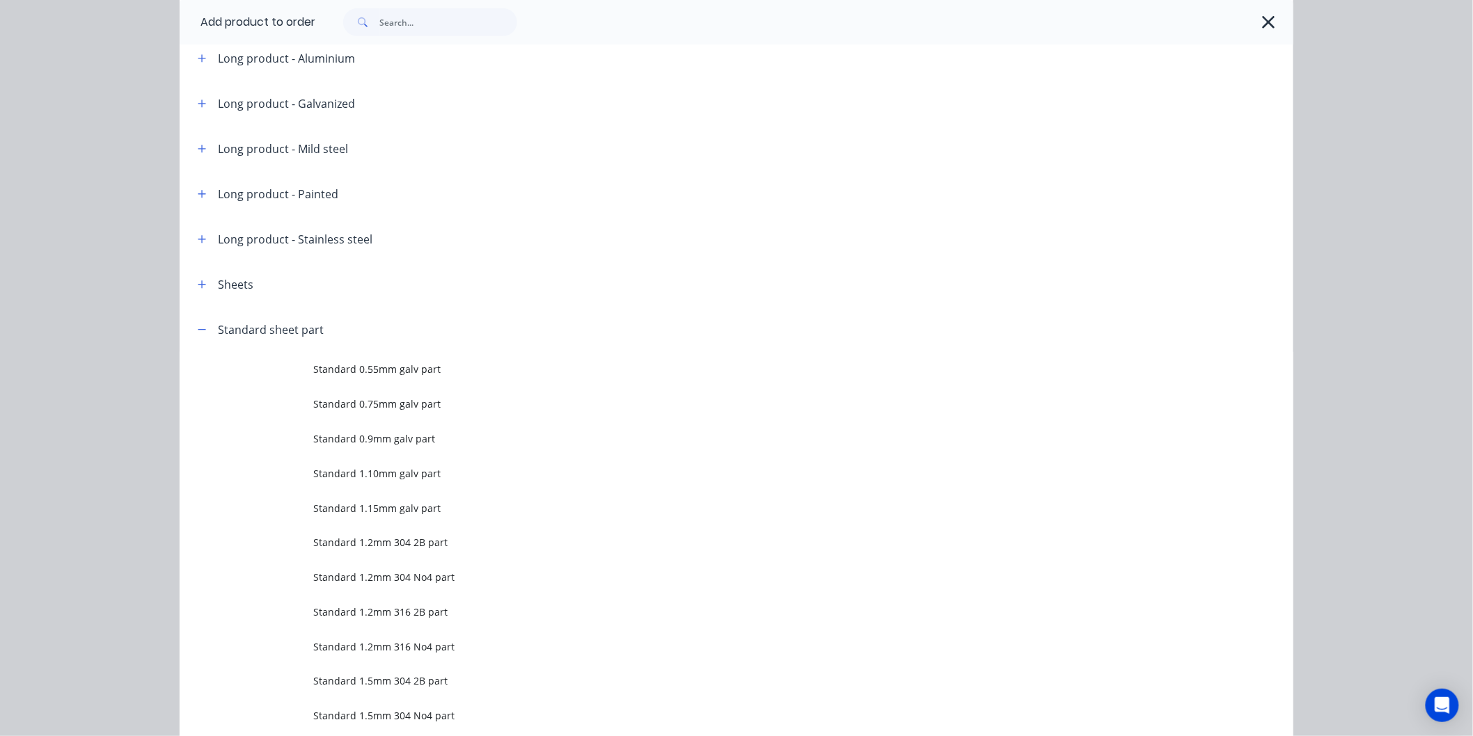
scroll to position [309, 0]
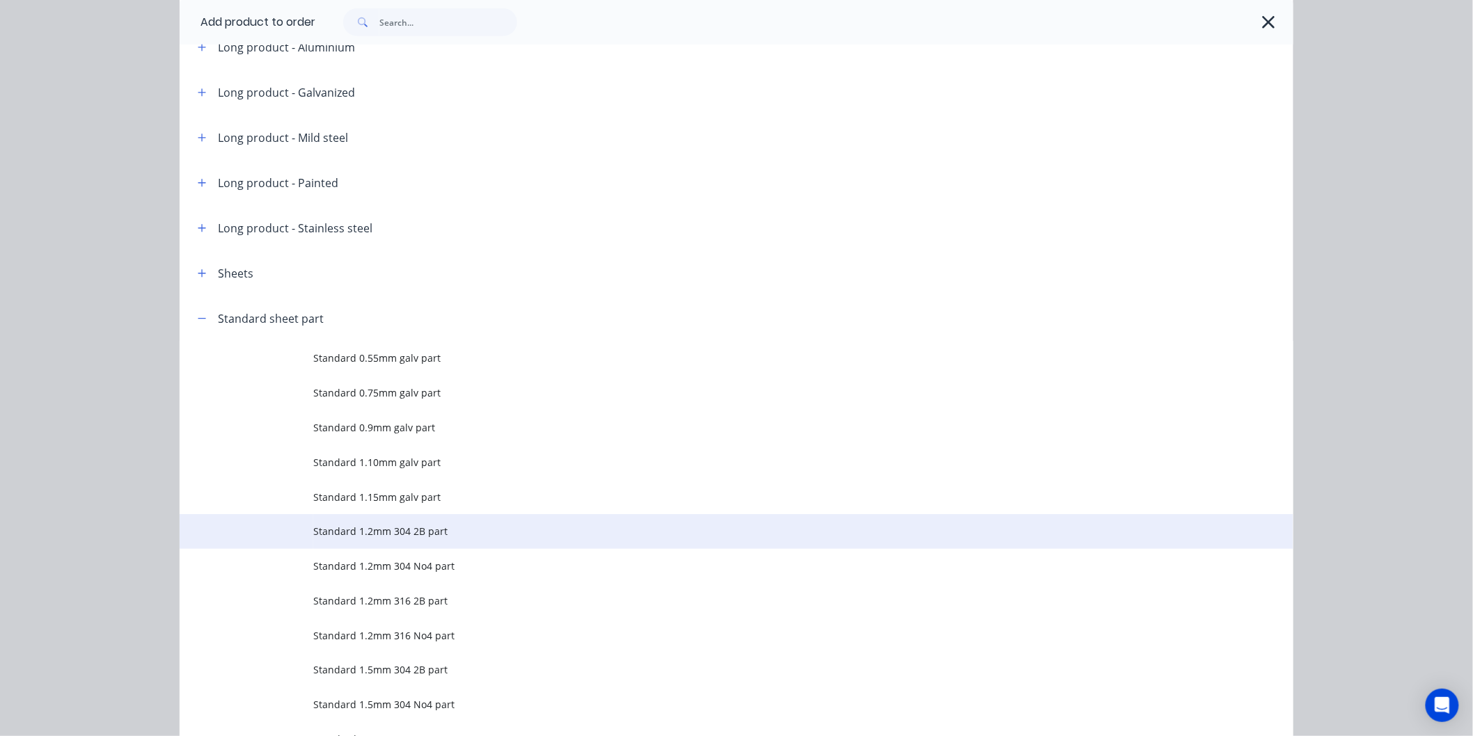
click at [406, 529] on span "Standard 1.2mm 304 2B part" at bounding box center [705, 531] width 784 height 15
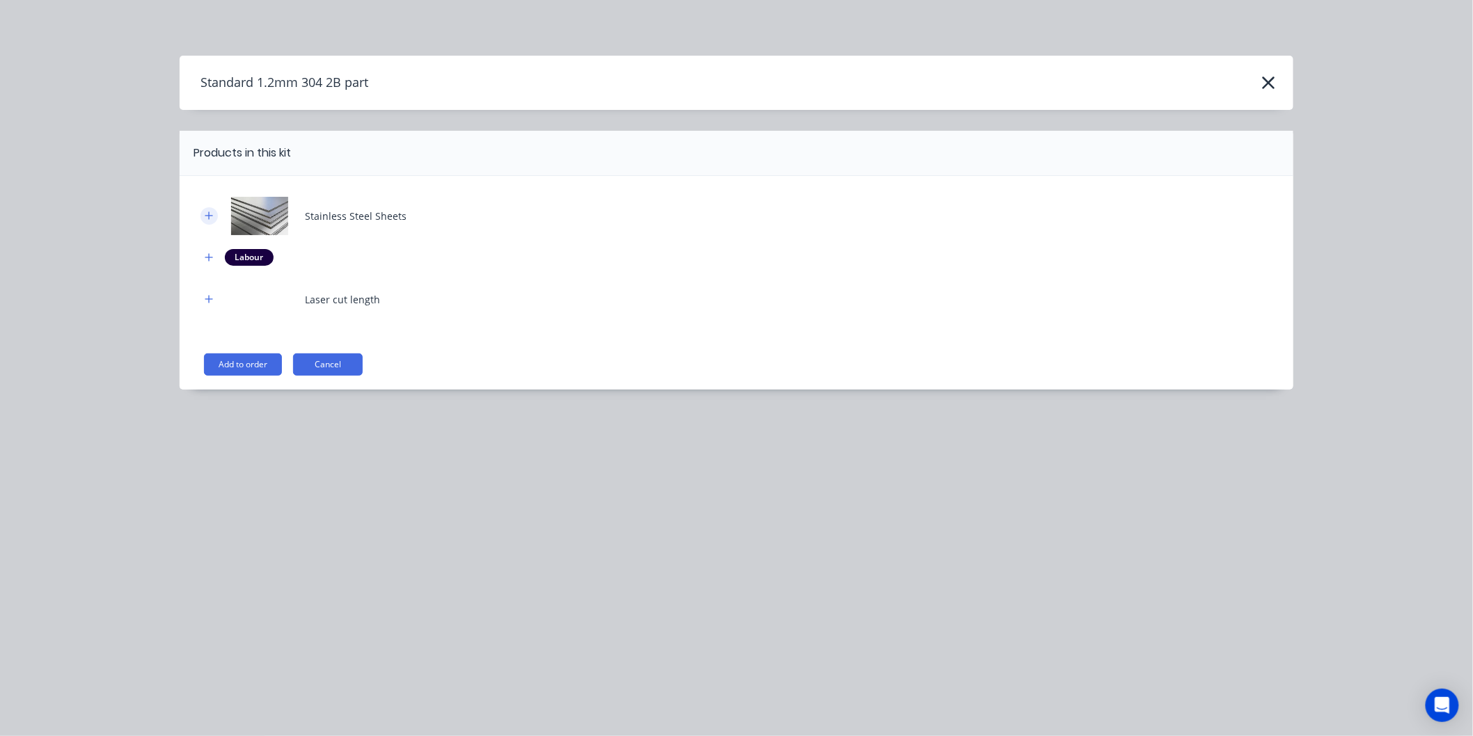
click at [207, 214] on icon "button" at bounding box center [209, 216] width 8 height 10
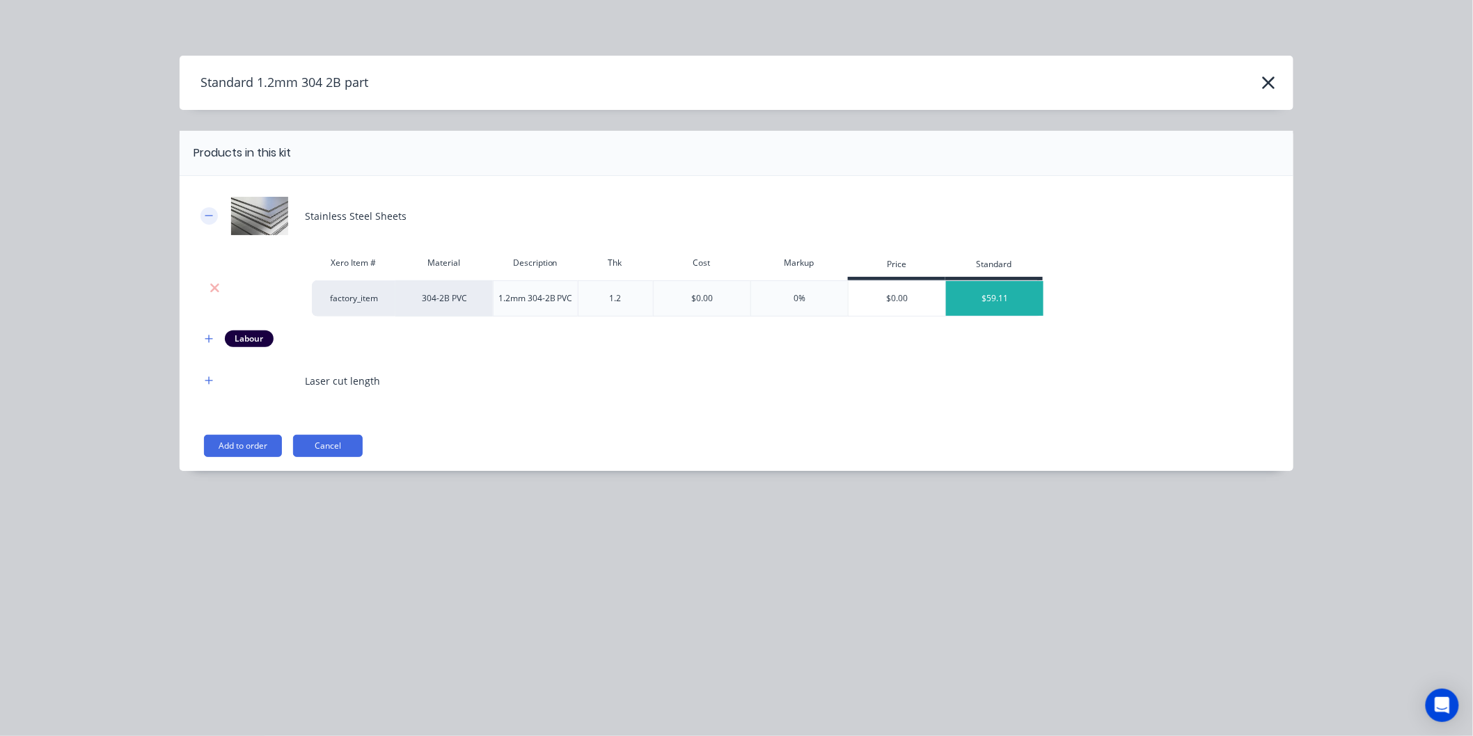
click at [209, 219] on icon "button" at bounding box center [209, 216] width 8 height 10
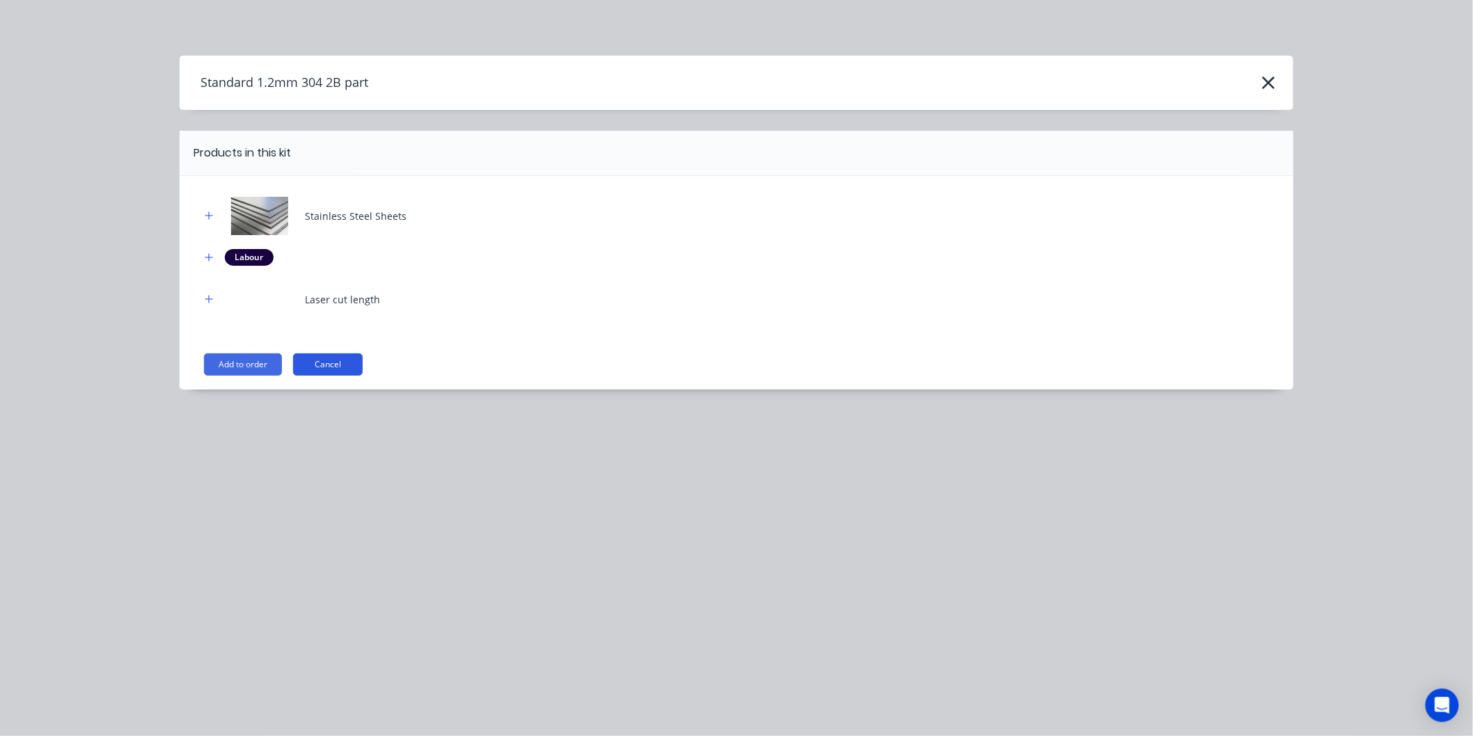
click at [310, 365] on button "Cancel" at bounding box center [328, 365] width 70 height 22
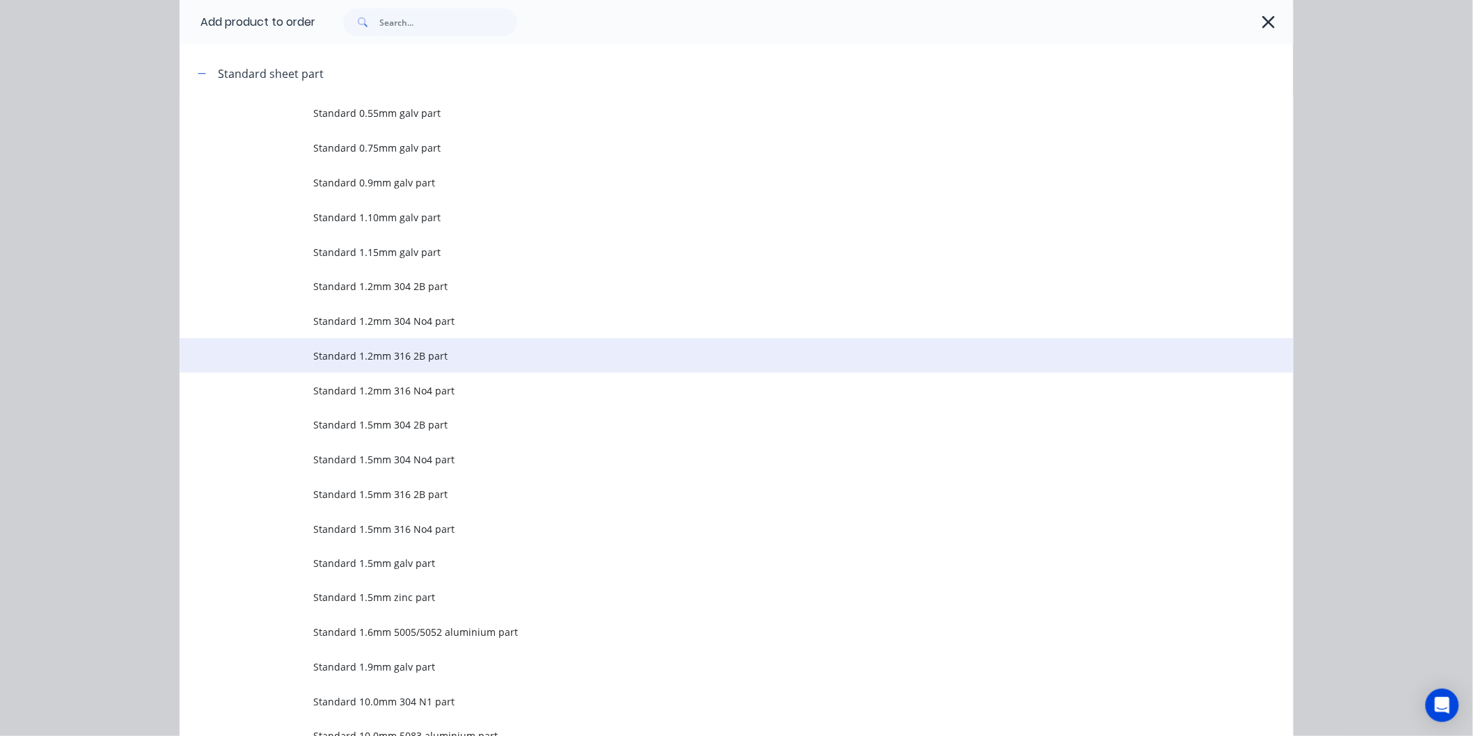
scroll to position [527, 0]
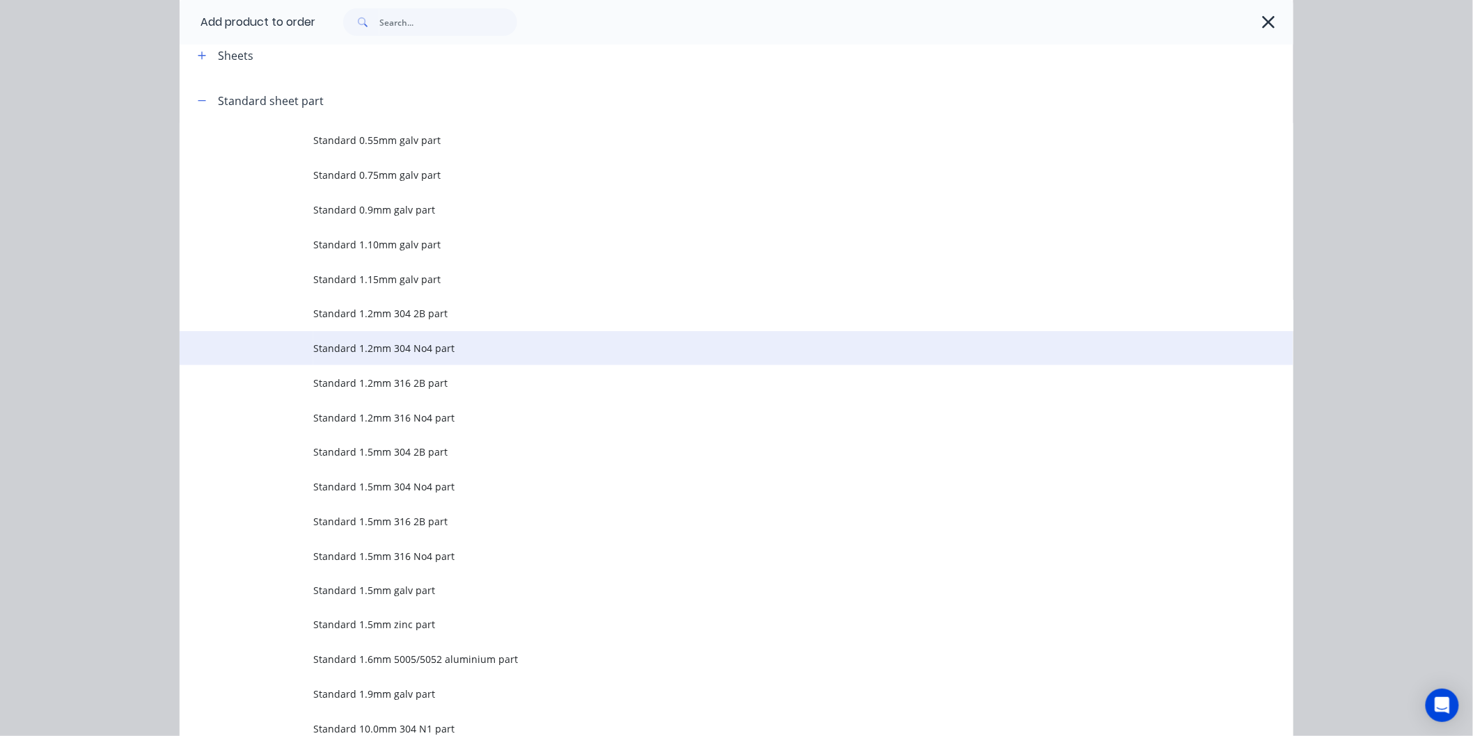
click at [421, 353] on span "Standard 1.2mm 304 No4 part" at bounding box center [705, 348] width 784 height 15
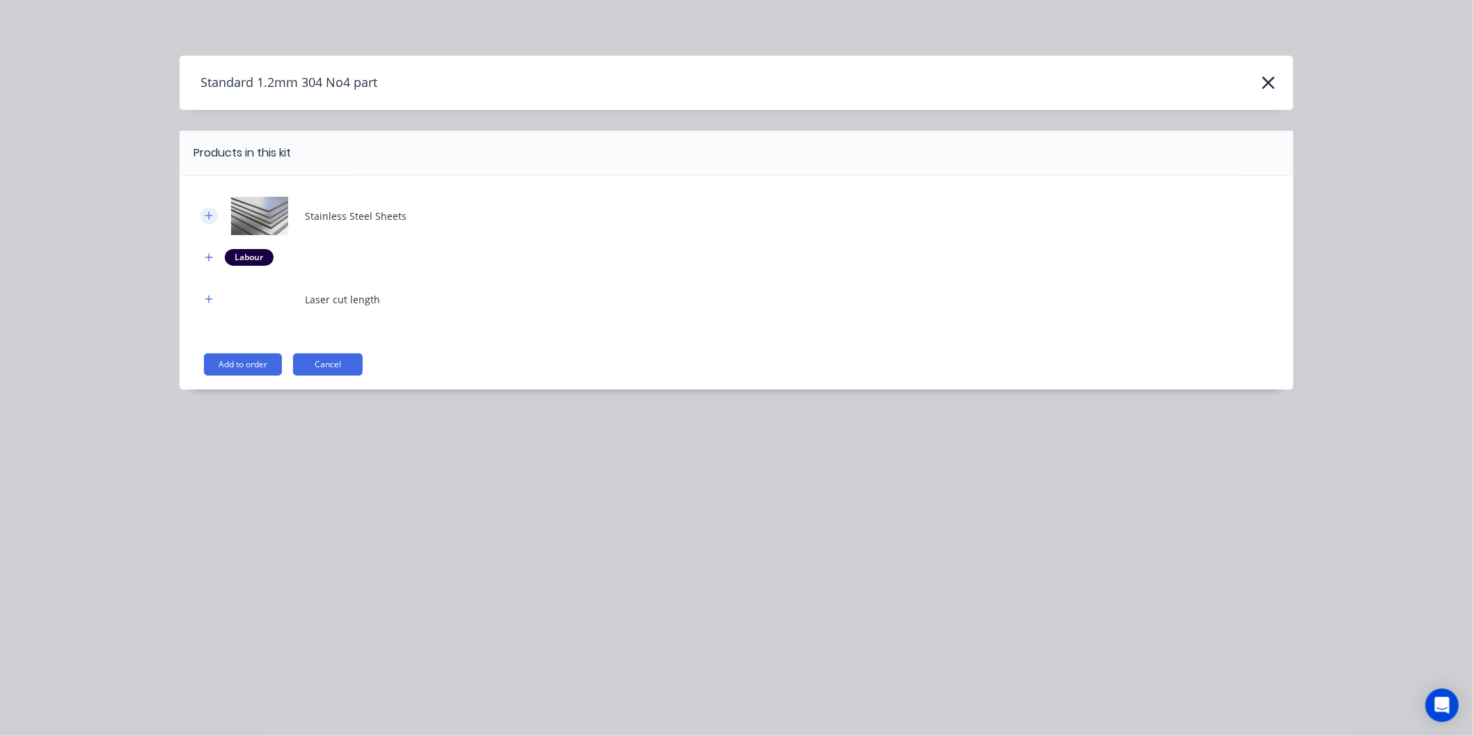
click at [205, 214] on icon "button" at bounding box center [209, 216] width 8 height 10
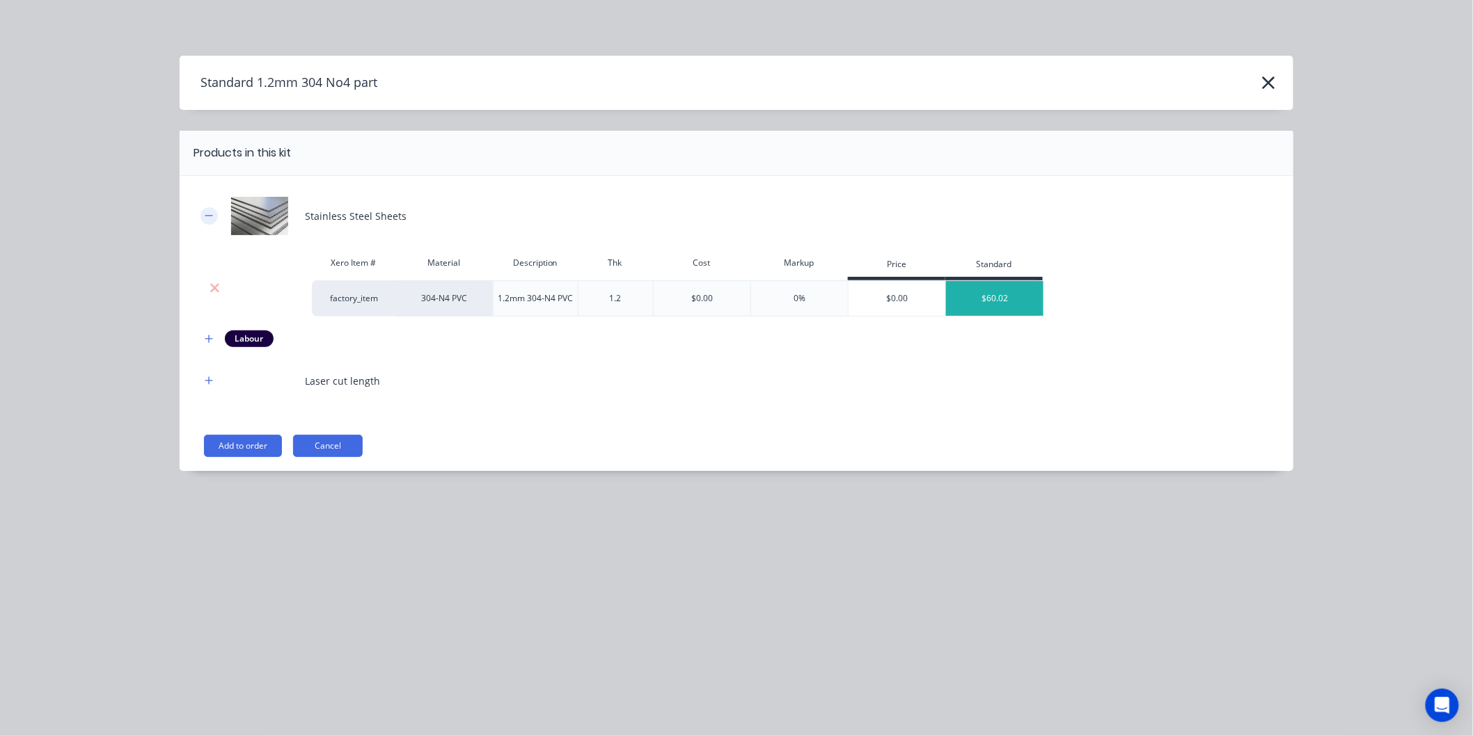
click at [205, 214] on icon "button" at bounding box center [209, 216] width 8 height 10
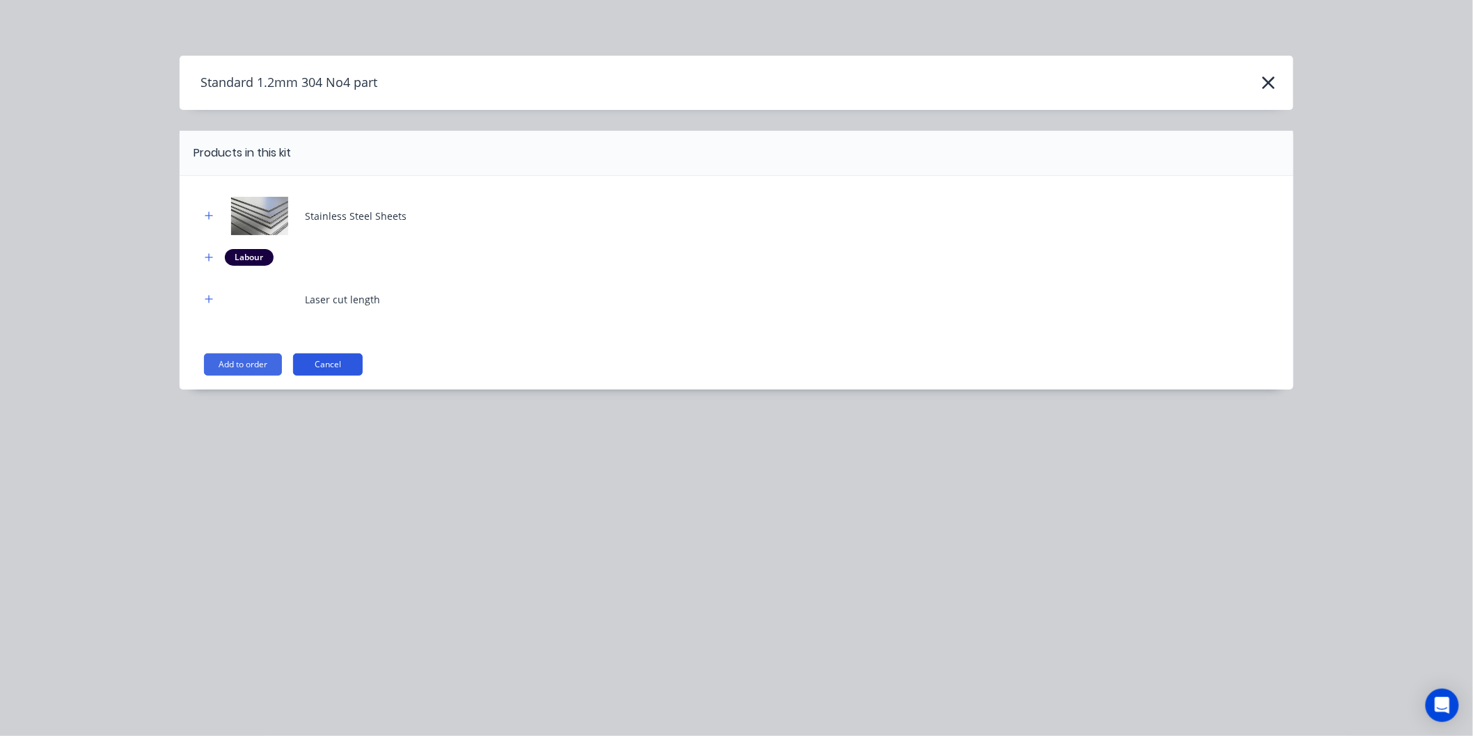
click at [322, 371] on button "Cancel" at bounding box center [328, 365] width 70 height 22
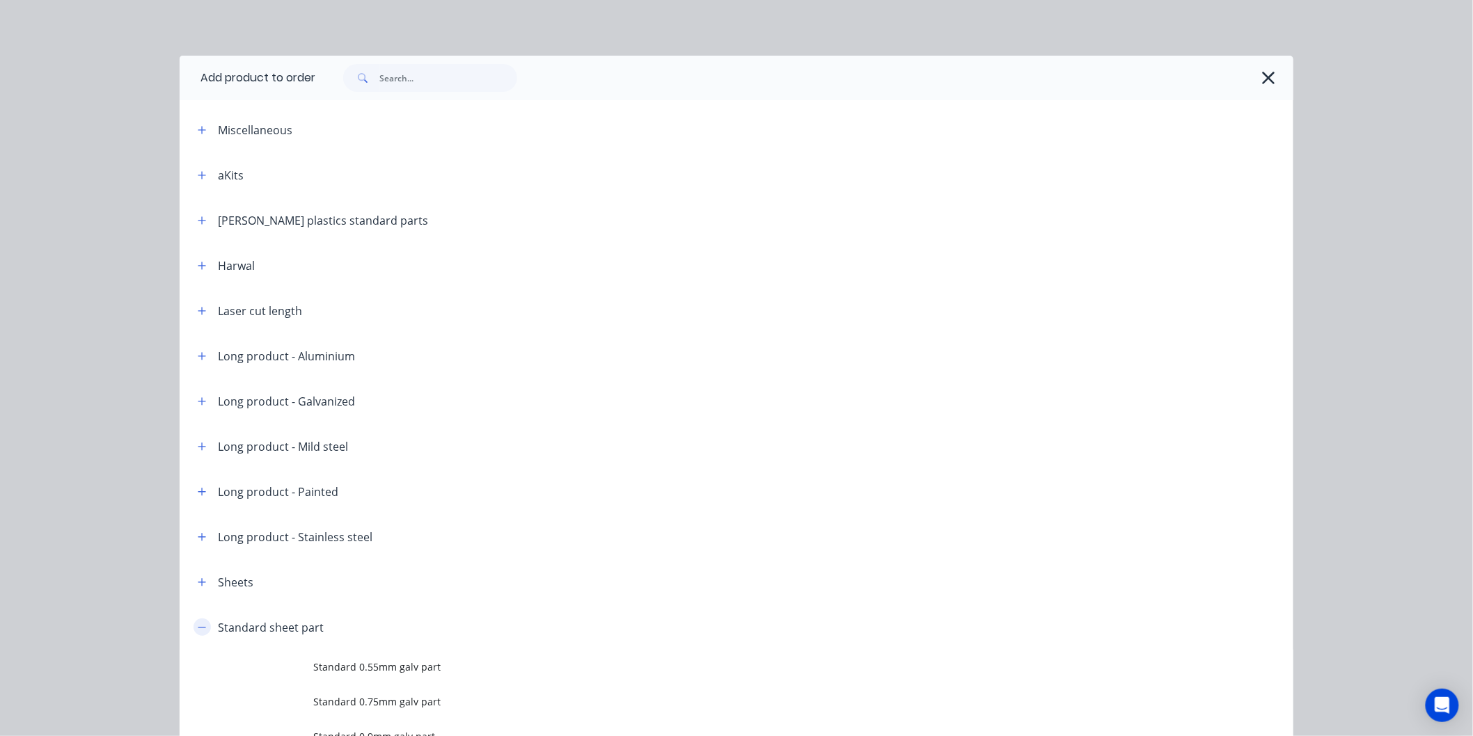
click at [198, 631] on icon "button" at bounding box center [202, 628] width 8 height 10
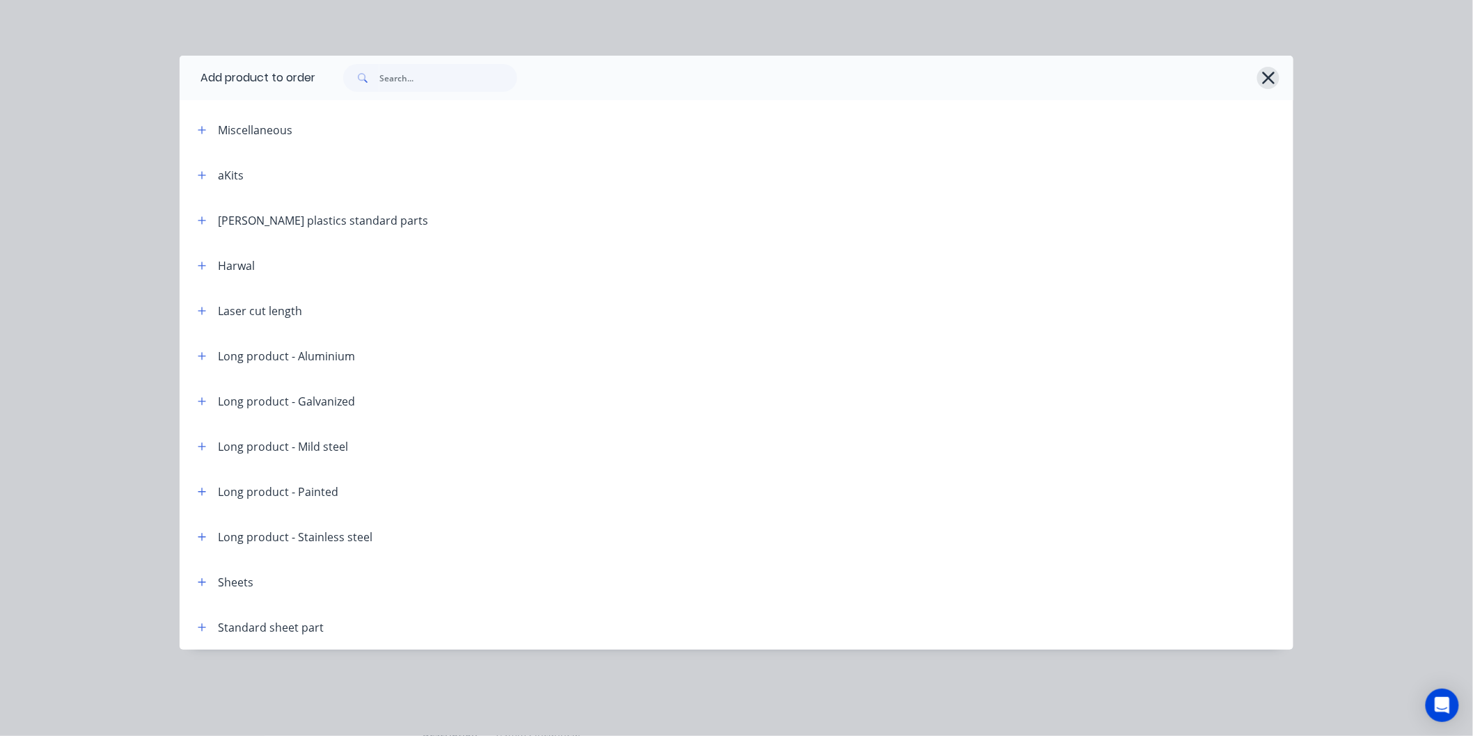
click at [1264, 79] on icon "button" at bounding box center [1268, 77] width 15 height 19
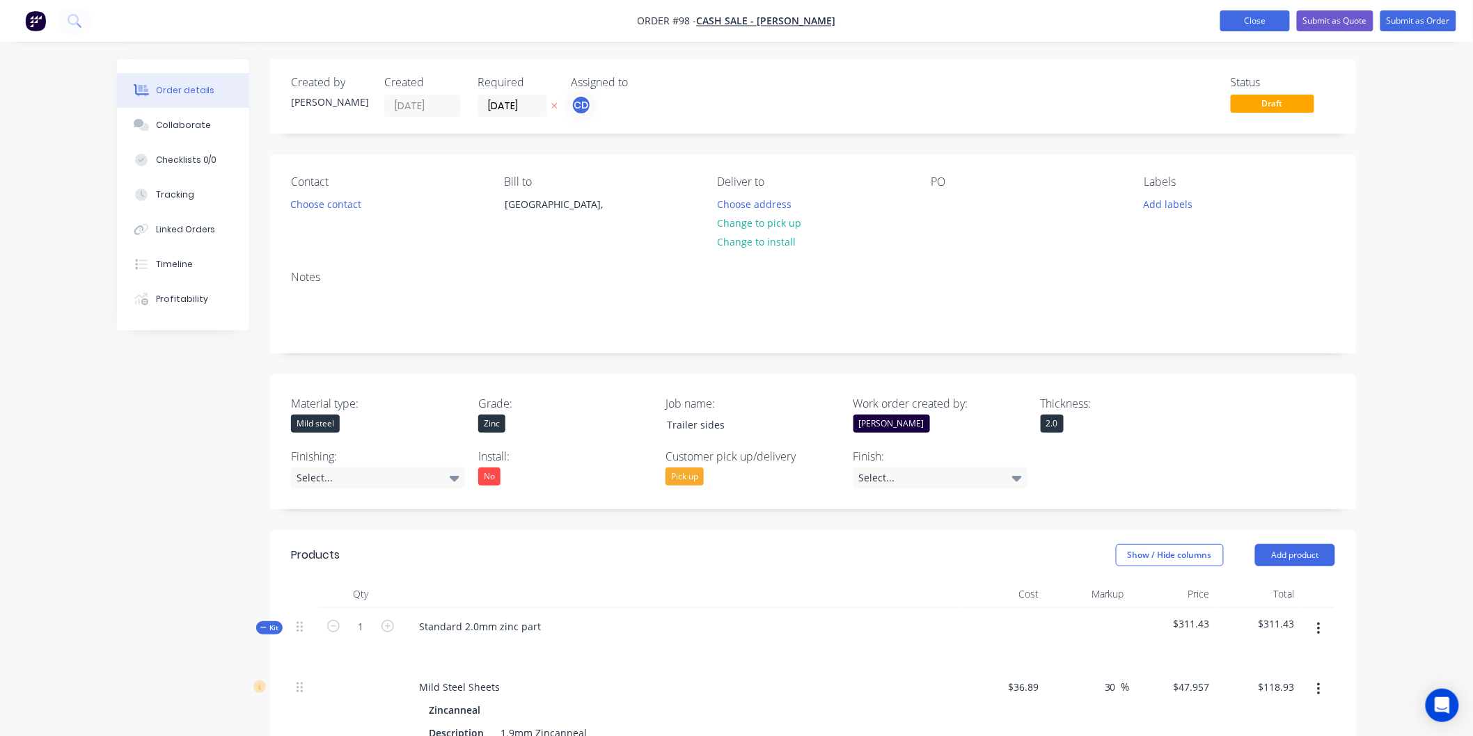
click at [1277, 17] on button "Close" at bounding box center [1255, 20] width 70 height 21
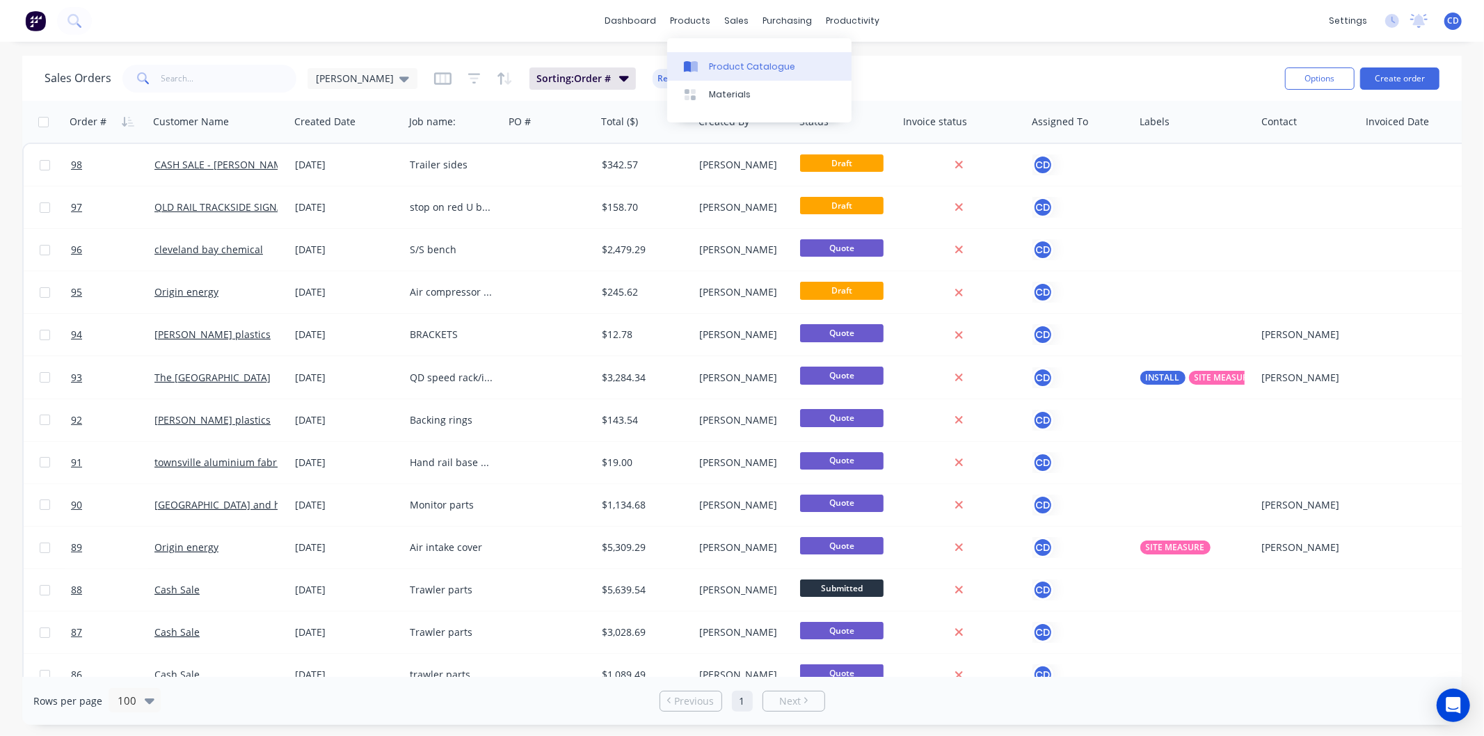
click at [736, 68] on div "Product Catalogue" at bounding box center [752, 67] width 86 height 13
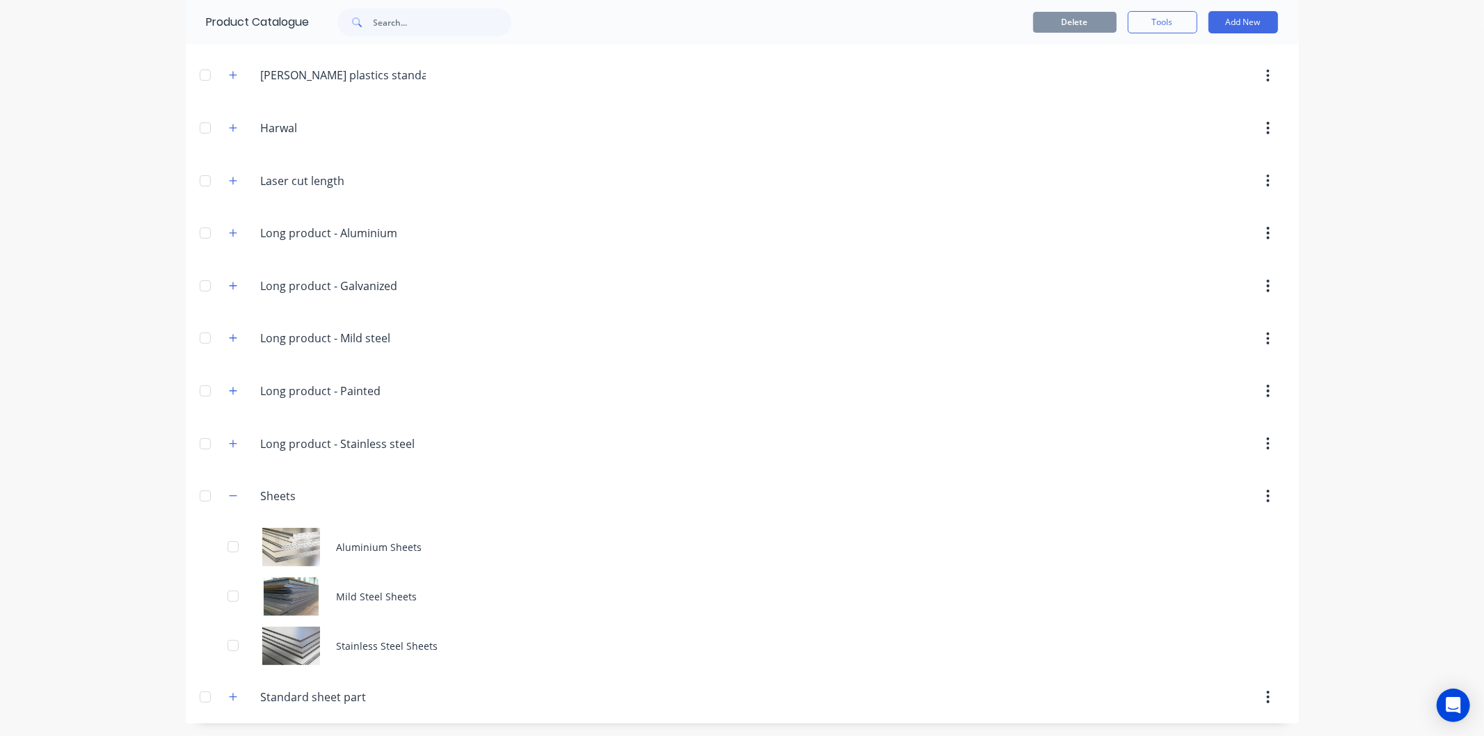
scroll to position [150, 0]
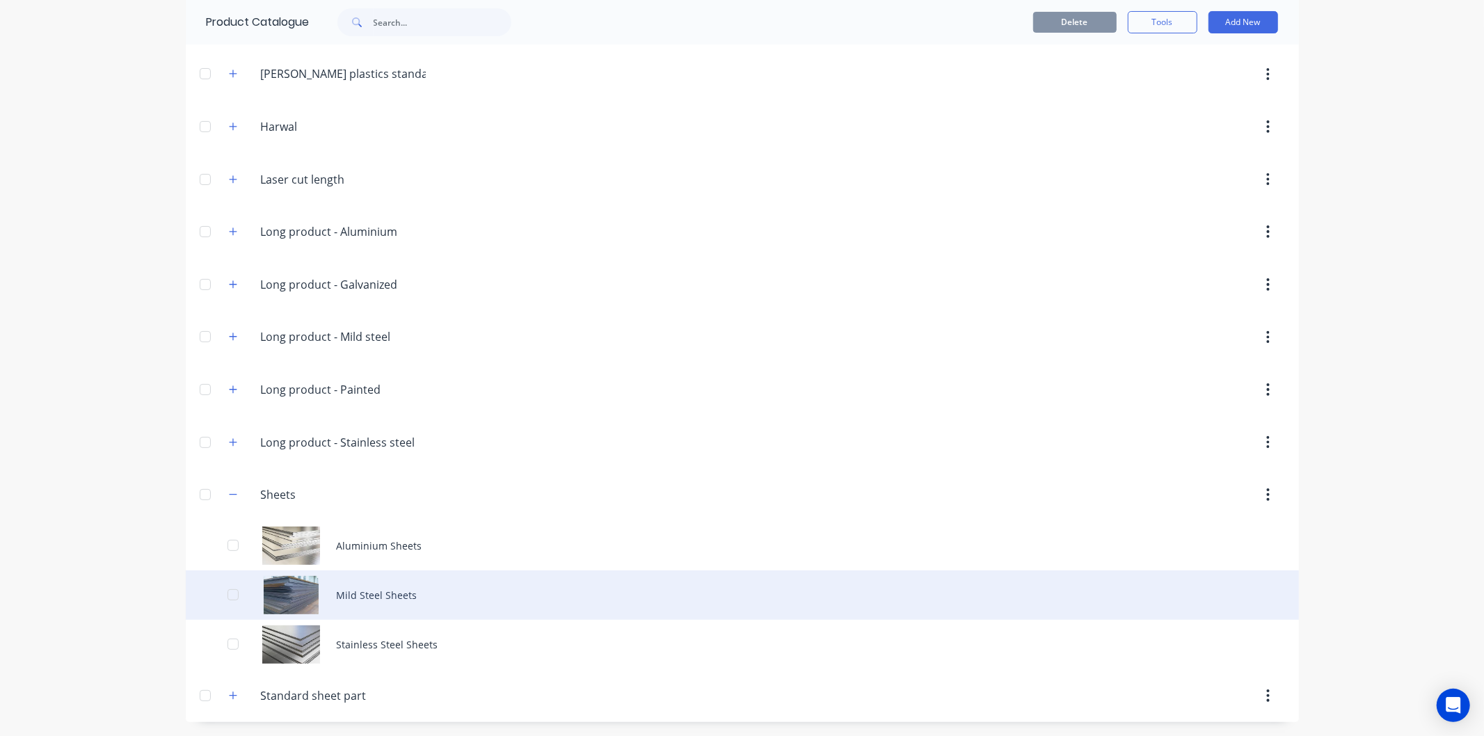
click at [331, 592] on div "Mild Steel Sheets" at bounding box center [743, 595] width 1114 height 49
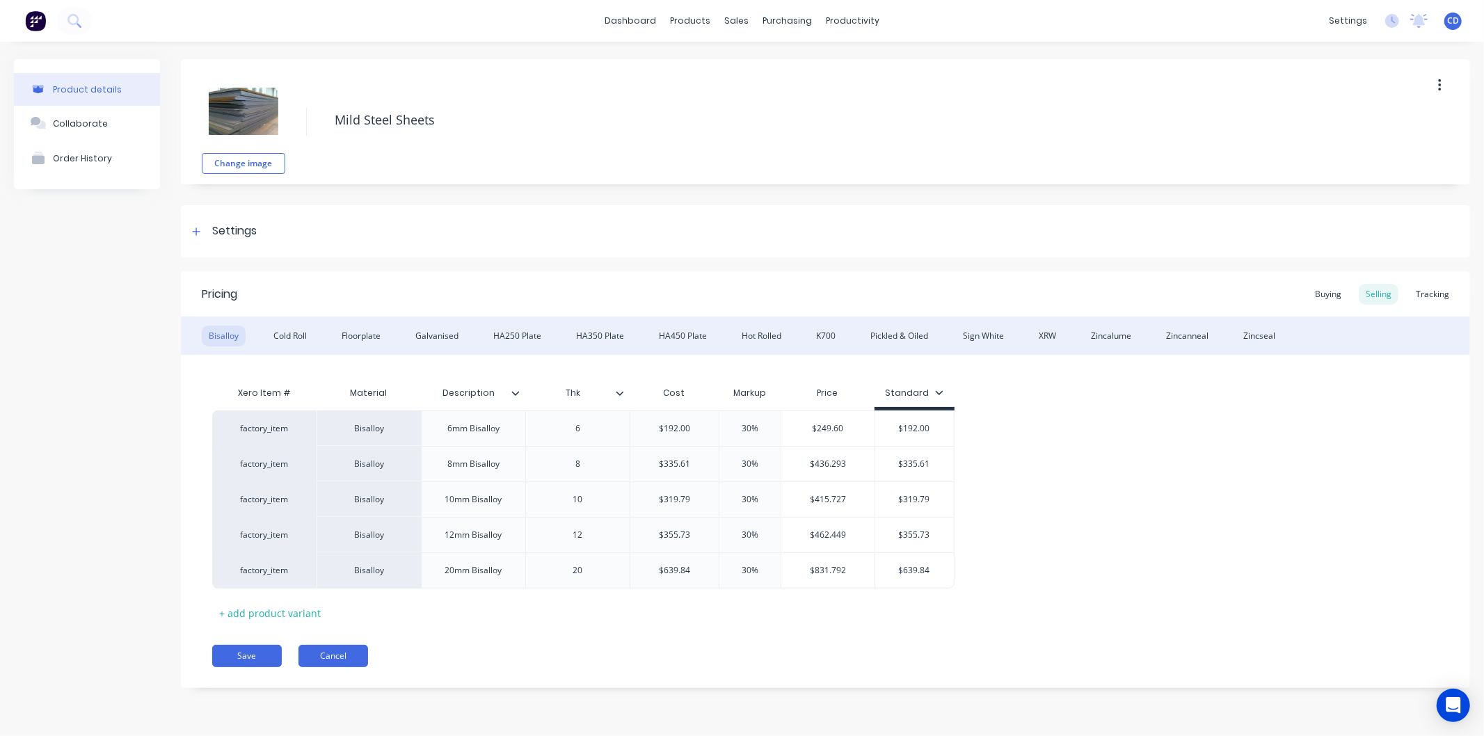
click at [335, 656] on button "Cancel" at bounding box center [334, 656] width 70 height 22
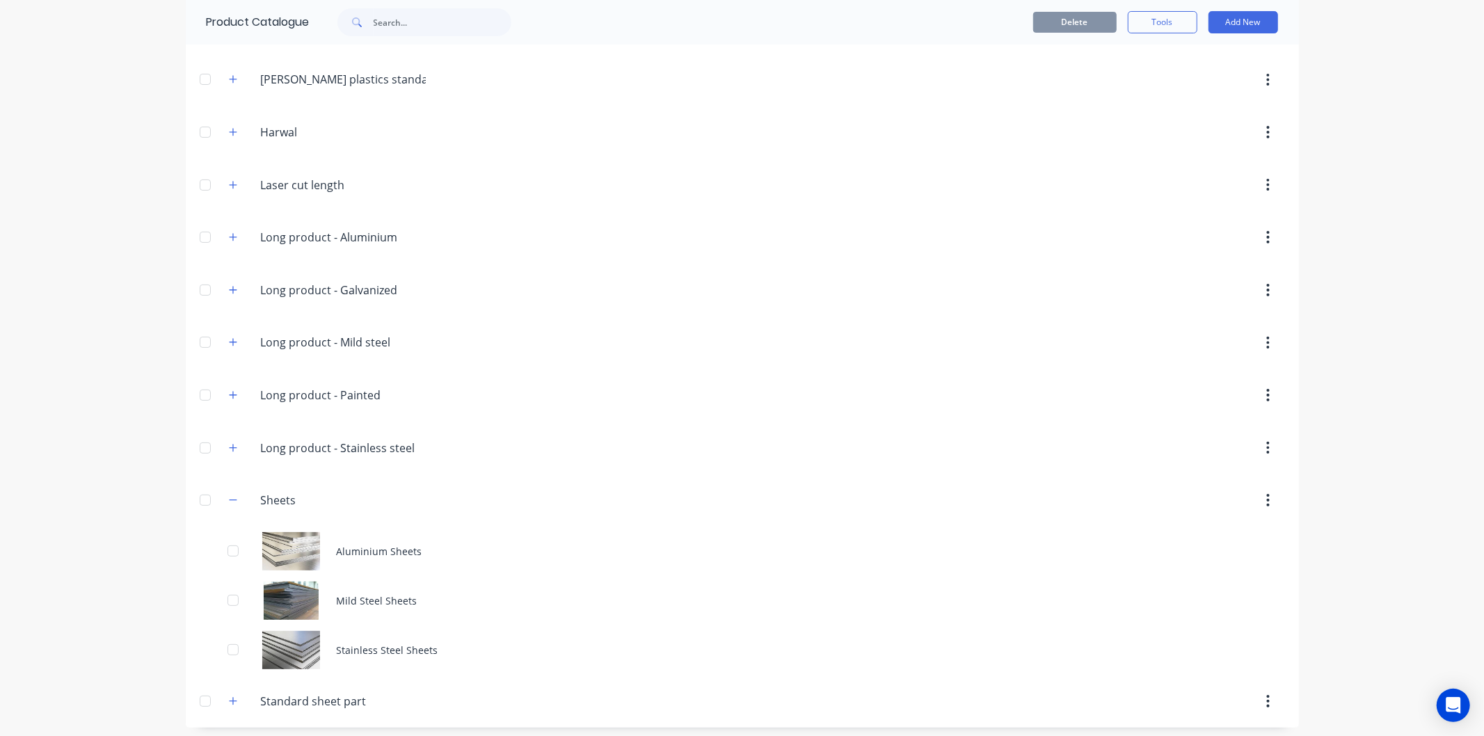
scroll to position [150, 0]
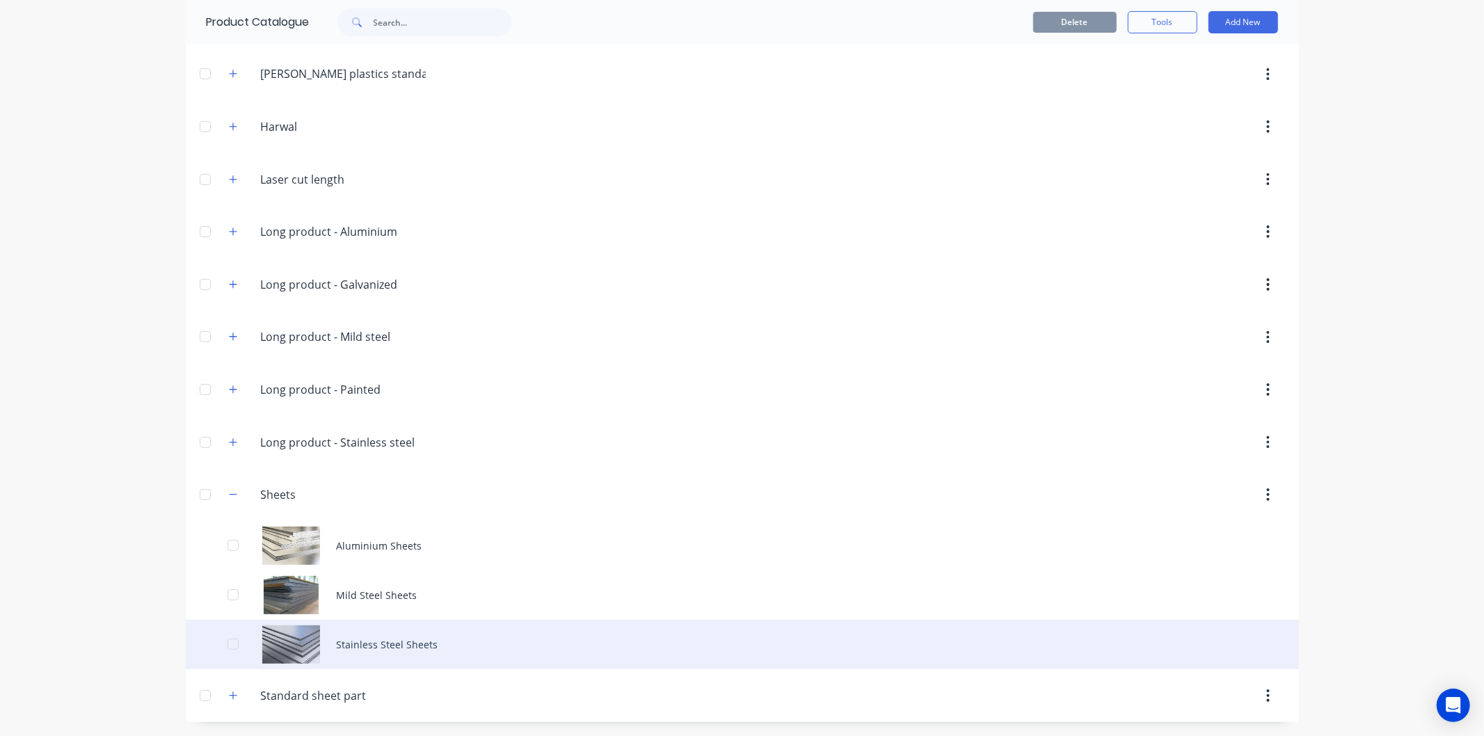
click at [359, 650] on div "Stainless Steel Sheets" at bounding box center [743, 644] width 1114 height 49
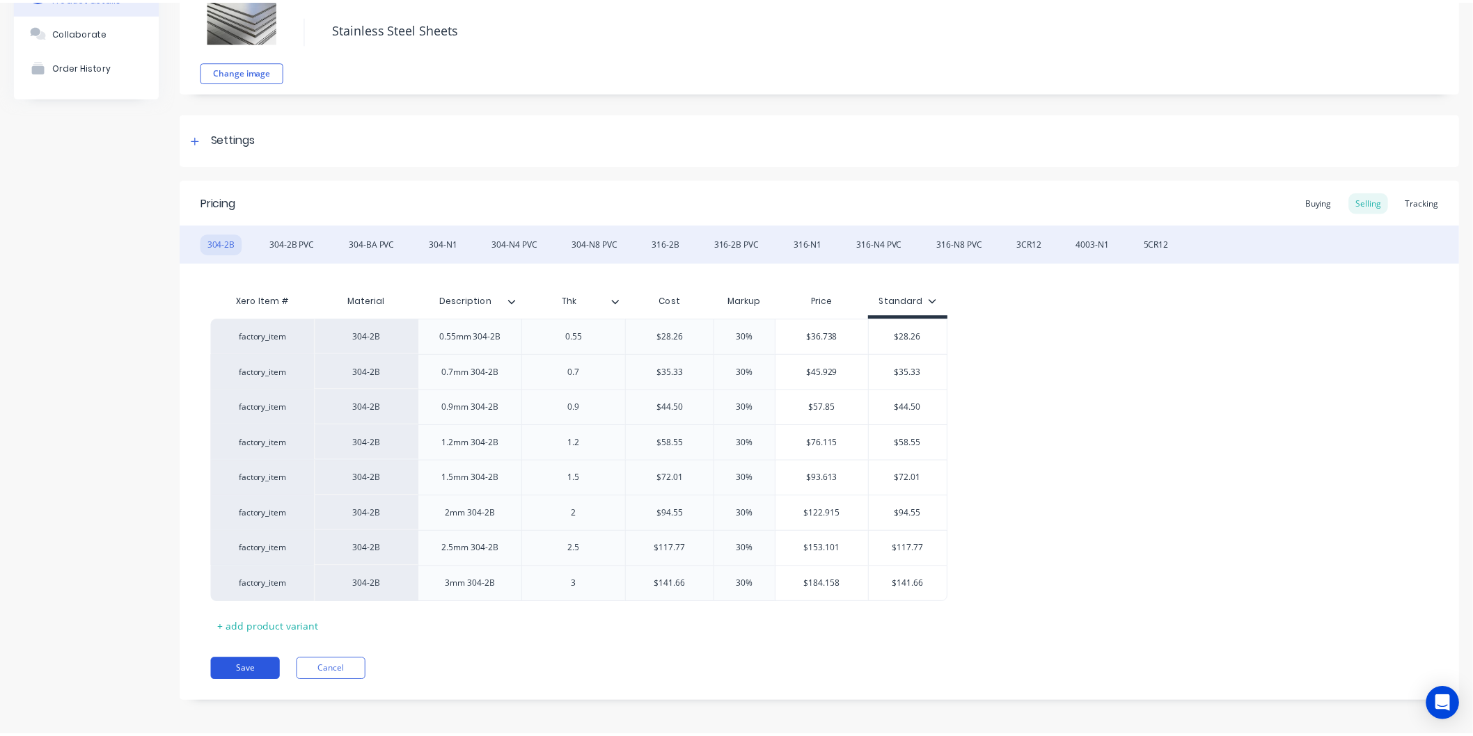
scroll to position [96, 0]
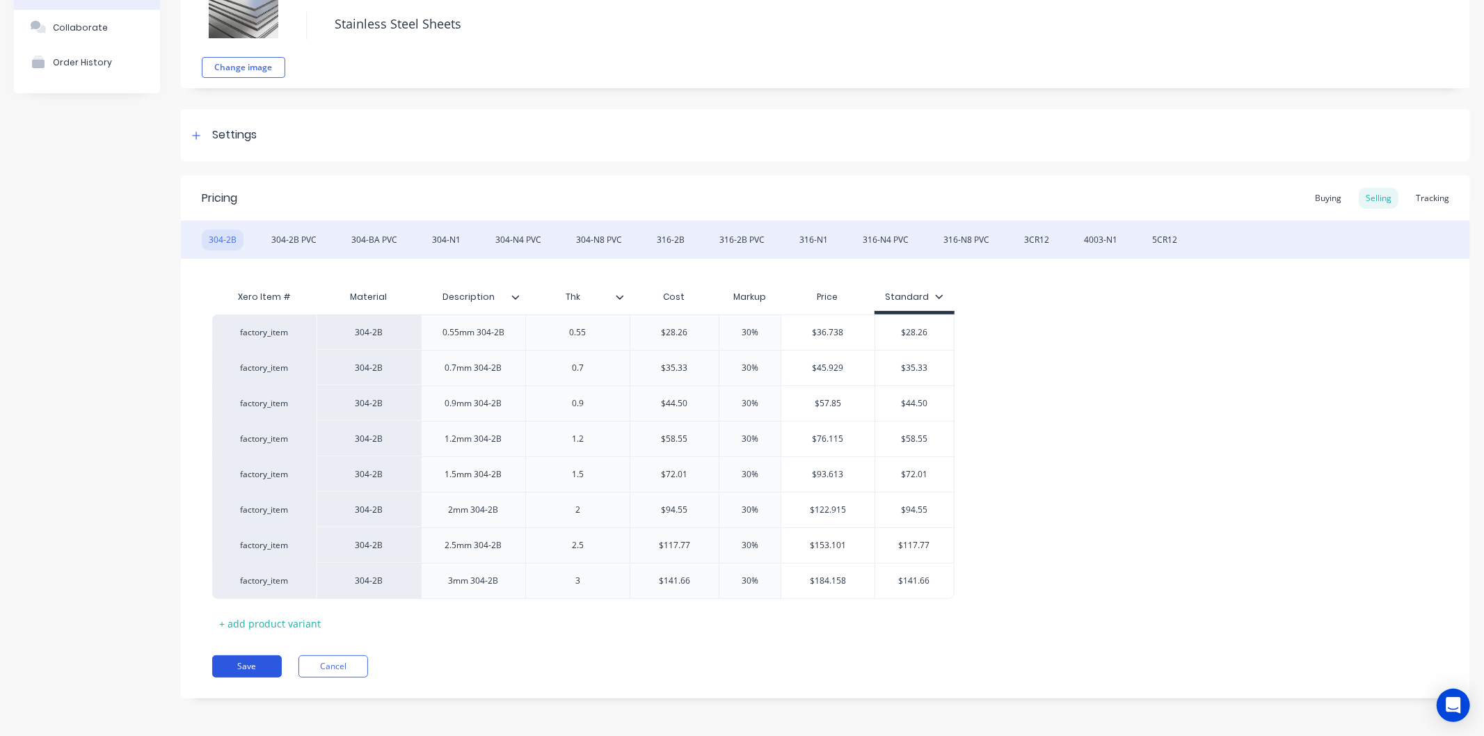
click at [255, 668] on button "Save" at bounding box center [247, 667] width 70 height 22
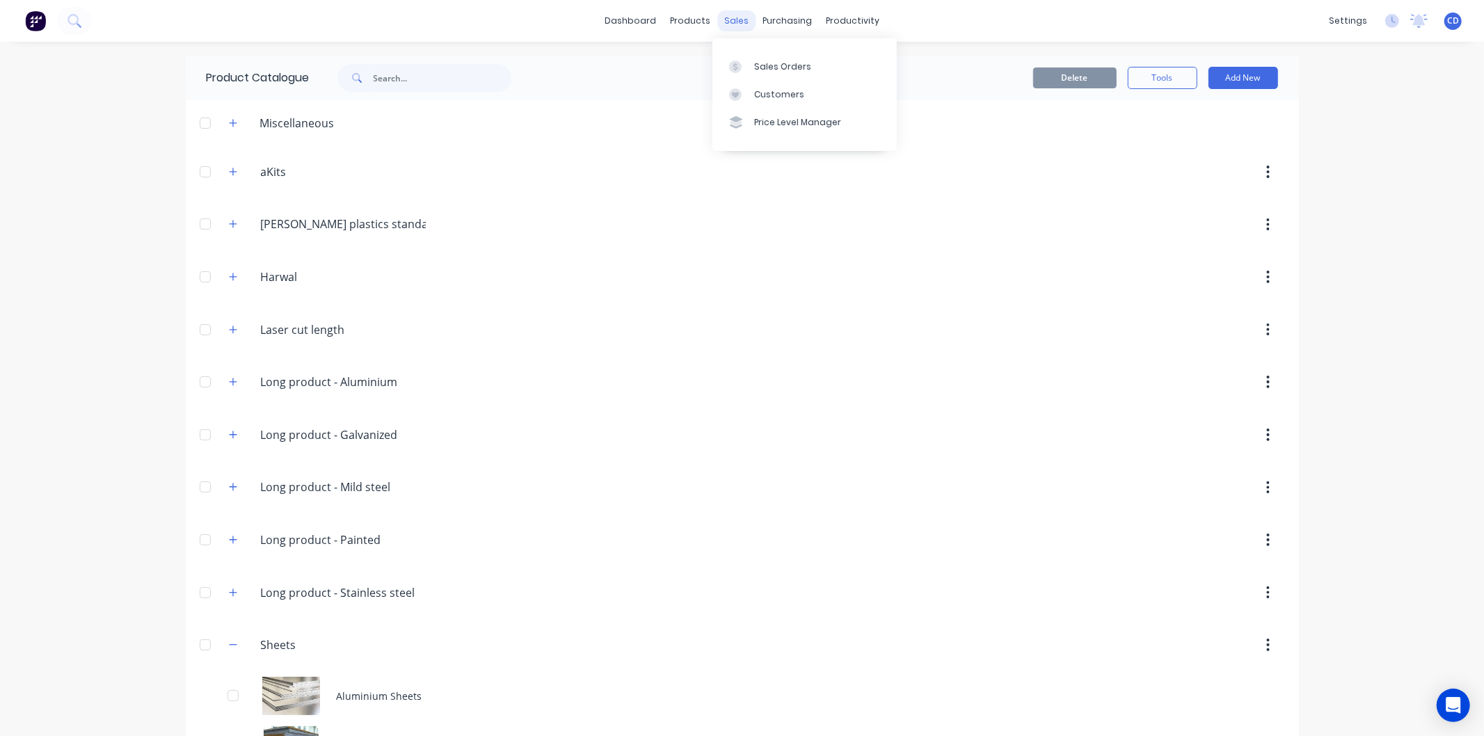
click at [724, 19] on div "sales" at bounding box center [737, 20] width 38 height 21
click at [770, 66] on div "Sales Orders" at bounding box center [782, 67] width 57 height 13
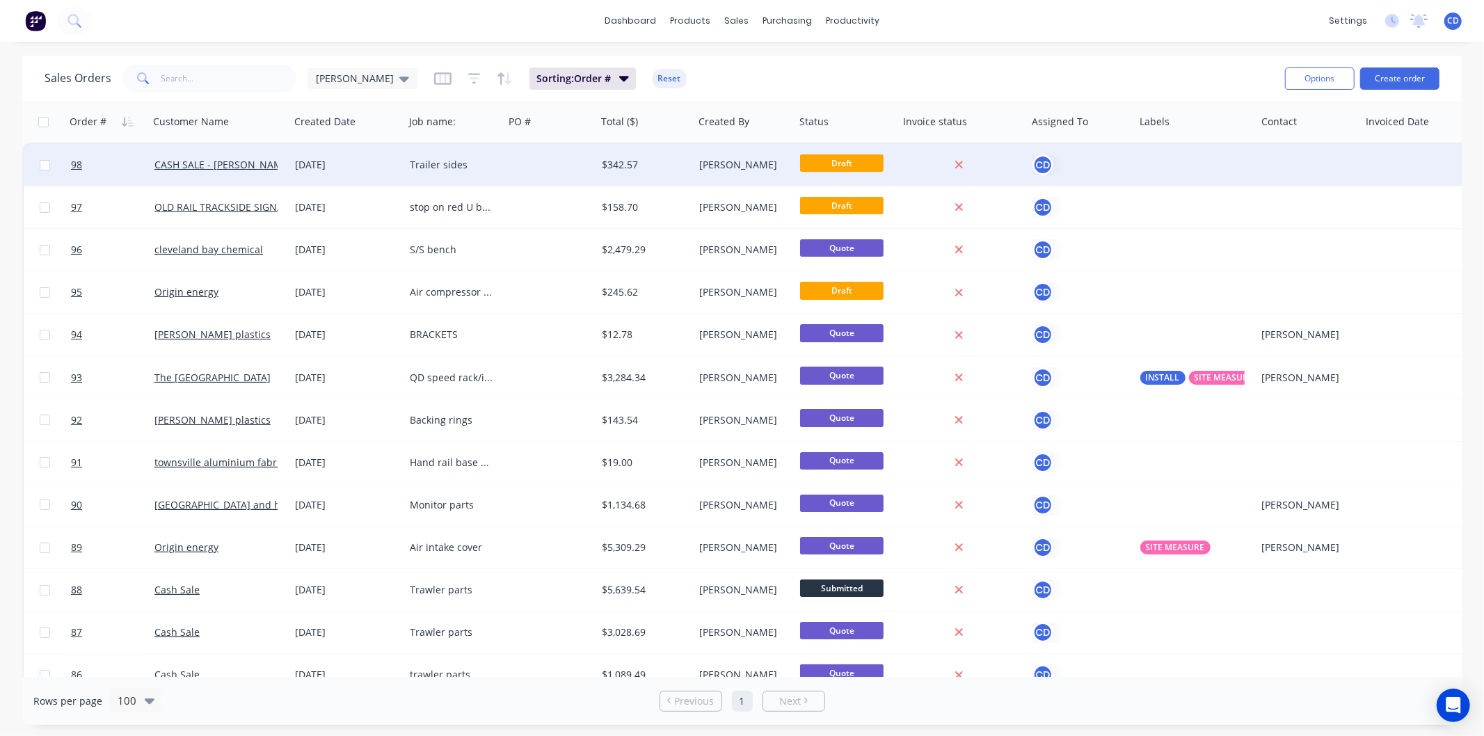
click at [317, 168] on div "[DATE]" at bounding box center [347, 165] width 104 height 14
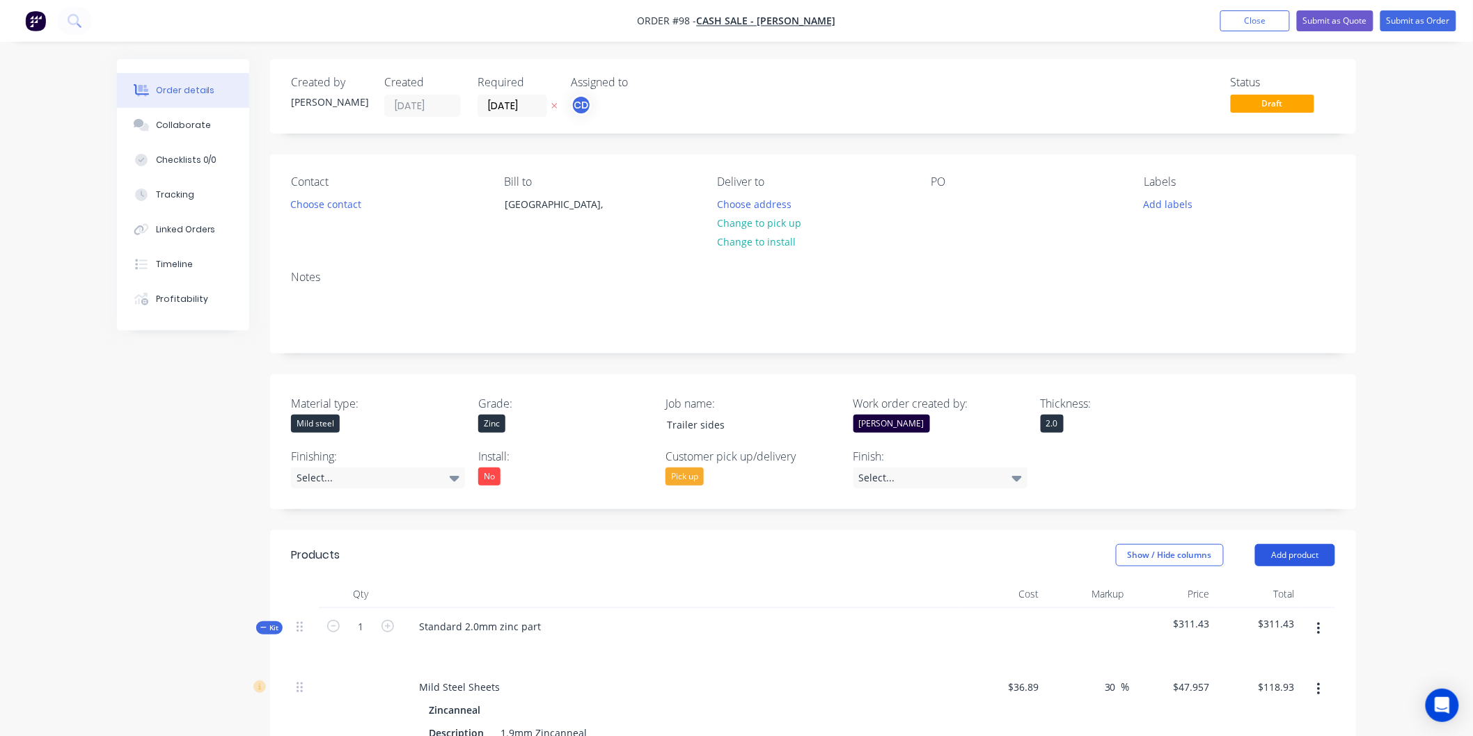
click at [1279, 555] on button "Add product" at bounding box center [1295, 555] width 80 height 22
click at [1226, 592] on div "Product catalogue" at bounding box center [1268, 590] width 107 height 20
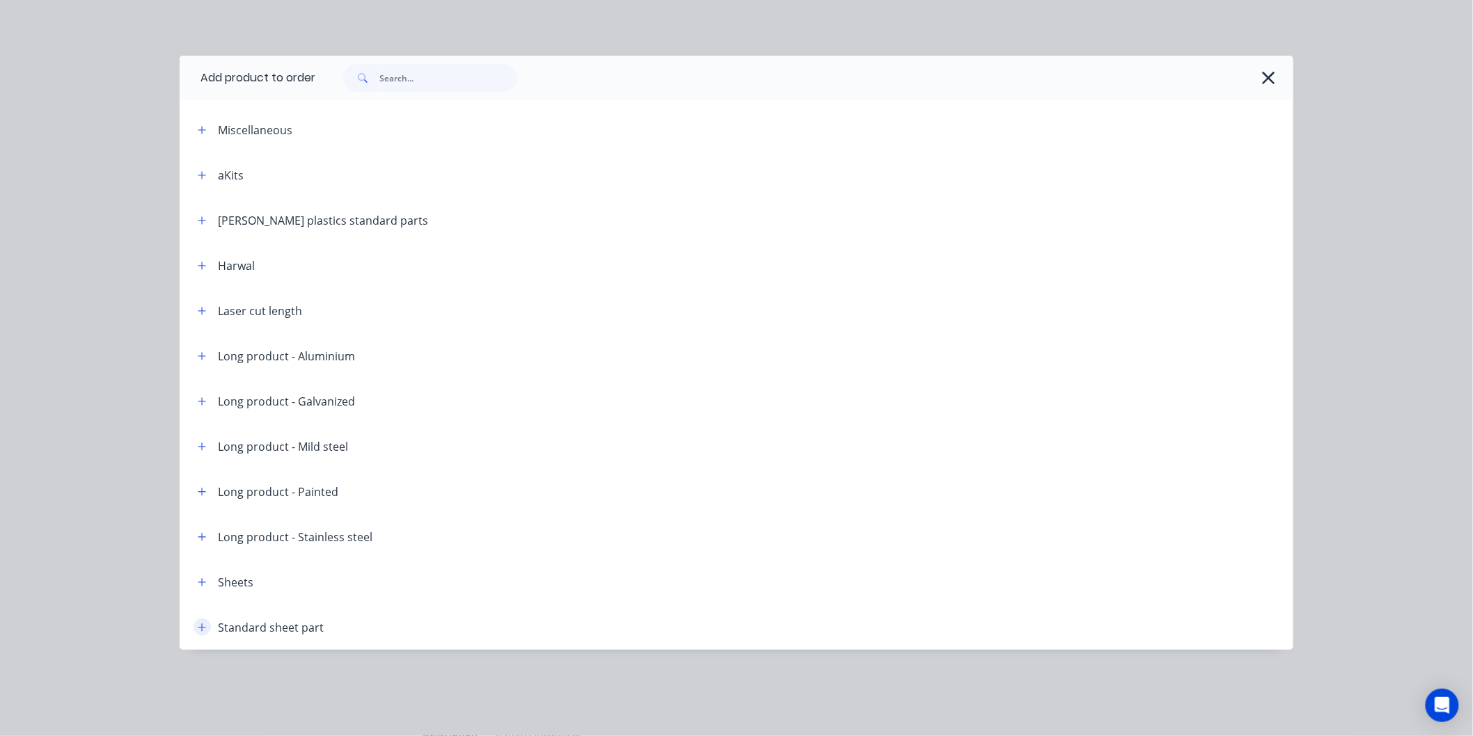
click at [203, 629] on icon "button" at bounding box center [202, 628] width 8 height 10
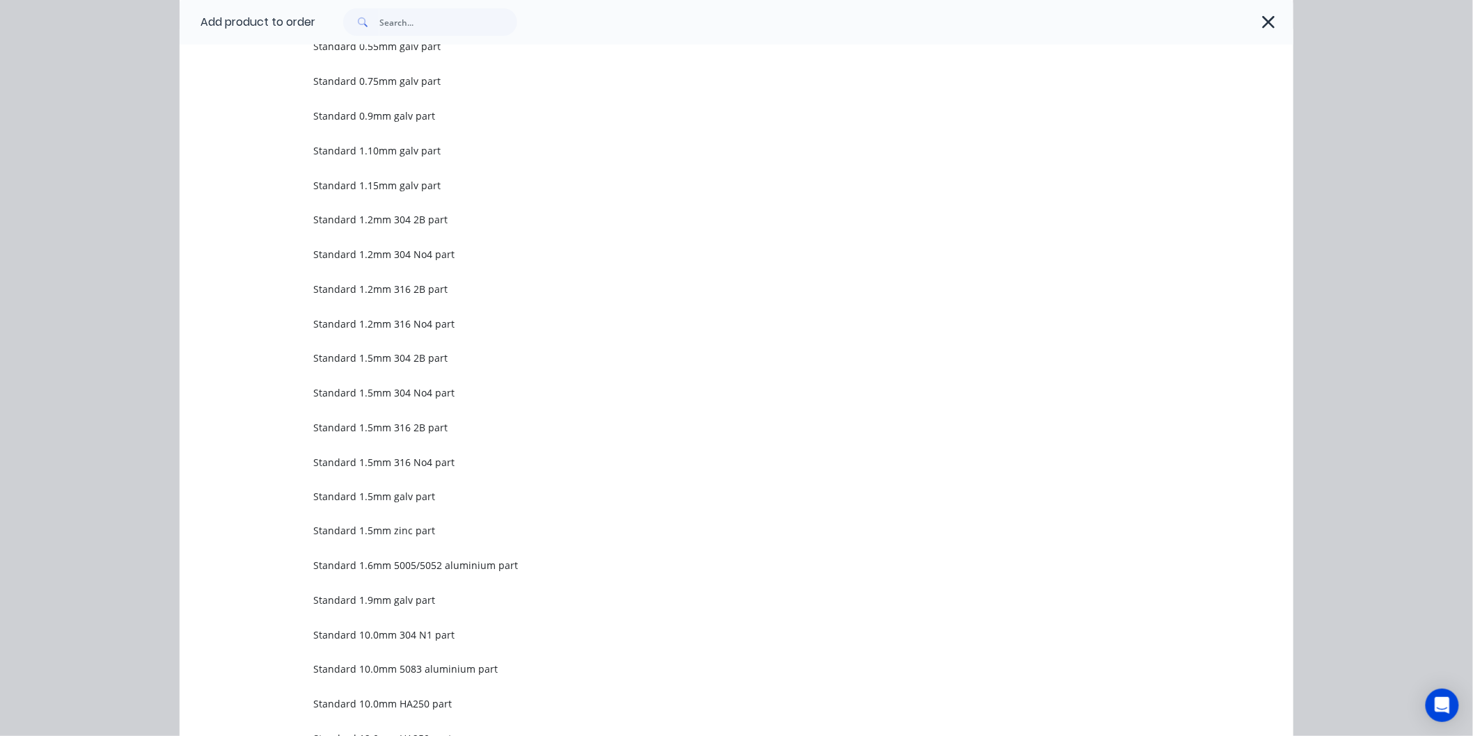
scroll to position [696, 0]
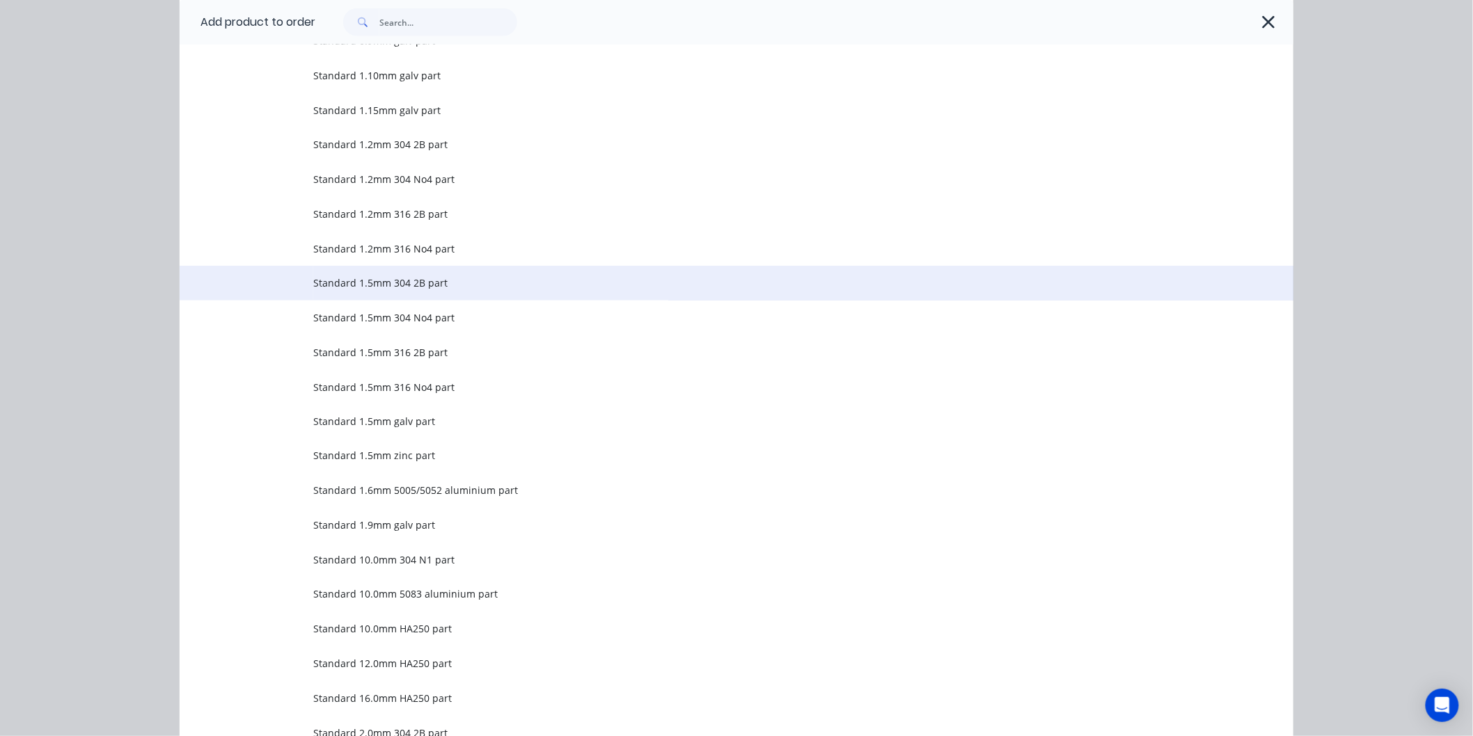
click at [387, 287] on span "Standard 1.5mm 304 2B part" at bounding box center [705, 283] width 784 height 15
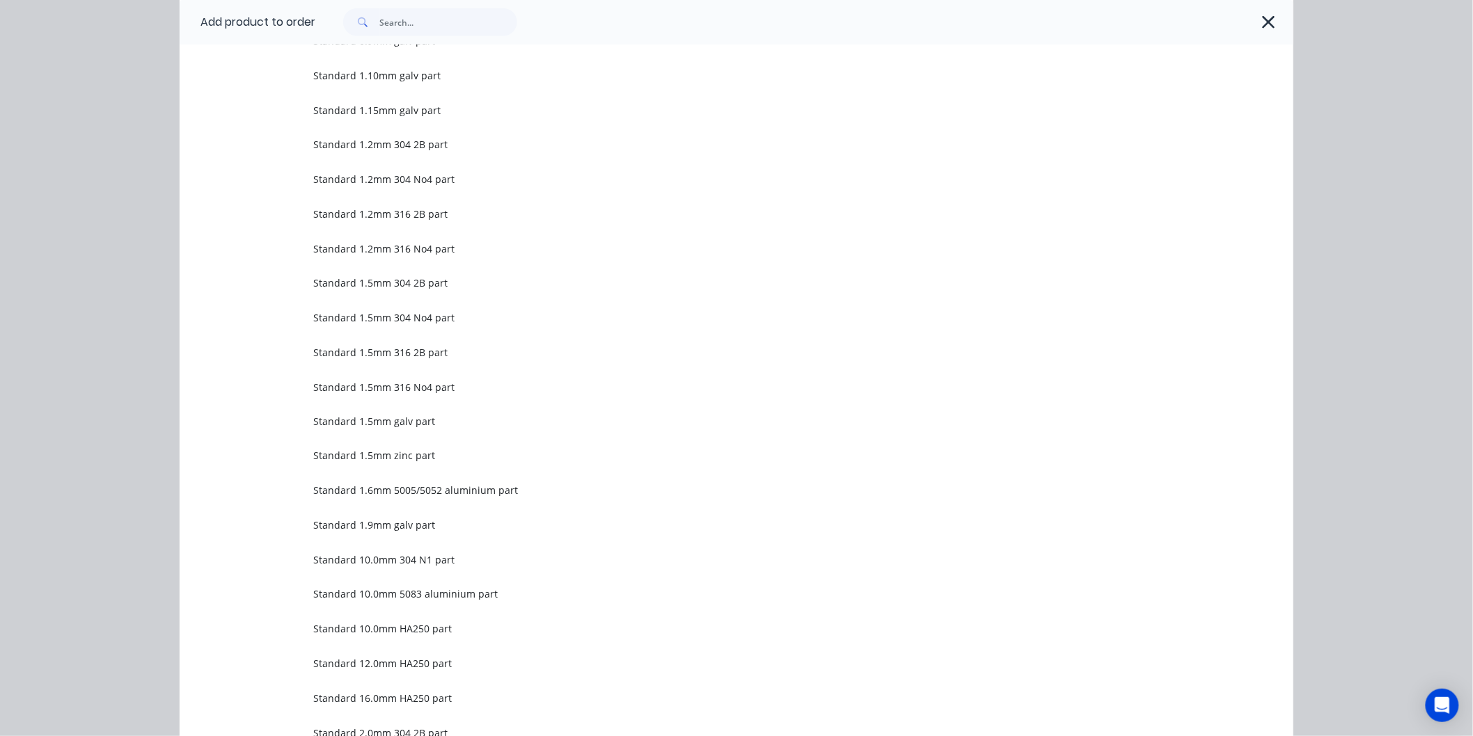
scroll to position [0, 0]
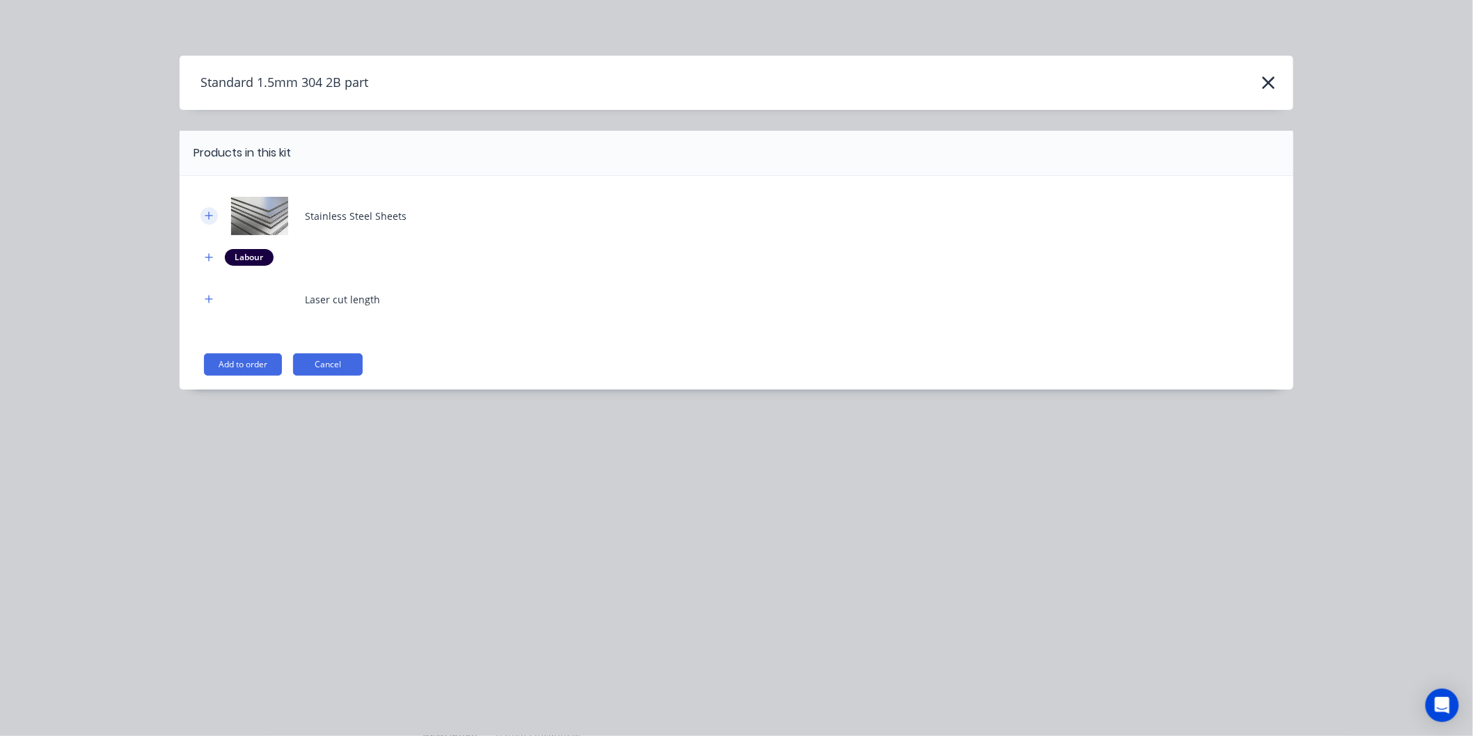
click at [211, 218] on icon "button" at bounding box center [209, 216] width 8 height 10
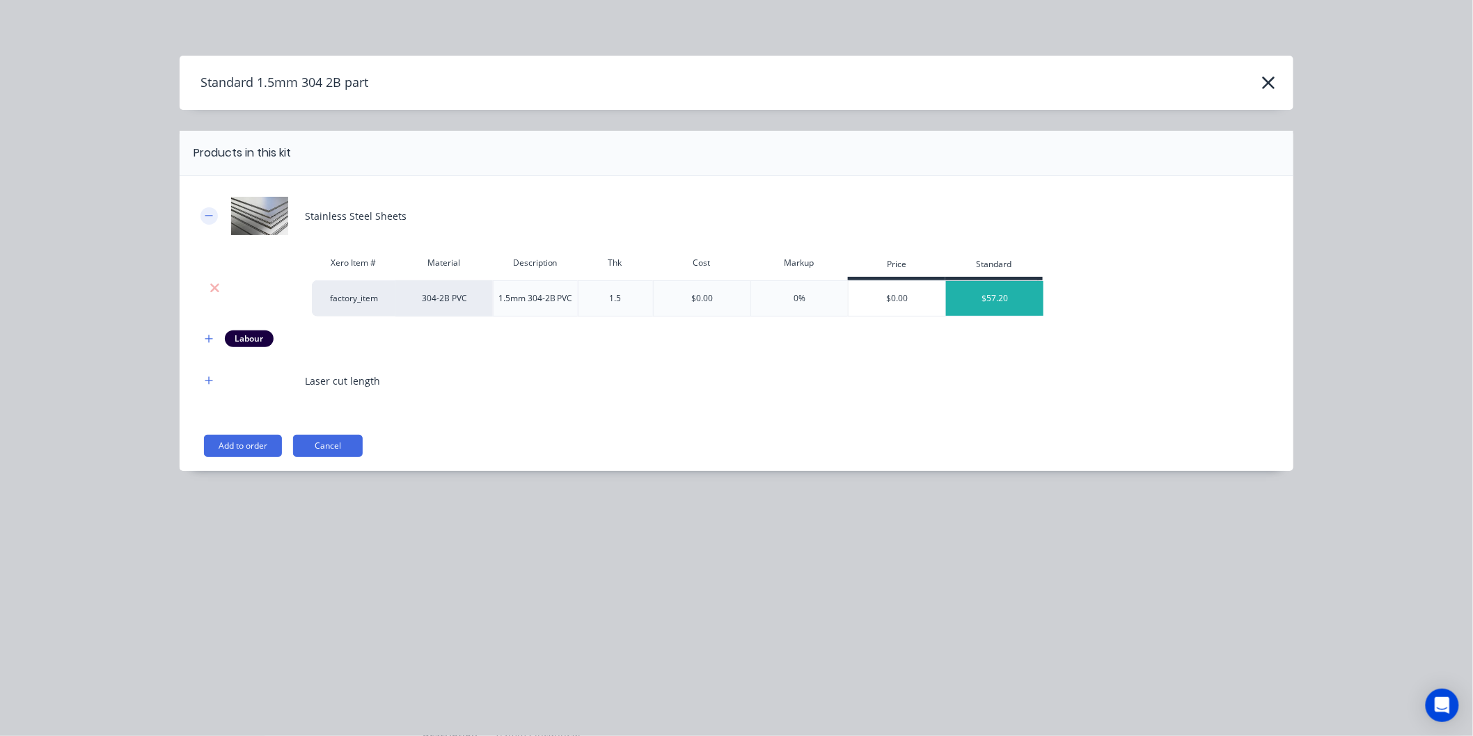
click at [211, 218] on icon "button" at bounding box center [209, 216] width 8 height 10
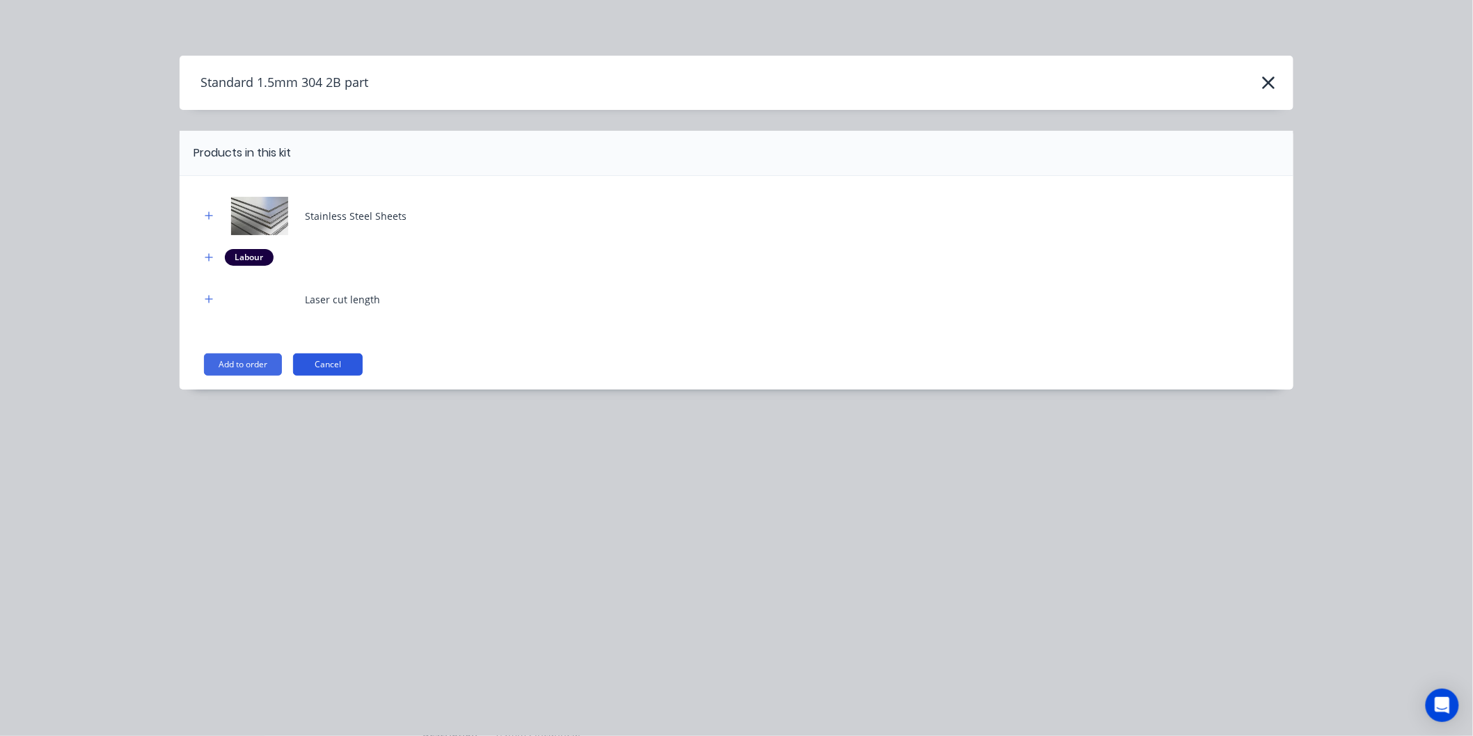
click at [318, 360] on button "Cancel" at bounding box center [328, 365] width 70 height 22
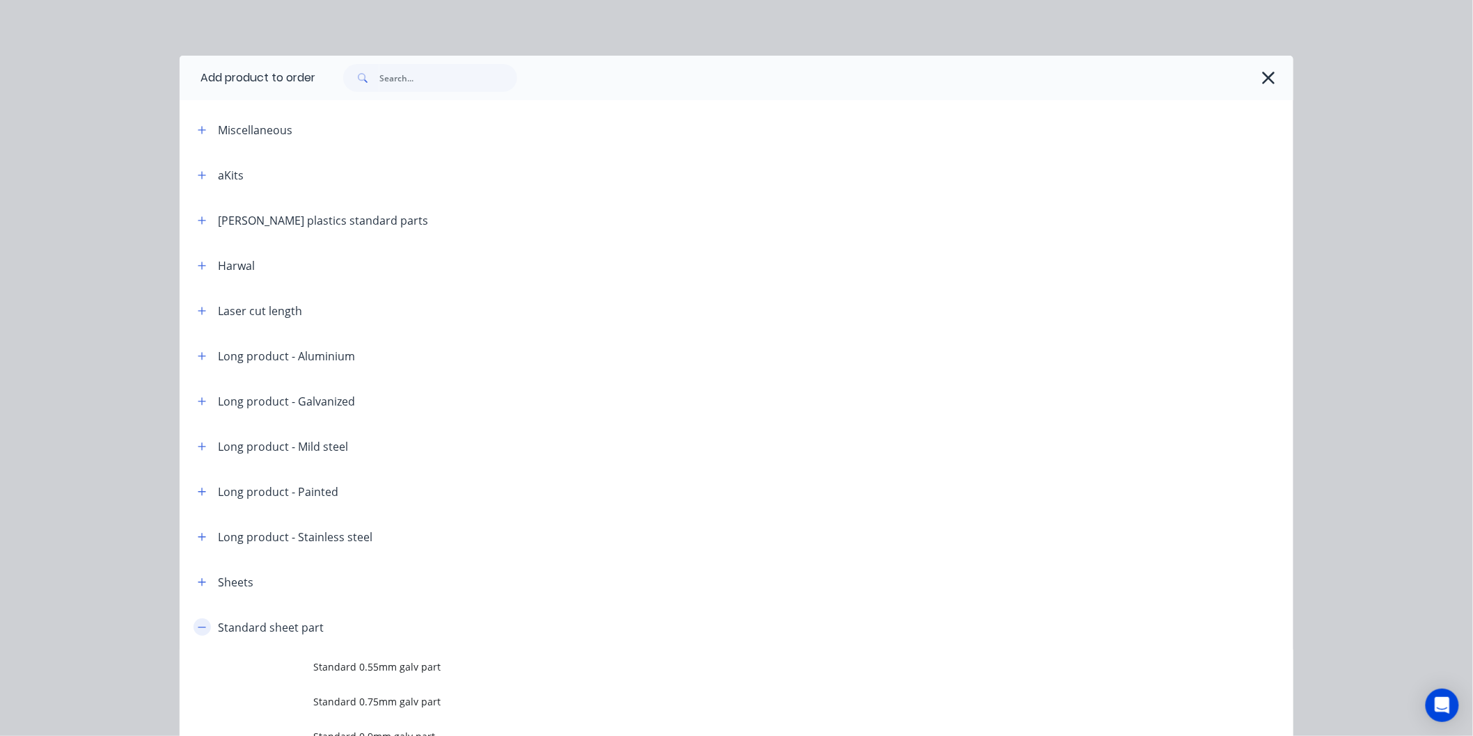
click at [203, 631] on button "button" at bounding box center [201, 627] width 17 height 17
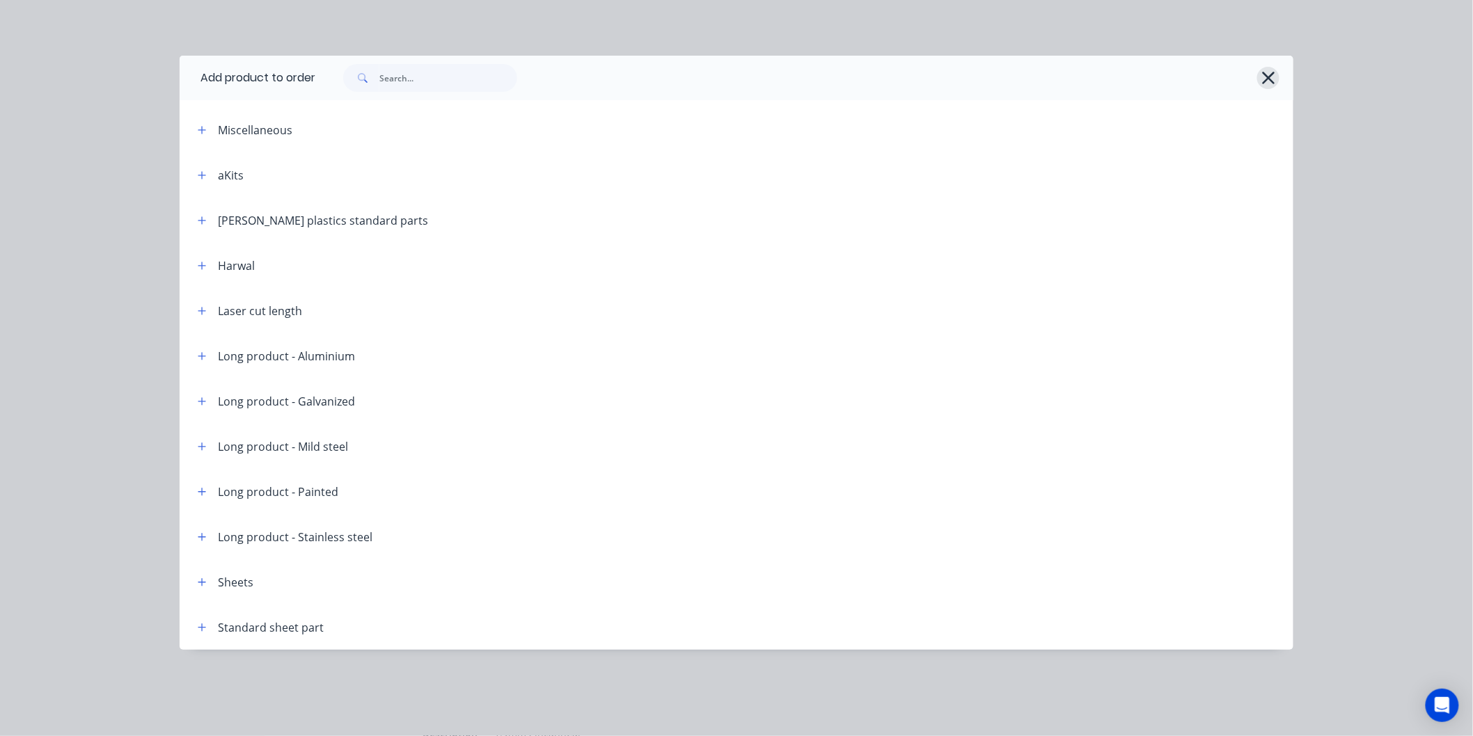
click at [1269, 75] on icon "button" at bounding box center [1268, 77] width 15 height 19
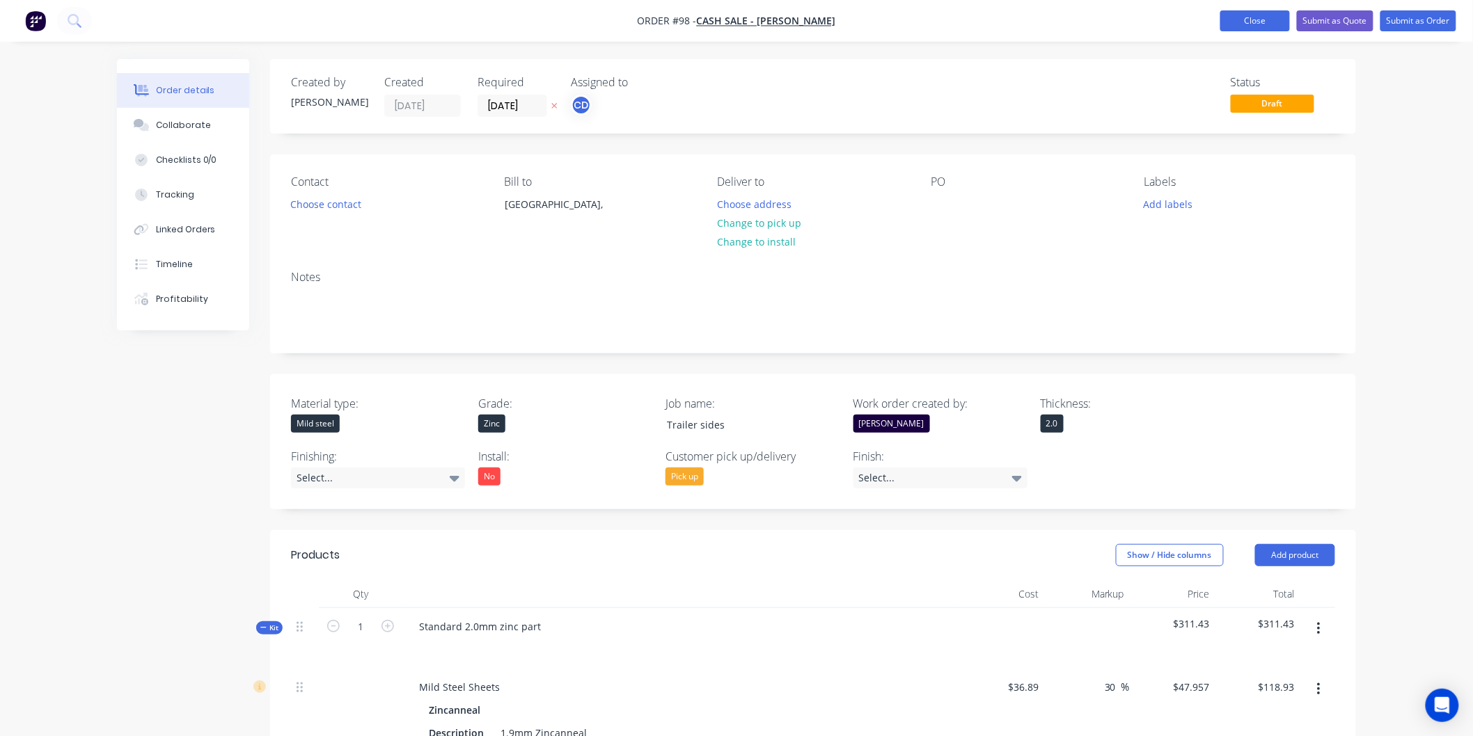
click at [1276, 17] on button "Close" at bounding box center [1255, 20] width 70 height 21
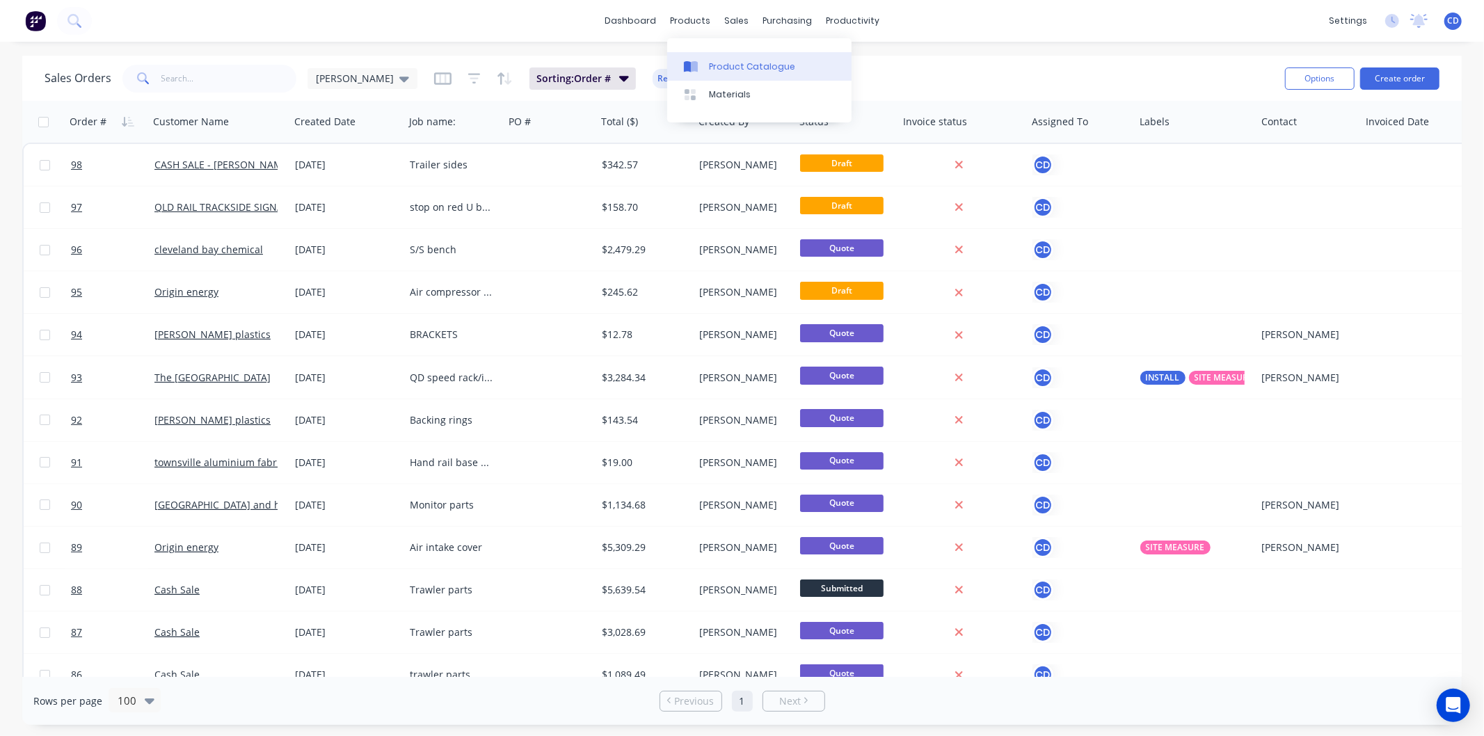
click at [731, 65] on div "Product Catalogue" at bounding box center [752, 67] width 86 height 13
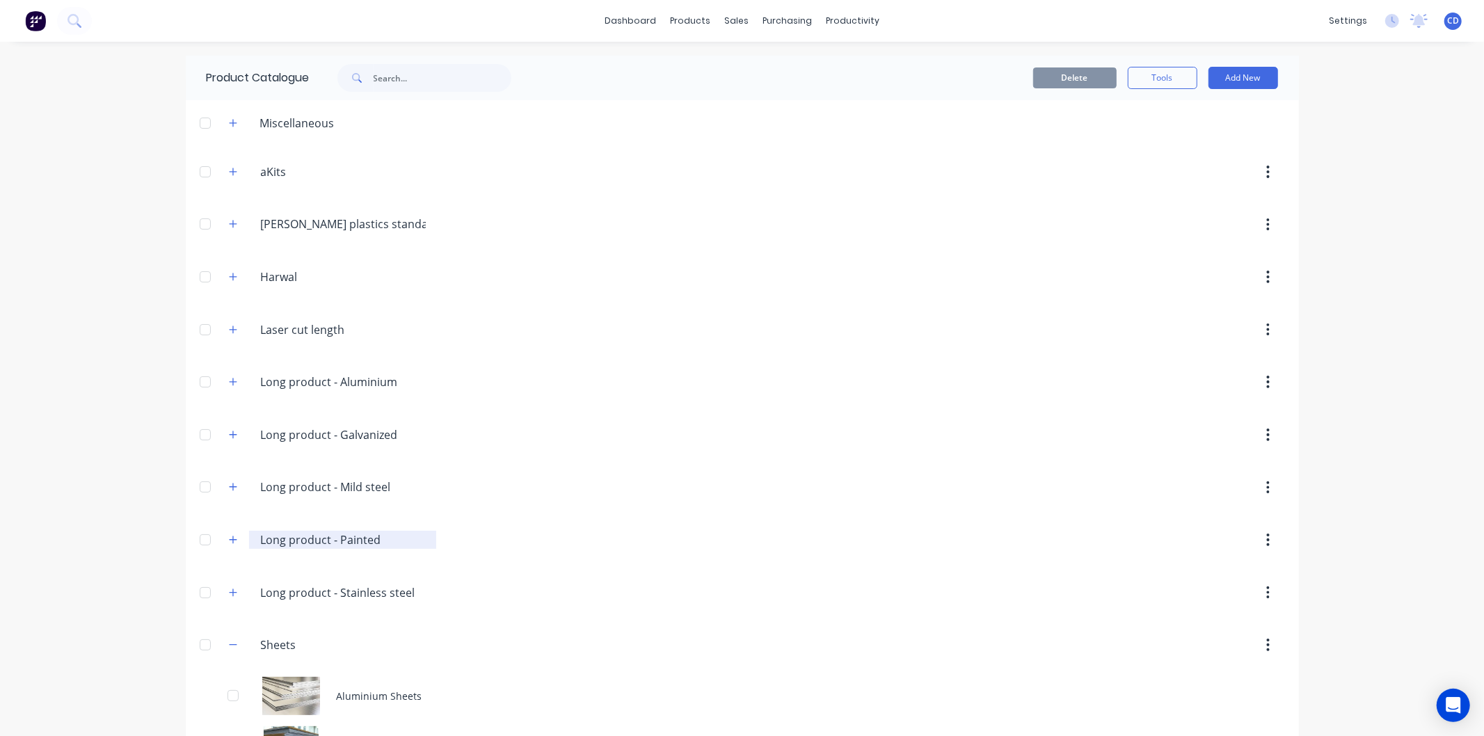
scroll to position [150, 0]
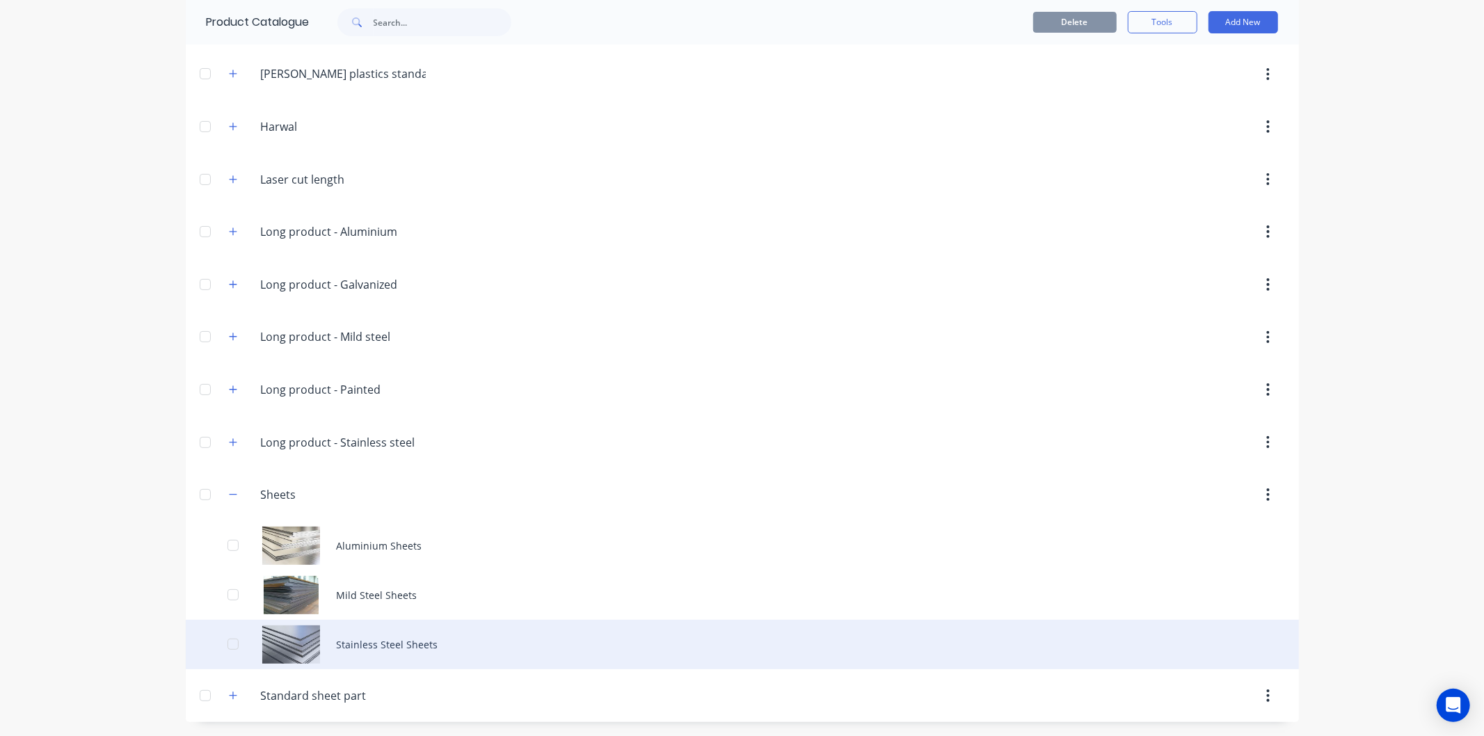
click at [365, 645] on div "Stainless Steel Sheets" at bounding box center [743, 644] width 1114 height 49
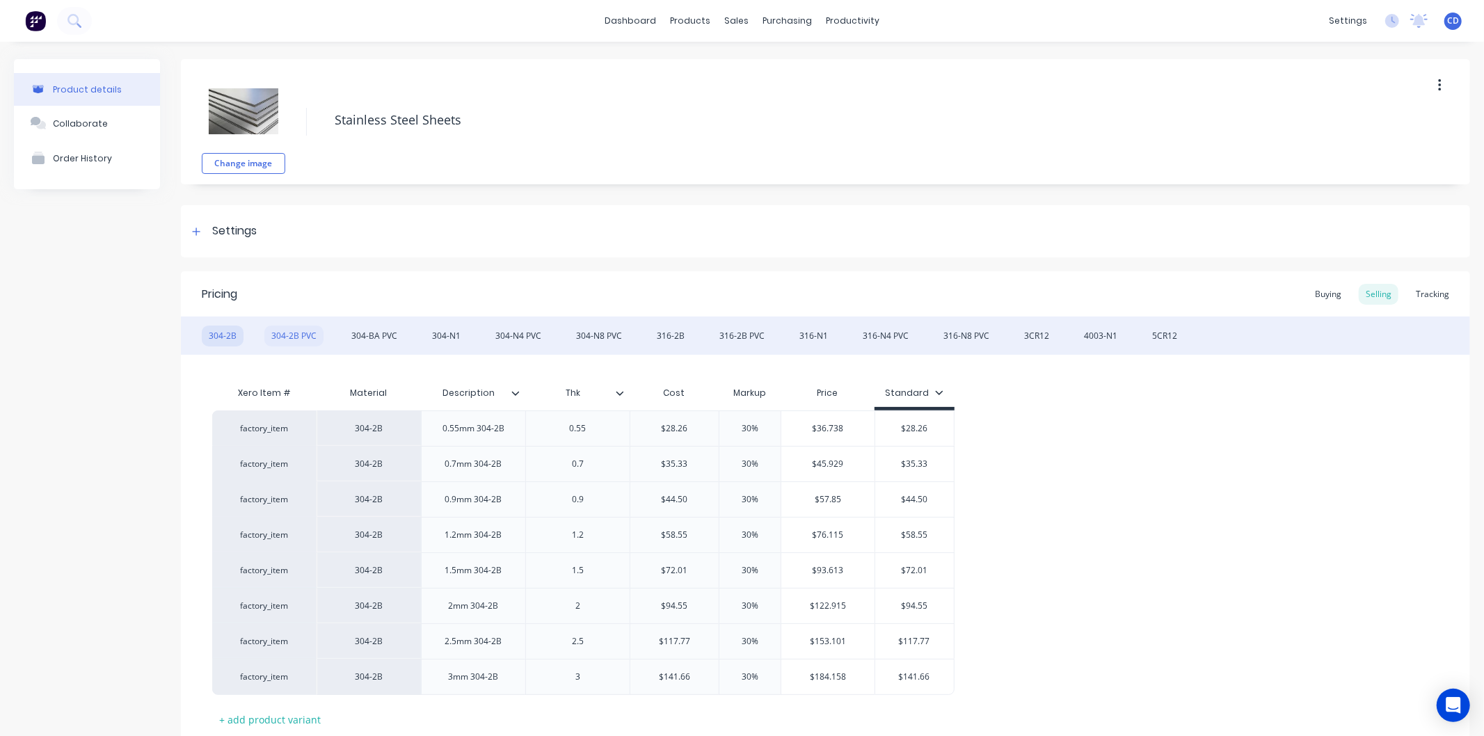
click at [292, 338] on div "304-2B PVC" at bounding box center [293, 336] width 59 height 21
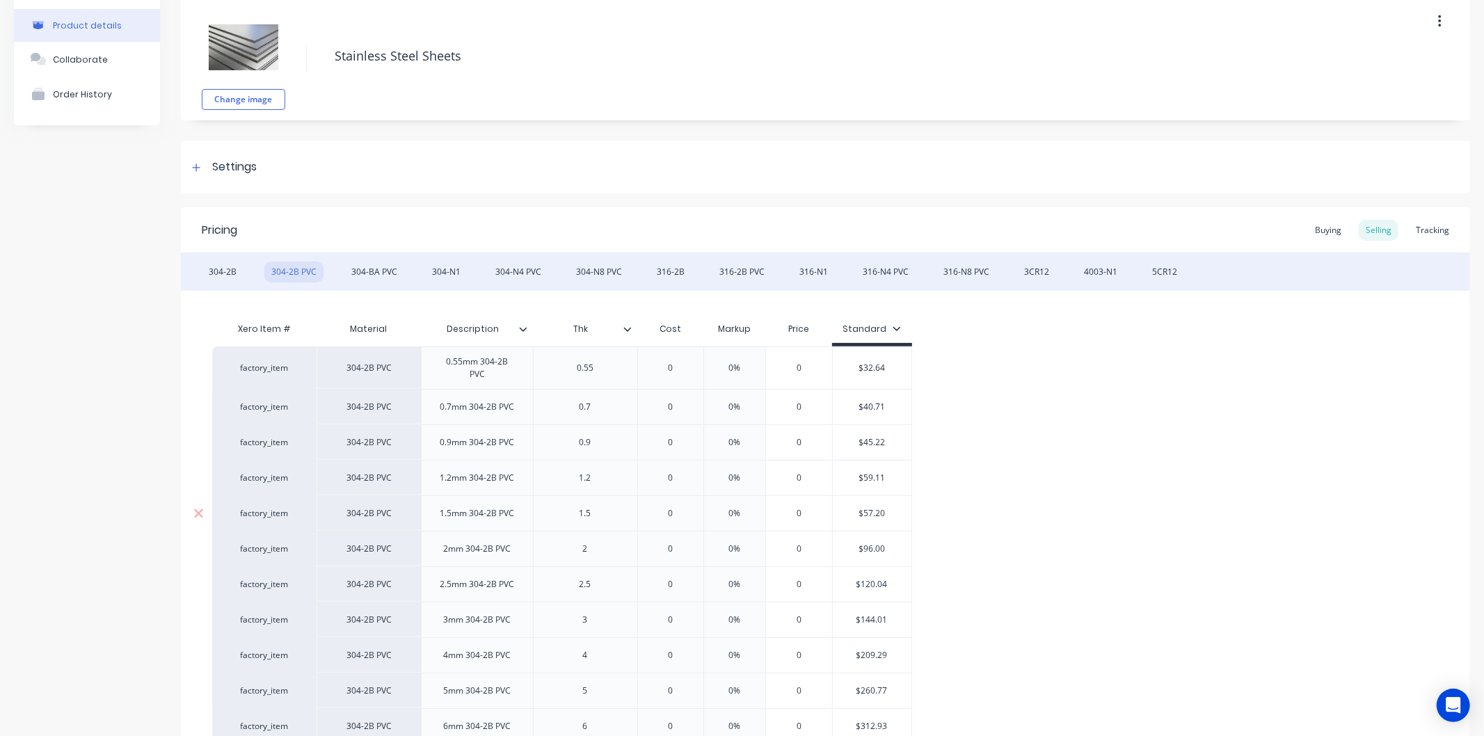
scroll to position [210, 0]
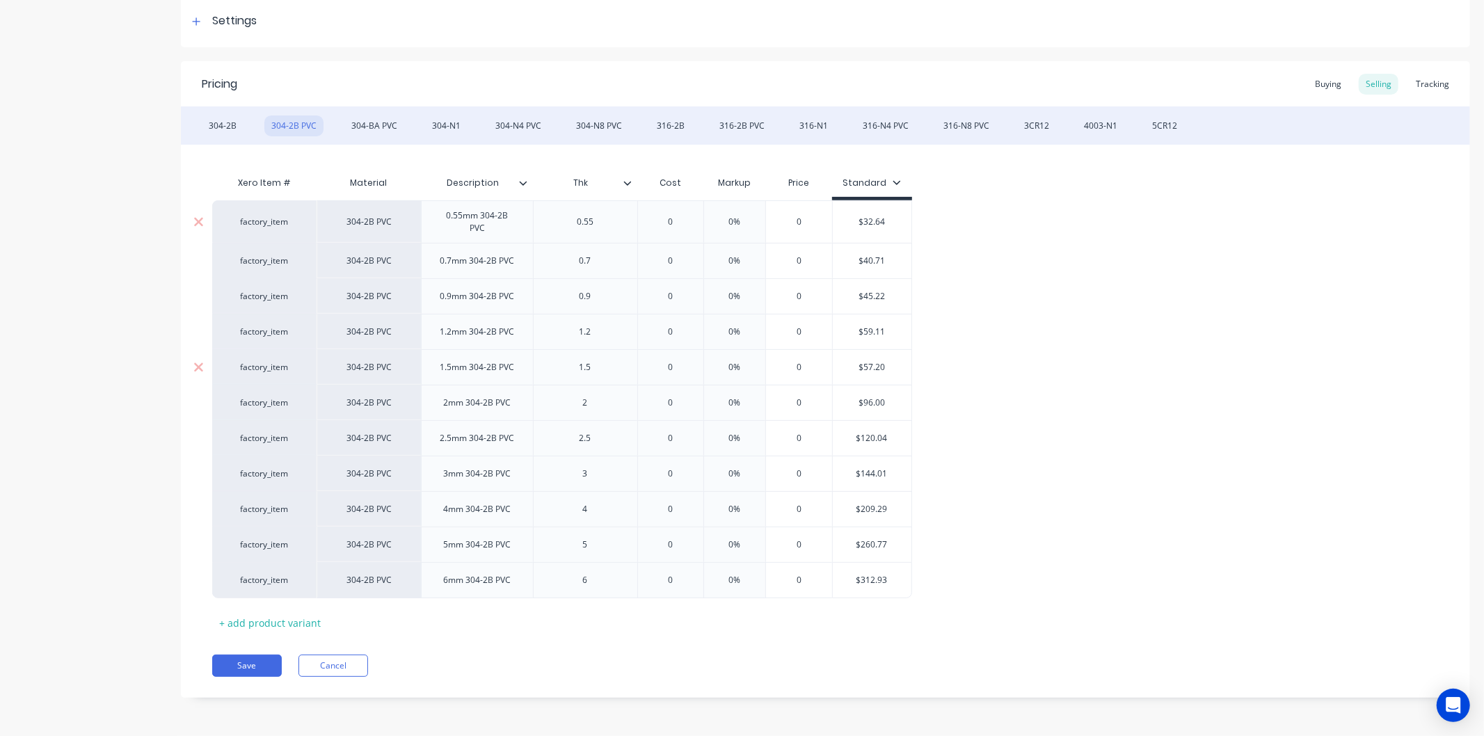
click at [673, 227] on input "0" at bounding box center [671, 222] width 70 height 13
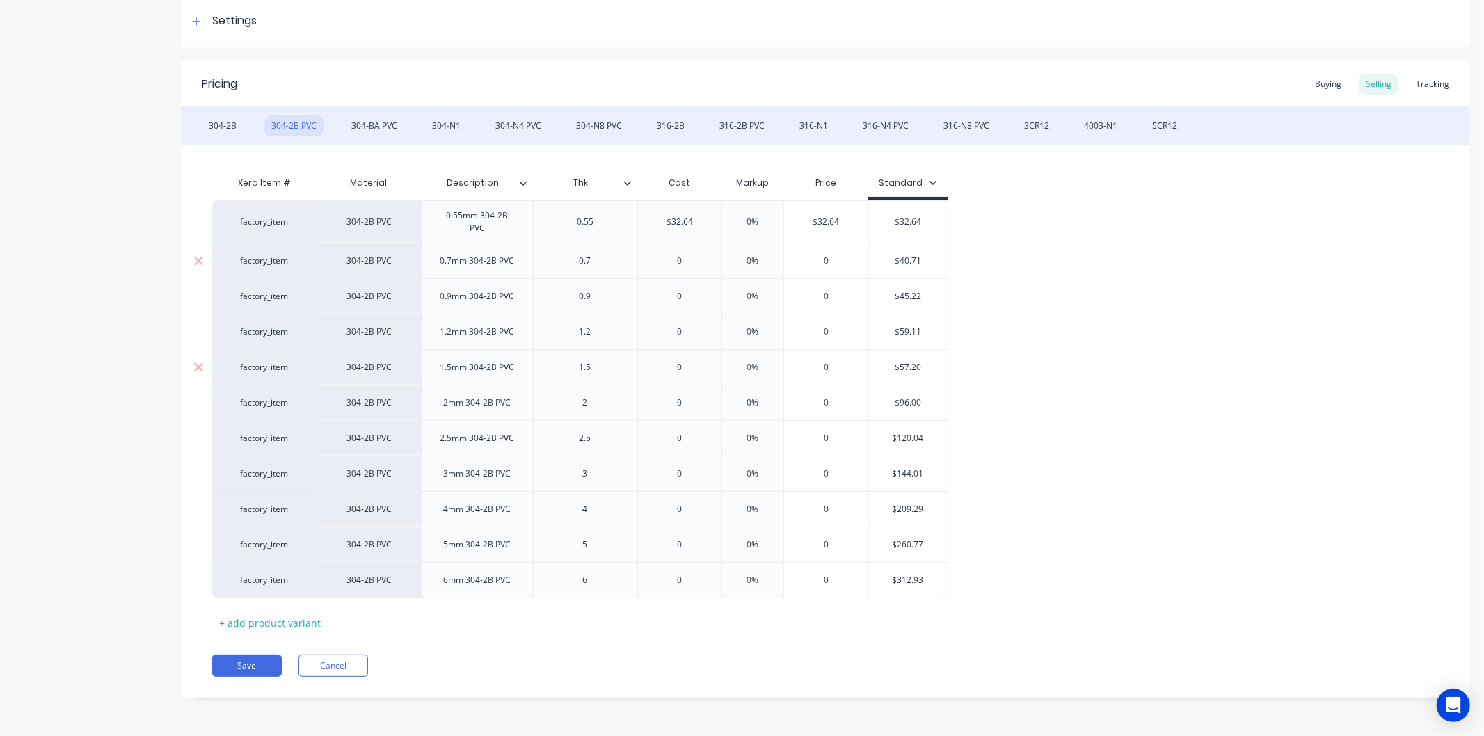
click at [695, 262] on input "0" at bounding box center [680, 261] width 84 height 13
click at [684, 298] on input "0" at bounding box center [680, 296] width 84 height 13
click at [766, 226] on input "0%" at bounding box center [753, 222] width 70 height 13
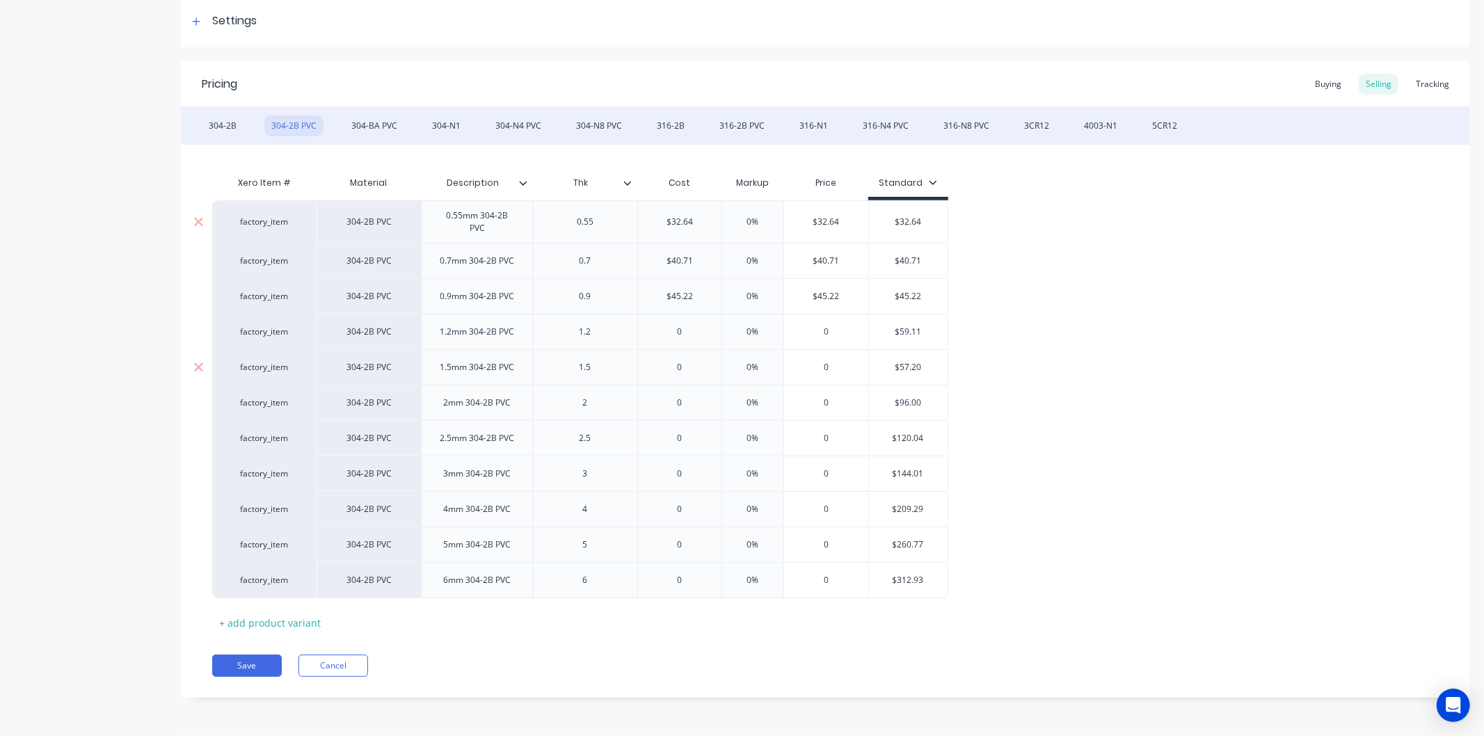
click at [766, 226] on input "0%" at bounding box center [753, 222] width 70 height 13
click at [767, 263] on input "0%" at bounding box center [753, 261] width 70 height 13
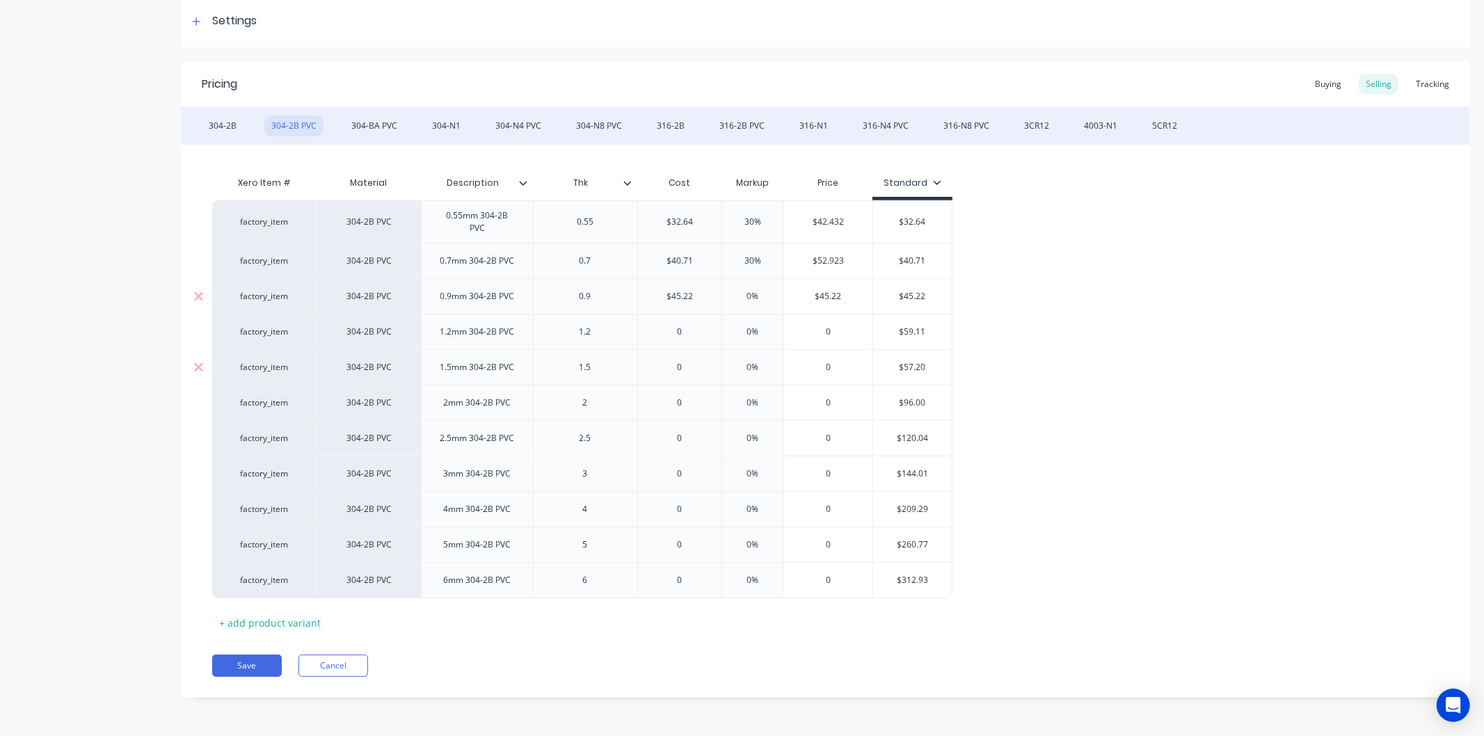
click at [761, 297] on input "0%" at bounding box center [753, 296] width 70 height 13
click at [687, 331] on input "0" at bounding box center [680, 332] width 84 height 13
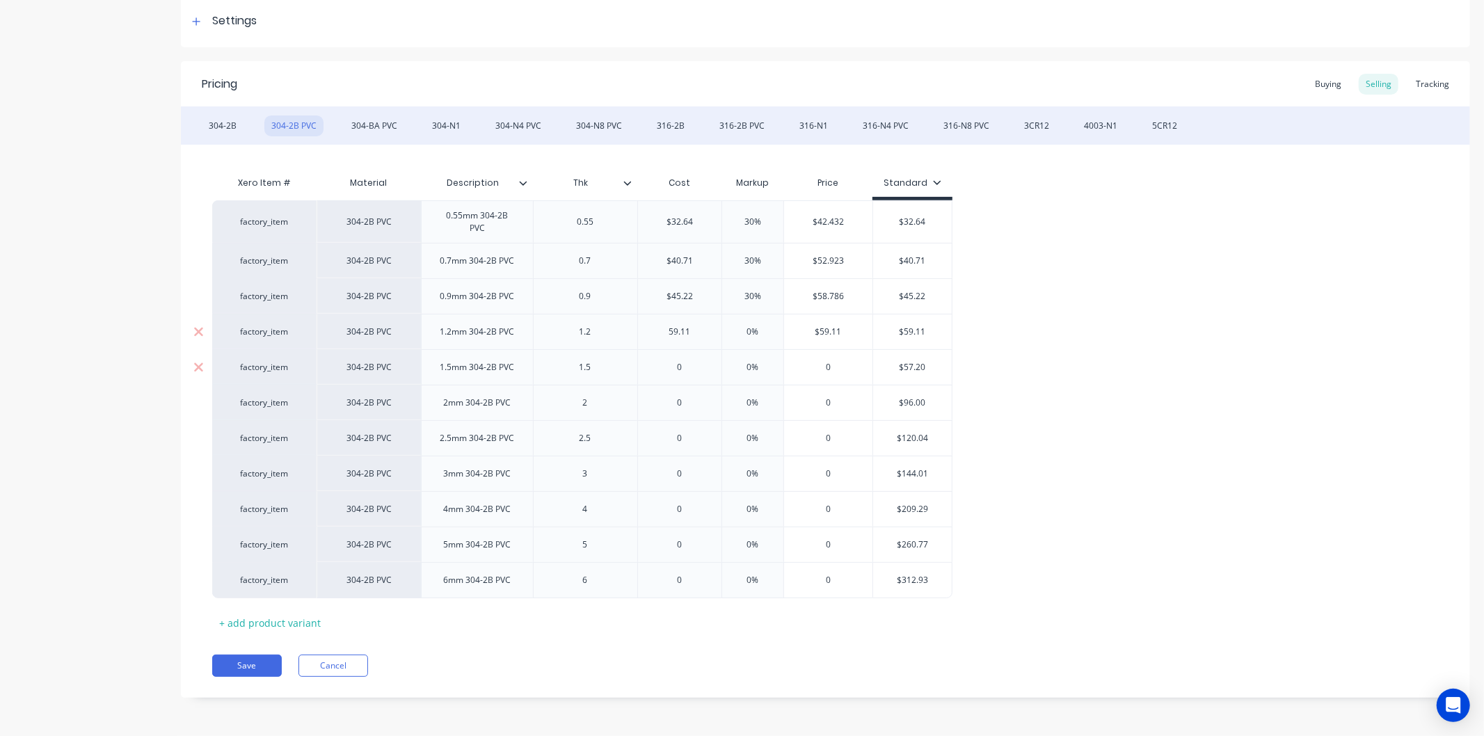
click at [762, 334] on input "0%" at bounding box center [753, 332] width 70 height 13
click at [692, 370] on input "0" at bounding box center [680, 367] width 84 height 13
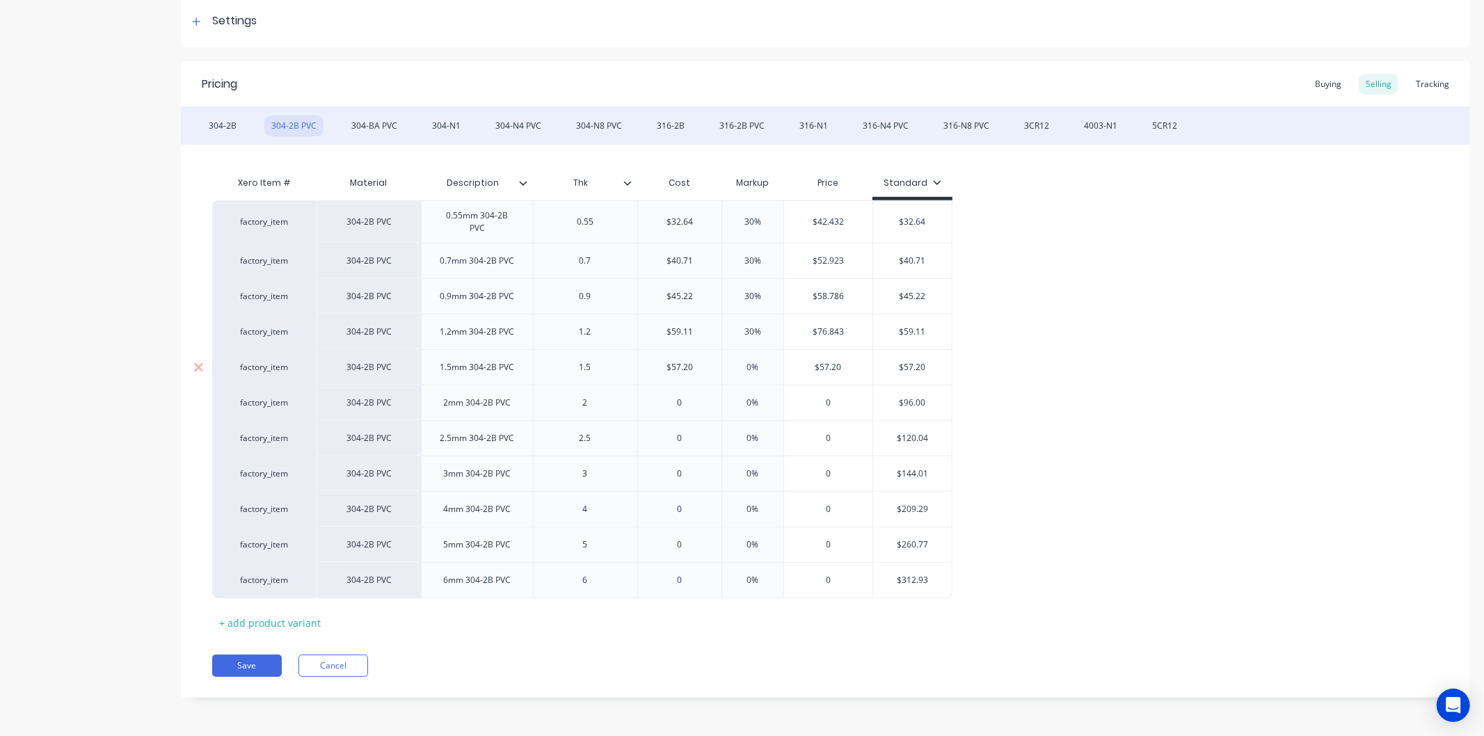
click at [761, 372] on input "0%" at bounding box center [753, 367] width 70 height 13
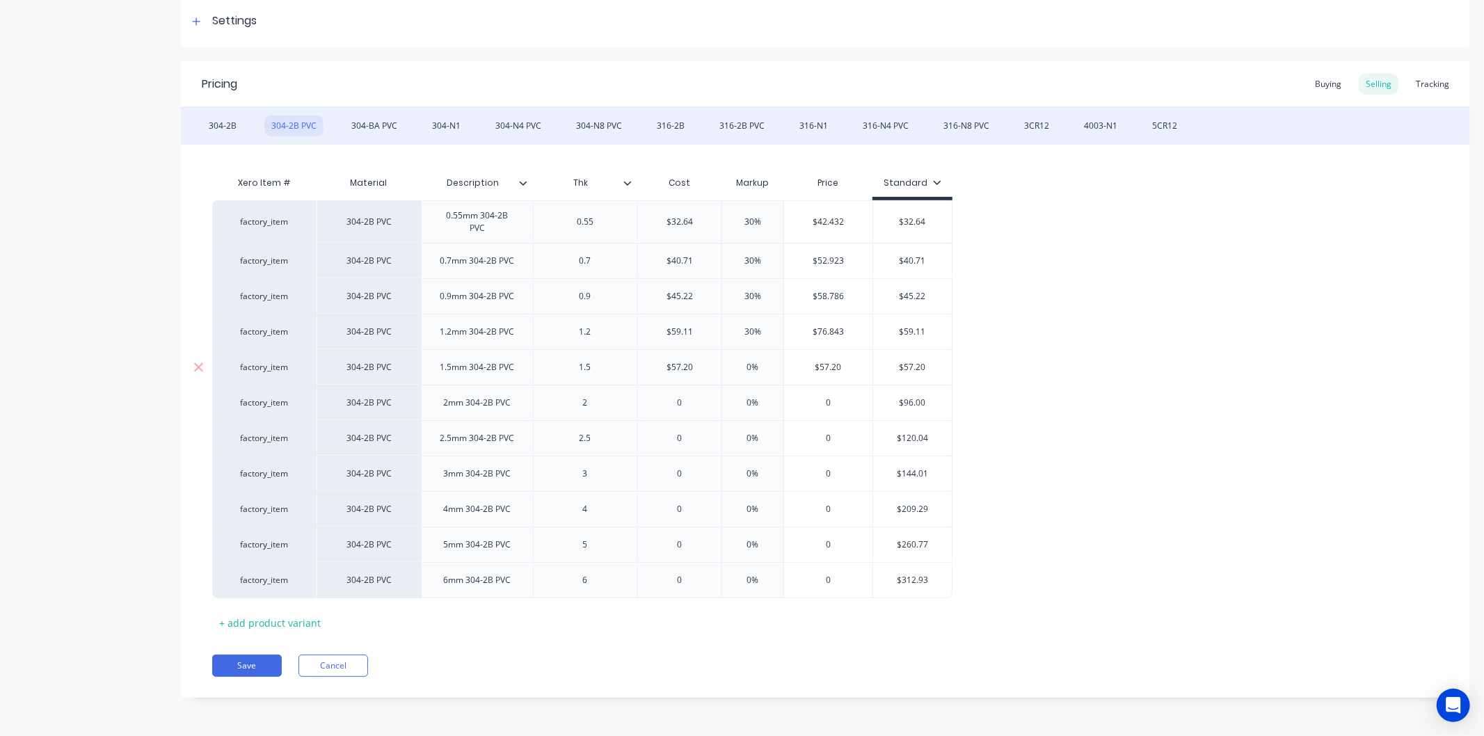
click at [761, 372] on input "0%" at bounding box center [753, 367] width 70 height 13
click at [684, 405] on input "0" at bounding box center [680, 403] width 84 height 13
click at [761, 404] on input "0%" at bounding box center [753, 403] width 70 height 13
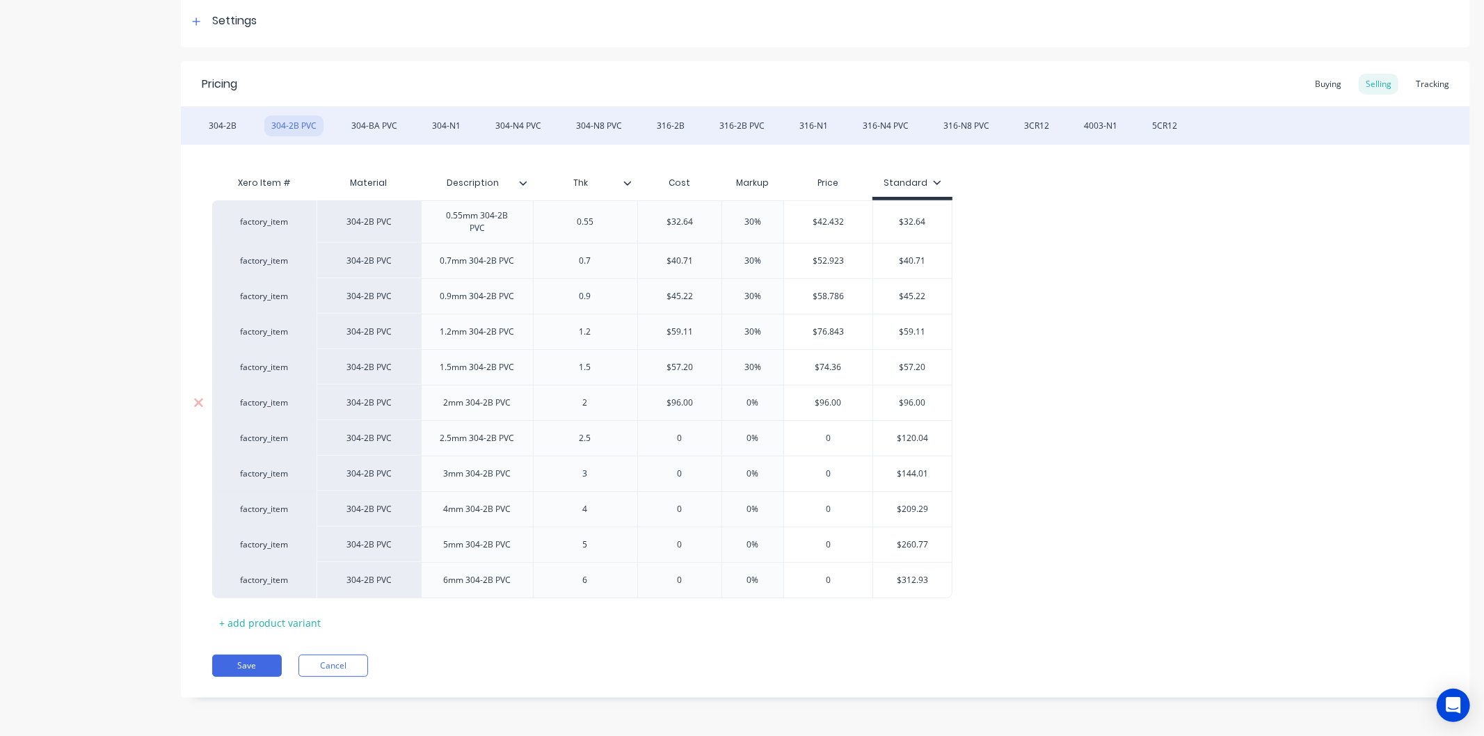
click at [761, 404] on input "0%" at bounding box center [753, 403] width 70 height 13
click at [690, 436] on input "0" at bounding box center [680, 438] width 84 height 13
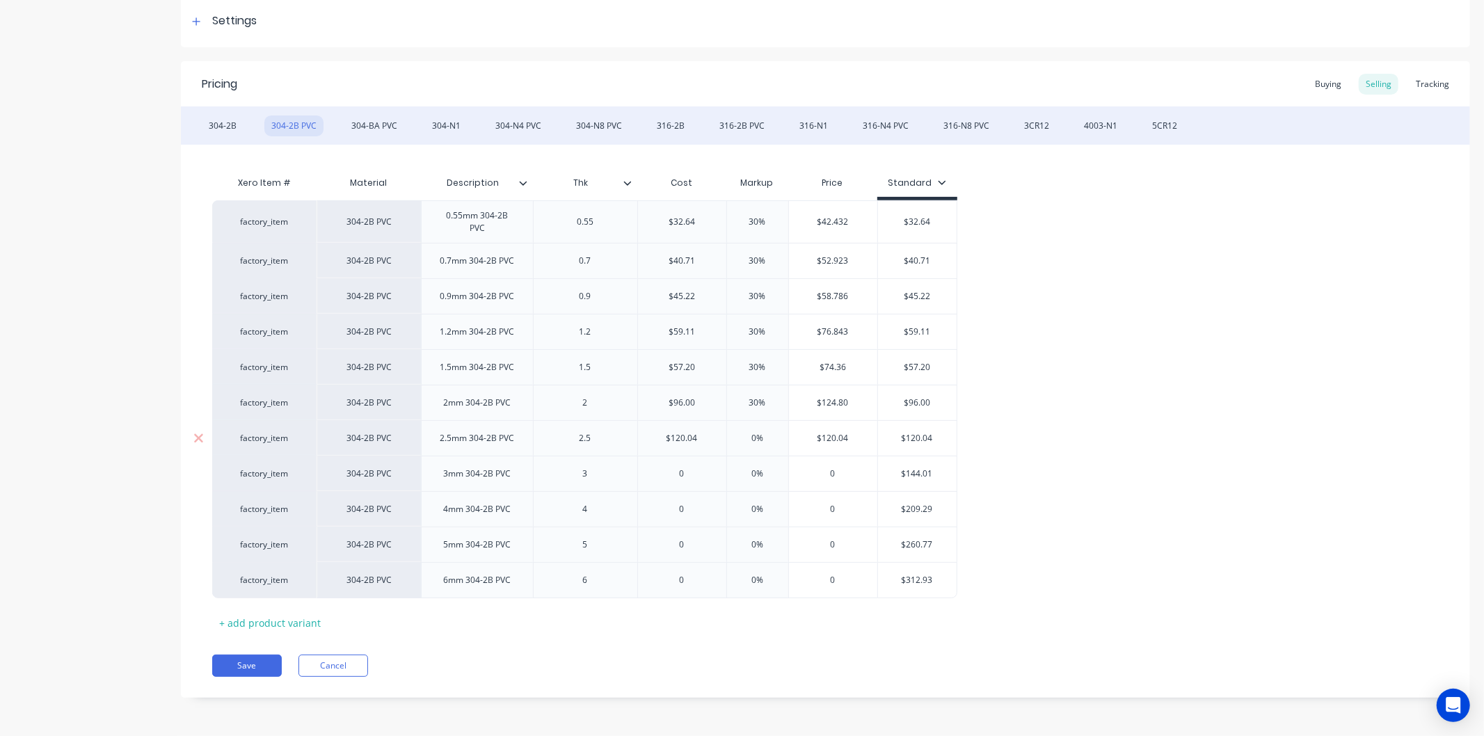
click at [766, 439] on input "0%" at bounding box center [758, 438] width 70 height 13
click at [686, 476] on input "0" at bounding box center [682, 474] width 88 height 13
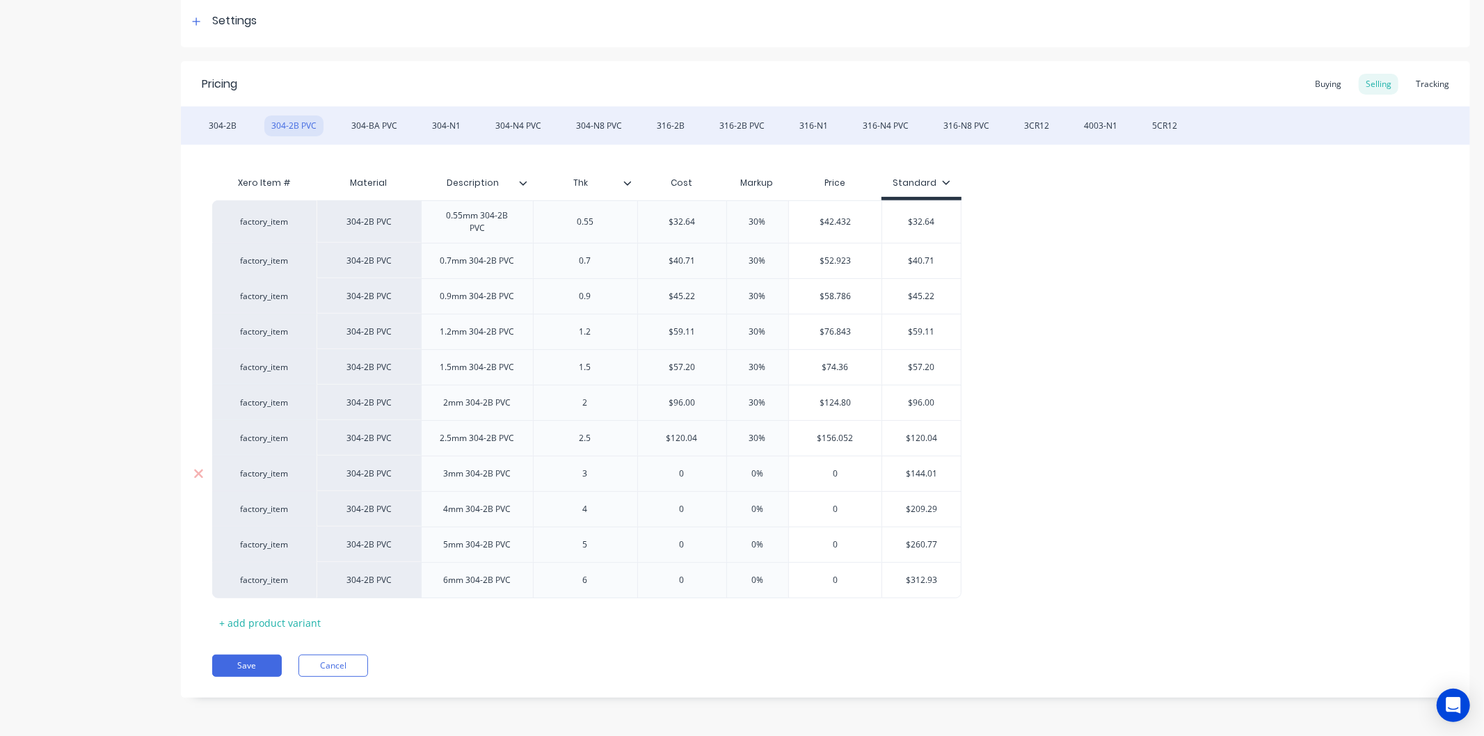
click at [686, 476] on input "0" at bounding box center [682, 474] width 88 height 13
click at [762, 474] on input "0%" at bounding box center [758, 474] width 70 height 13
click at [683, 509] on input "0" at bounding box center [682, 509] width 88 height 13
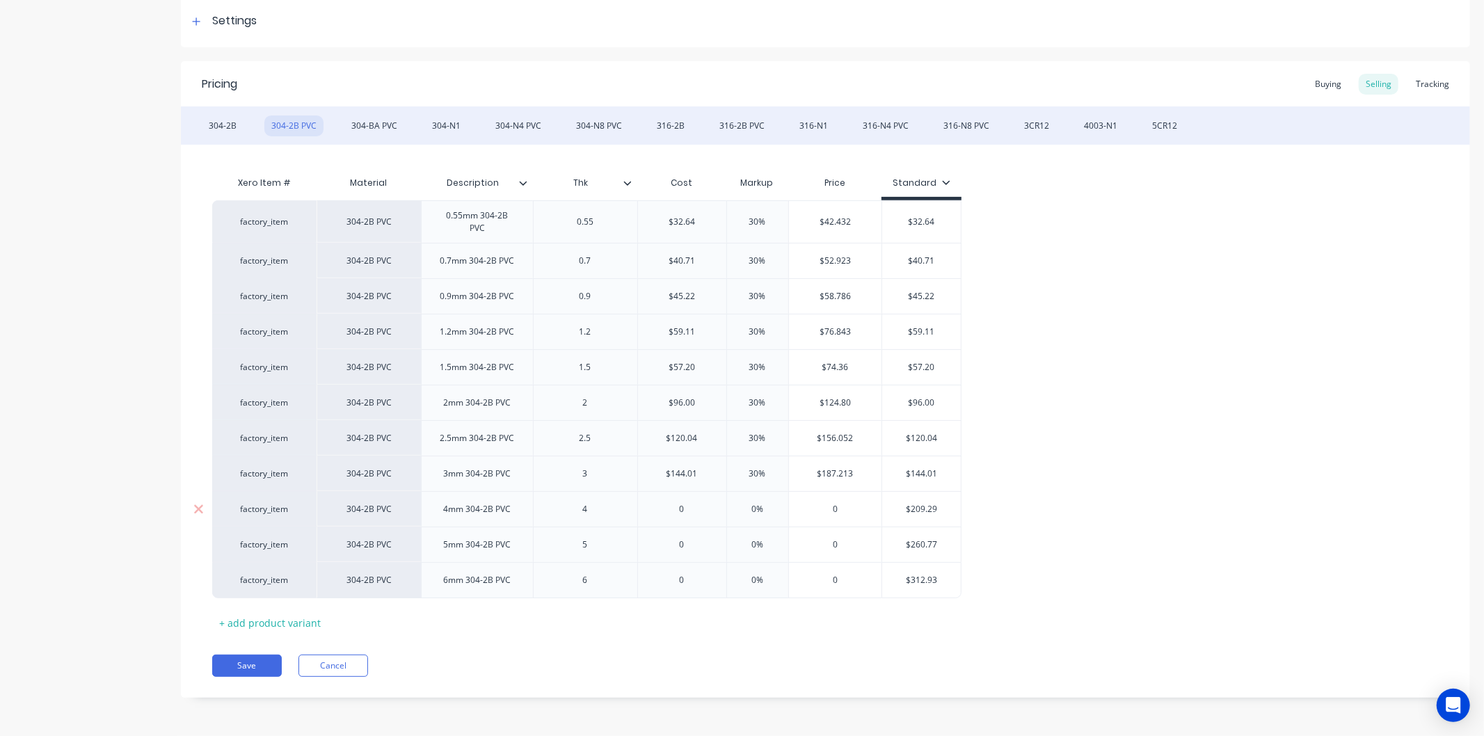
click at [683, 509] on input "0" at bounding box center [682, 509] width 88 height 13
click at [768, 508] on input "0%" at bounding box center [758, 509] width 70 height 13
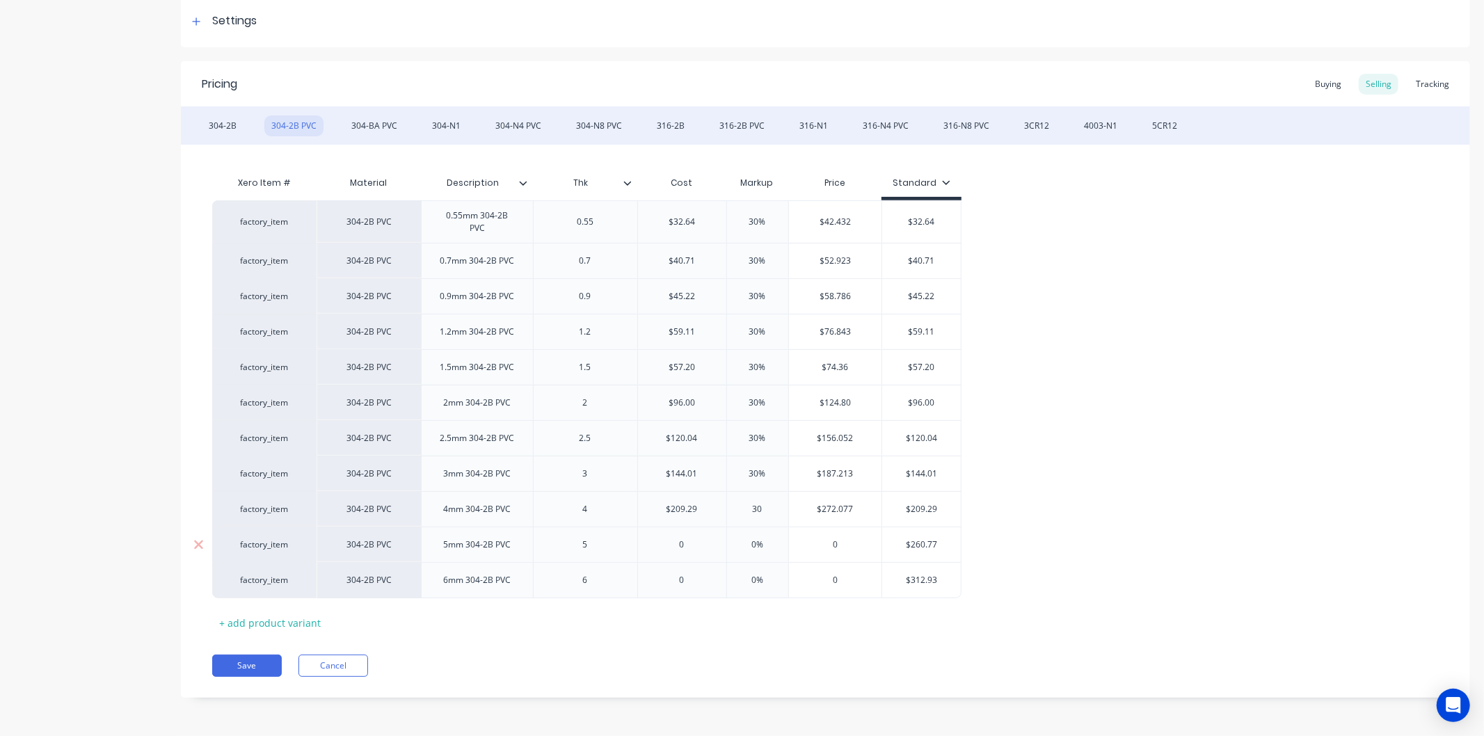
click at [692, 548] on input "0" at bounding box center [682, 545] width 88 height 13
click at [766, 546] on input "0%" at bounding box center [758, 545] width 70 height 13
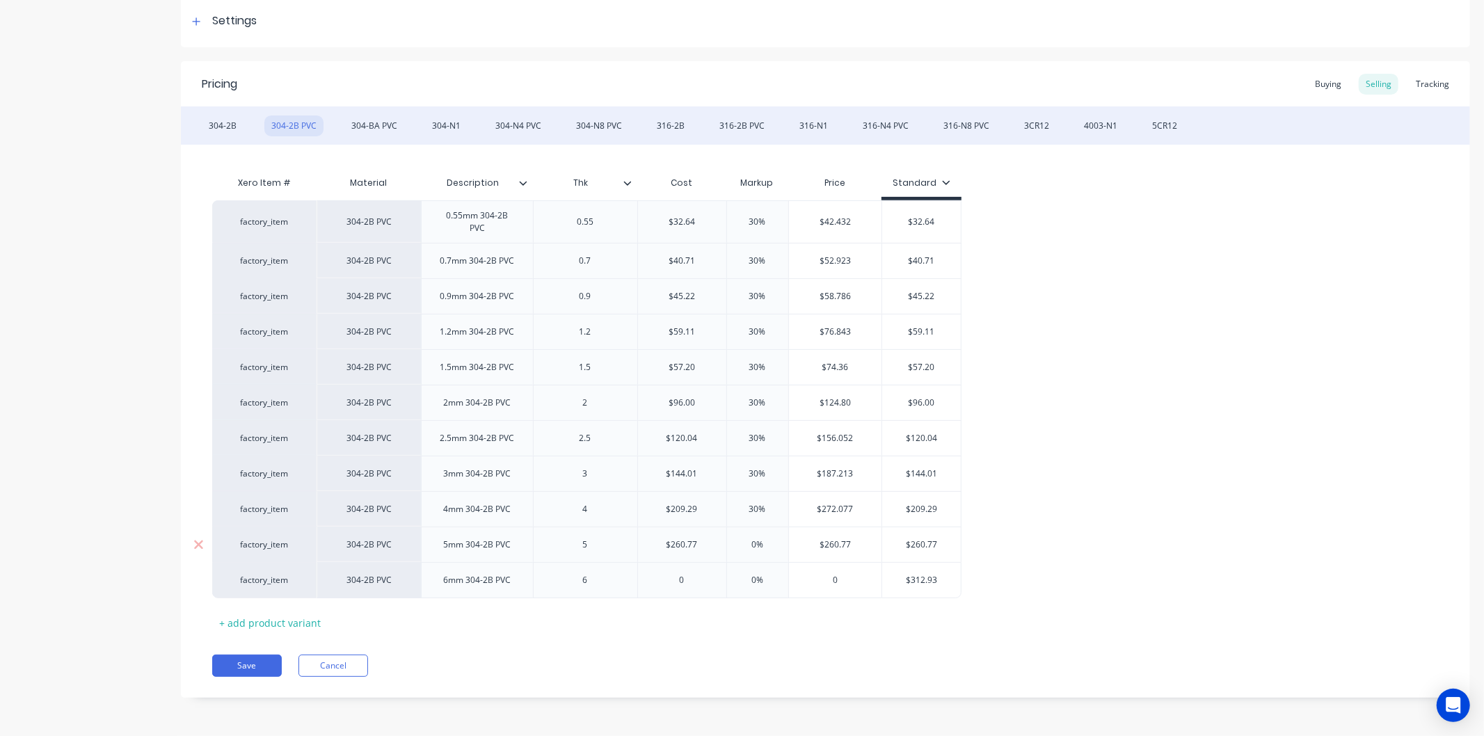
click at [766, 546] on input "0%" at bounding box center [758, 545] width 70 height 13
click at [686, 586] on input "0" at bounding box center [682, 580] width 88 height 13
click at [768, 583] on input "0%" at bounding box center [758, 580] width 70 height 13
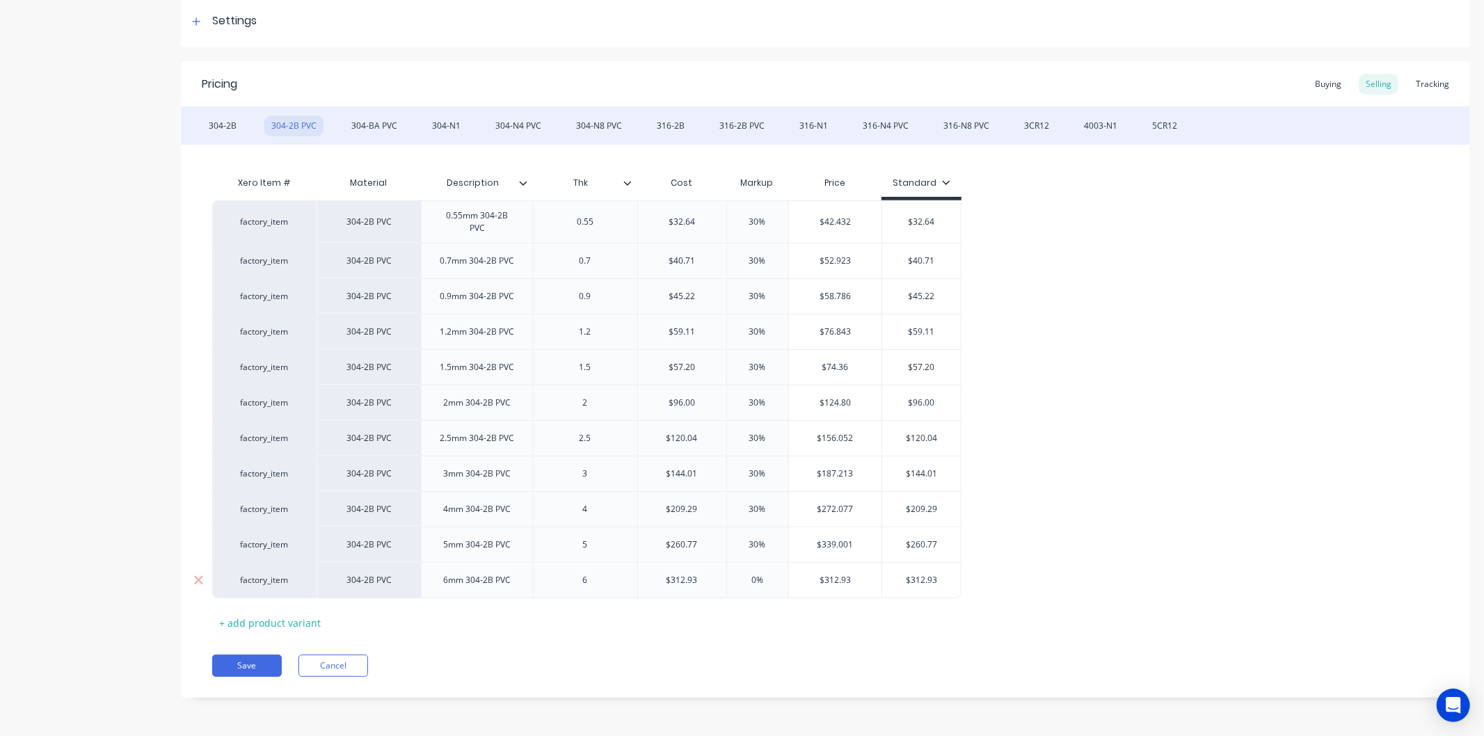
click at [768, 583] on input "0%" at bounding box center [758, 580] width 70 height 13
click at [677, 658] on div "Save Cancel" at bounding box center [841, 666] width 1258 height 22
click at [252, 666] on button "Save" at bounding box center [247, 666] width 70 height 22
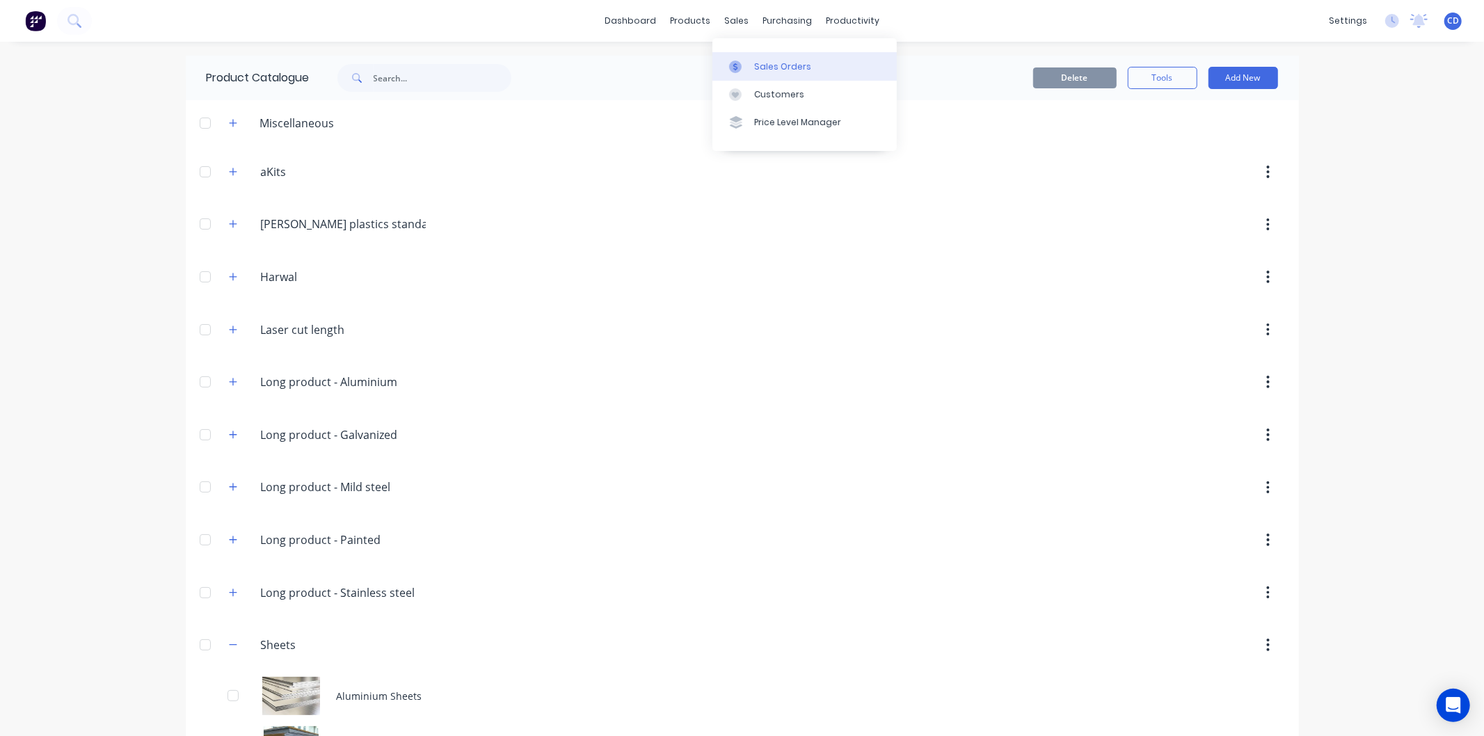
click at [753, 68] on link "Sales Orders" at bounding box center [805, 66] width 184 height 28
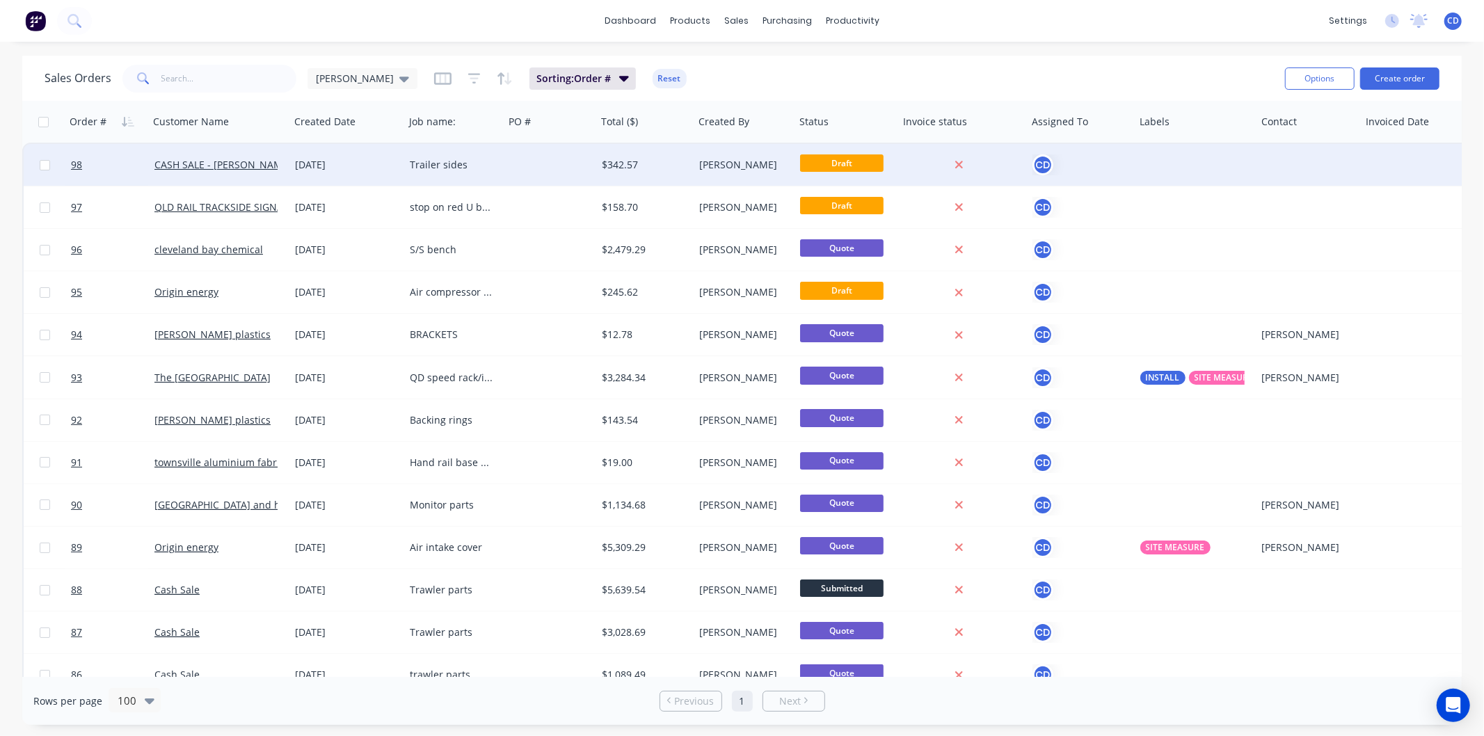
click at [310, 171] on div "[DATE]" at bounding box center [347, 165] width 104 height 14
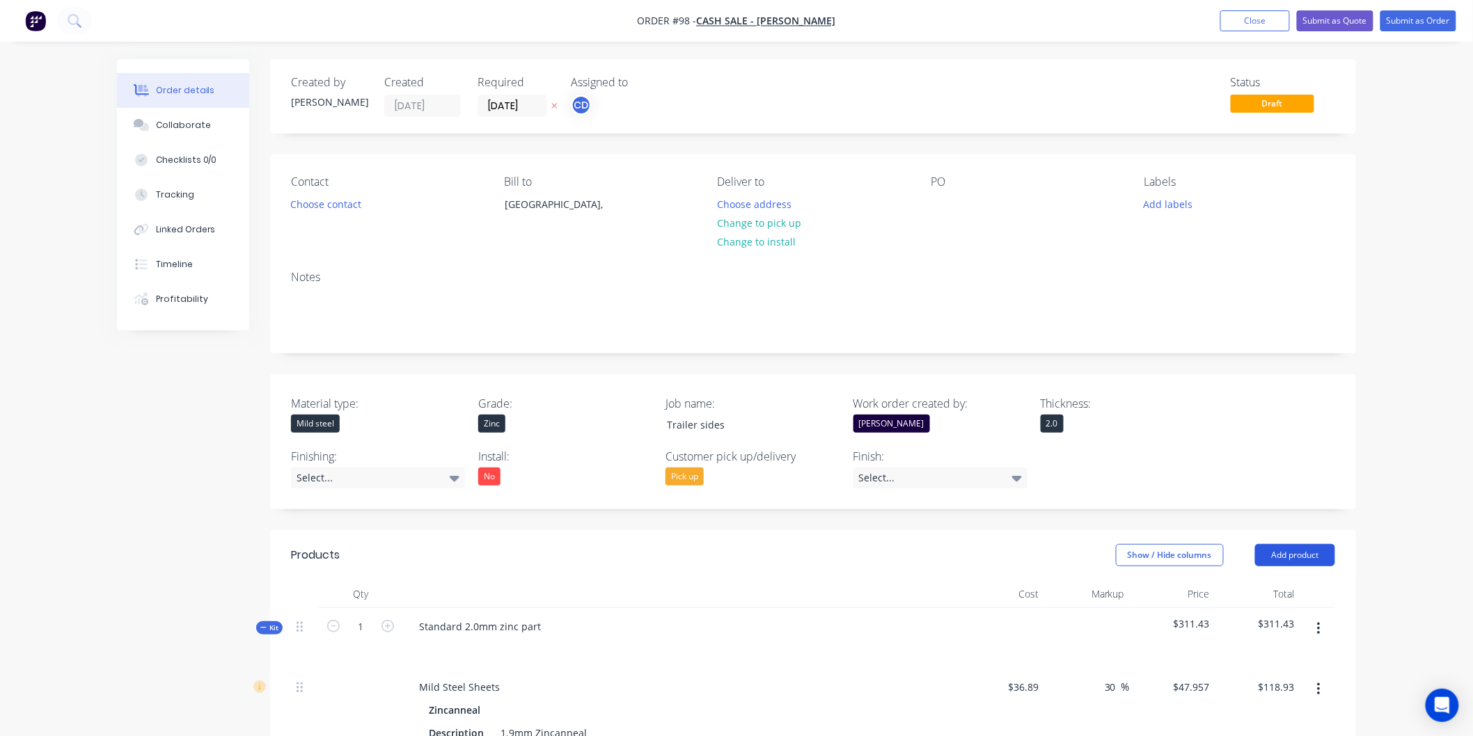
click at [1283, 550] on button "Add product" at bounding box center [1295, 555] width 80 height 22
click at [1242, 590] on div "Product catalogue" at bounding box center [1268, 590] width 107 height 20
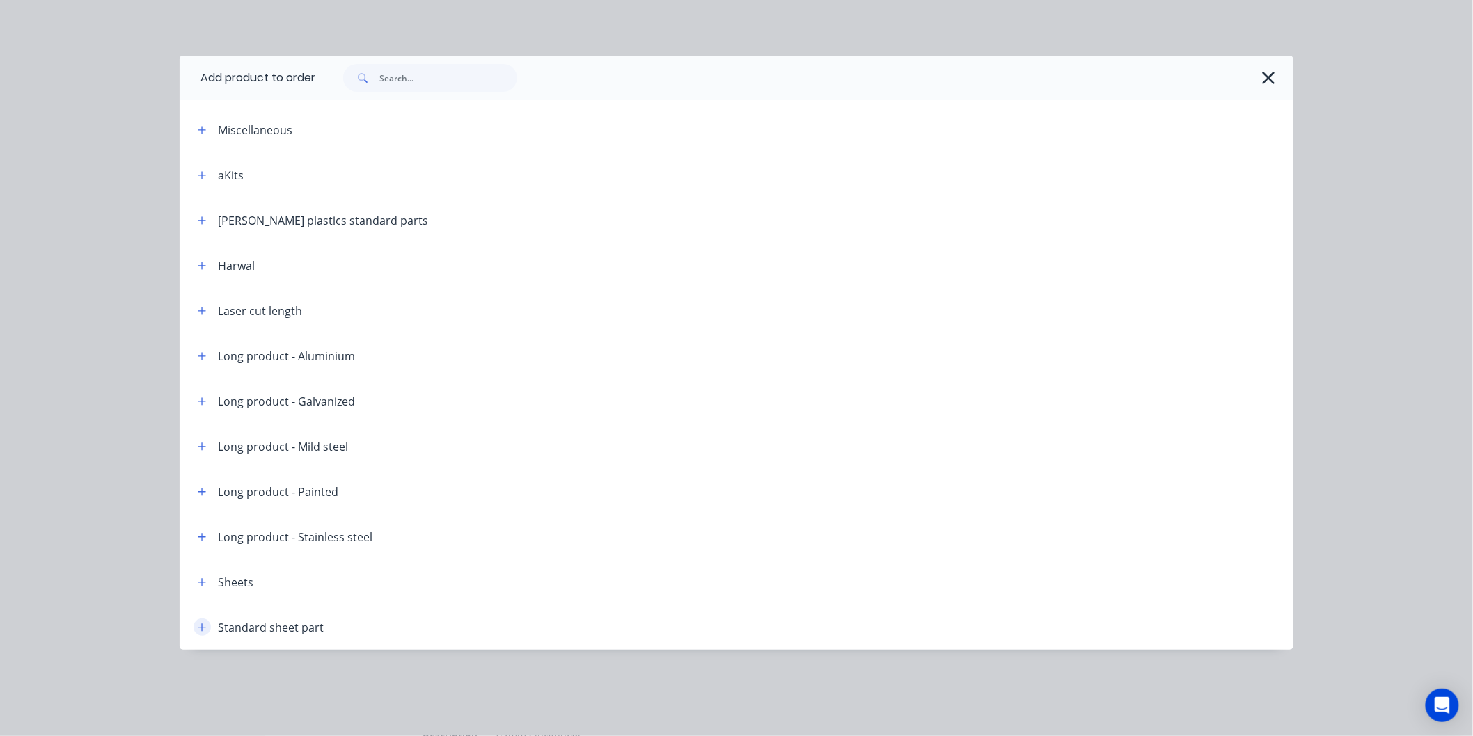
click at [198, 629] on icon "button" at bounding box center [202, 628] width 8 height 10
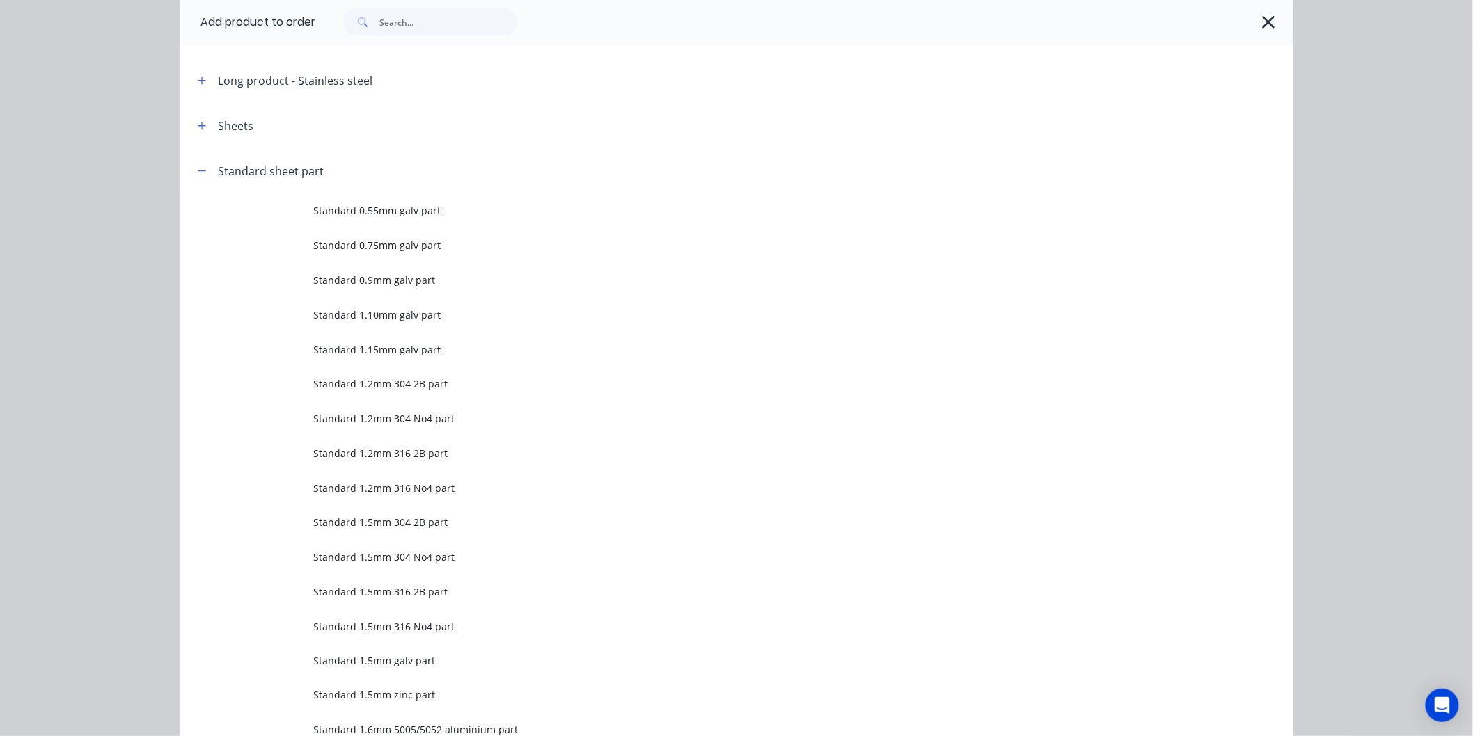
scroll to position [464, 0]
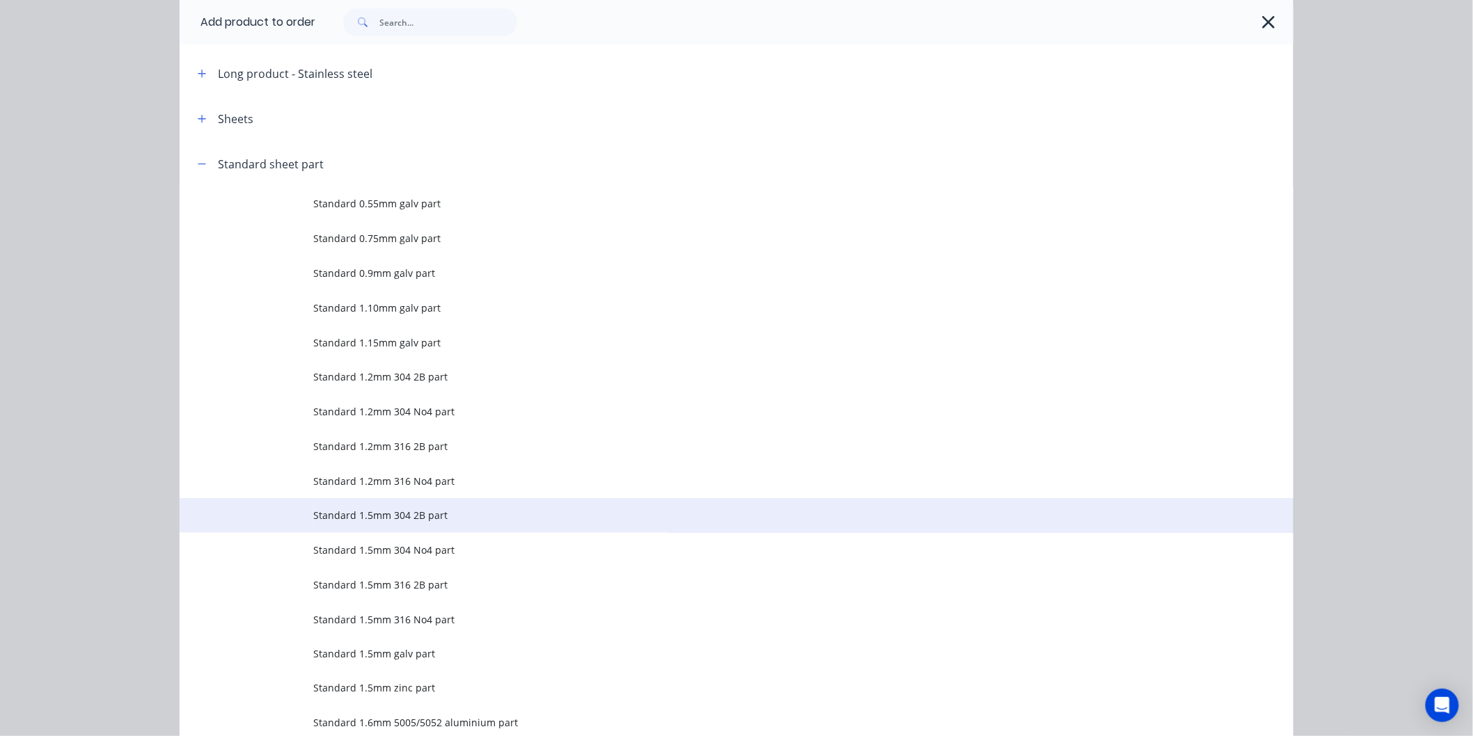
click at [376, 523] on td "Standard 1.5mm 304 2B part" at bounding box center [803, 515] width 980 height 35
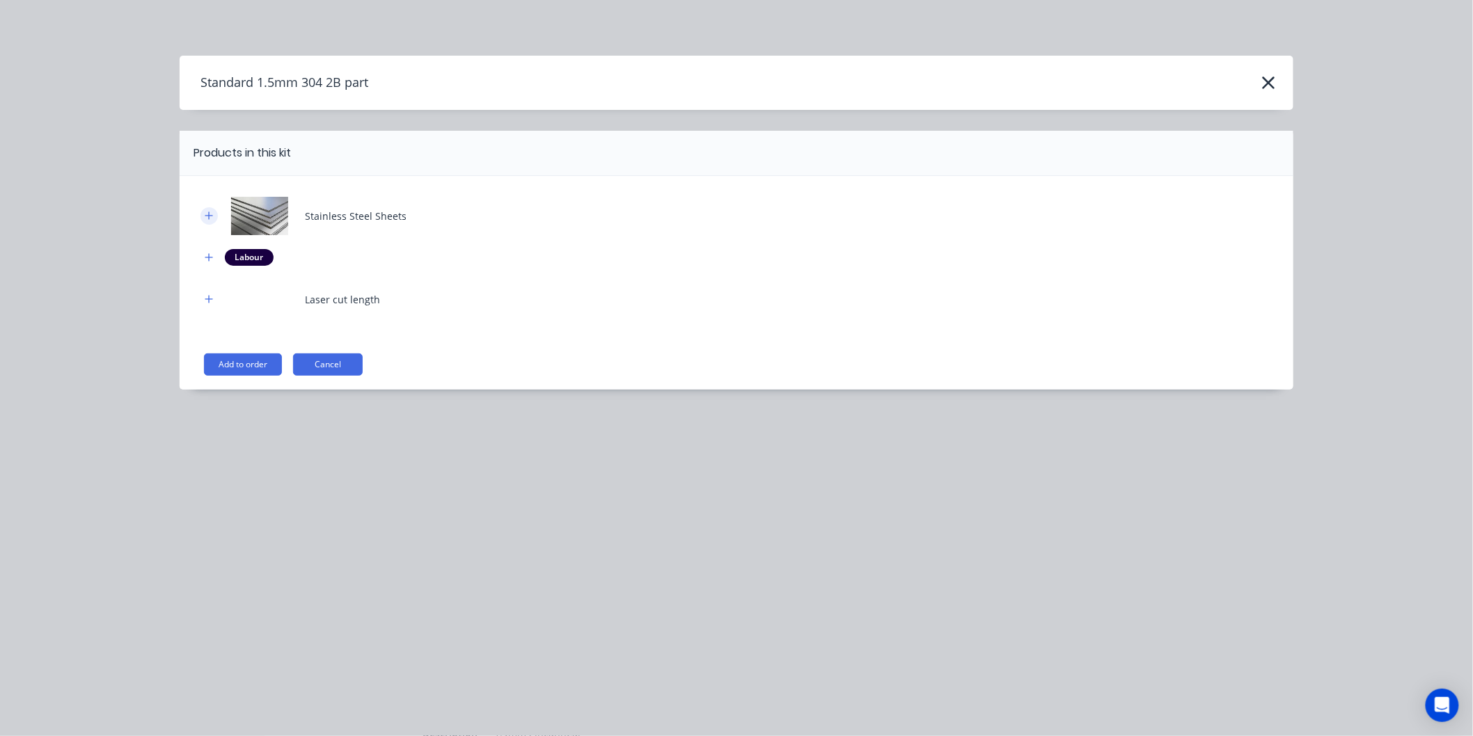
click at [213, 219] on icon "button" at bounding box center [209, 216] width 8 height 10
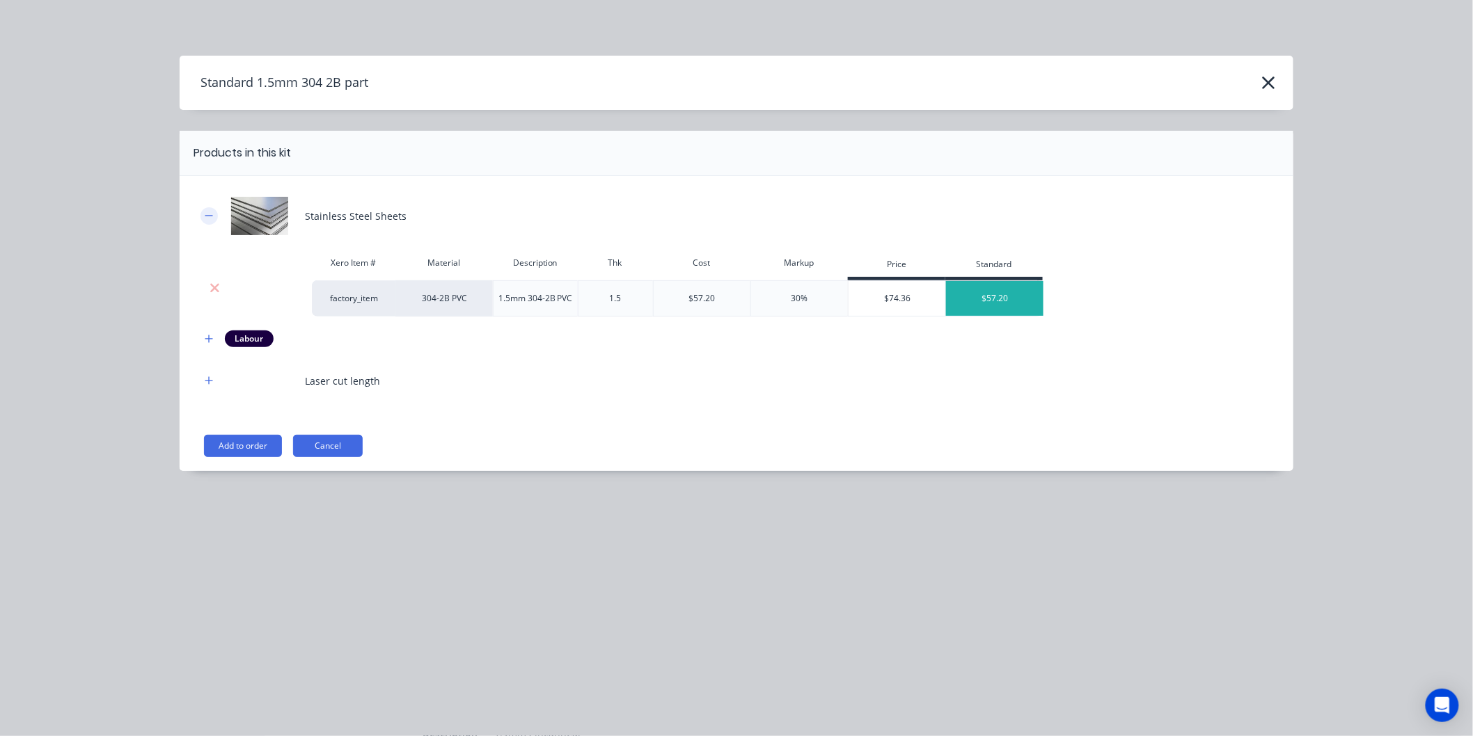
click at [205, 216] on icon "button" at bounding box center [209, 216] width 8 height 10
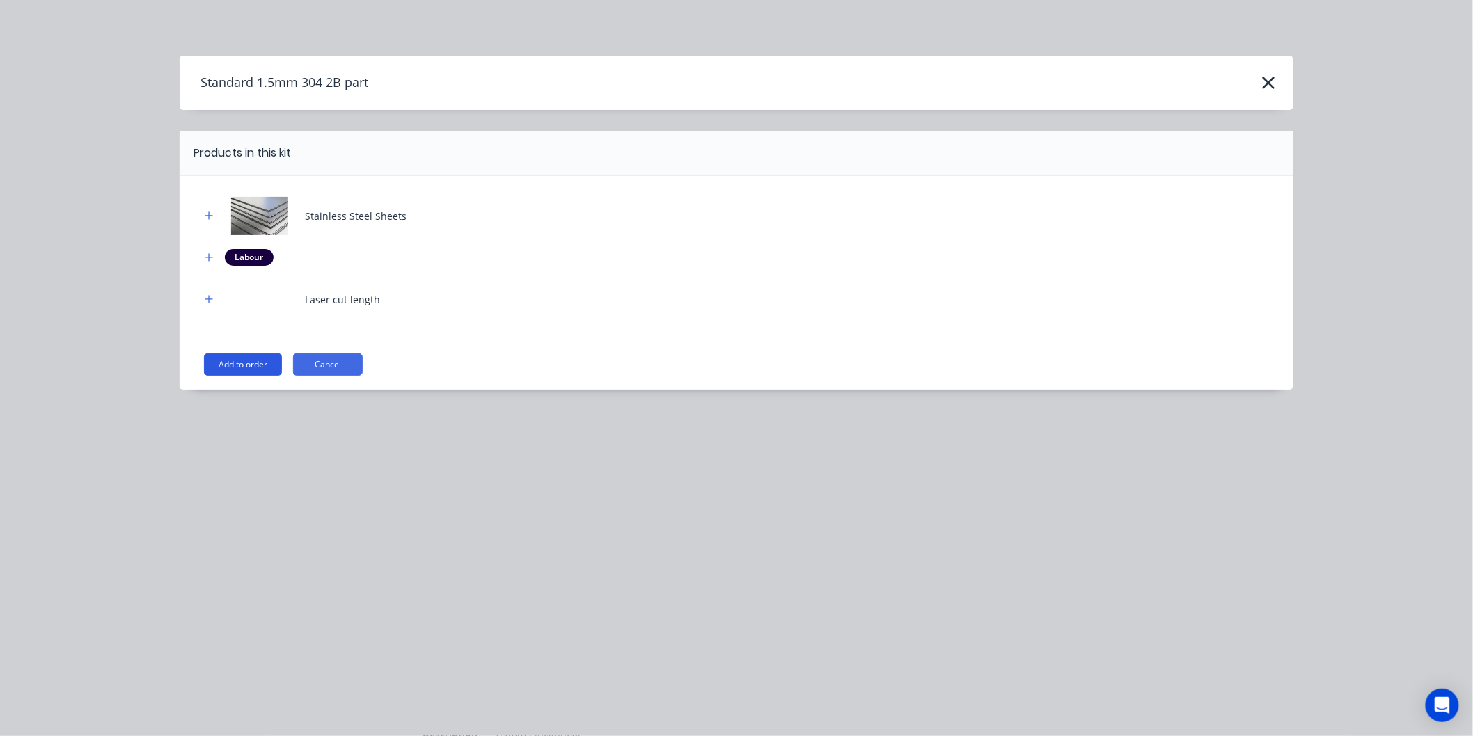
click at [251, 363] on button "Add to order" at bounding box center [243, 365] width 78 height 22
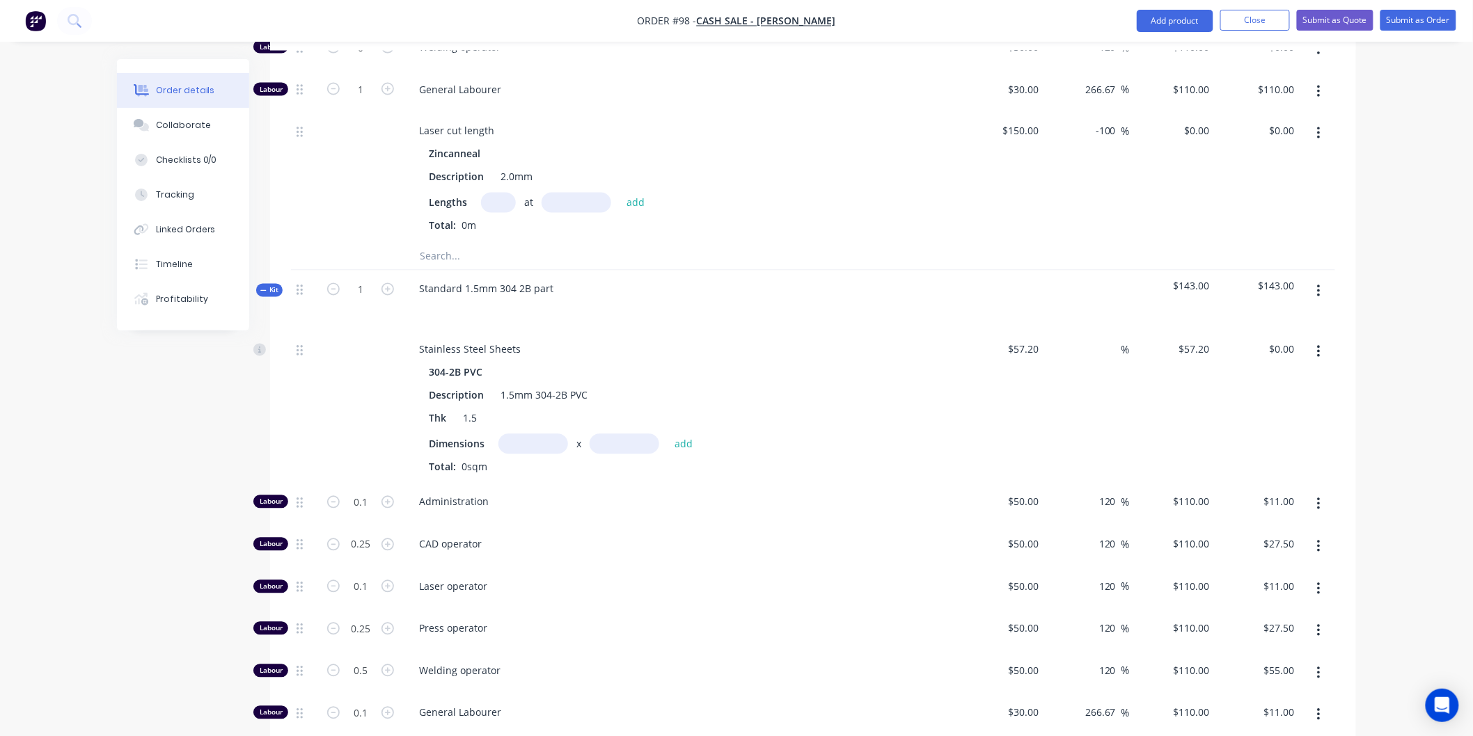
scroll to position [1005, 0]
click at [1314, 294] on button "button" at bounding box center [1318, 293] width 33 height 25
click at [1258, 415] on div "Delete" at bounding box center [1268, 414] width 107 height 20
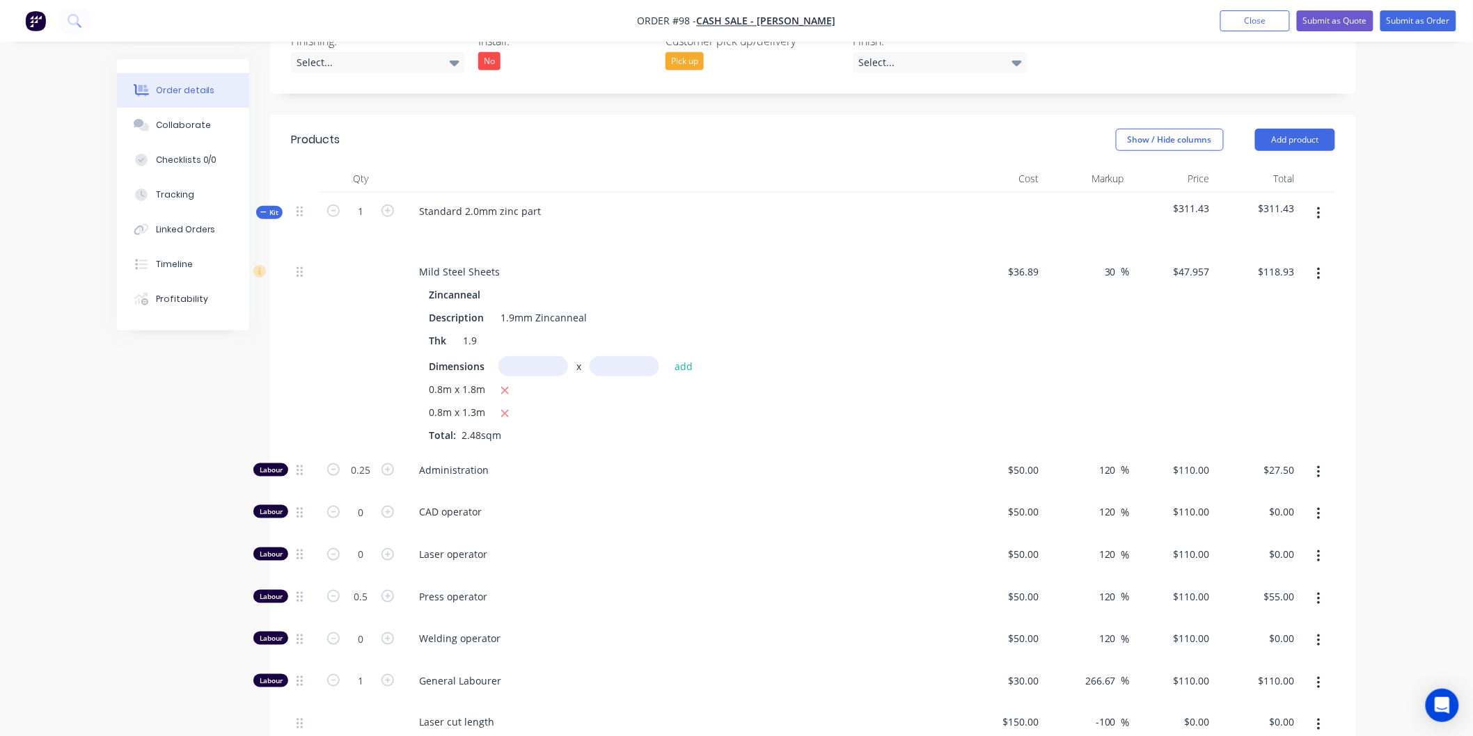
scroll to position [169, 0]
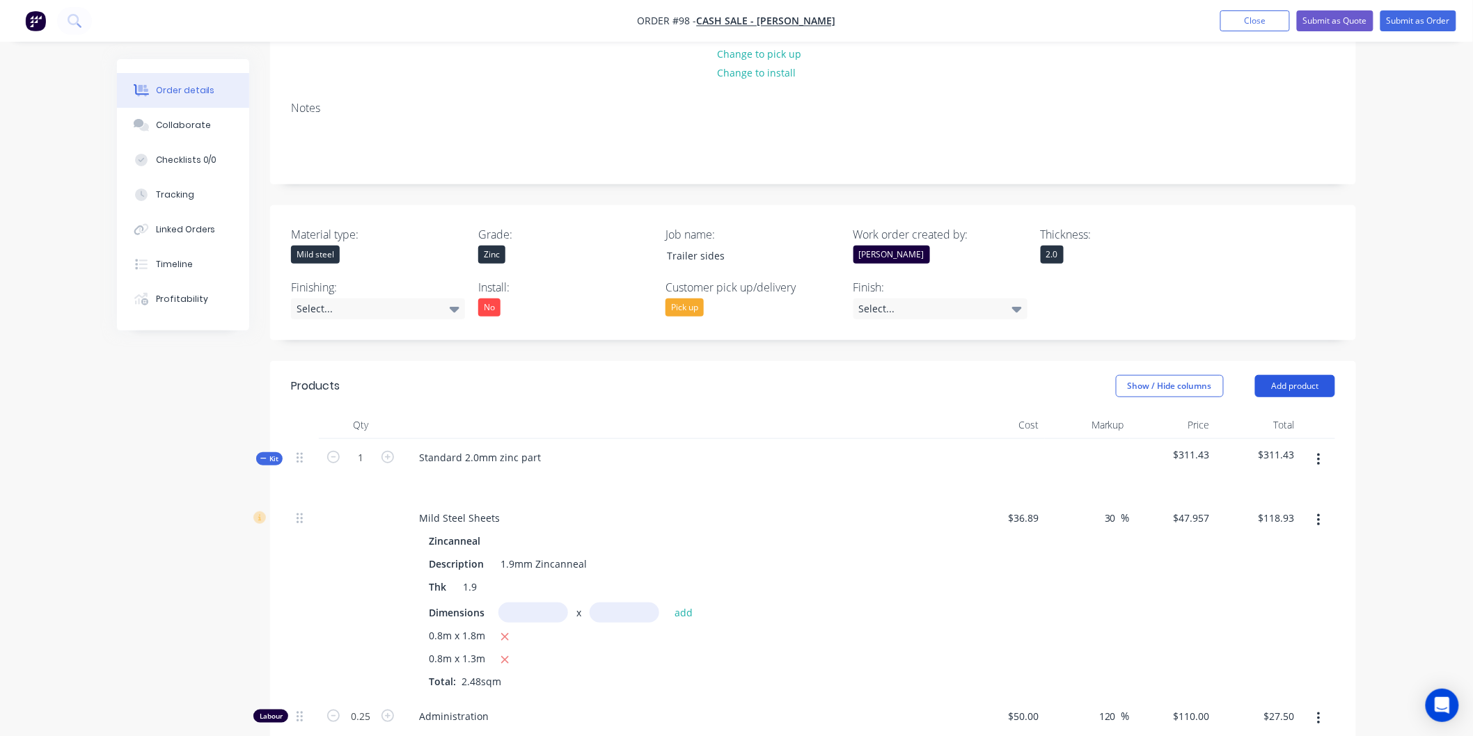
click at [1283, 392] on button "Add product" at bounding box center [1295, 386] width 80 height 22
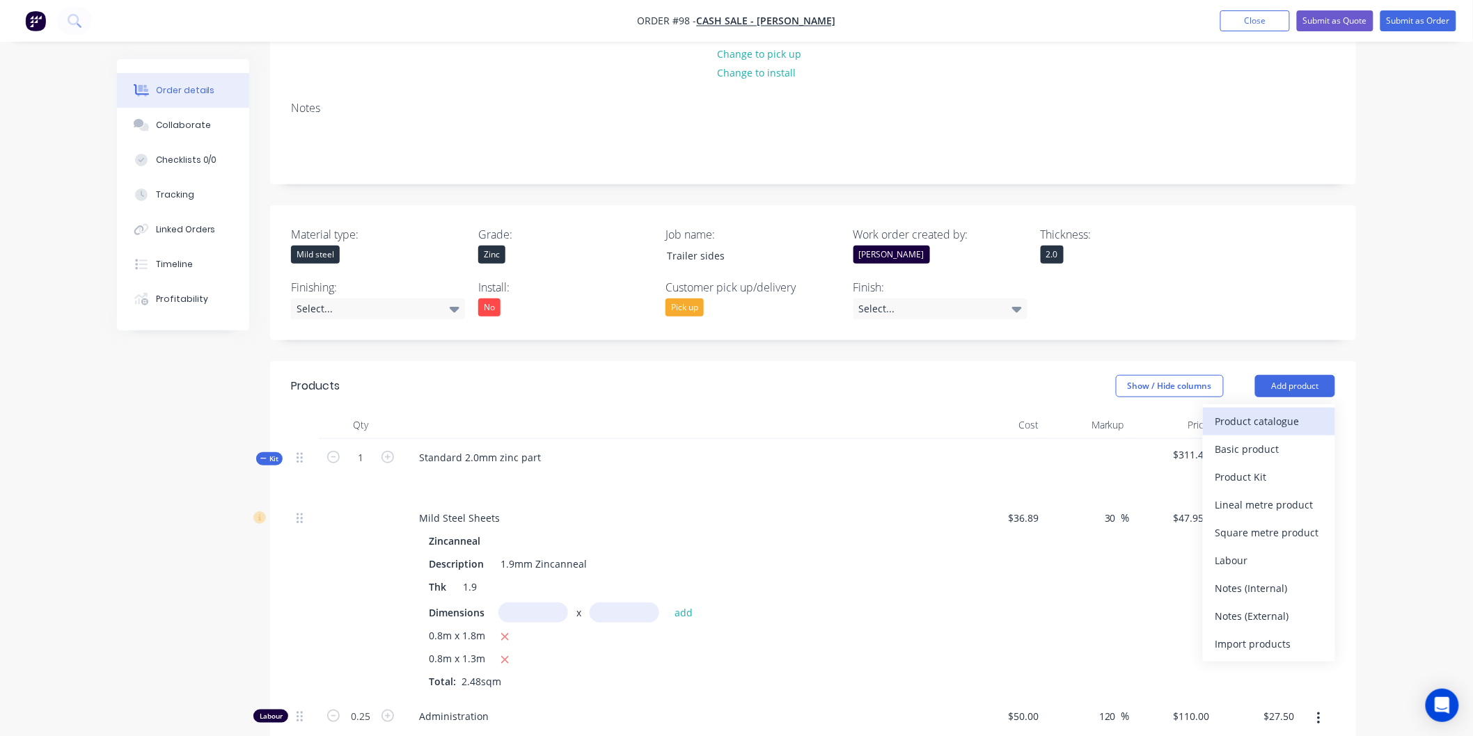
click at [1244, 426] on div "Product catalogue" at bounding box center [1268, 421] width 107 height 20
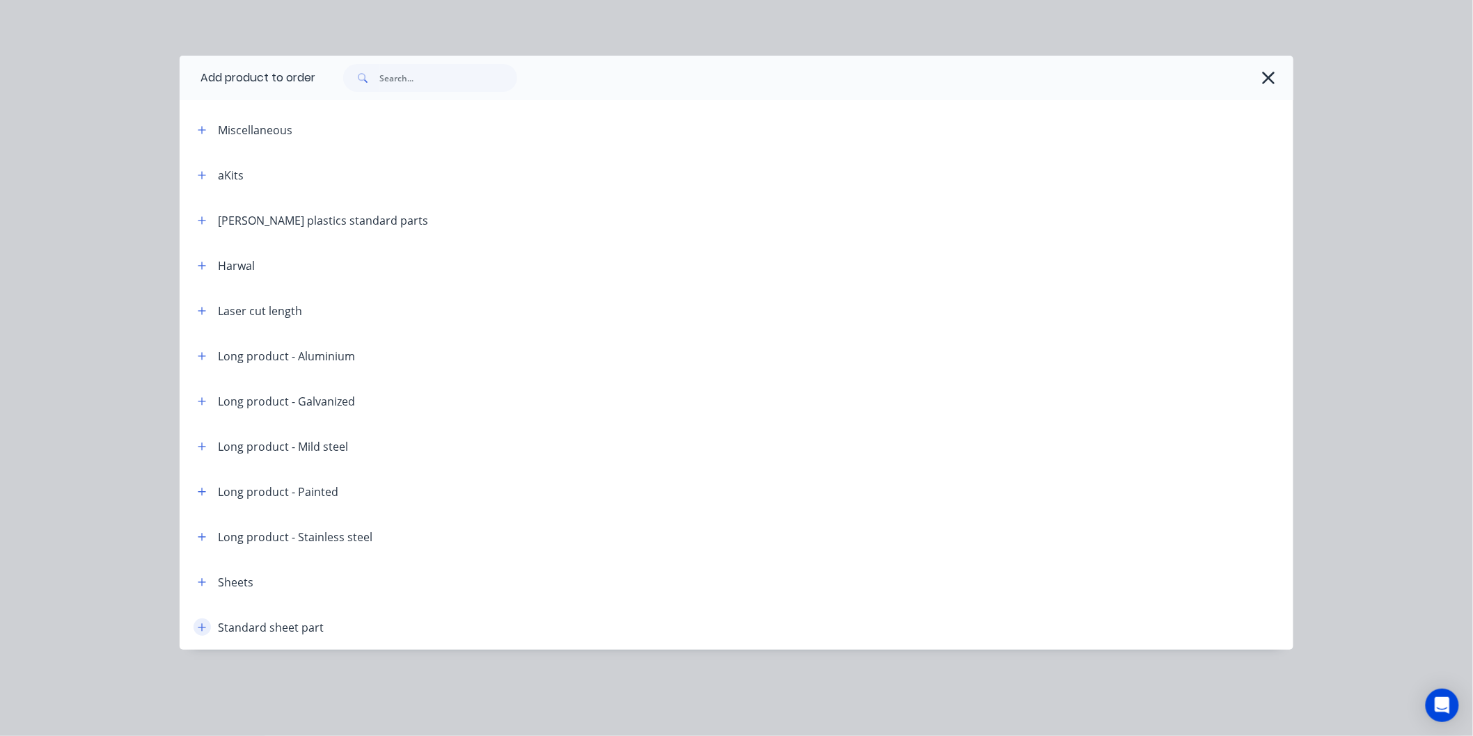
click at [203, 624] on icon "button" at bounding box center [202, 628] width 8 height 10
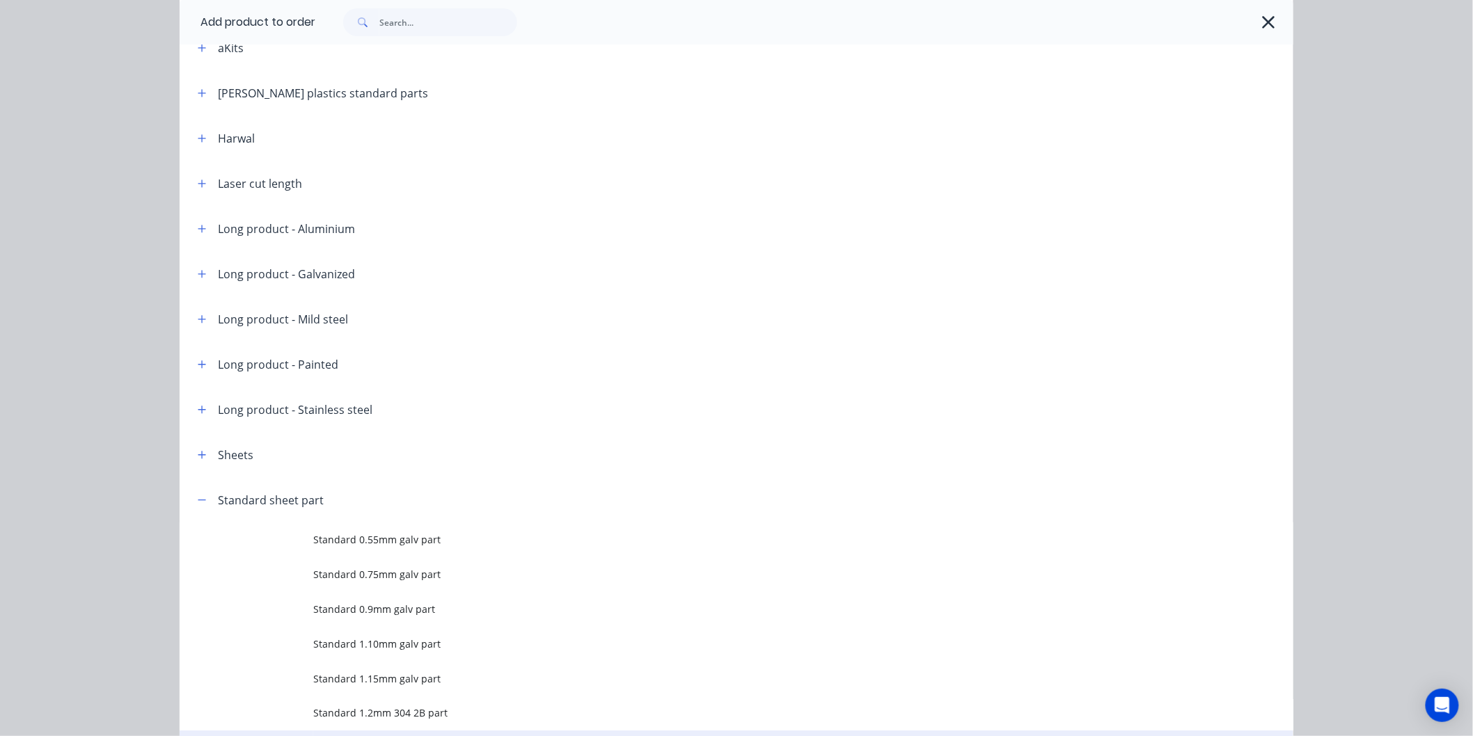
scroll to position [386, 0]
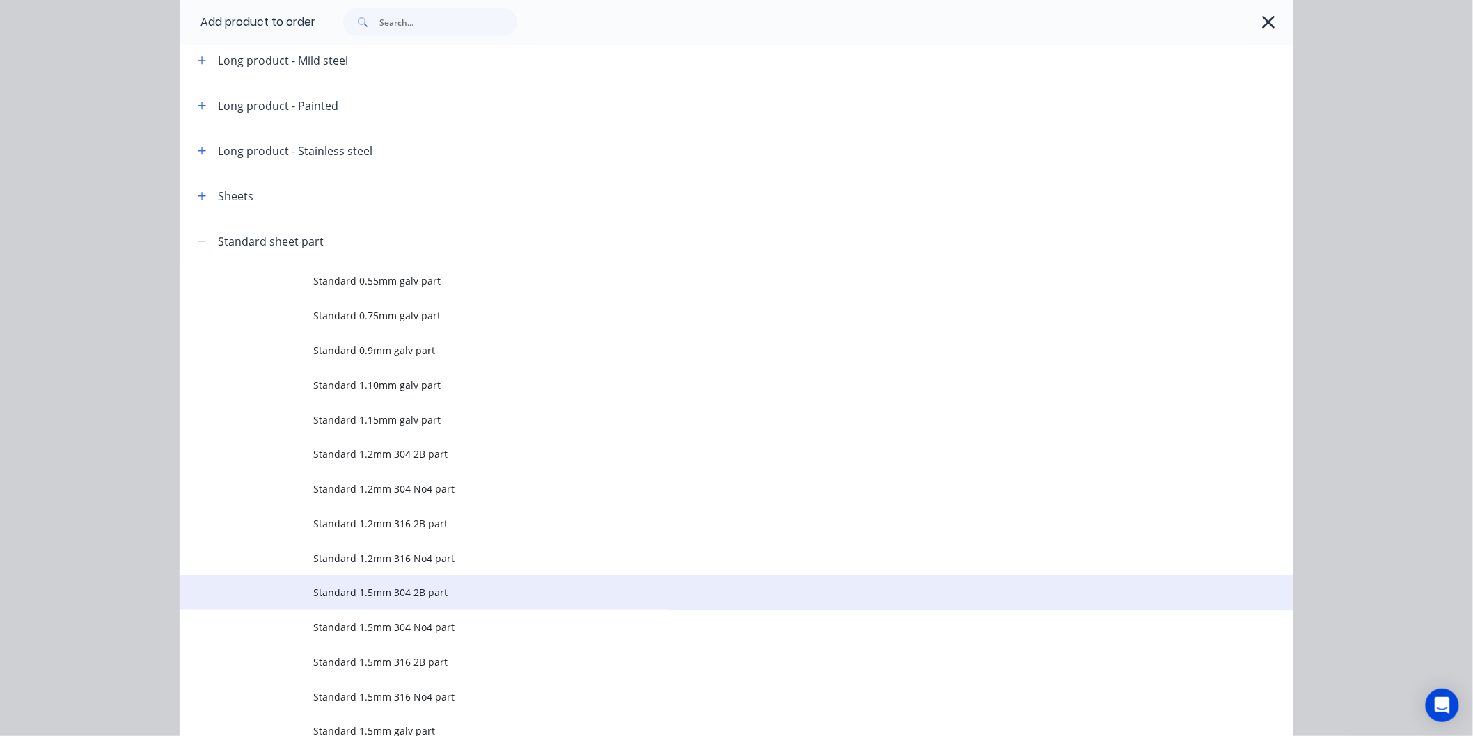
click at [400, 589] on span "Standard 1.5mm 304 2B part" at bounding box center [705, 592] width 784 height 15
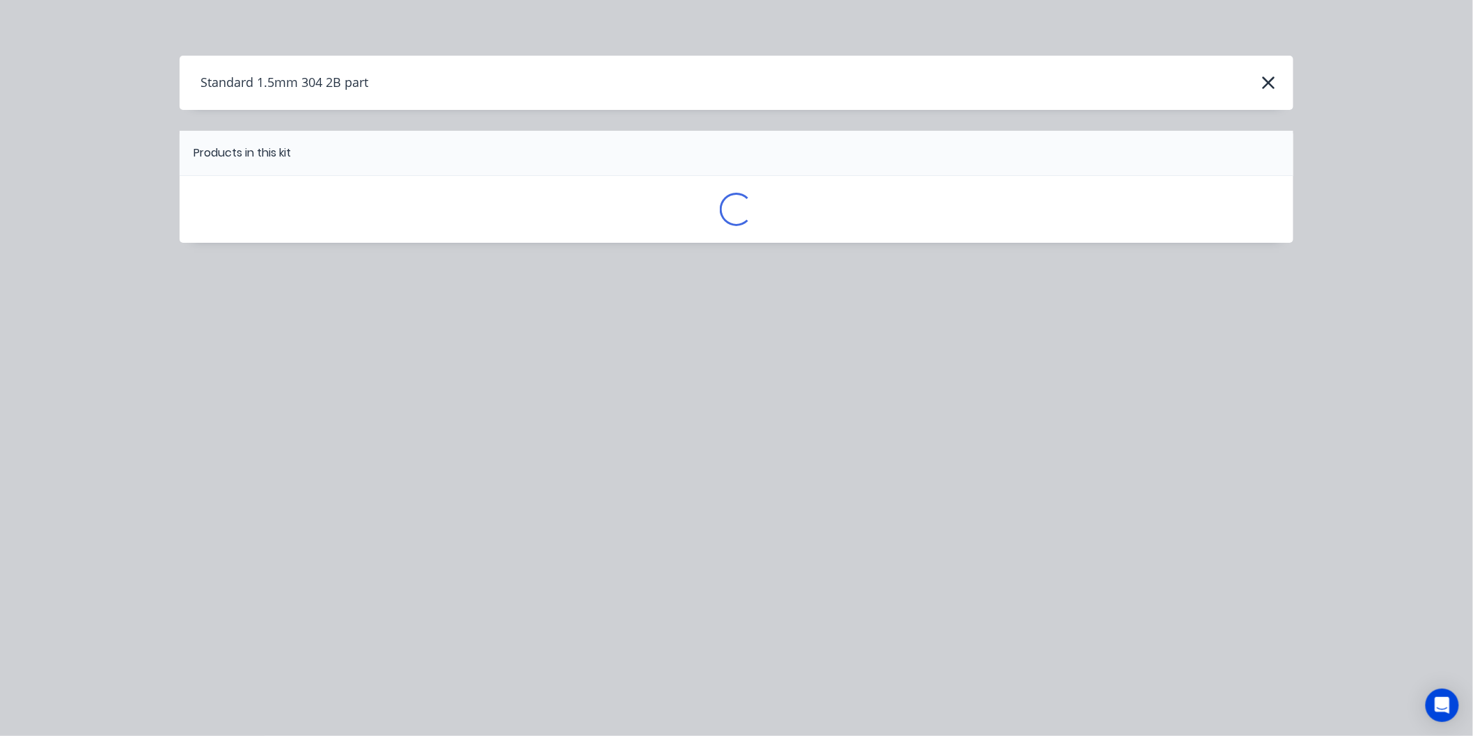
scroll to position [0, 0]
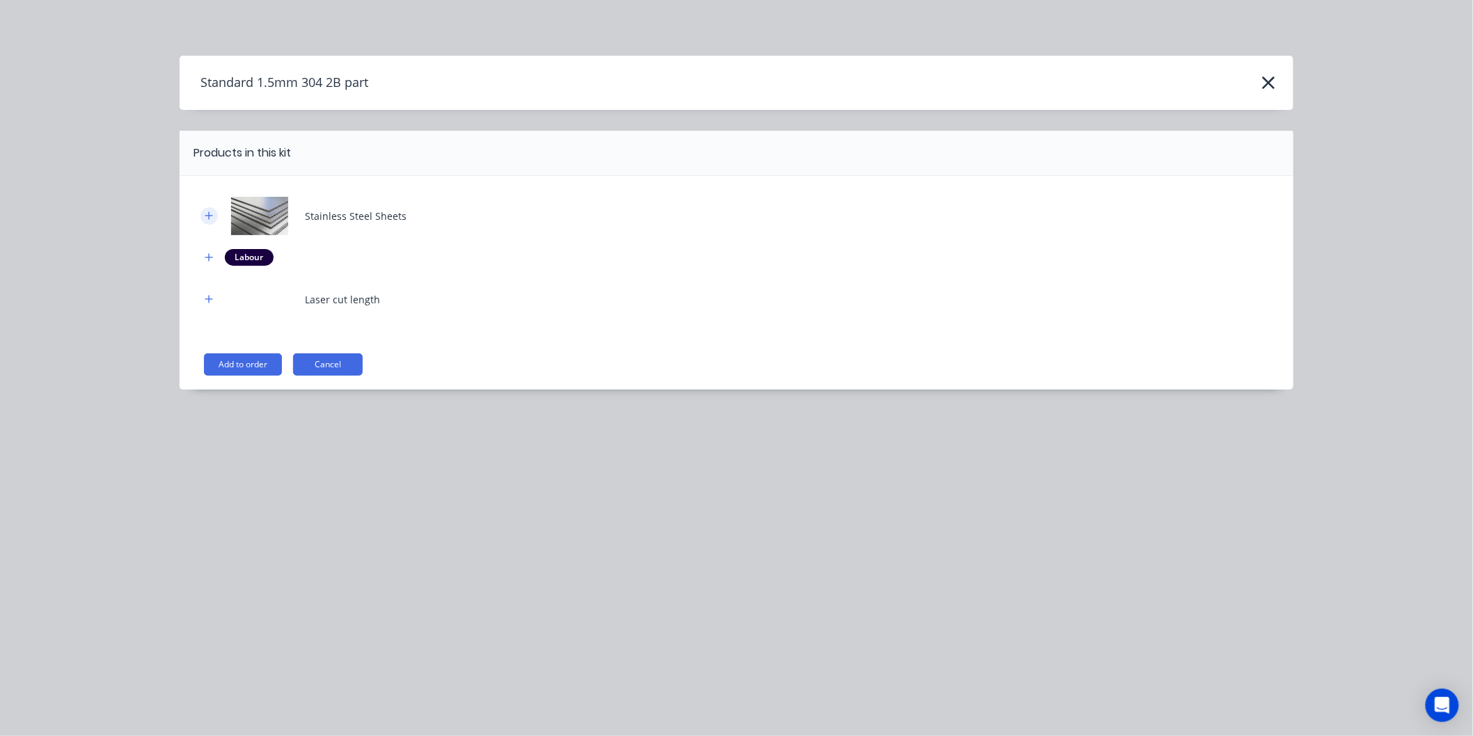
click at [209, 218] on icon "button" at bounding box center [209, 216] width 8 height 8
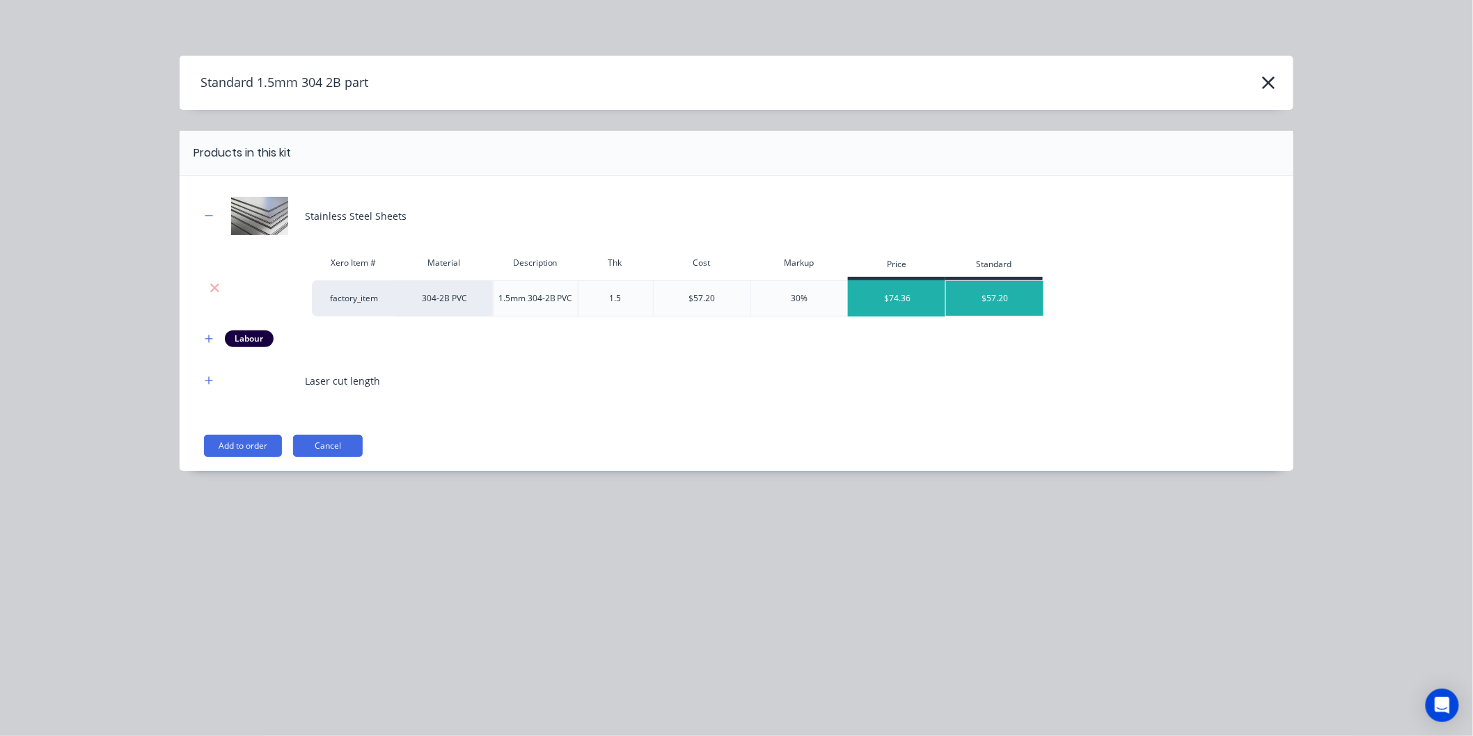
click at [901, 301] on div "$74.36" at bounding box center [896, 298] width 97 height 35
click at [253, 448] on button "Add to order" at bounding box center [243, 446] width 78 height 22
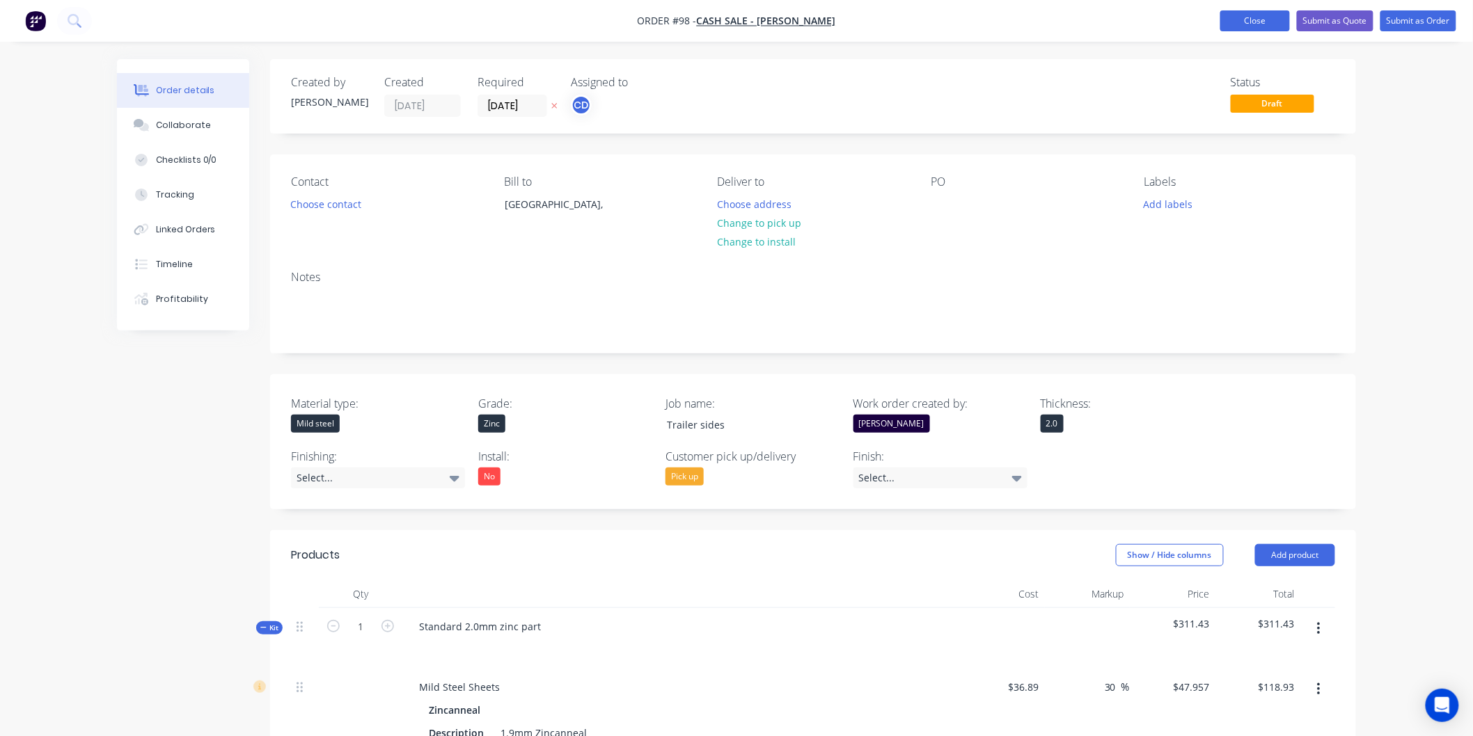
click at [1258, 17] on button "Close" at bounding box center [1255, 20] width 70 height 21
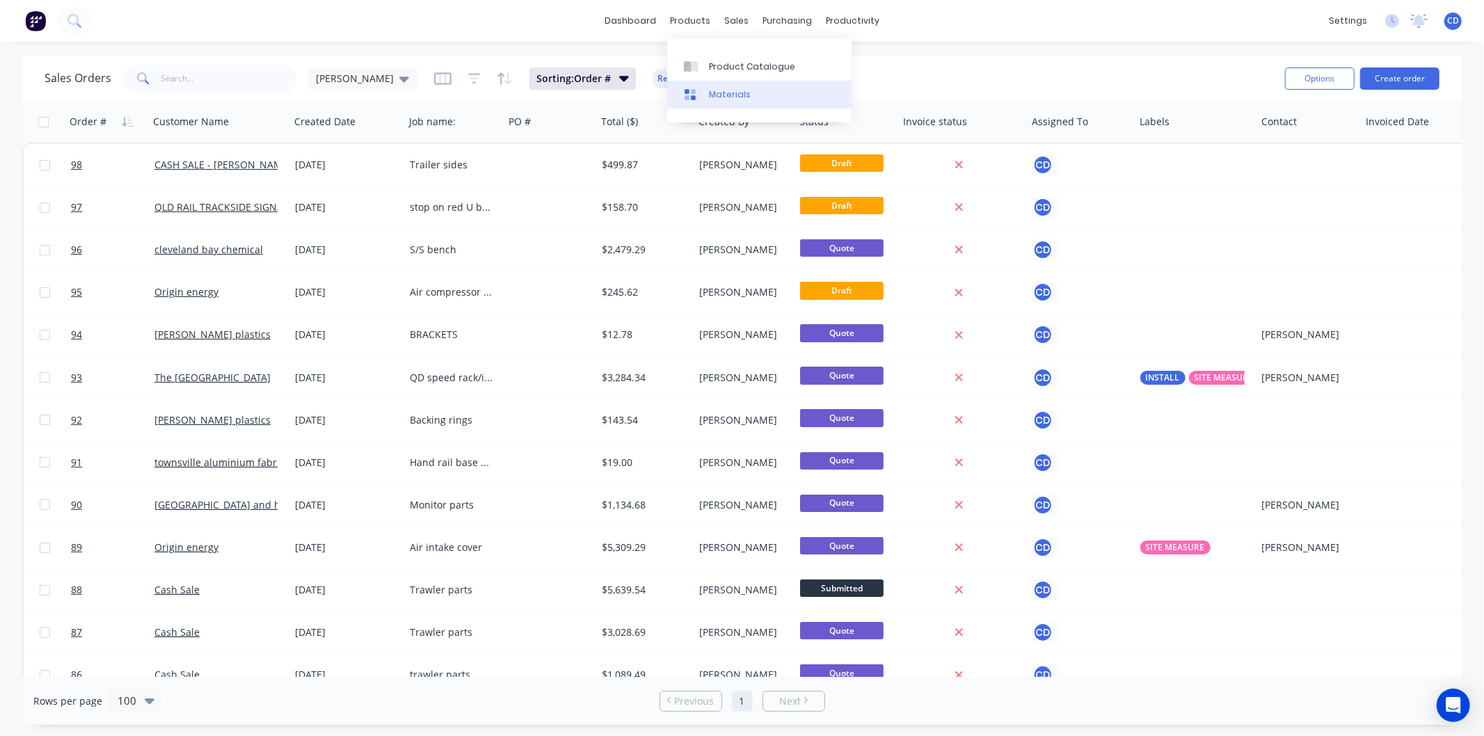
click at [731, 88] on div "Materials" at bounding box center [730, 94] width 42 height 13
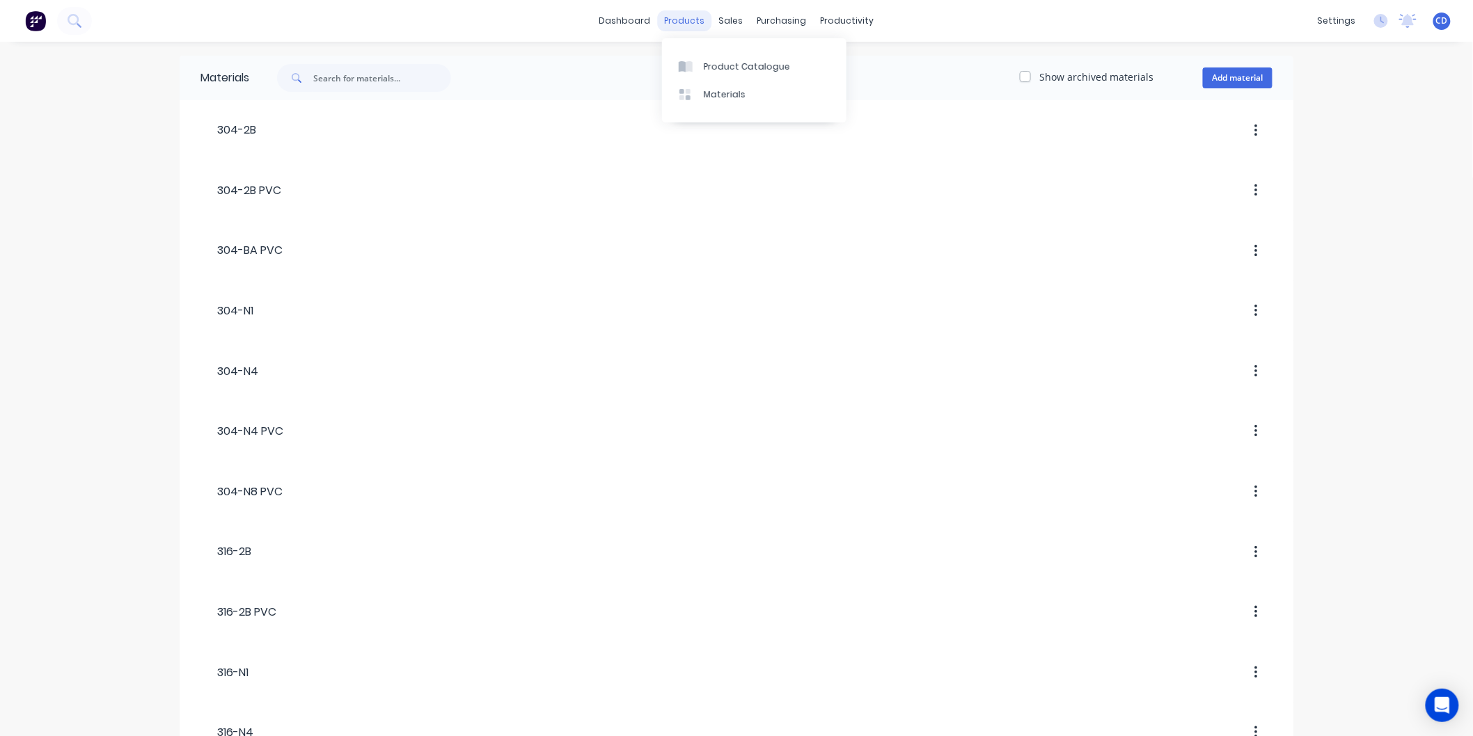
click at [681, 22] on div "products" at bounding box center [685, 20] width 54 height 21
click at [720, 68] on div "Product Catalogue" at bounding box center [747, 67] width 86 height 13
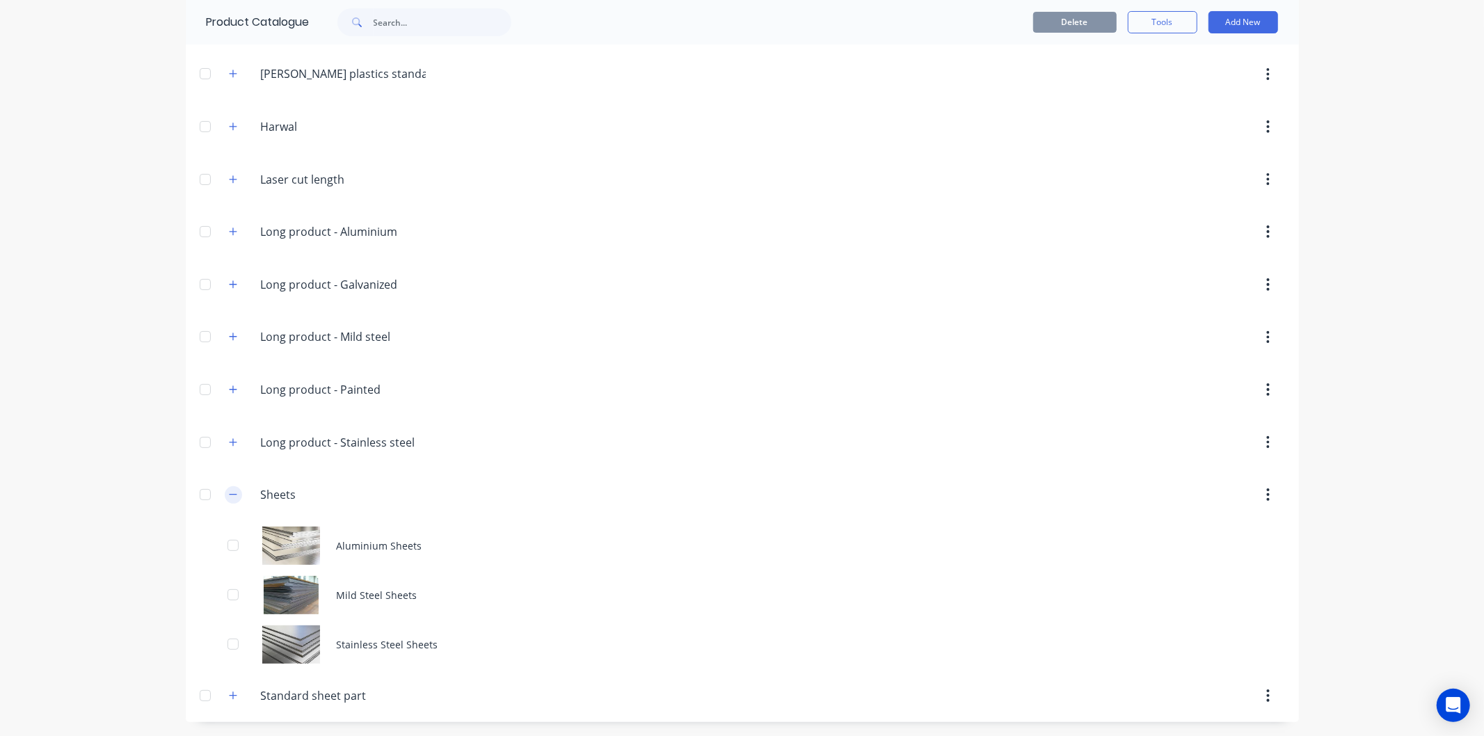
click at [229, 499] on icon "button" at bounding box center [233, 495] width 8 height 10
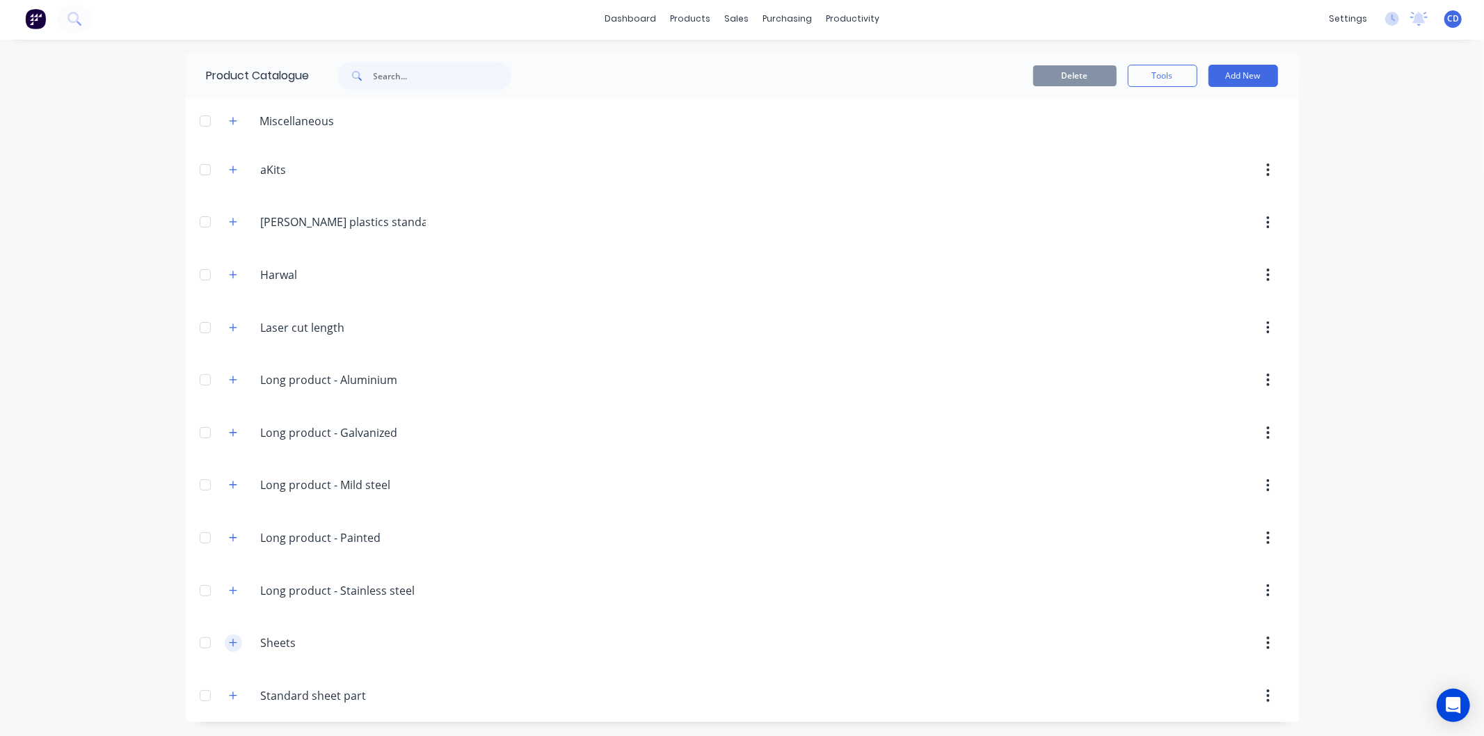
scroll to position [3, 0]
click at [229, 695] on icon "button" at bounding box center [233, 696] width 8 height 10
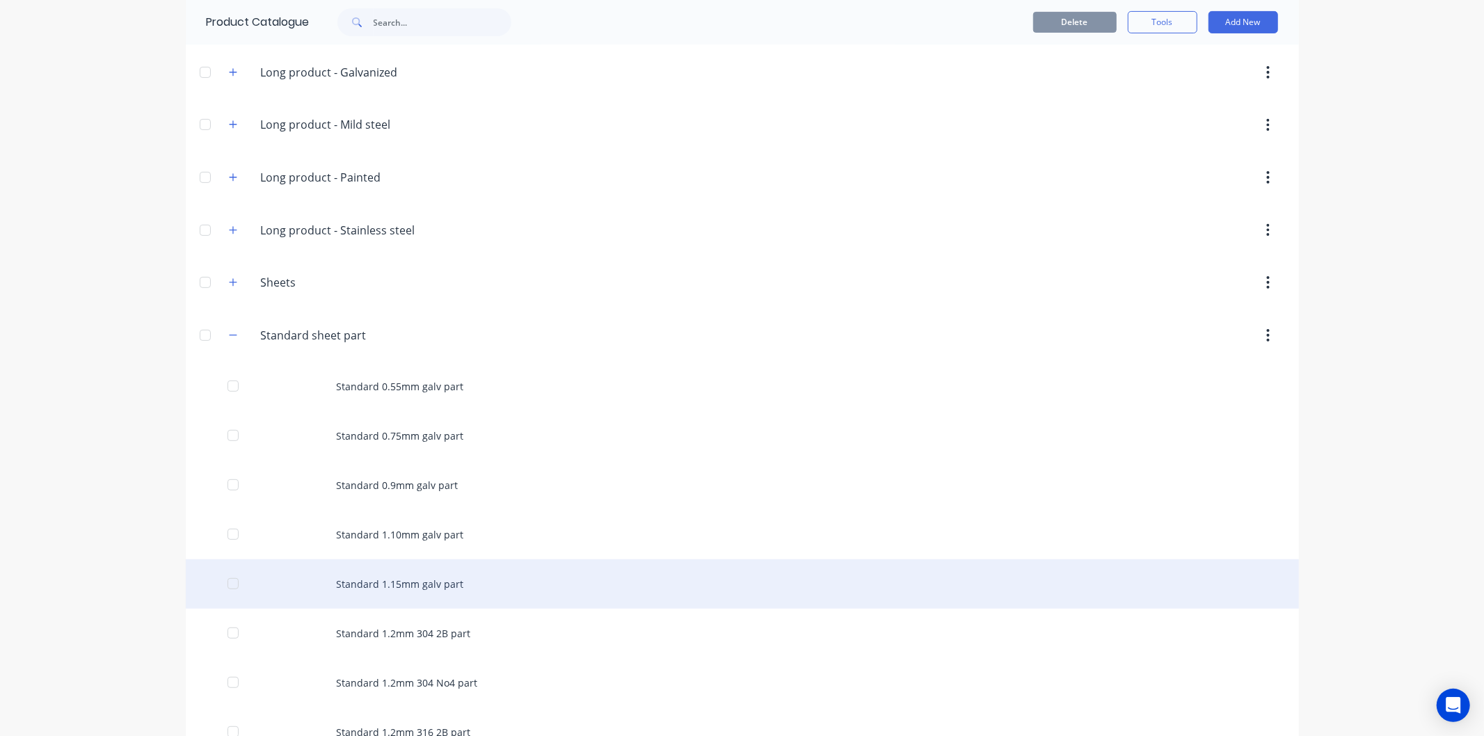
scroll to position [390, 0]
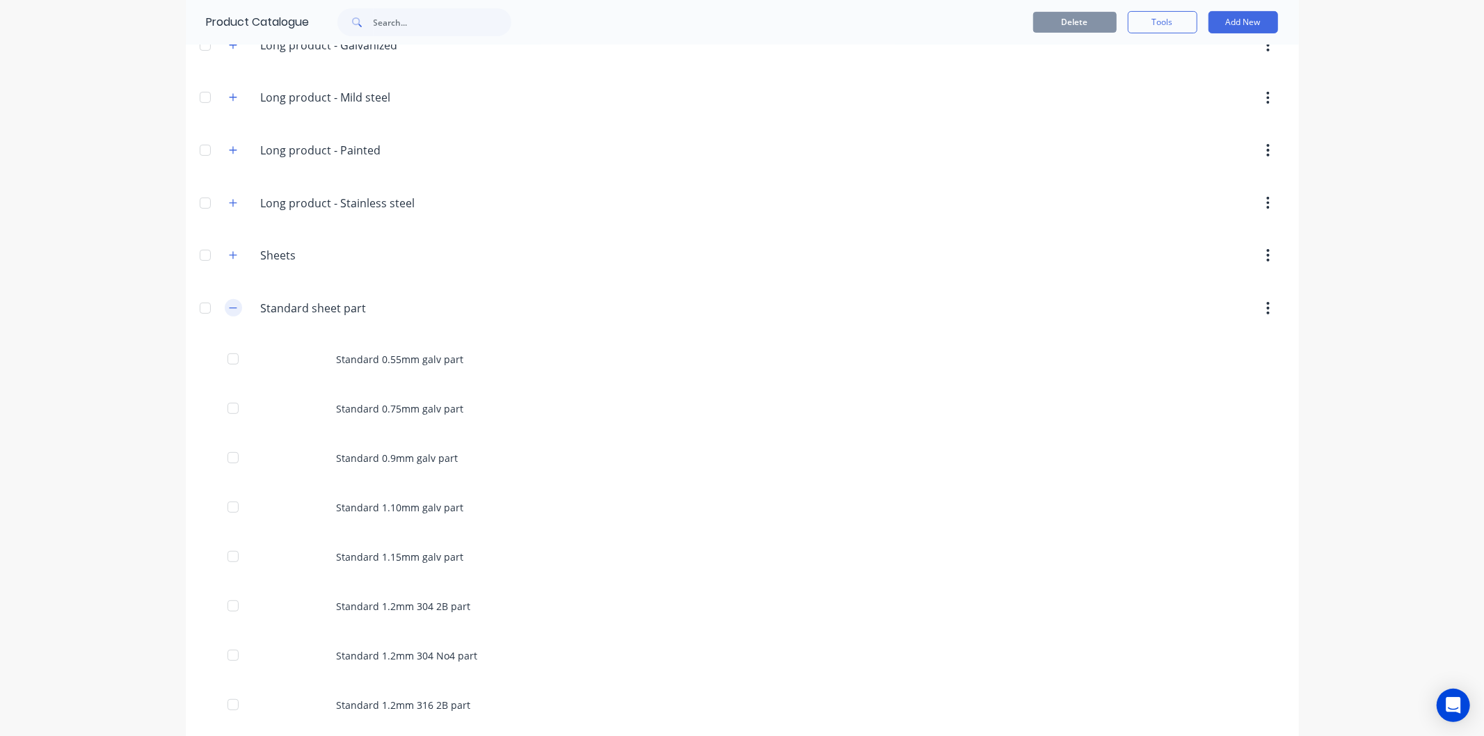
click at [230, 315] on button "button" at bounding box center [233, 307] width 17 height 17
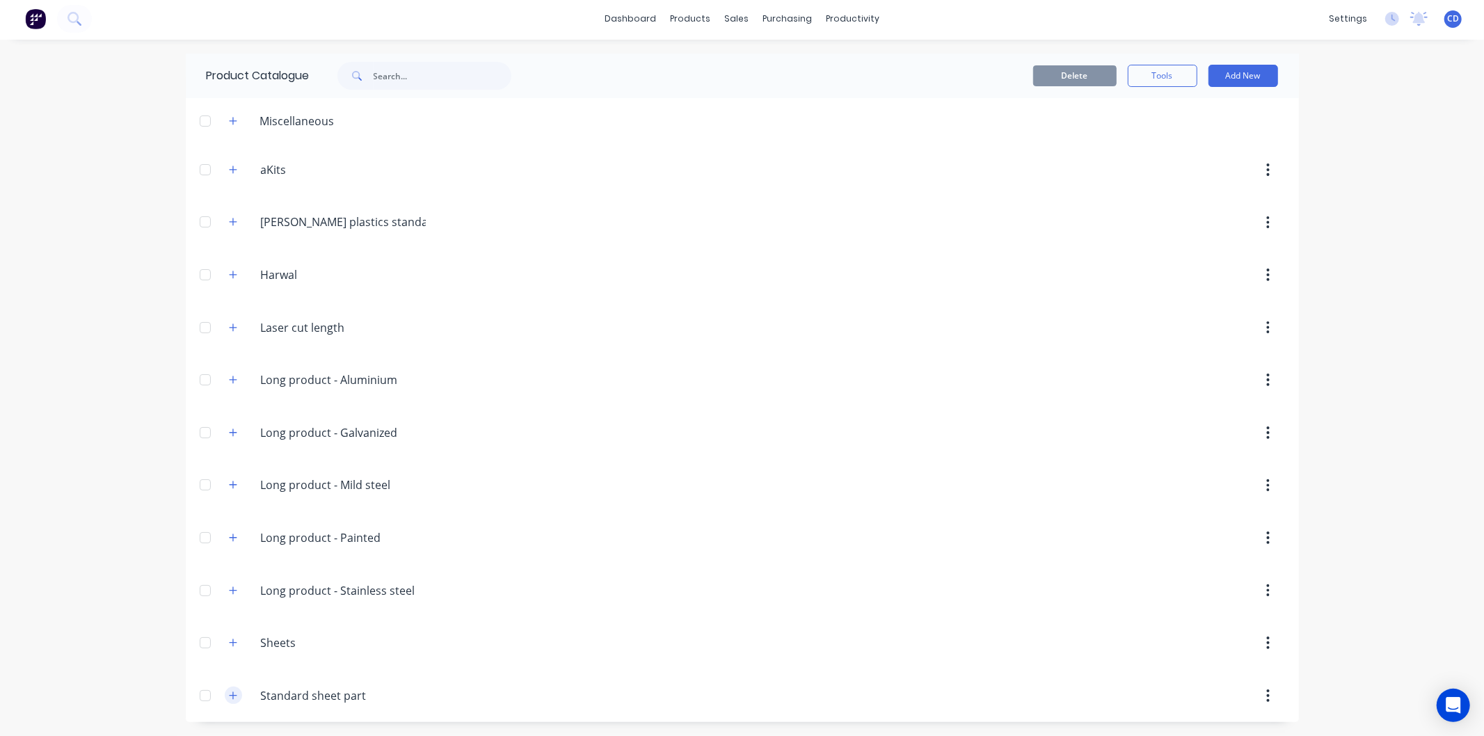
scroll to position [3, 0]
click at [225, 644] on button "button" at bounding box center [233, 643] width 17 height 17
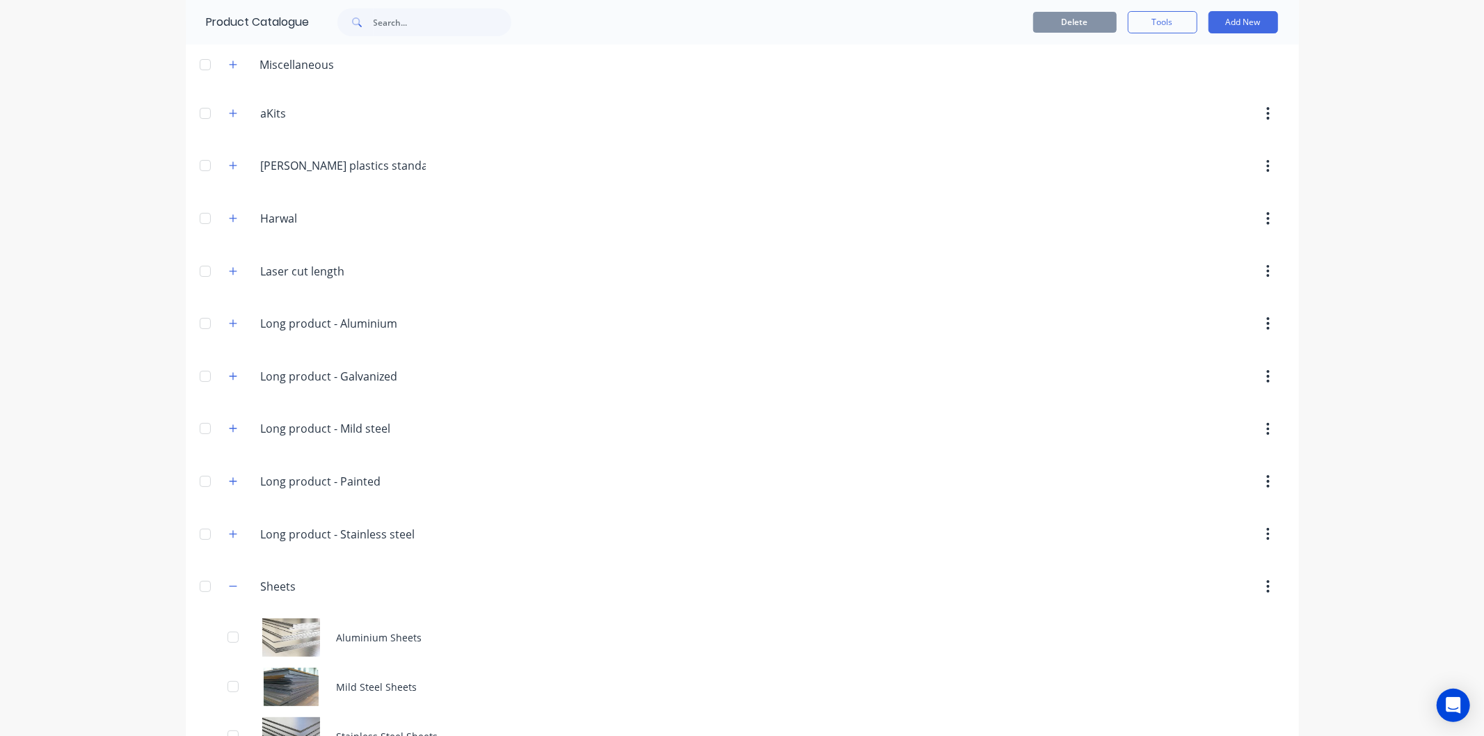
scroll to position [150, 0]
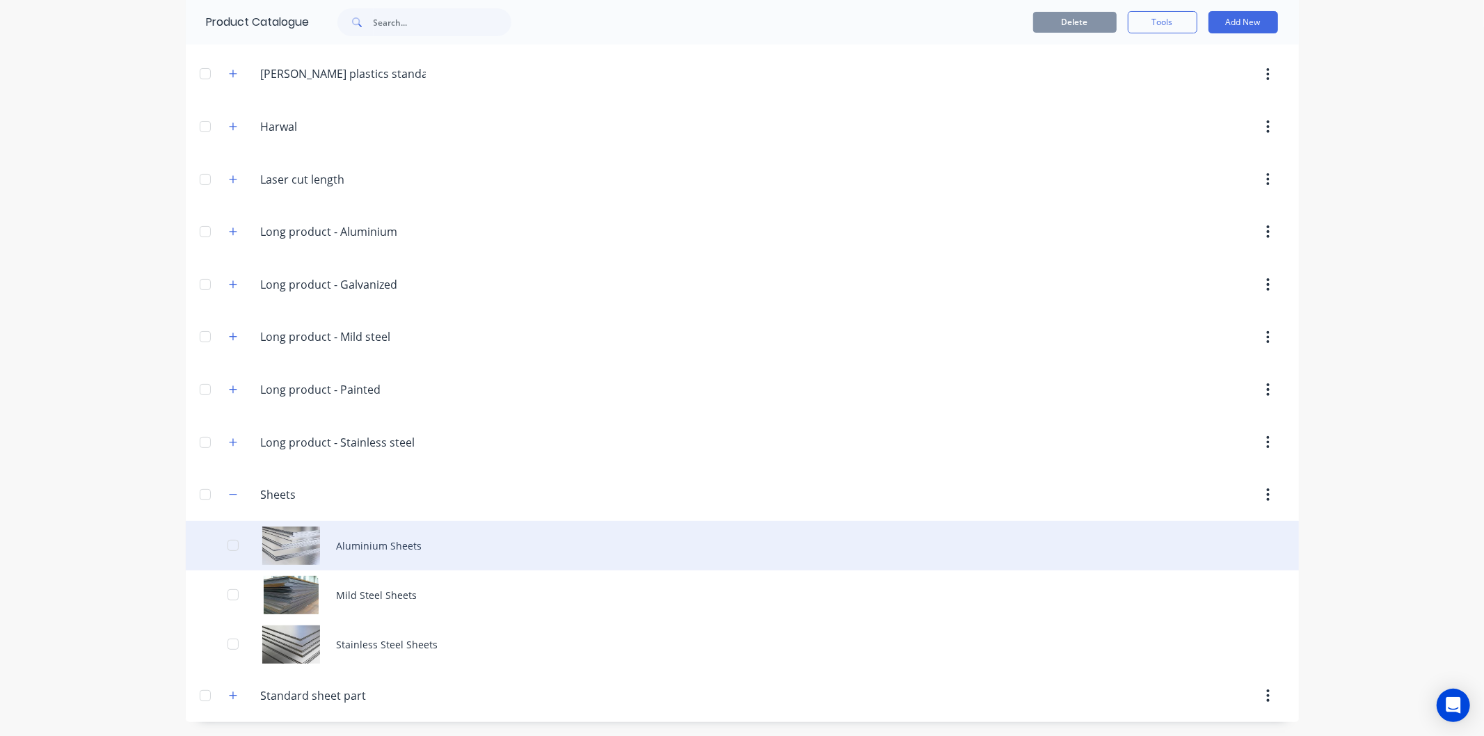
click at [359, 548] on div "Aluminium Sheets" at bounding box center [743, 545] width 1114 height 49
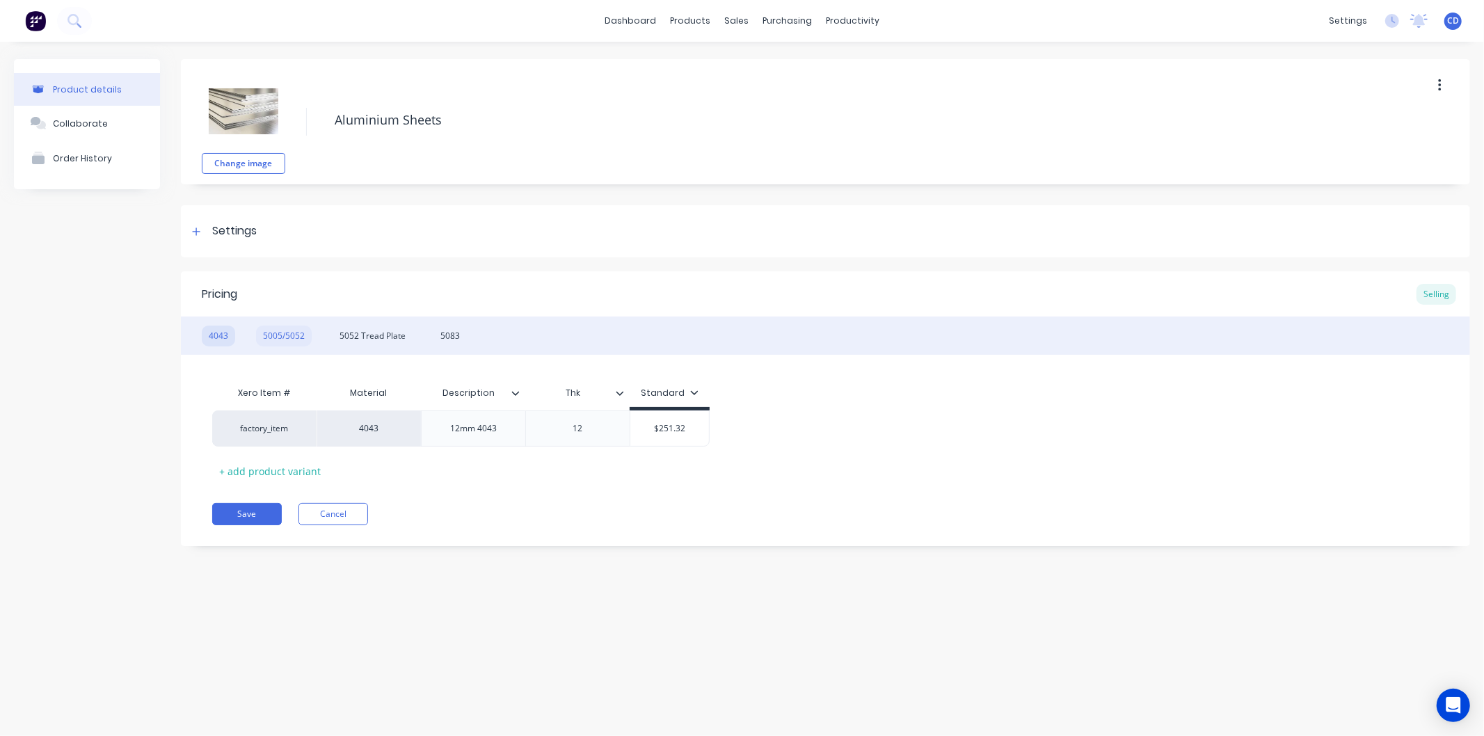
click at [289, 336] on div "5005/5052" at bounding box center [284, 336] width 56 height 21
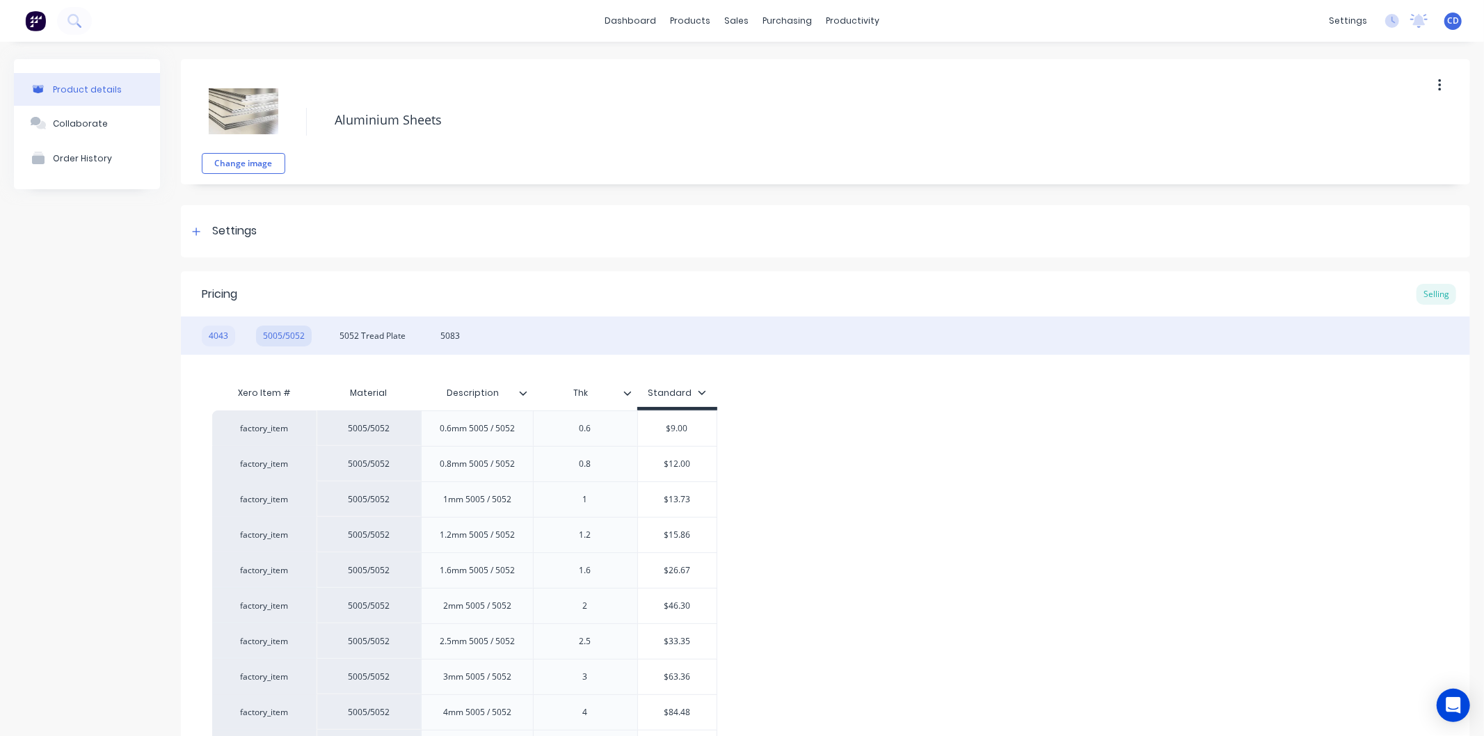
click at [216, 334] on div "4043" at bounding box center [218, 336] width 33 height 21
